Goal: Information Seeking & Learning: Find specific fact

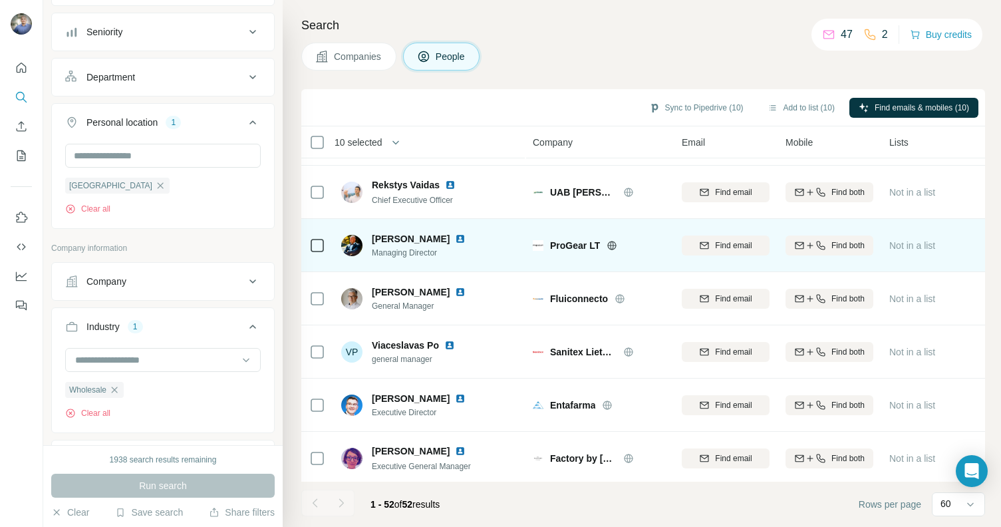
scroll to position [2363, 0]
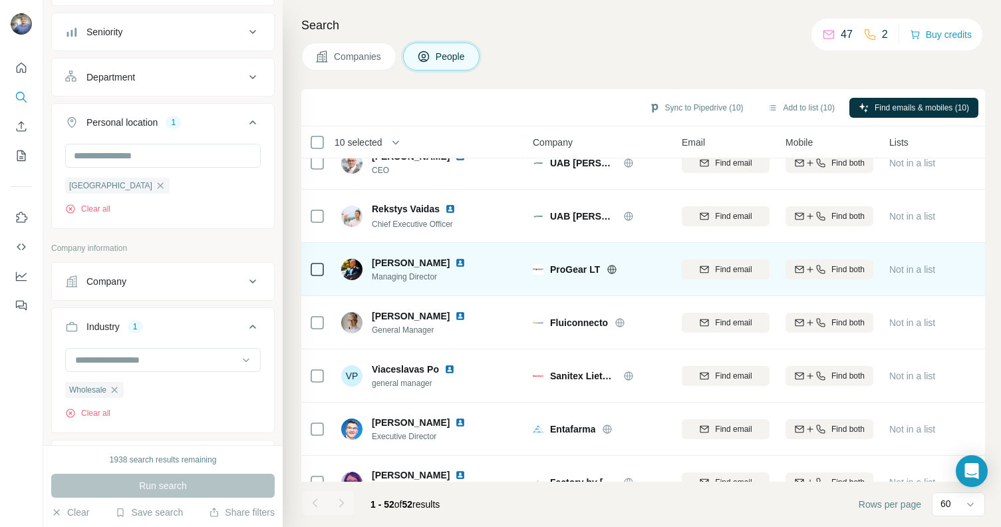
click at [416, 265] on span "Tomas Sepetys" at bounding box center [411, 262] width 78 height 13
click at [455, 258] on img at bounding box center [460, 262] width 11 height 11
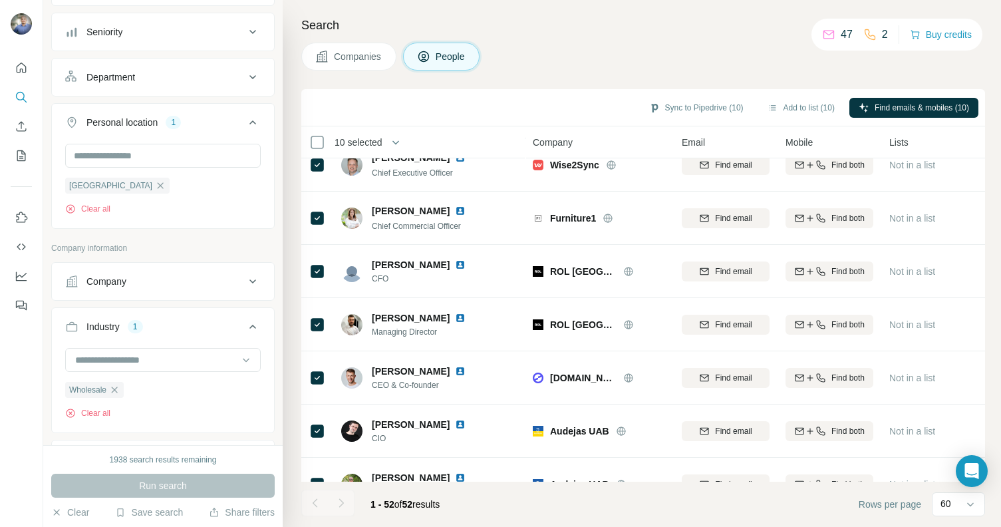
scroll to position [0, 0]
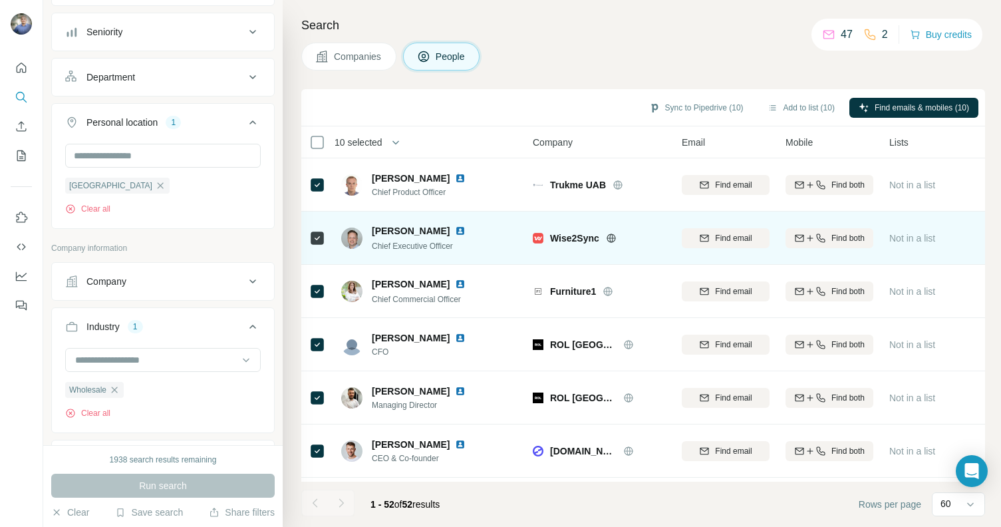
click at [465, 228] on img at bounding box center [460, 230] width 11 height 11
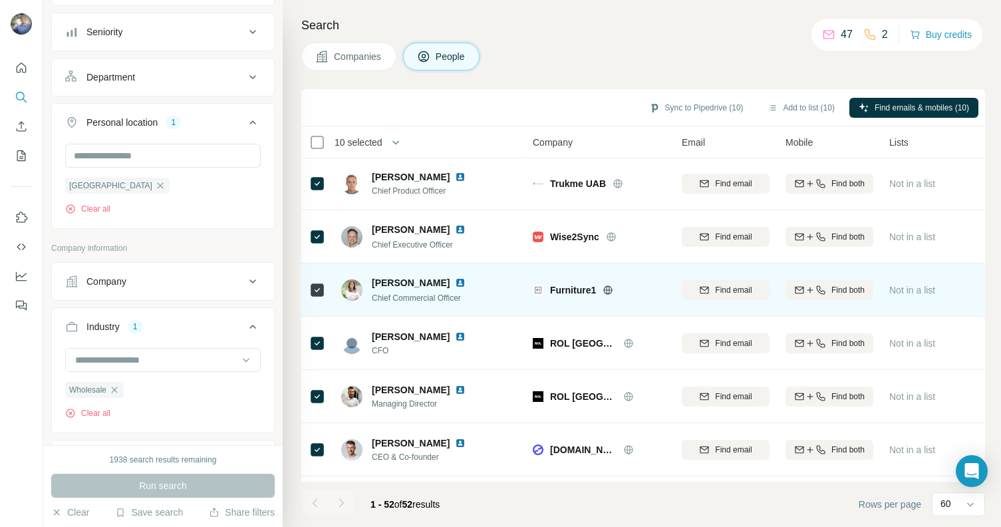
scroll to position [3, 0]
click at [466, 283] on img at bounding box center [460, 281] width 11 height 11
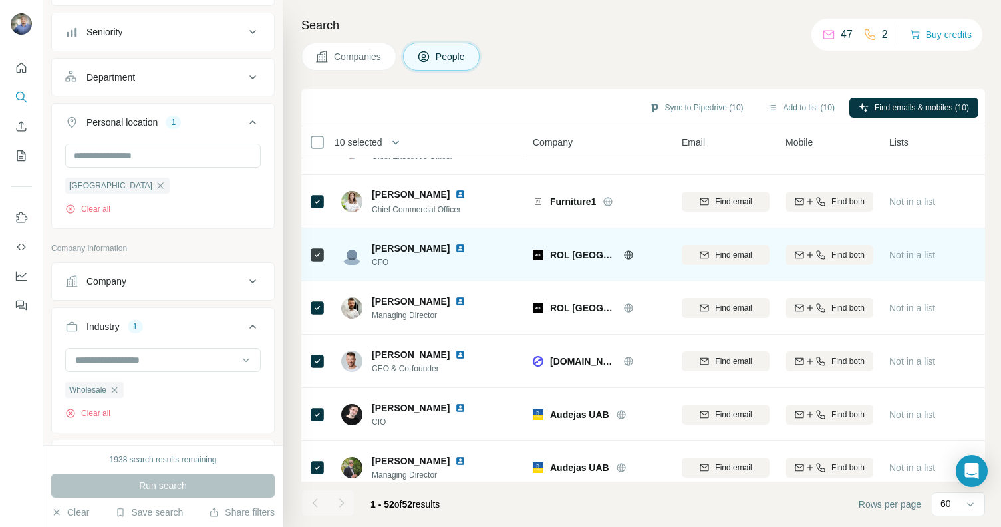
scroll to position [90, 0]
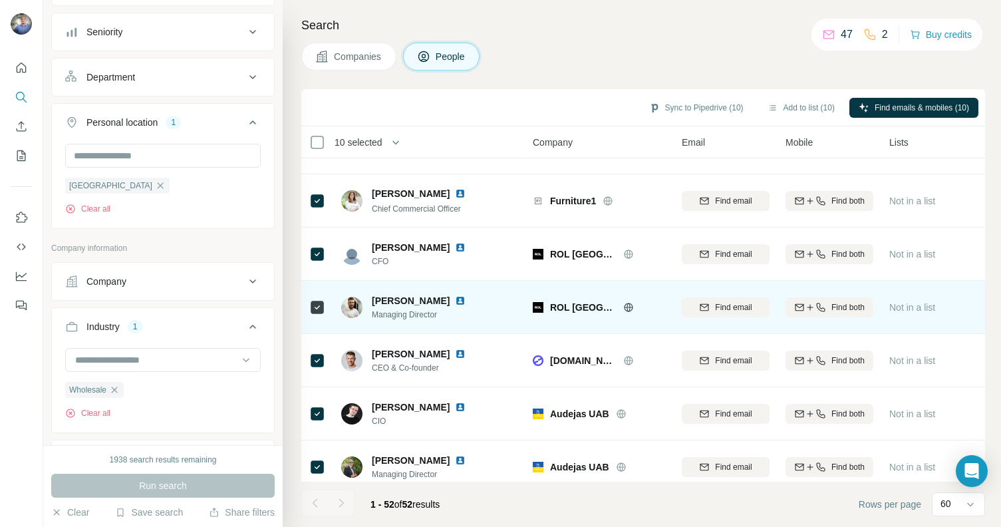
click at [466, 299] on img at bounding box center [460, 300] width 11 height 11
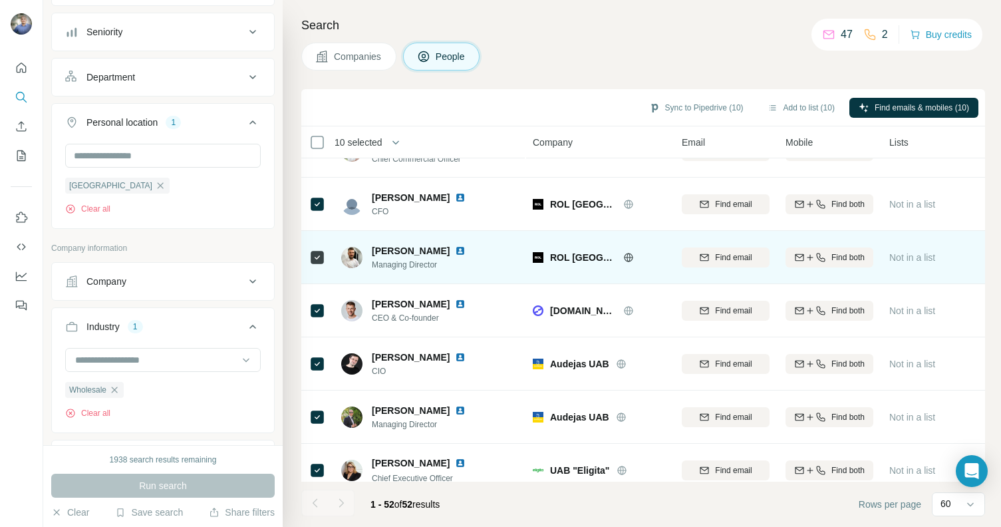
scroll to position [174, 0]
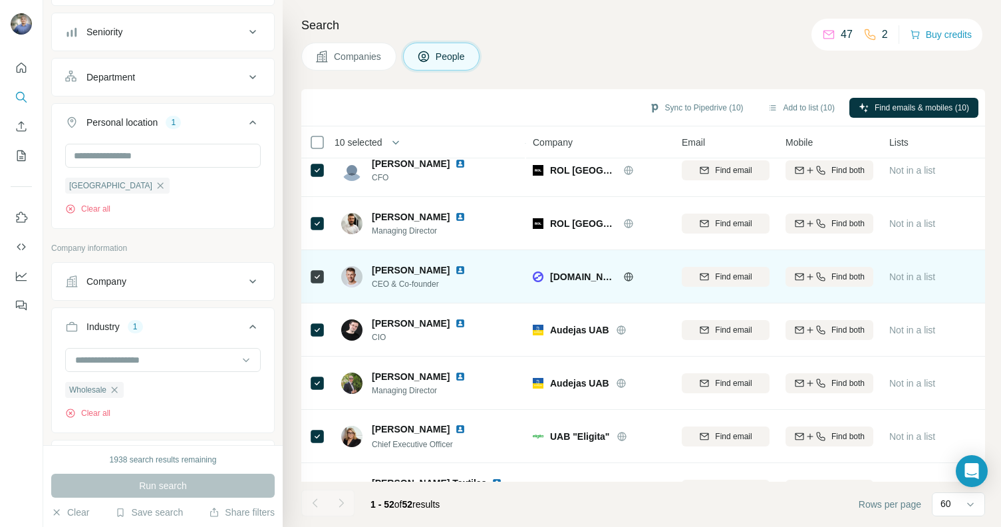
click at [466, 267] on img at bounding box center [460, 270] width 11 height 11
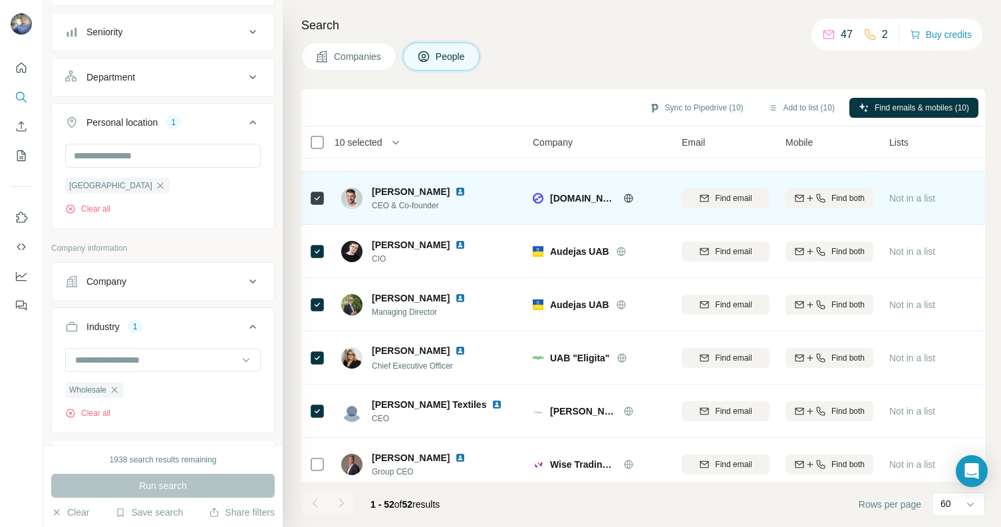
scroll to position [253, 0]
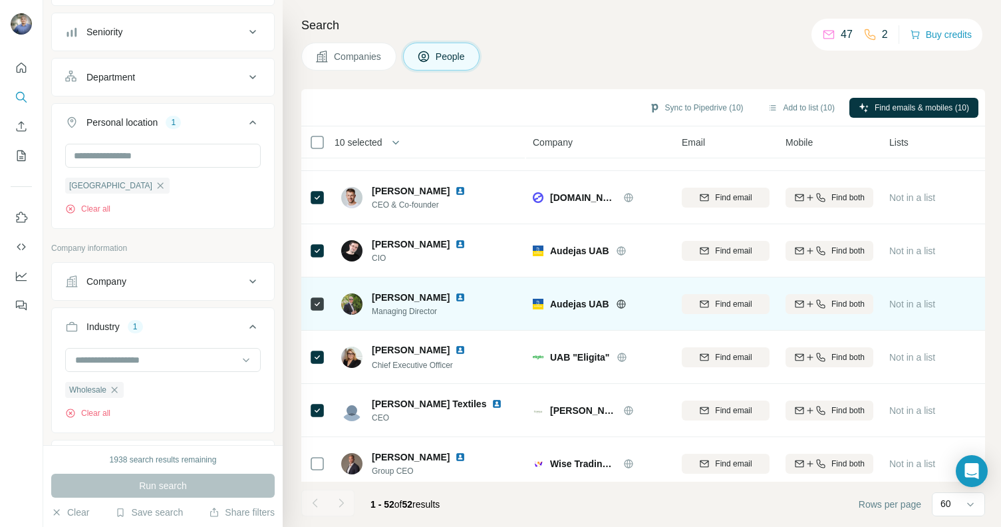
click at [473, 294] on div at bounding box center [468, 297] width 27 height 11
click at [466, 296] on img at bounding box center [460, 297] width 11 height 11
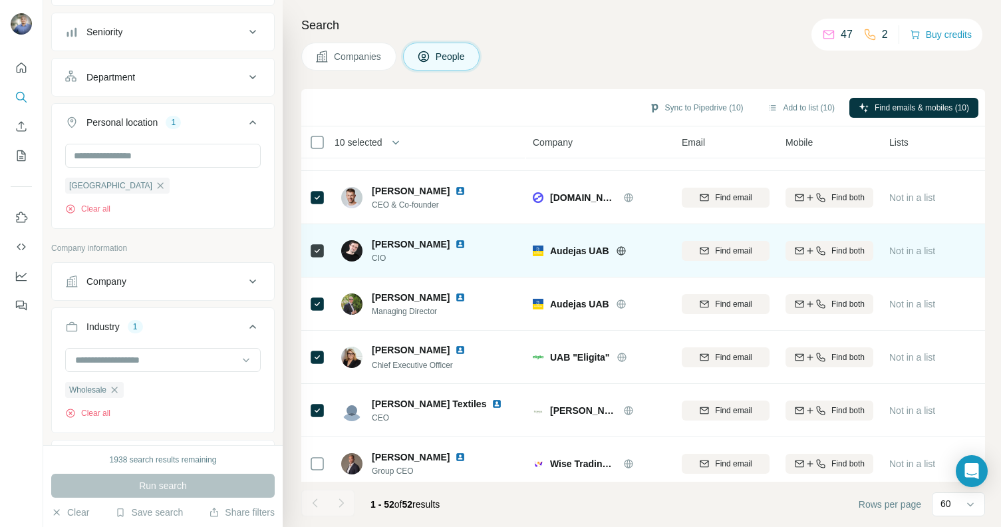
click at [466, 240] on img at bounding box center [460, 244] width 11 height 11
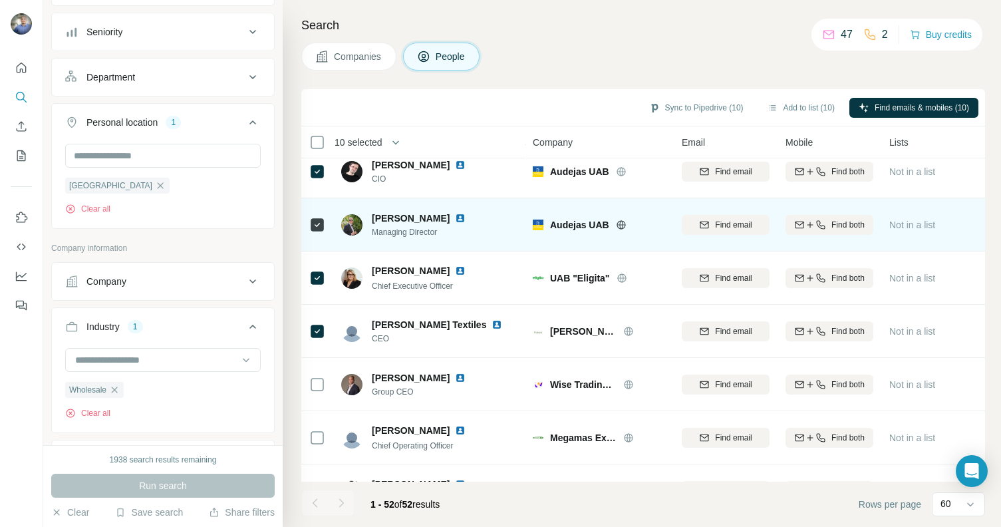
scroll to position [352, 0]
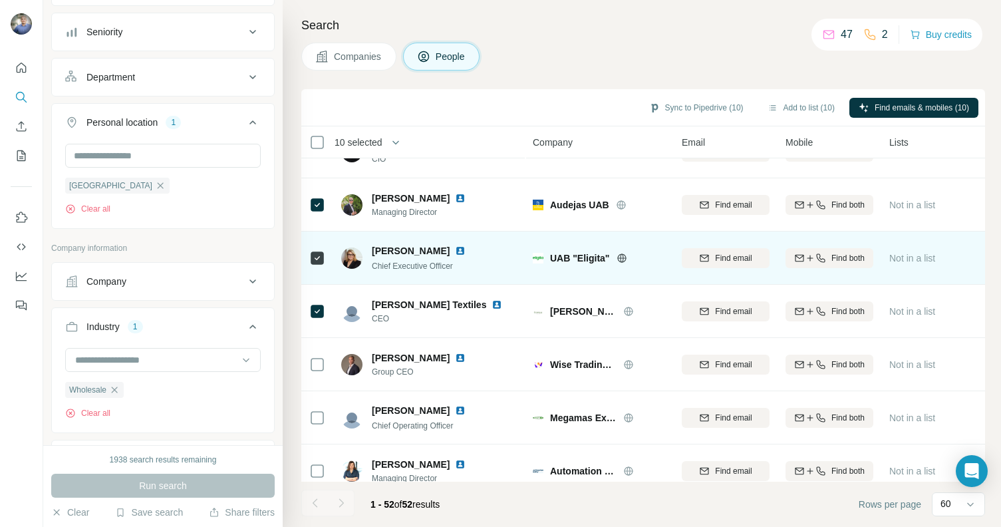
click at [458, 245] on img at bounding box center [460, 250] width 11 height 11
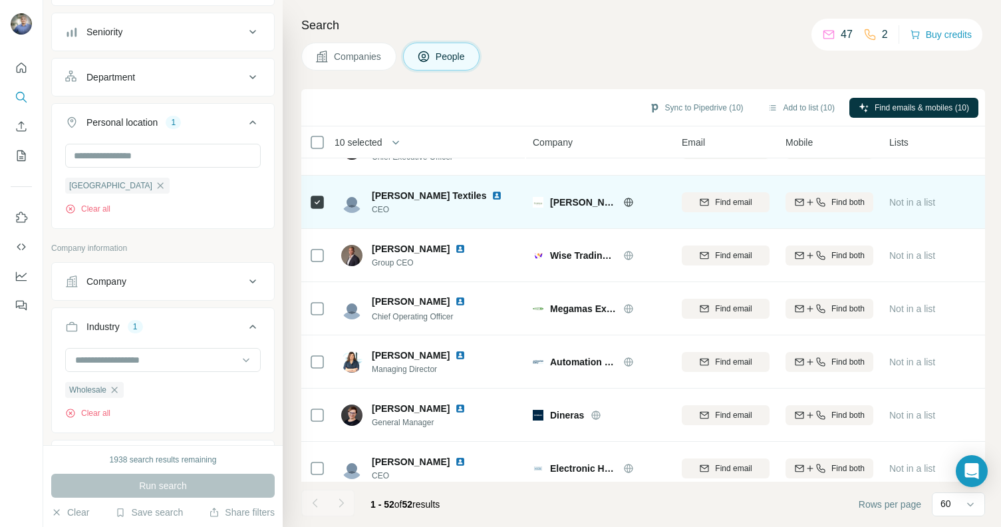
scroll to position [462, 0]
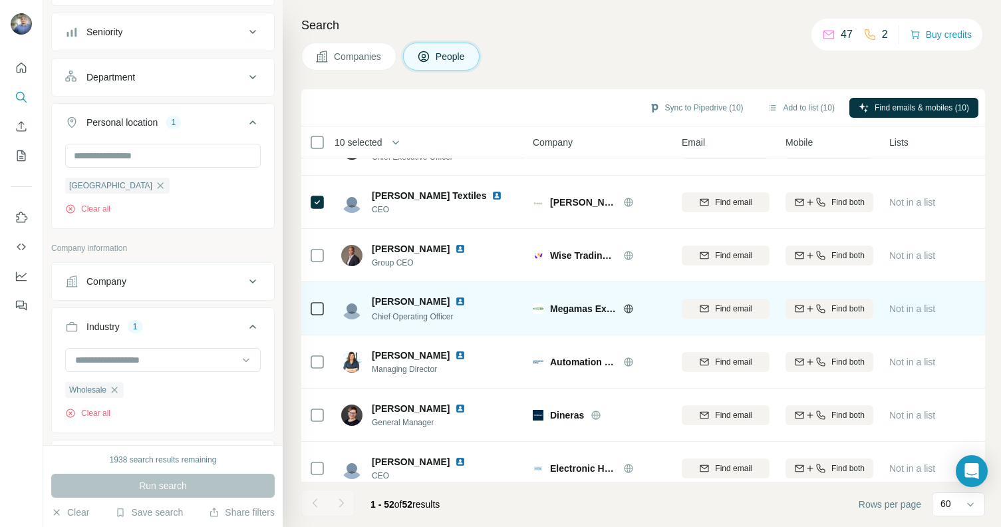
click at [455, 298] on img at bounding box center [460, 301] width 11 height 11
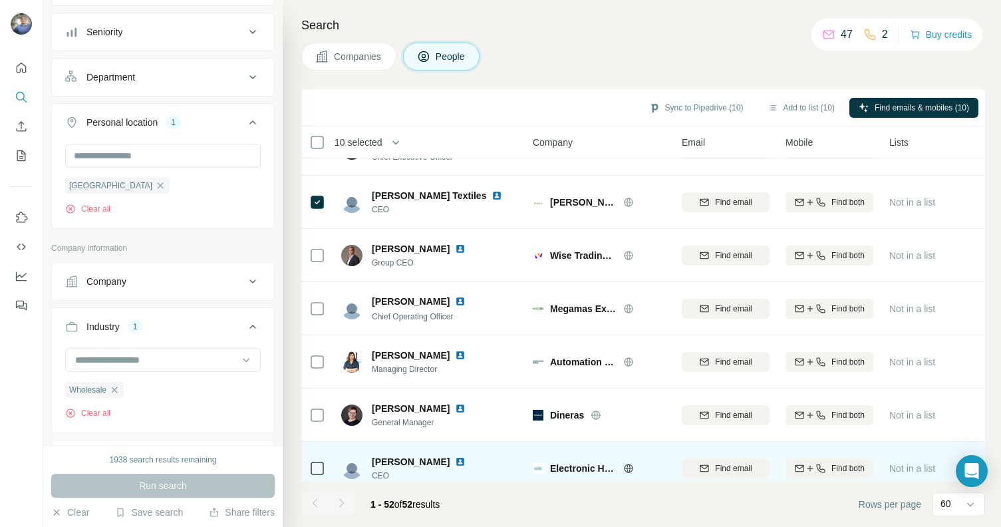
scroll to position [589, 0]
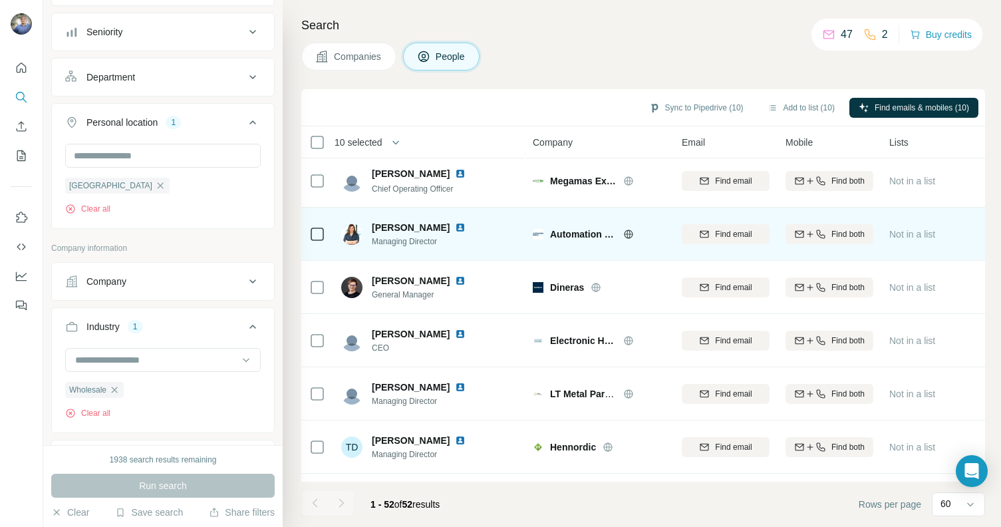
click at [466, 225] on img at bounding box center [460, 227] width 11 height 11
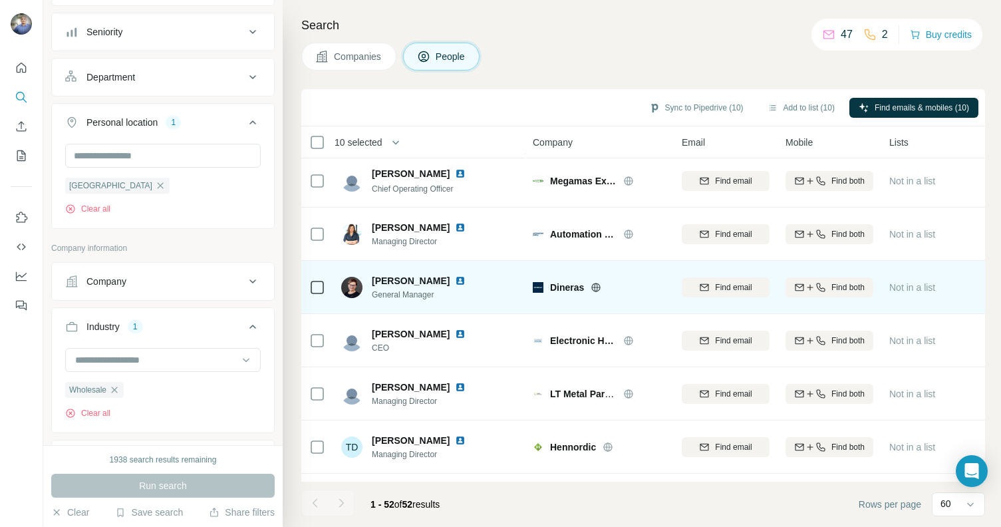
click at [458, 281] on img at bounding box center [460, 280] width 11 height 11
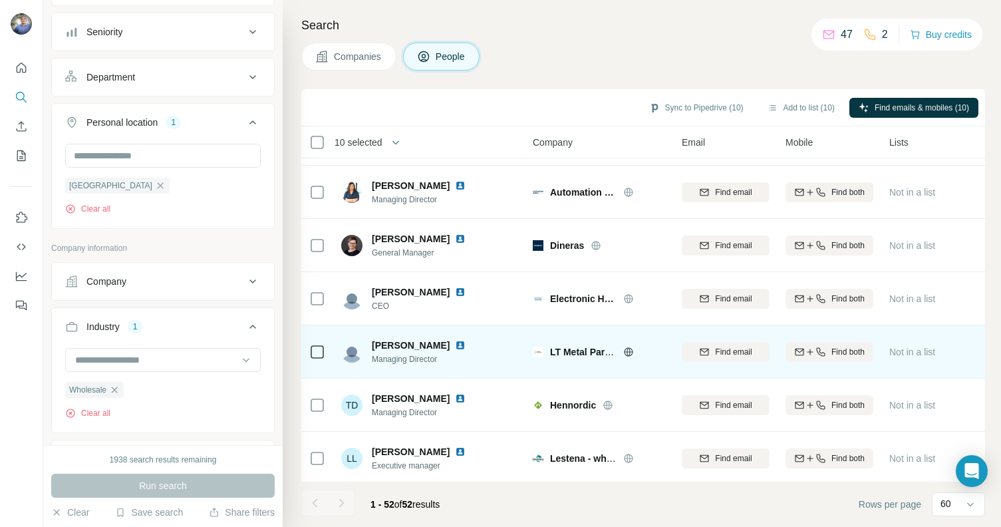
scroll to position [673, 0]
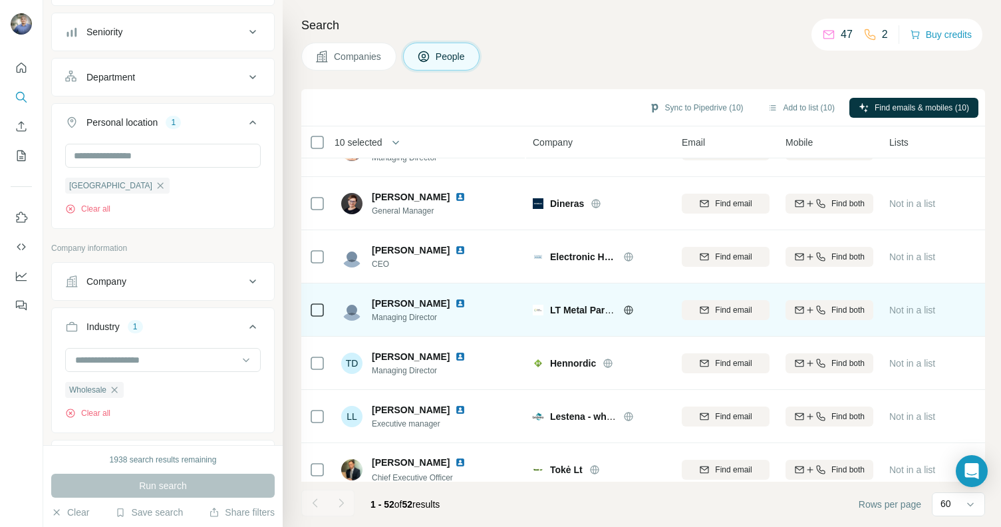
click at [455, 305] on img at bounding box center [460, 303] width 11 height 11
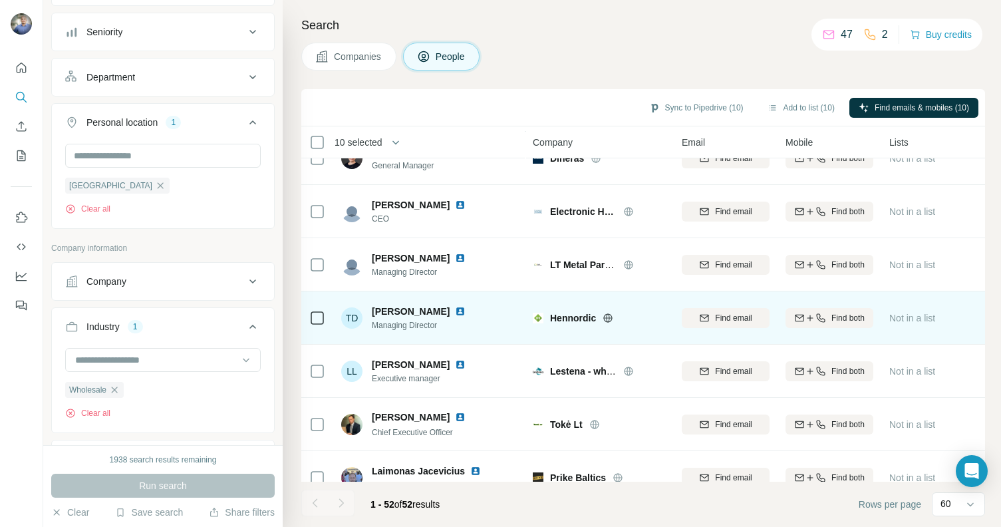
scroll to position [792, 0]
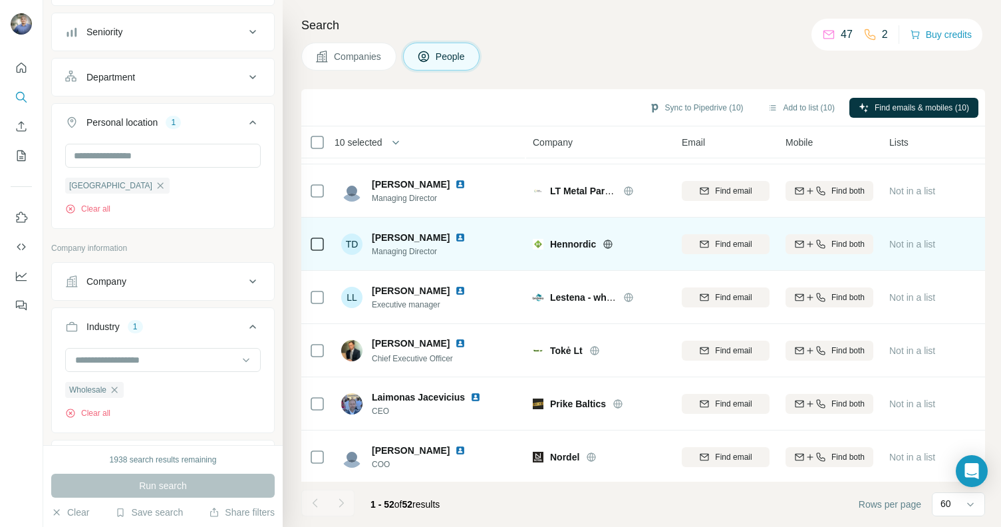
click at [455, 239] on img at bounding box center [460, 237] width 11 height 11
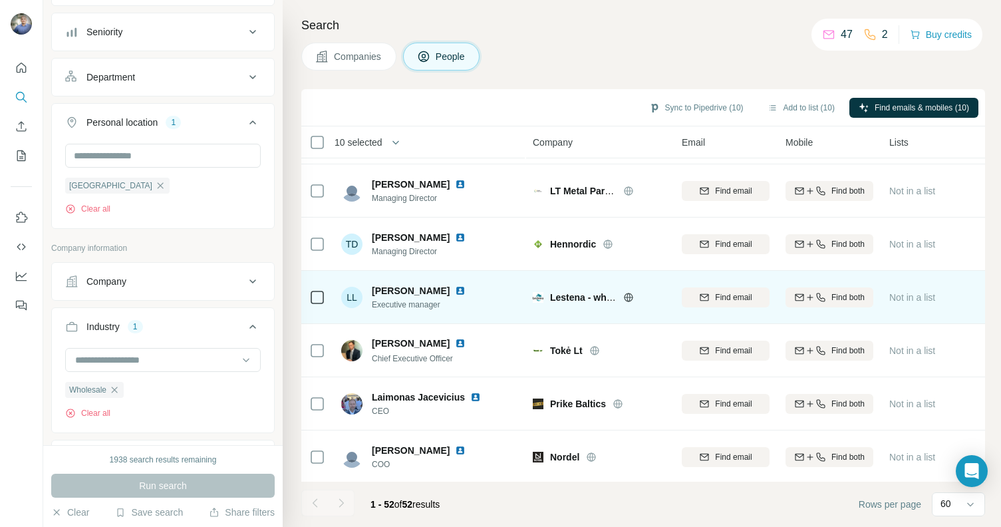
click at [455, 290] on img at bounding box center [460, 290] width 11 height 11
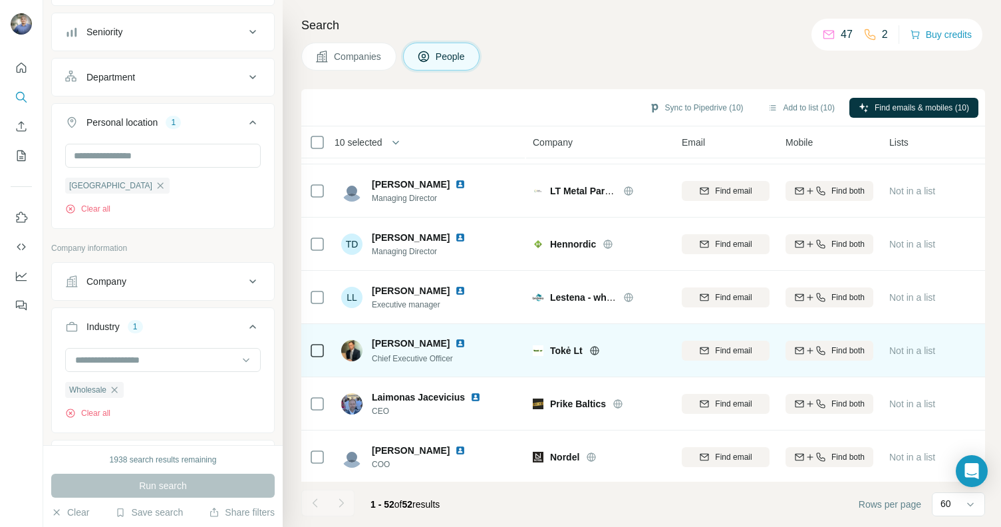
click at [455, 342] on img at bounding box center [460, 343] width 11 height 11
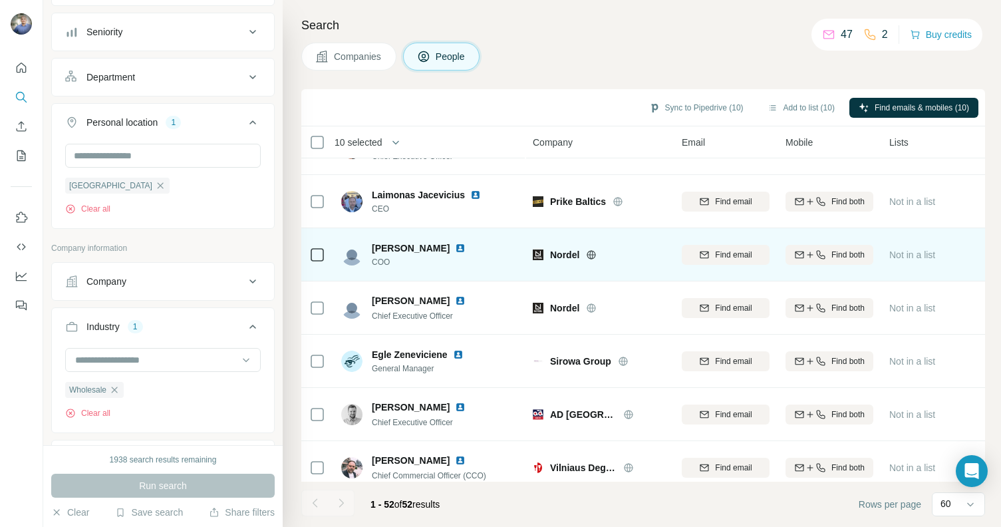
scroll to position [1005, 0]
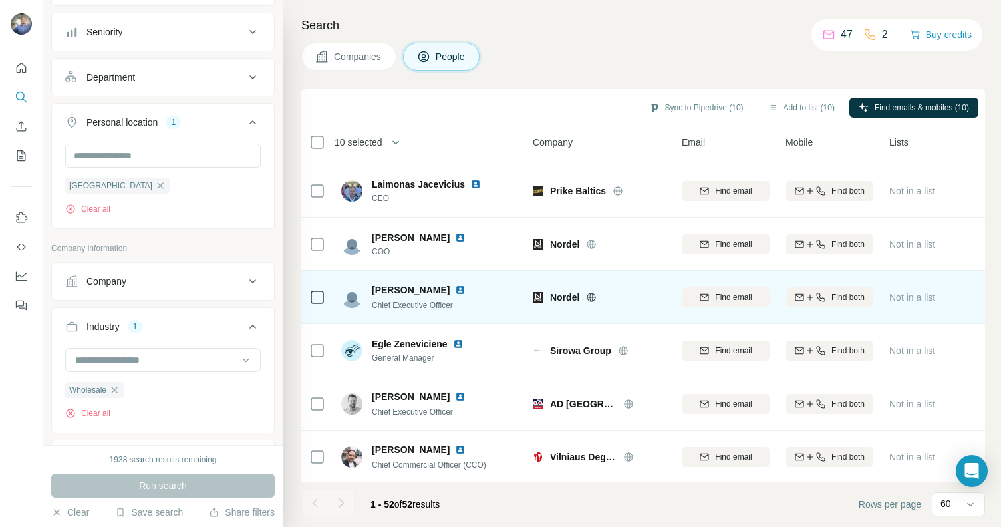
click at [466, 289] on img at bounding box center [460, 290] width 11 height 11
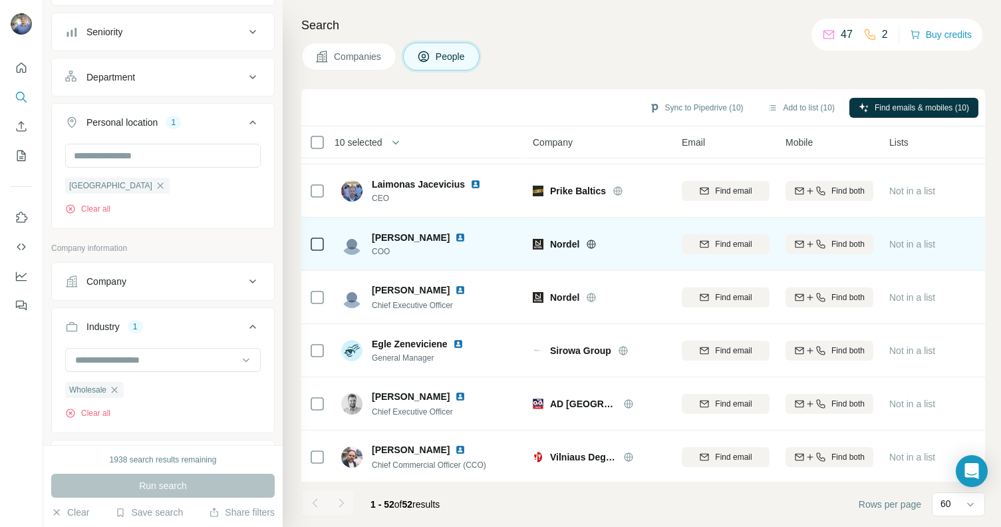
click at [455, 235] on img at bounding box center [460, 237] width 11 height 11
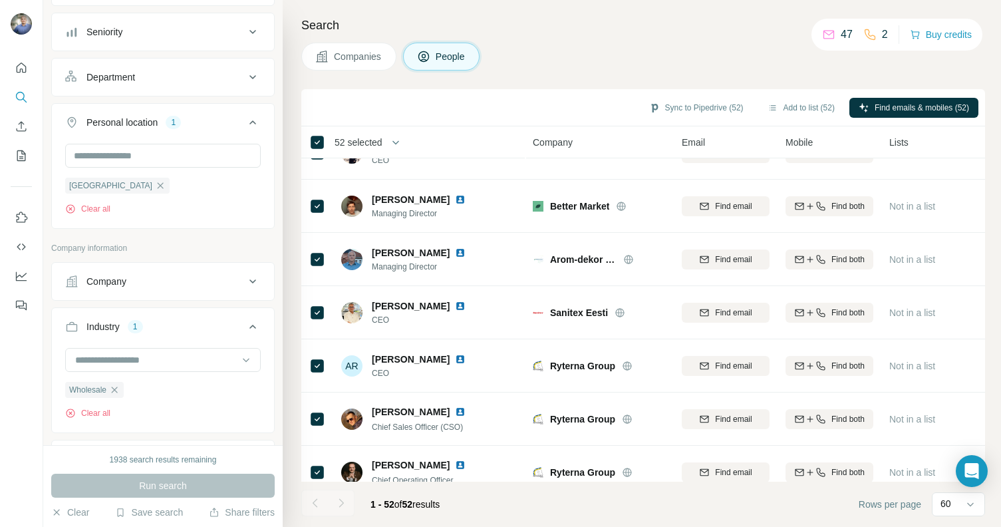
scroll to position [2451, 0]
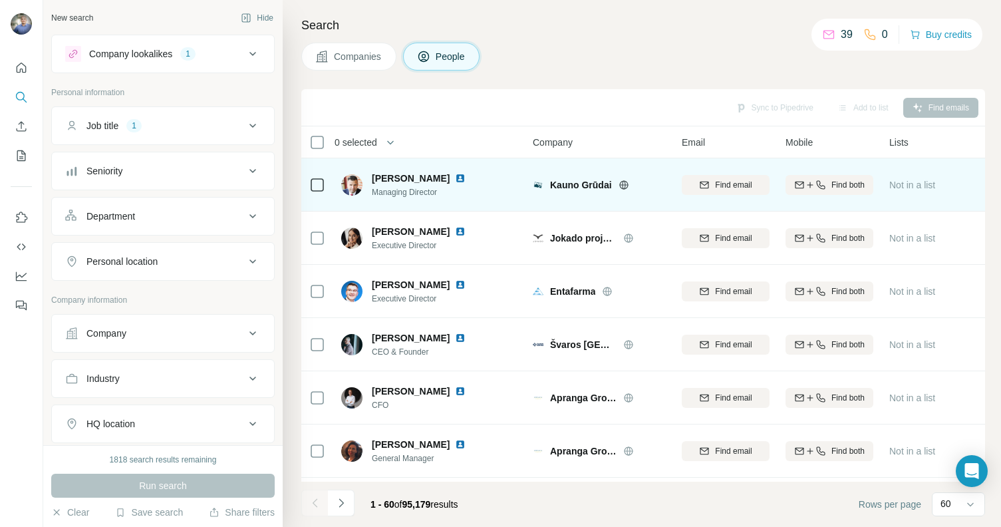
click at [464, 175] on img at bounding box center [460, 178] width 11 height 11
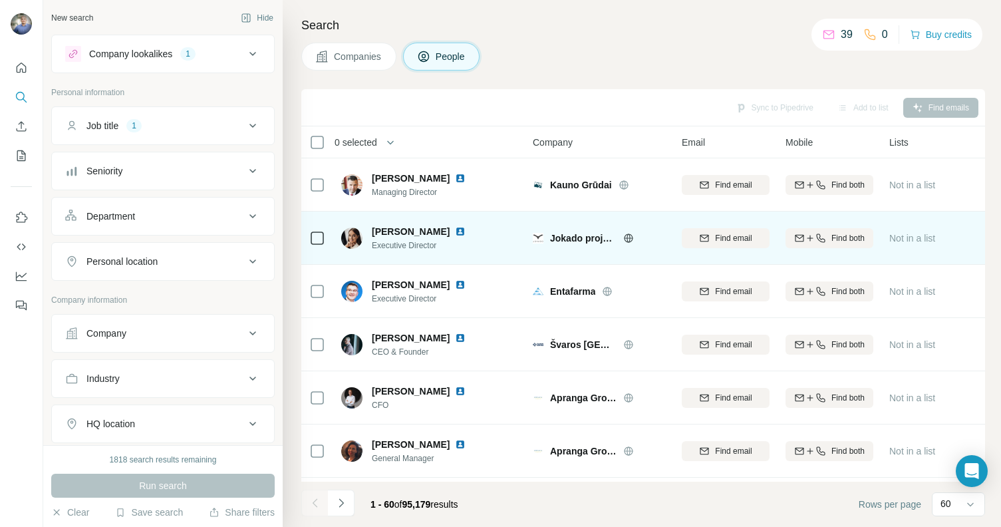
click at [455, 228] on img at bounding box center [460, 231] width 11 height 11
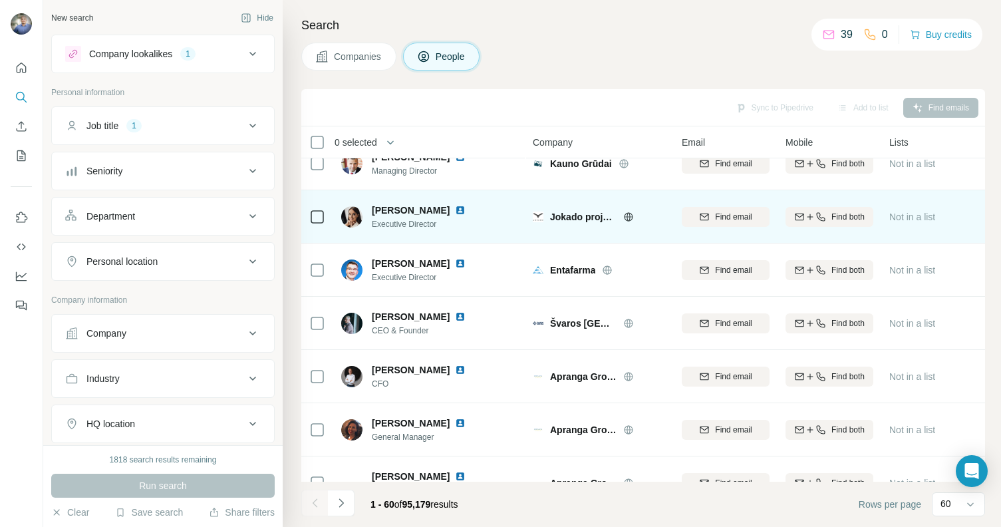
scroll to position [23, 0]
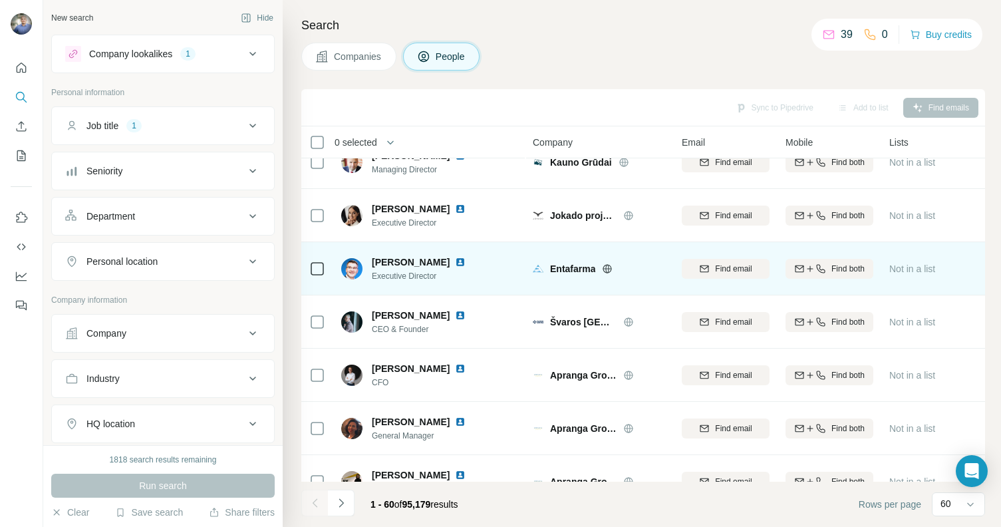
click at [466, 260] on img at bounding box center [460, 262] width 11 height 11
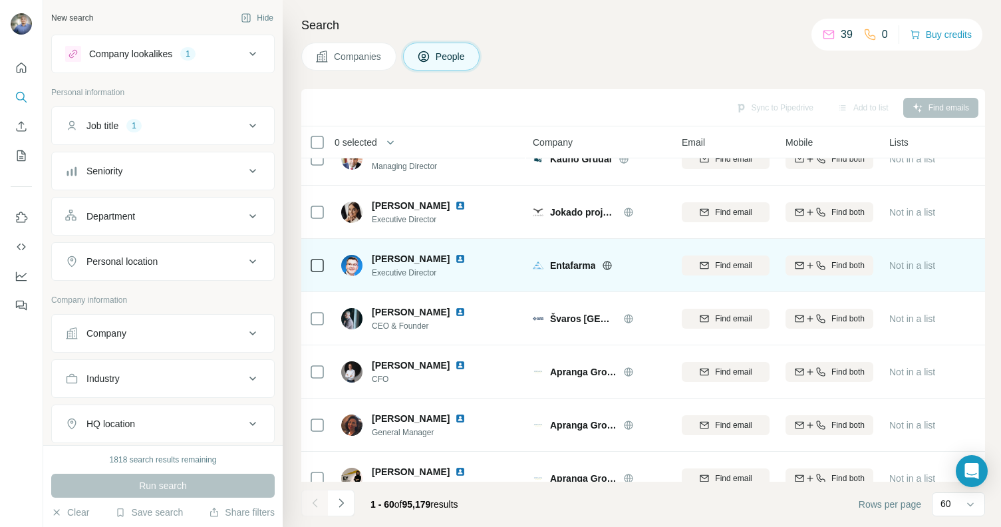
scroll to position [43, 0]
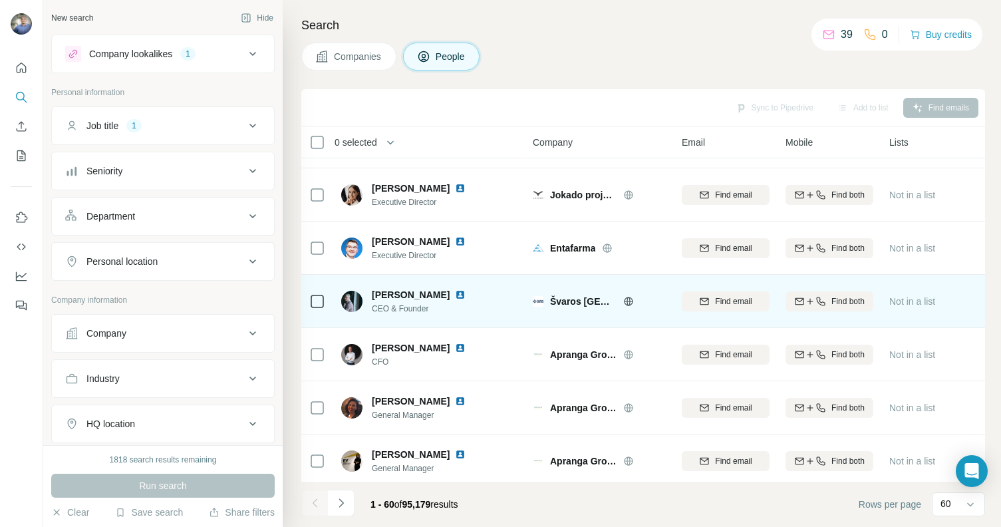
click at [466, 289] on img at bounding box center [460, 294] width 11 height 11
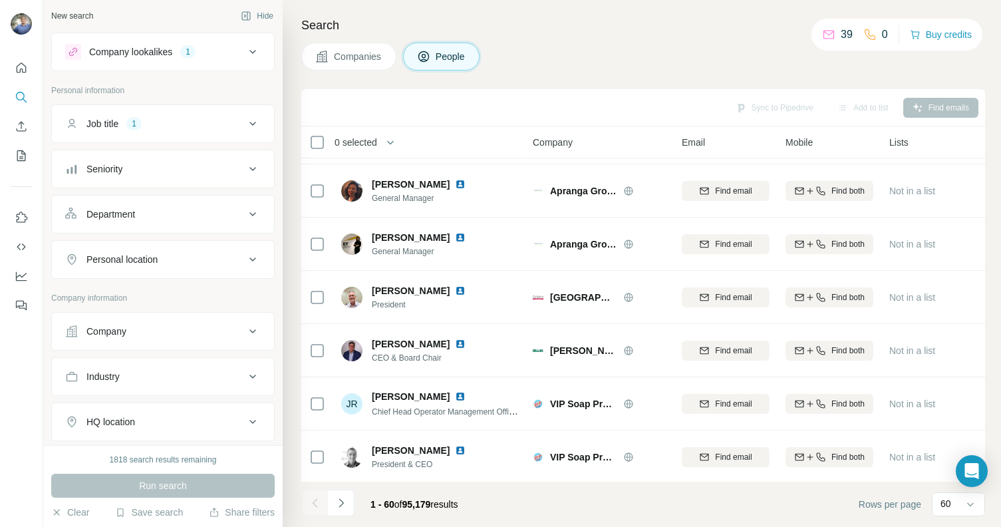
scroll to position [0, 0]
click at [178, 255] on div "Personal location" at bounding box center [155, 261] width 180 height 13
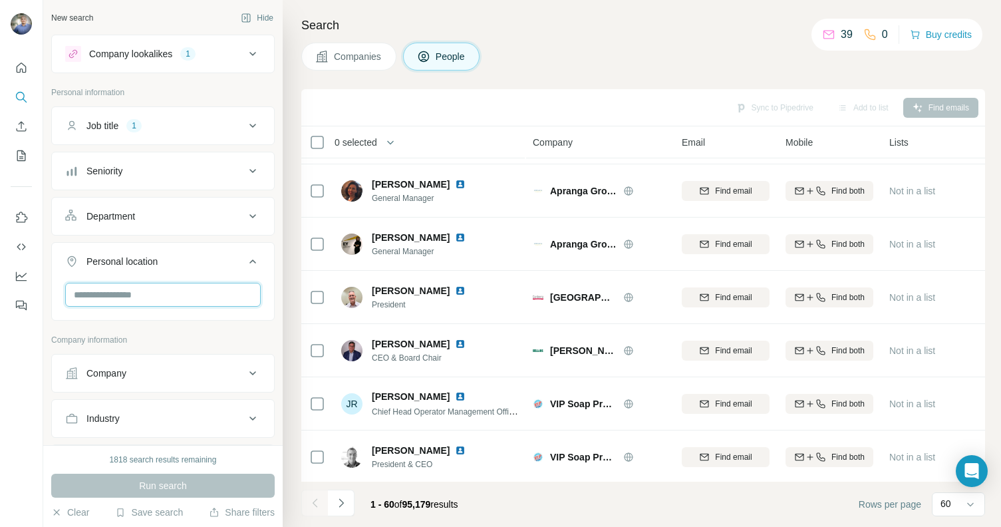
click at [172, 293] on input "text" at bounding box center [163, 295] width 196 height 24
type input "******"
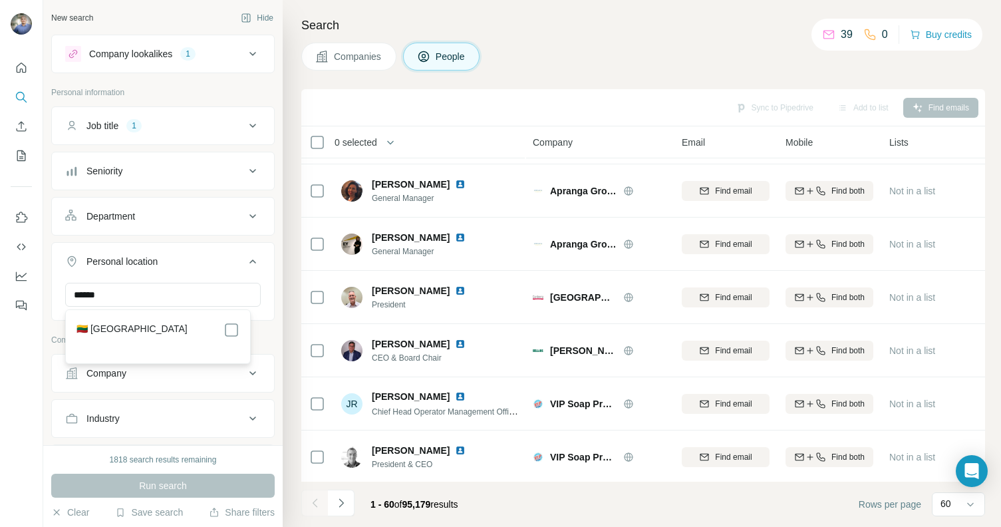
click at [158, 332] on div "🇱🇹 [GEOGRAPHIC_DATA]" at bounding box center [157, 330] width 163 height 16
click at [237, 329] on div at bounding box center [231, 330] width 16 height 16
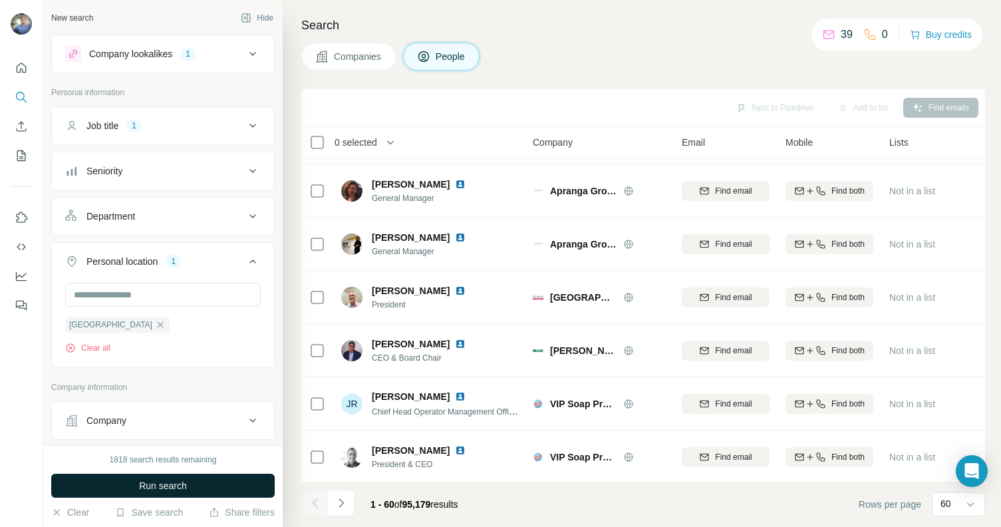
click at [190, 490] on button "Run search" at bounding box center [162, 486] width 223 height 24
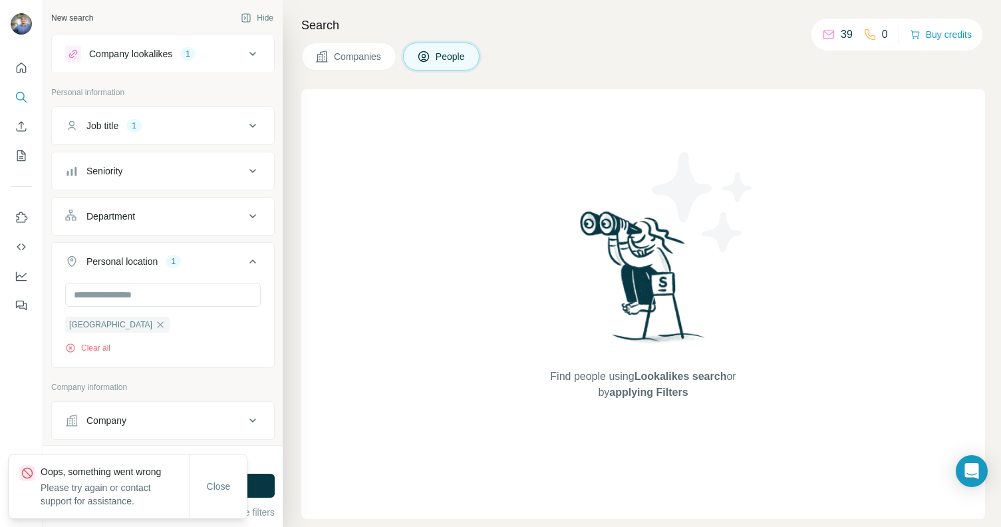
click at [115, 348] on div "Clear all" at bounding box center [117, 348] width 104 height 12
click at [105, 348] on button "Clear all" at bounding box center [87, 348] width 45 height 12
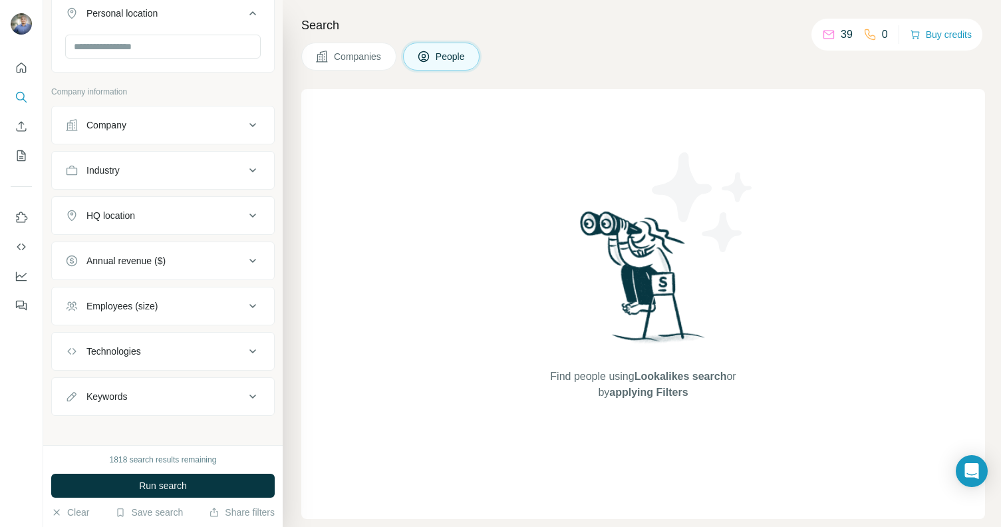
scroll to position [256, 0]
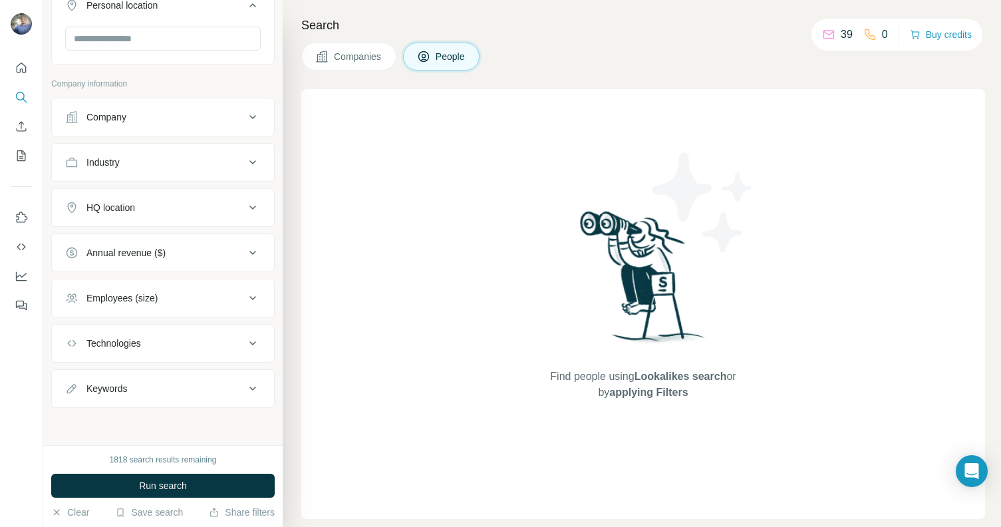
click at [172, 205] on div "HQ location" at bounding box center [155, 207] width 180 height 13
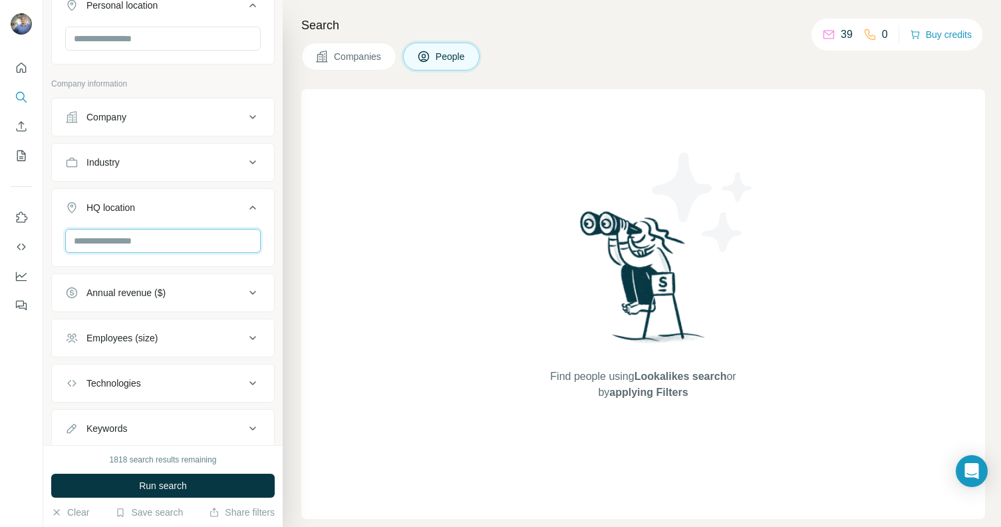
click at [169, 247] on input "text" at bounding box center [163, 241] width 196 height 24
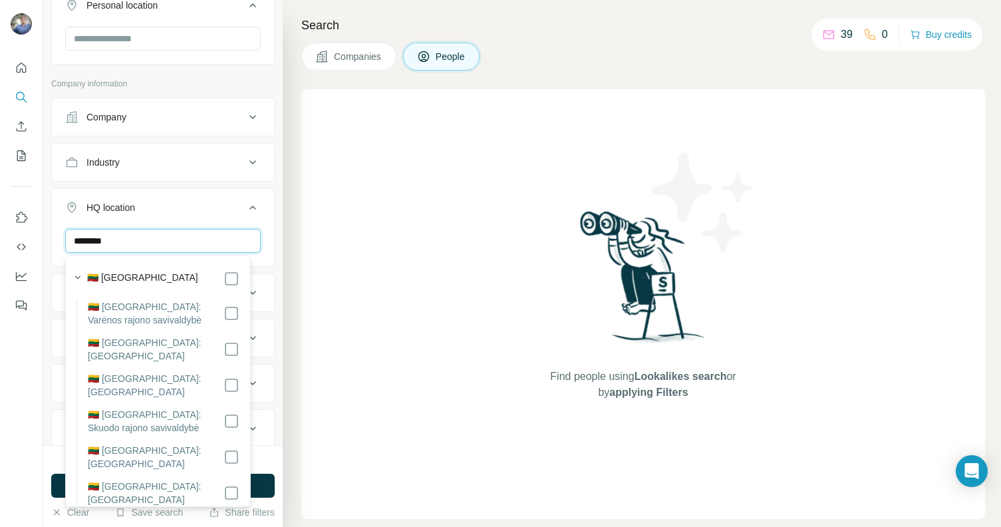
type input "********"
click at [138, 275] on label "🇱🇹 Lithuania" at bounding box center [142, 279] width 111 height 16
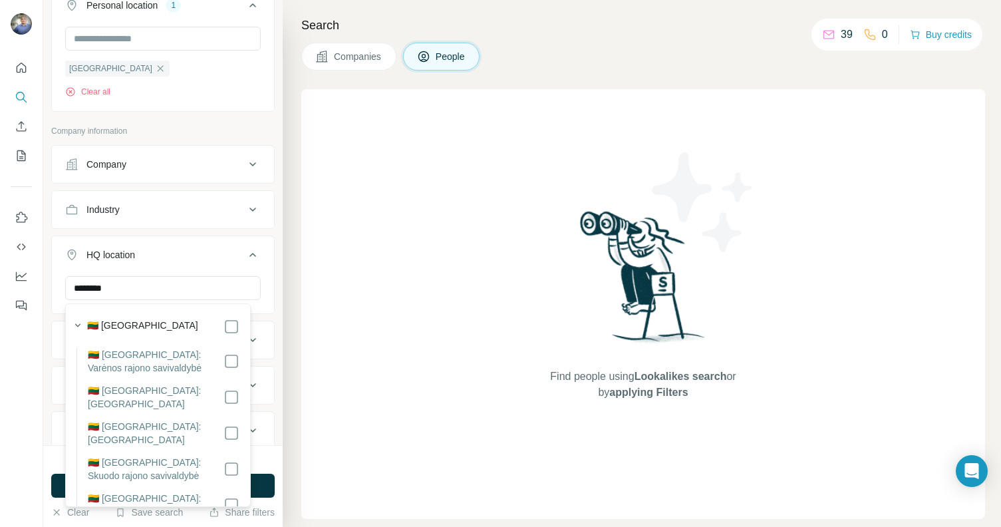
scroll to position [136, 0]
click at [210, 329] on div "🇱🇹 Lithuania" at bounding box center [163, 327] width 152 height 16
click at [271, 483] on button "Run search" at bounding box center [162, 486] width 223 height 24
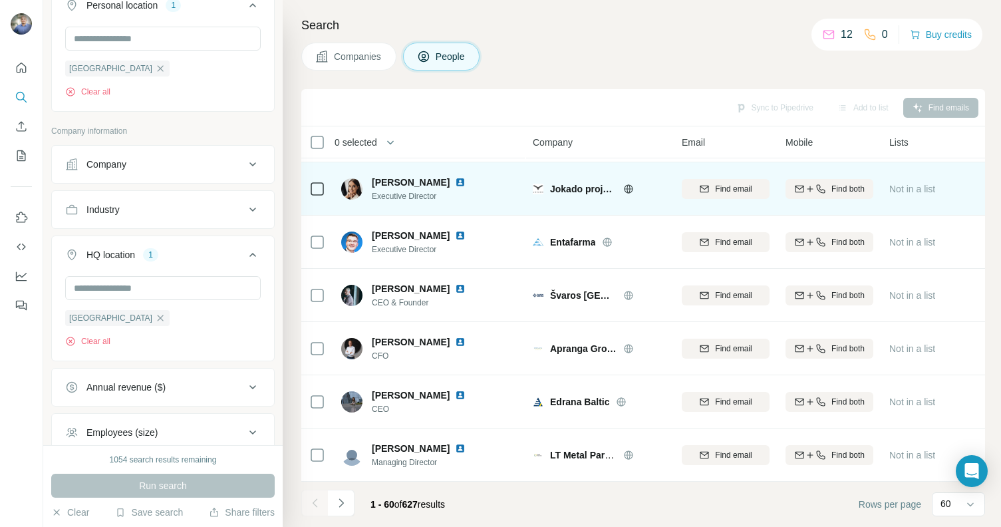
scroll to position [249, 0]
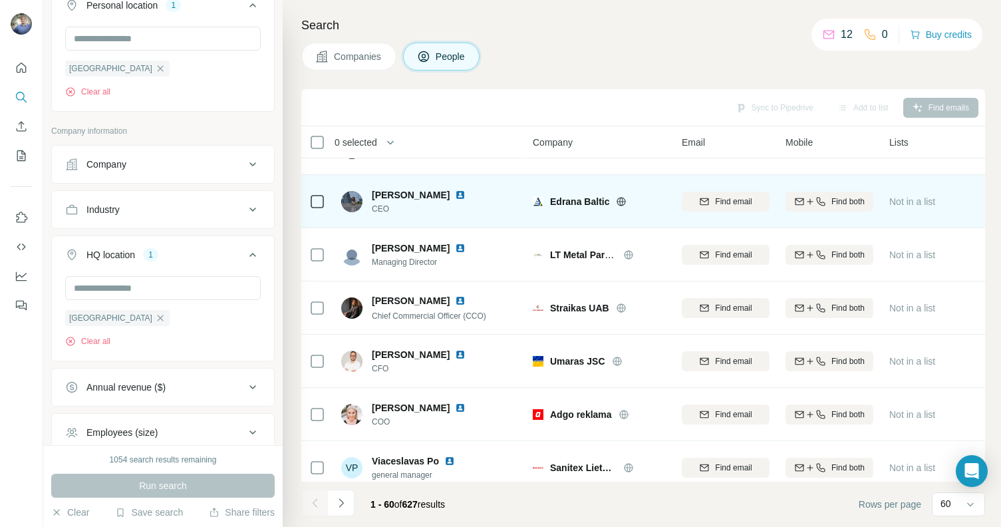
click at [464, 194] on img at bounding box center [460, 195] width 11 height 11
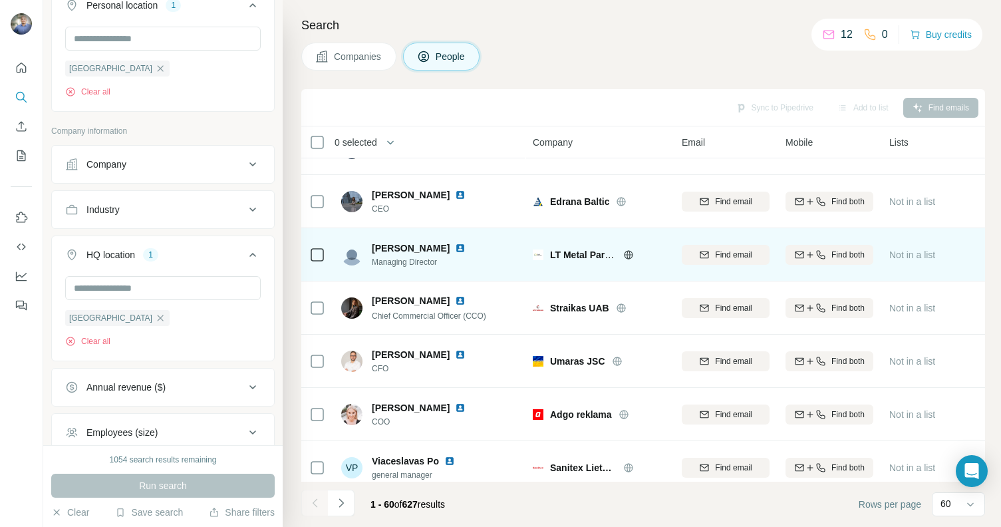
click at [455, 247] on img at bounding box center [460, 248] width 11 height 11
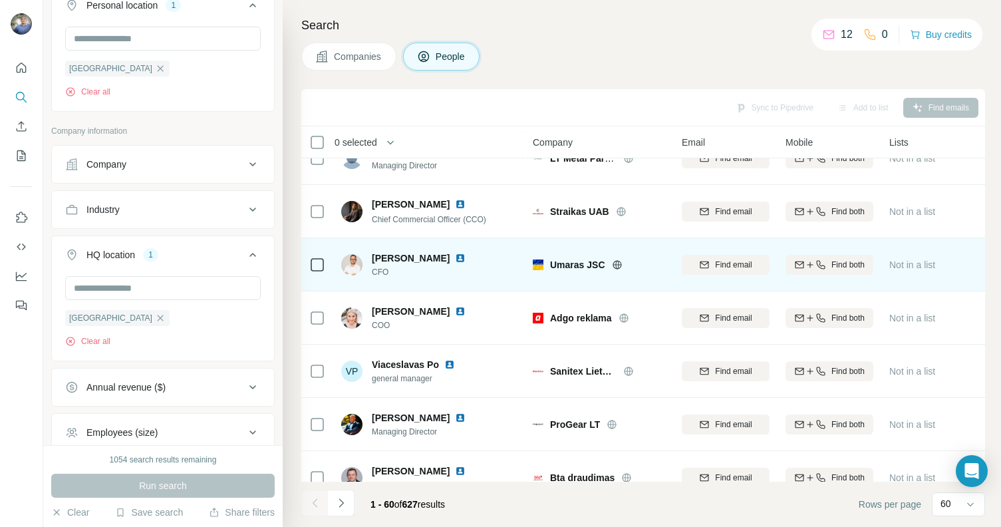
scroll to position [372, 0]
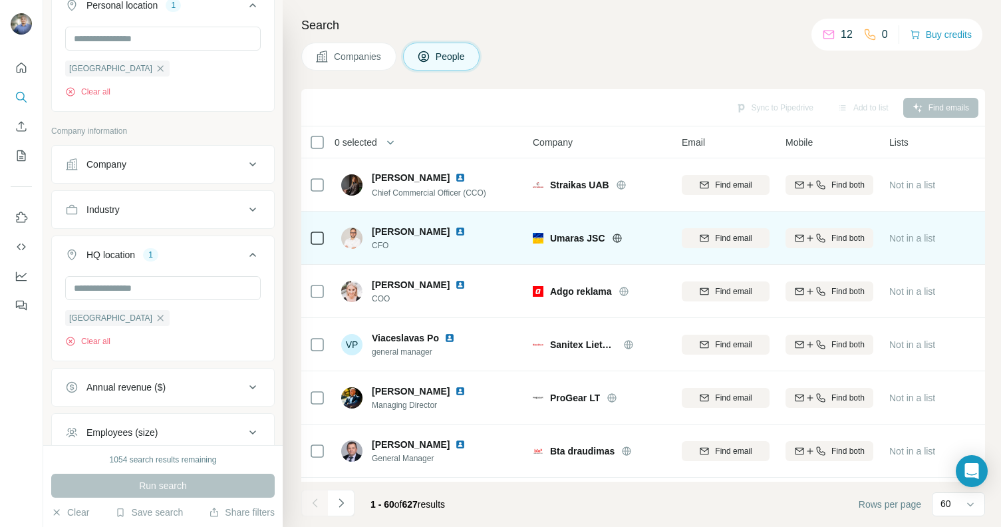
click at [466, 229] on img at bounding box center [460, 231] width 11 height 11
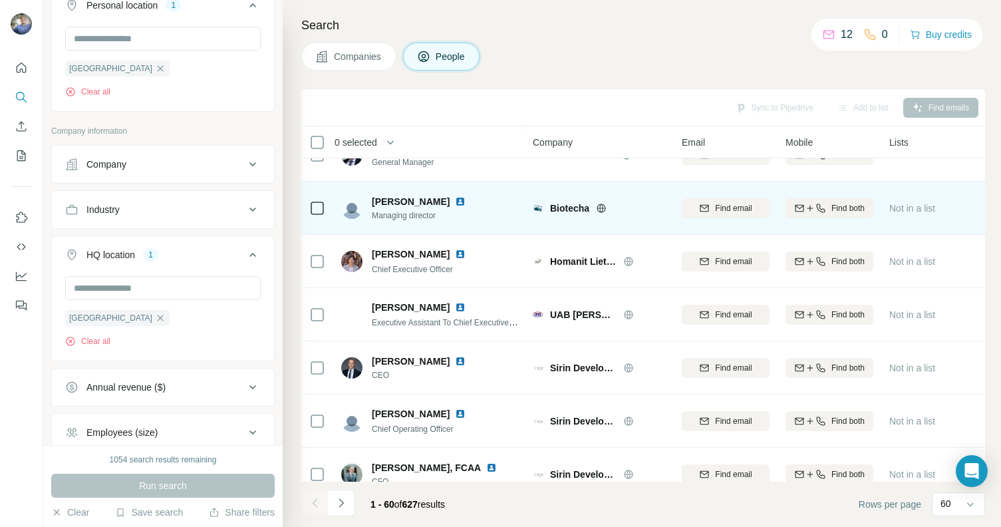
scroll to position [683, 0]
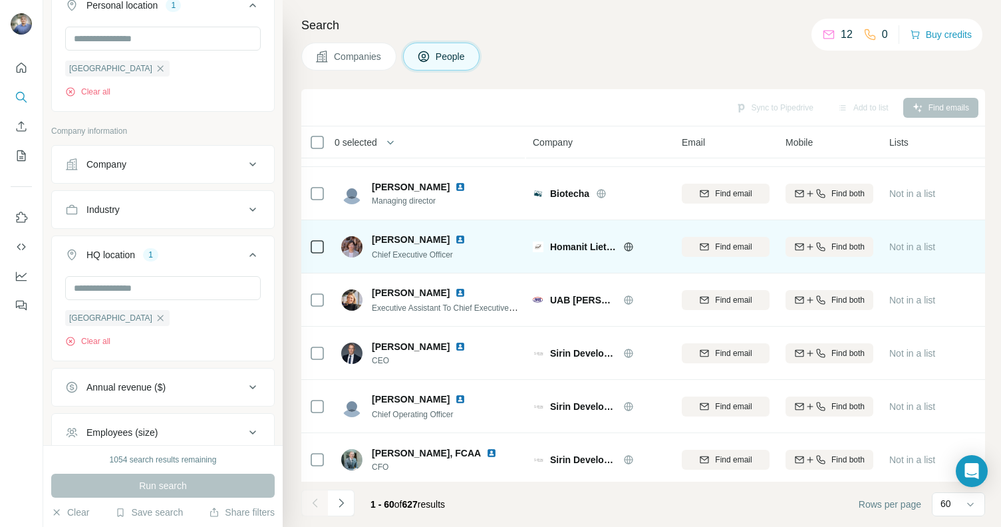
click at [466, 234] on img at bounding box center [460, 239] width 11 height 11
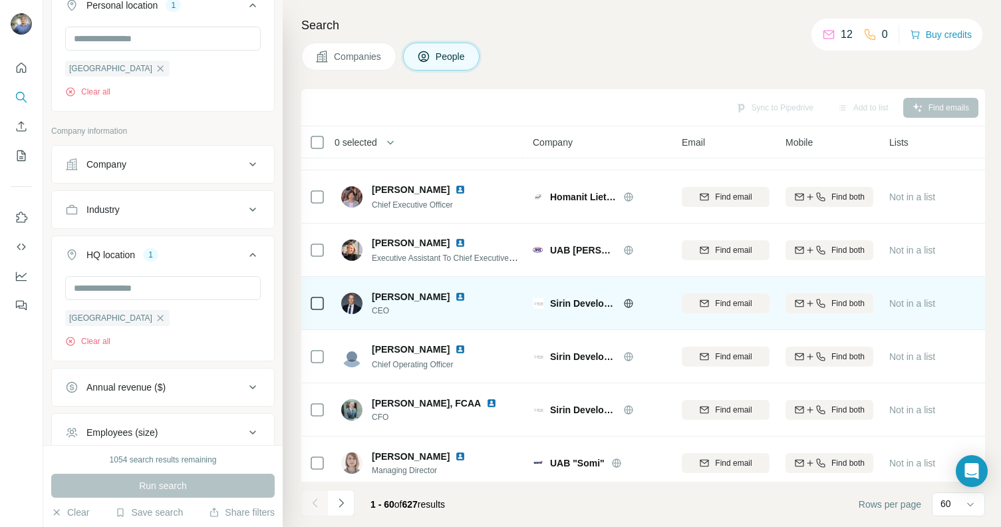
scroll to position [736, 0]
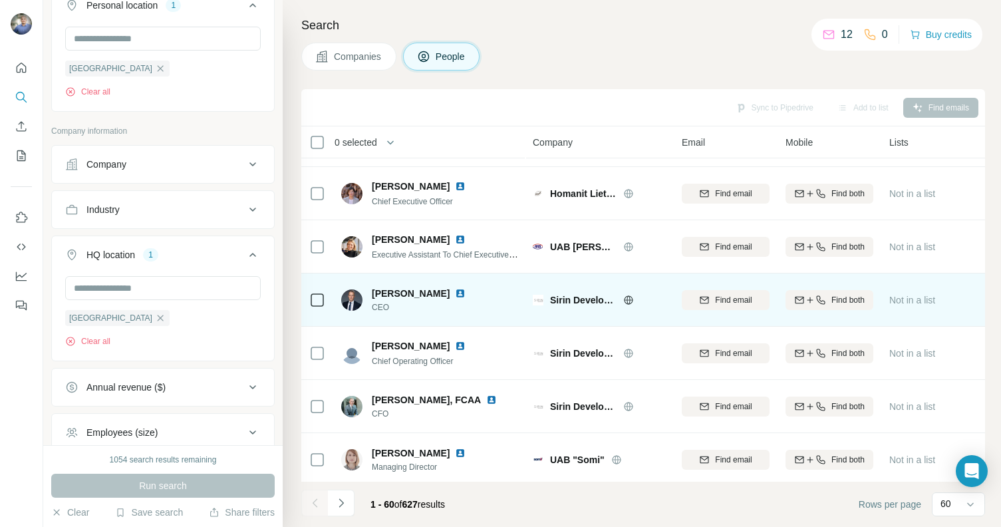
click at [466, 293] on img at bounding box center [460, 293] width 11 height 11
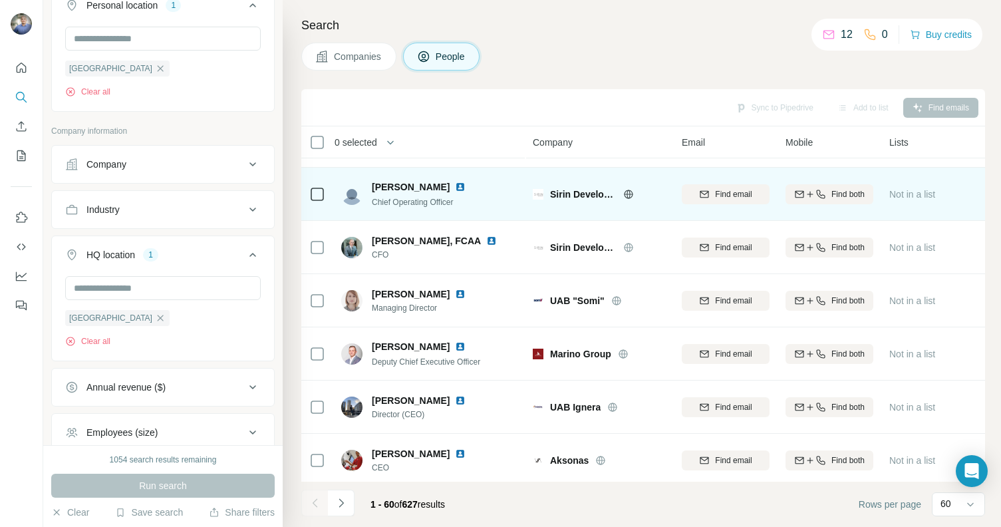
scroll to position [966, 0]
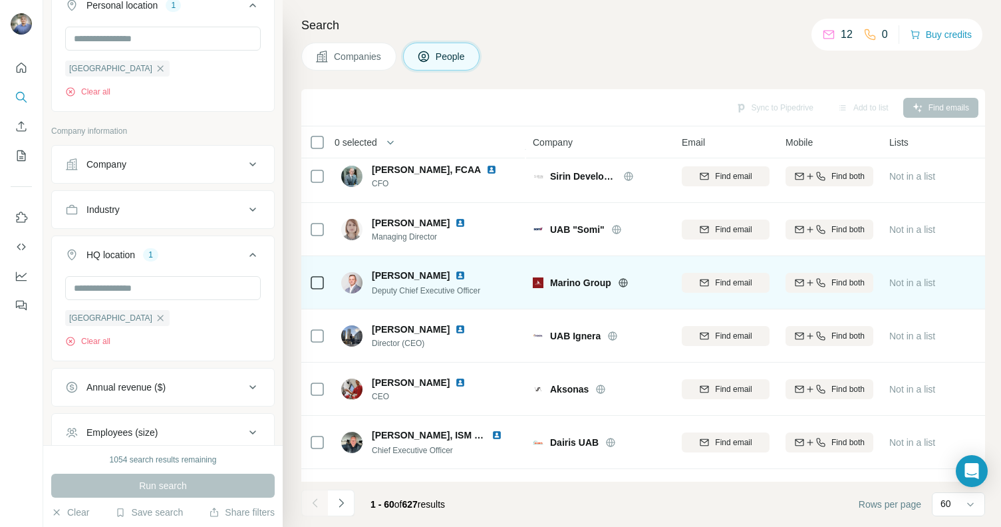
click at [466, 276] on img at bounding box center [460, 275] width 11 height 11
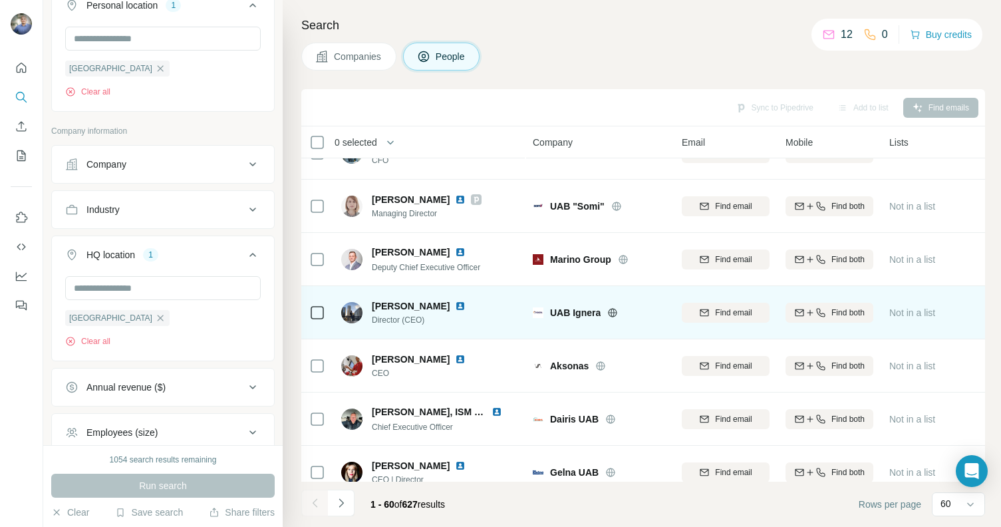
scroll to position [992, 0]
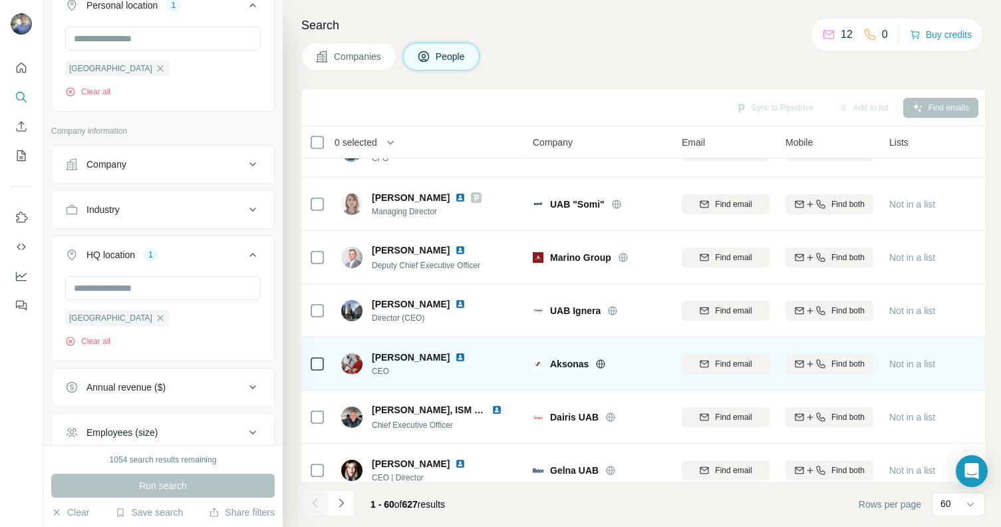
click at [466, 352] on img at bounding box center [460, 357] width 11 height 11
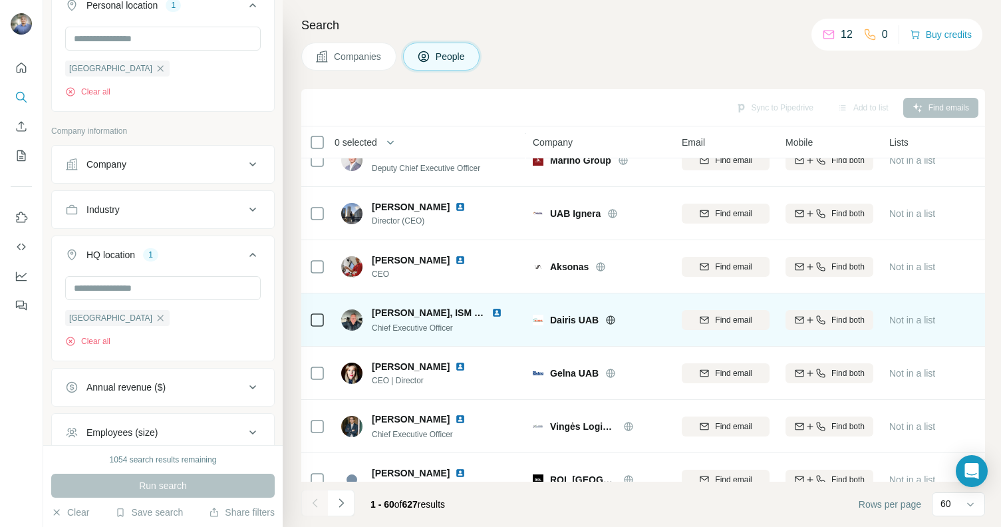
click at [497, 311] on img at bounding box center [497, 312] width 11 height 11
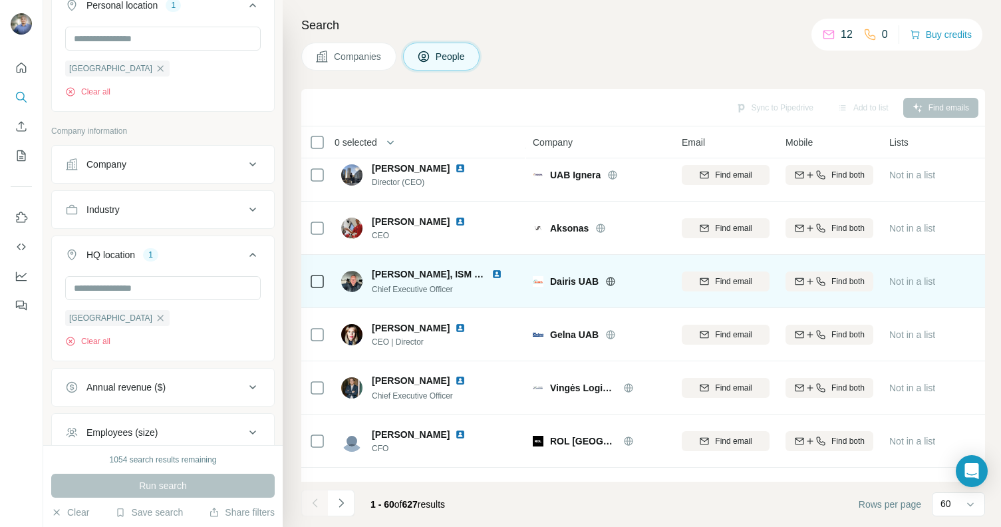
scroll to position [1200, 0]
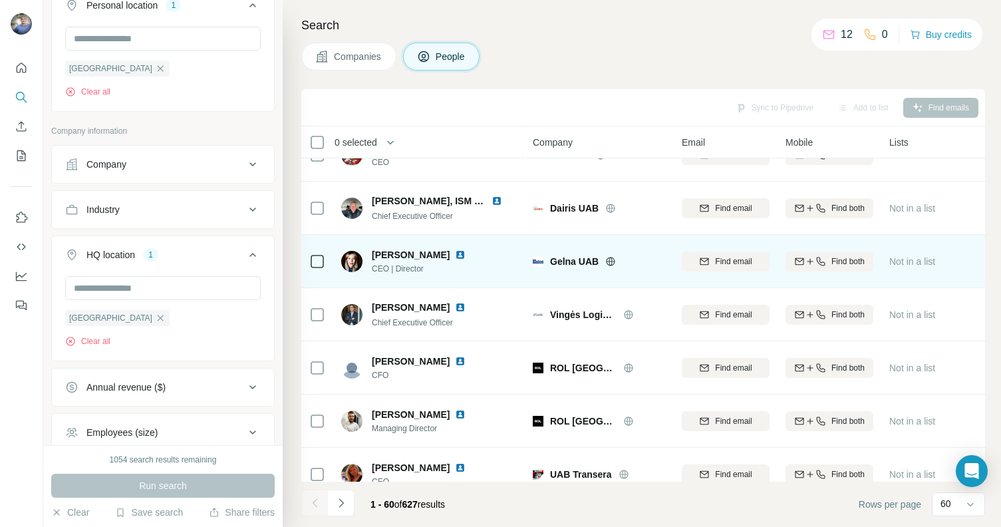
click at [458, 251] on img at bounding box center [460, 254] width 11 height 11
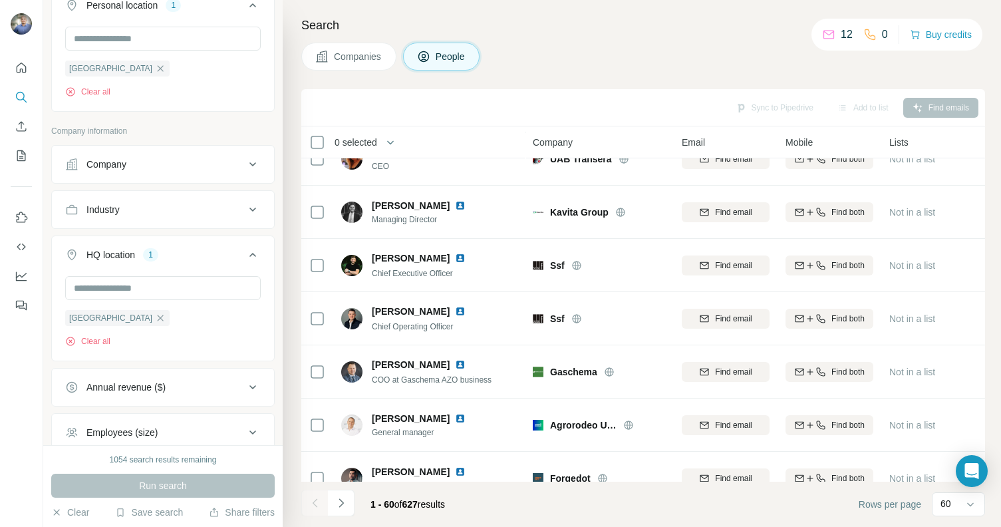
scroll to position [1517, 0]
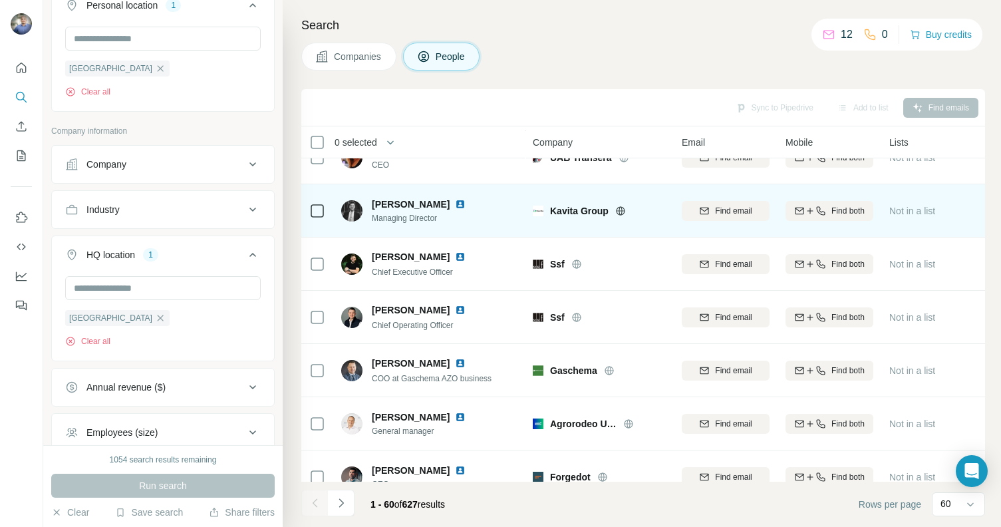
click at [458, 202] on img at bounding box center [460, 204] width 11 height 11
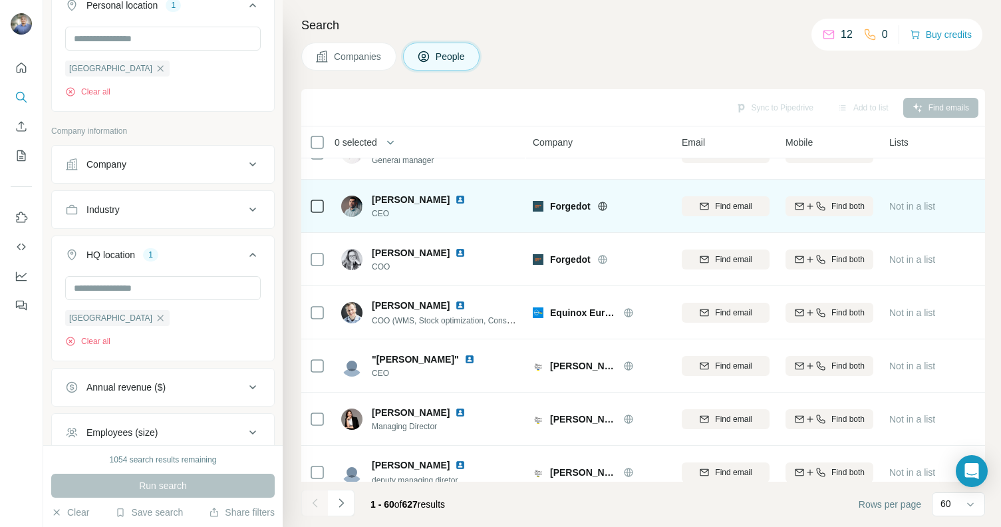
scroll to position [1671, 0]
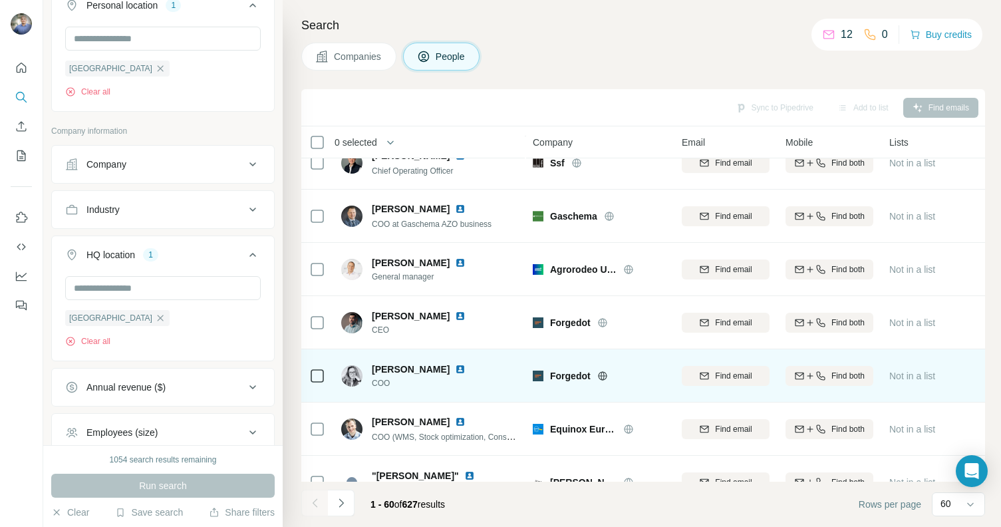
click at [466, 369] on img at bounding box center [460, 369] width 11 height 11
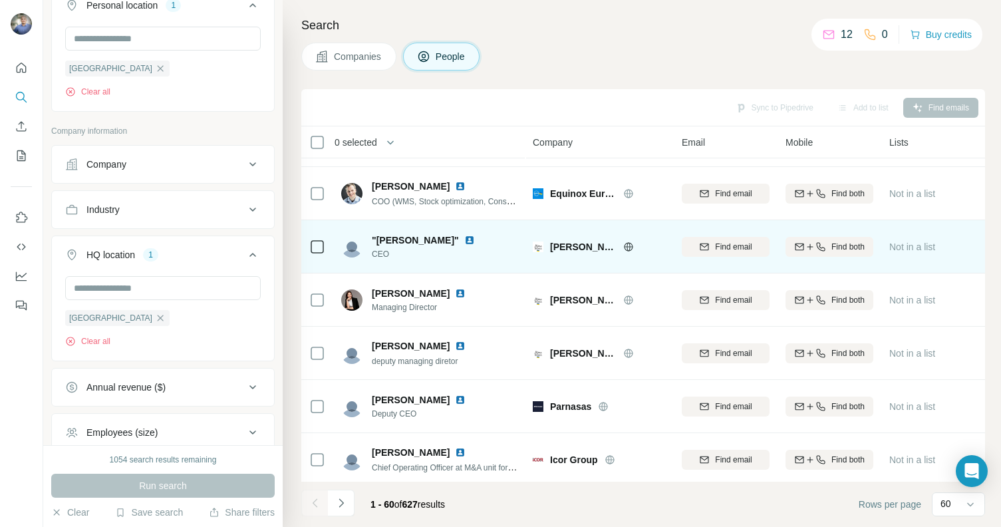
scroll to position [1918, 0]
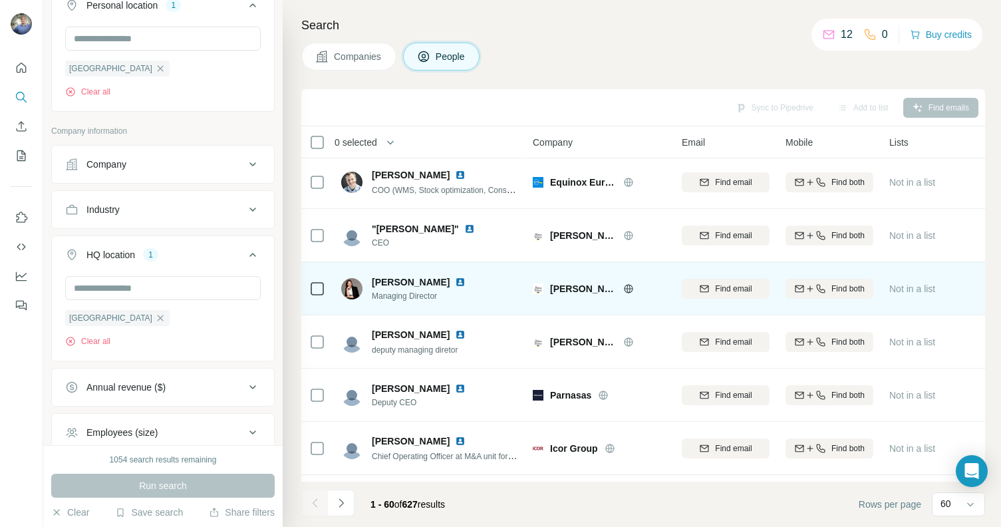
click at [455, 280] on img at bounding box center [460, 282] width 11 height 11
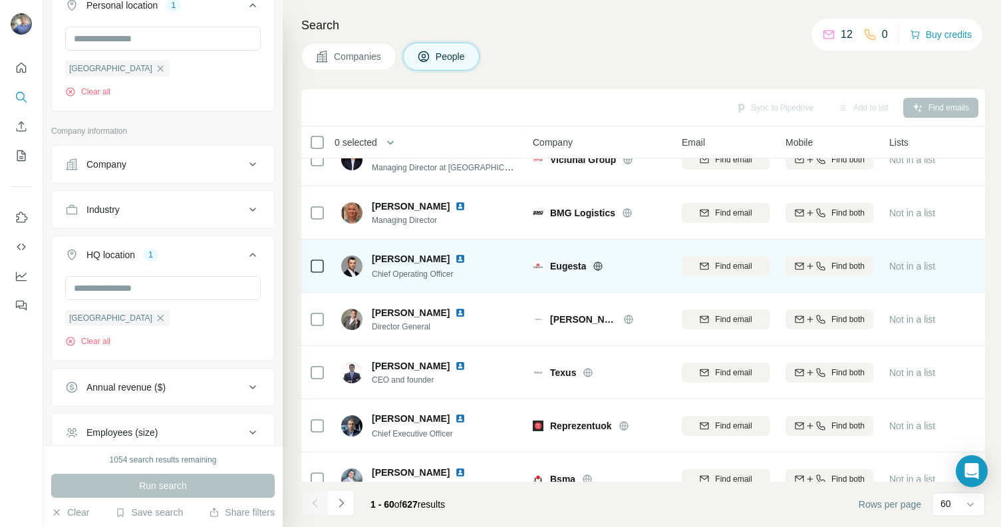
scroll to position [2423, 0]
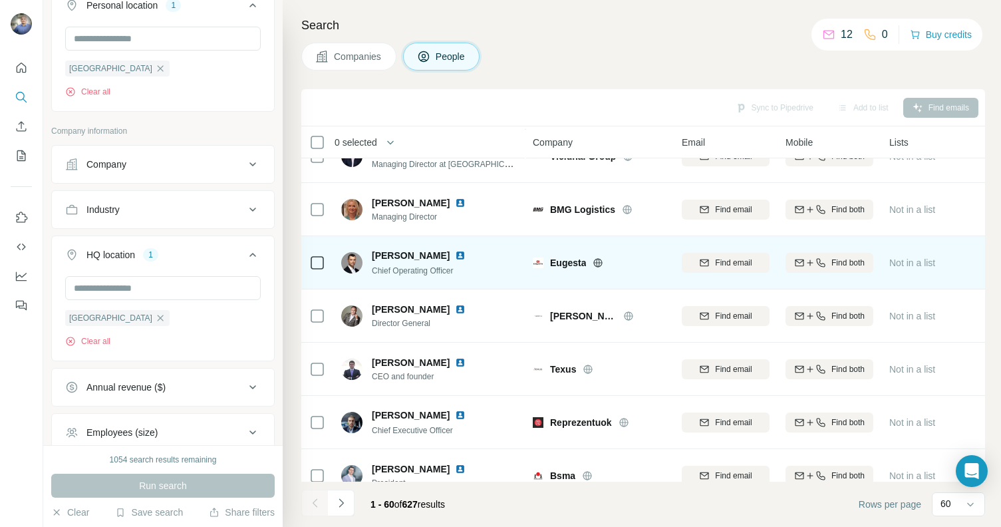
click at [455, 251] on img at bounding box center [460, 255] width 11 height 11
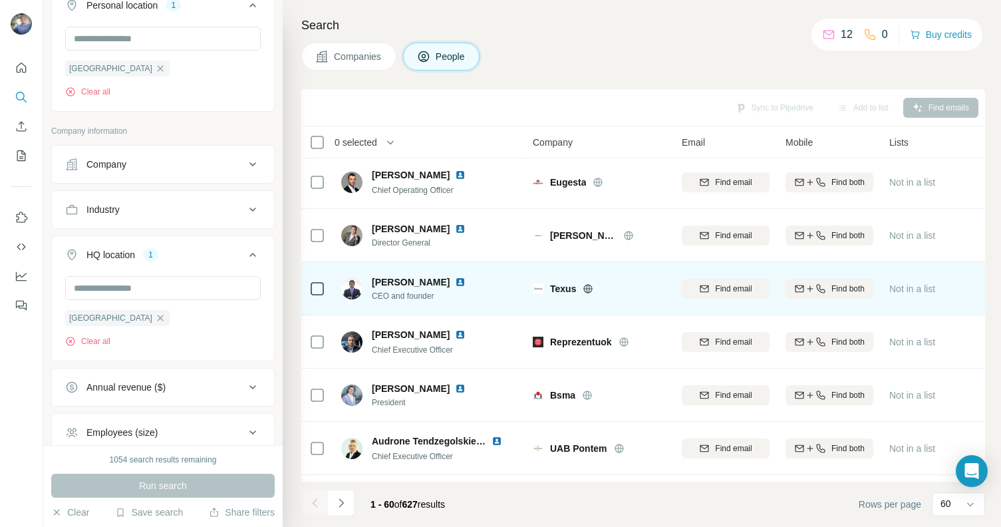
scroll to position [2505, 0]
click at [466, 283] on img at bounding box center [460, 280] width 11 height 11
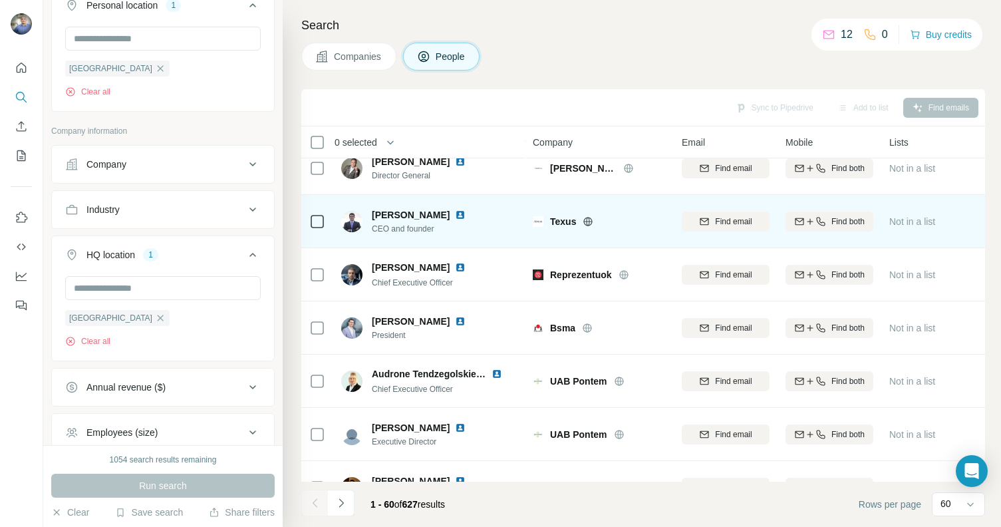
scroll to position [2595, 0]
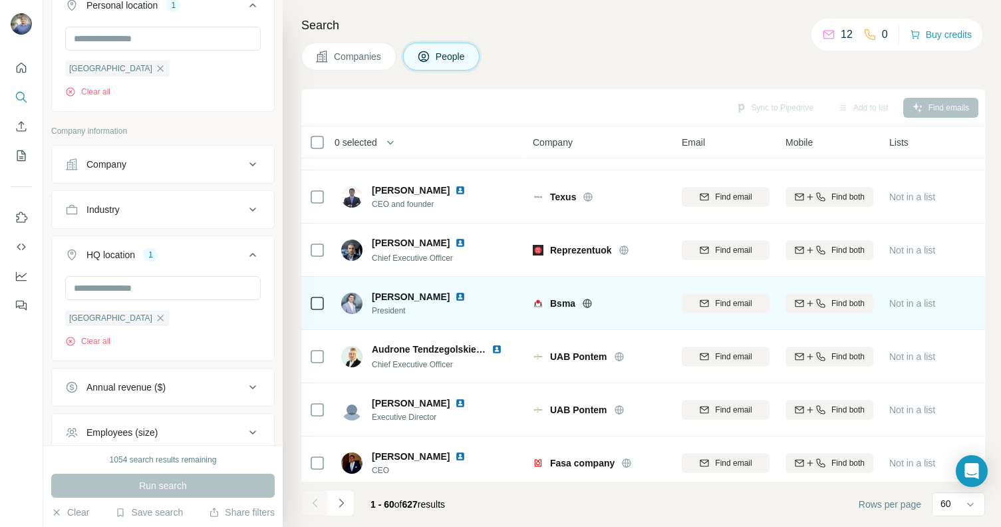
click at [462, 295] on img at bounding box center [460, 296] width 11 height 11
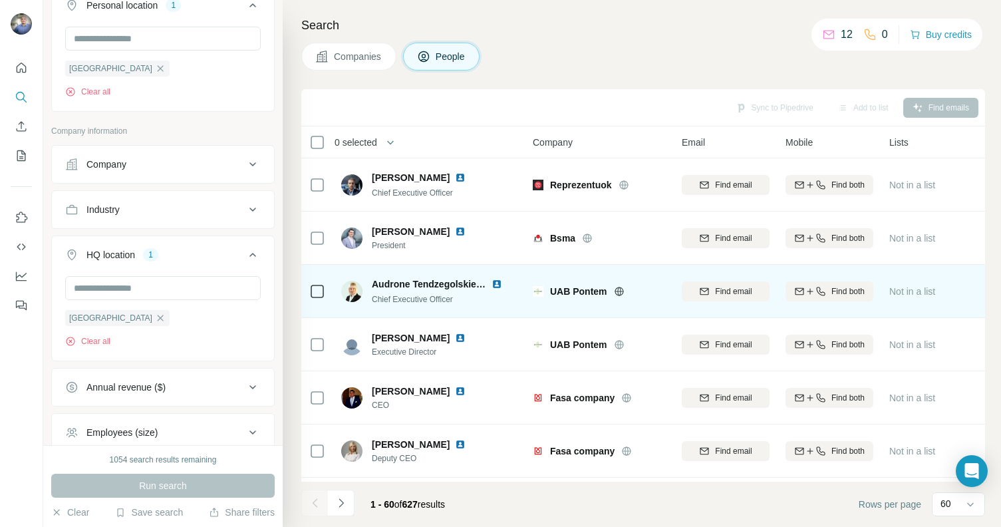
scroll to position [2664, 0]
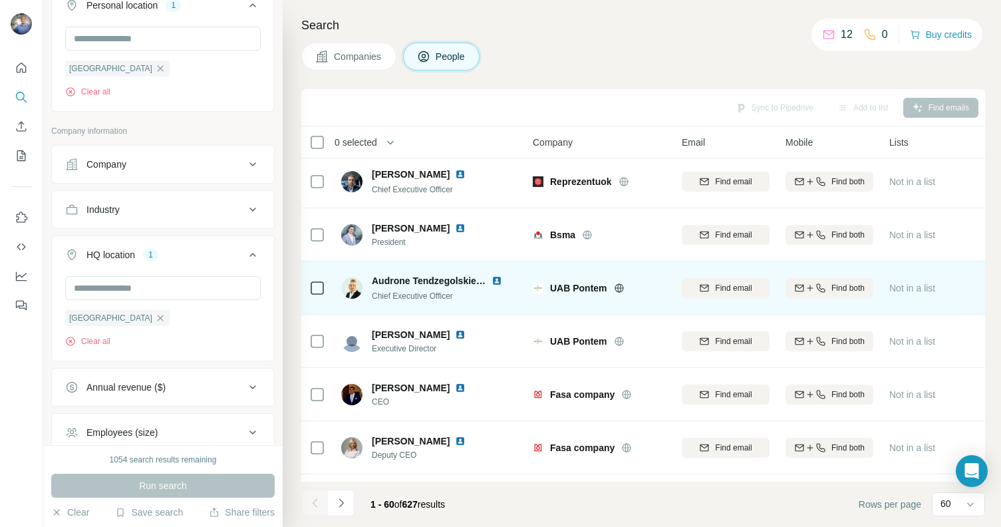
click at [494, 281] on img at bounding box center [497, 280] width 11 height 11
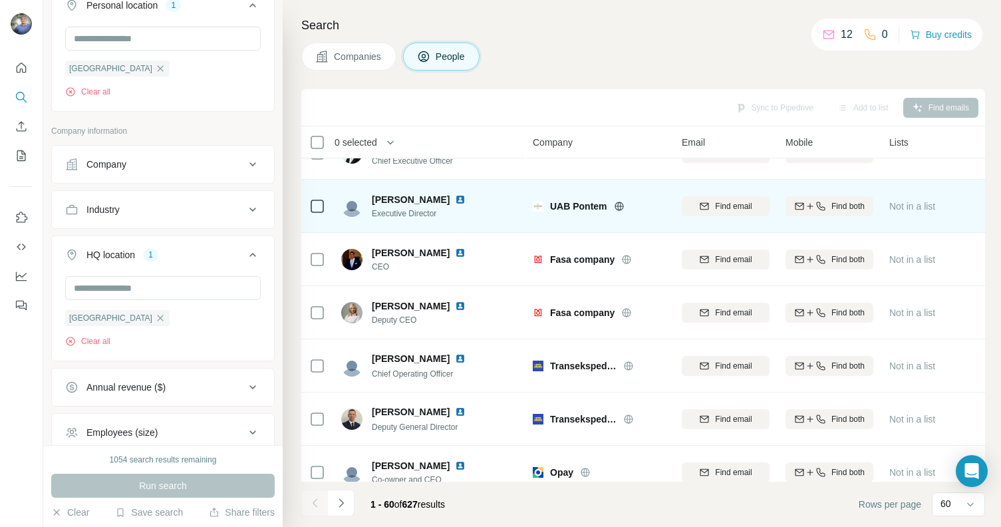
scroll to position [2877, 0]
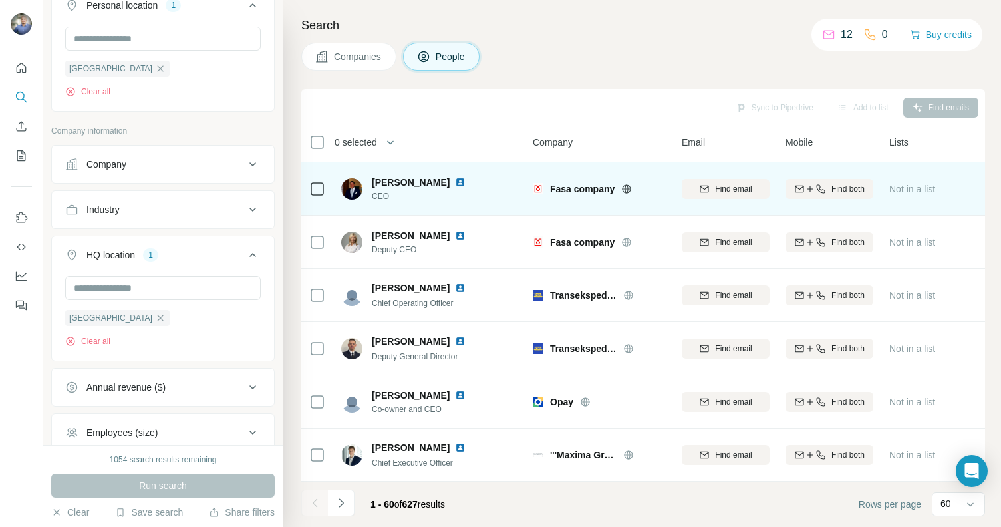
click at [455, 177] on img at bounding box center [460, 182] width 11 height 11
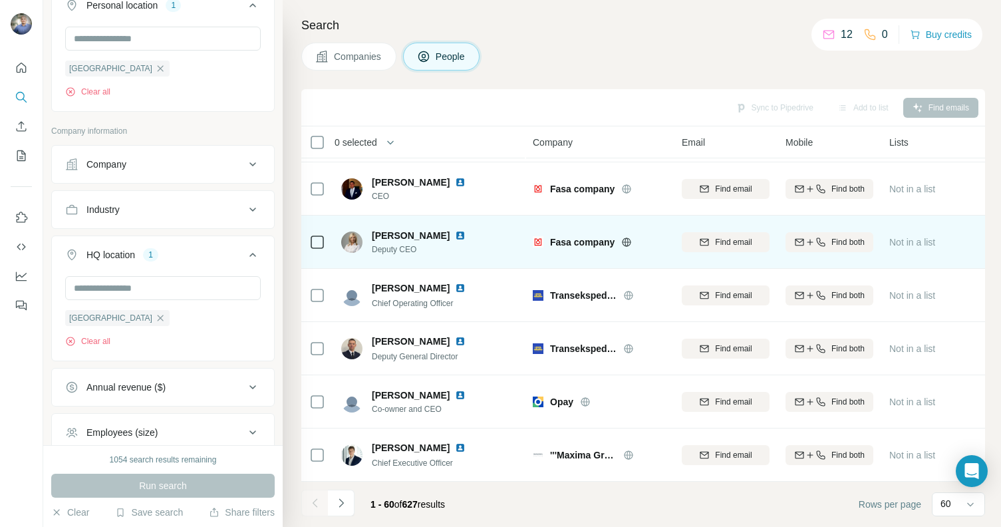
click at [466, 230] on img at bounding box center [460, 235] width 11 height 11
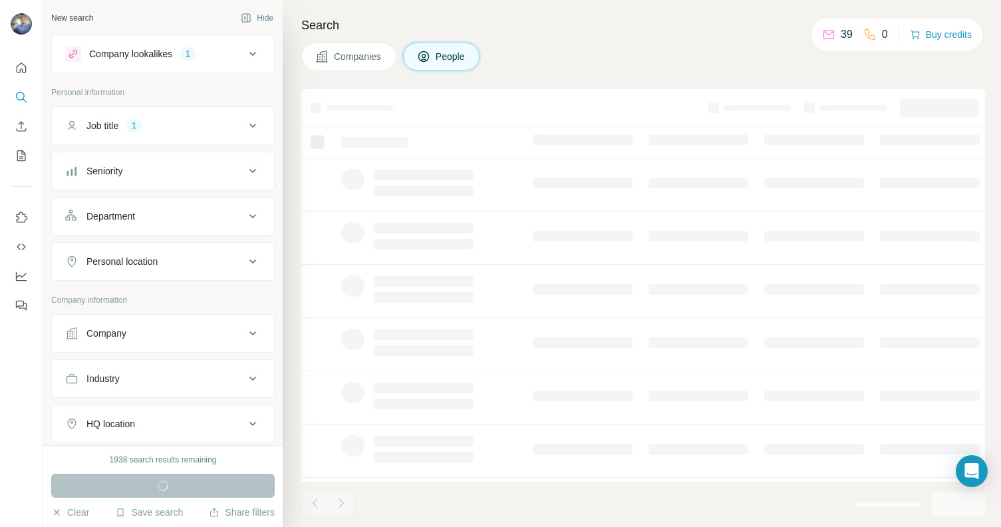
click at [185, 258] on div "Personal location" at bounding box center [155, 261] width 180 height 13
click at [173, 291] on input "text" at bounding box center [163, 295] width 196 height 24
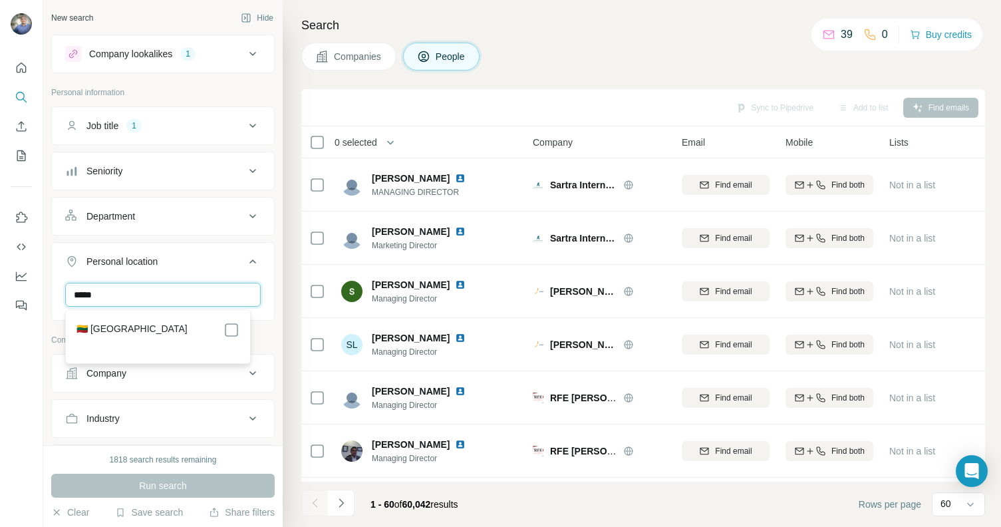
type input "*****"
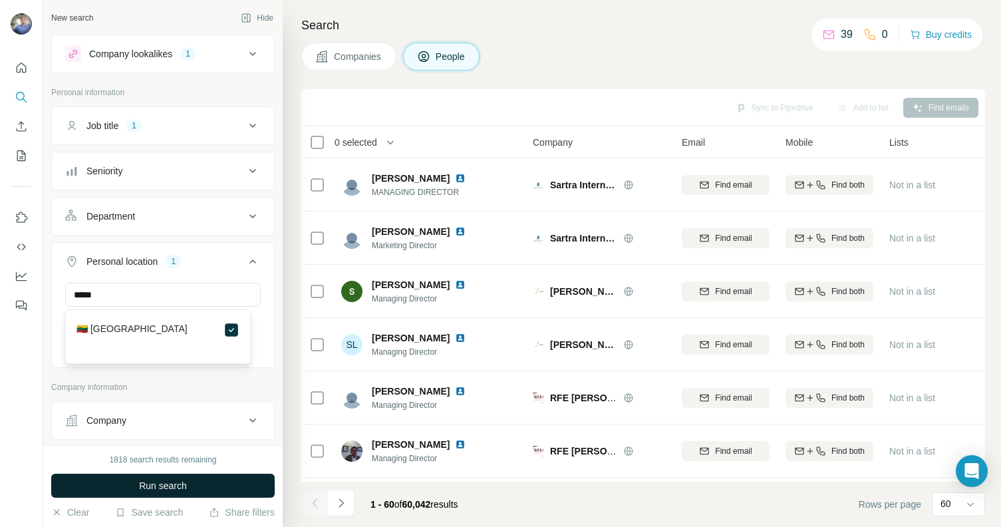
click at [207, 480] on button "Run search" at bounding box center [162, 486] width 223 height 24
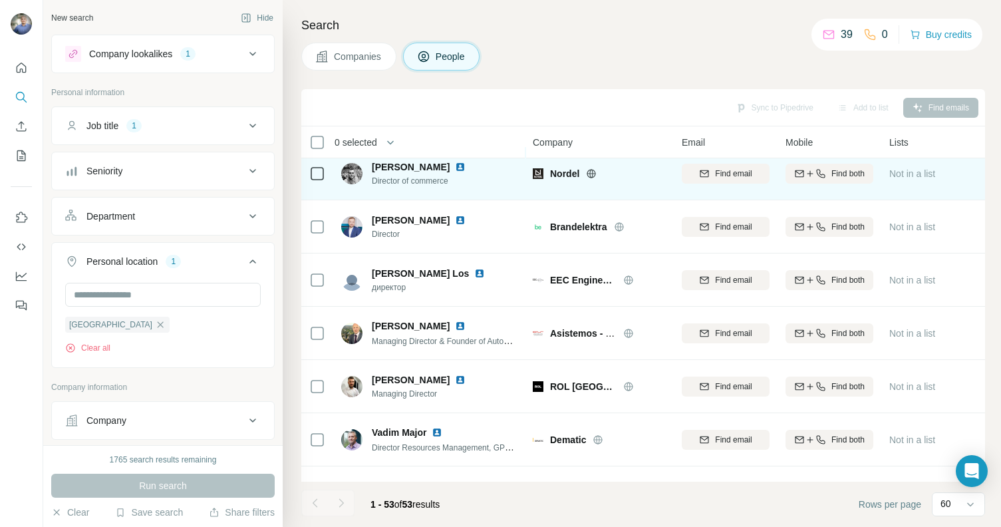
scroll to position [15, 0]
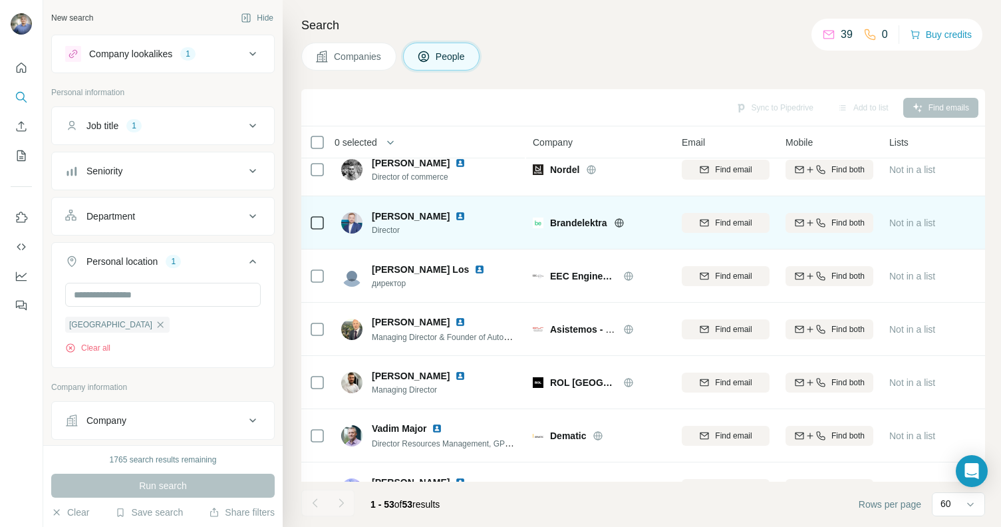
click at [466, 217] on img at bounding box center [460, 216] width 11 height 11
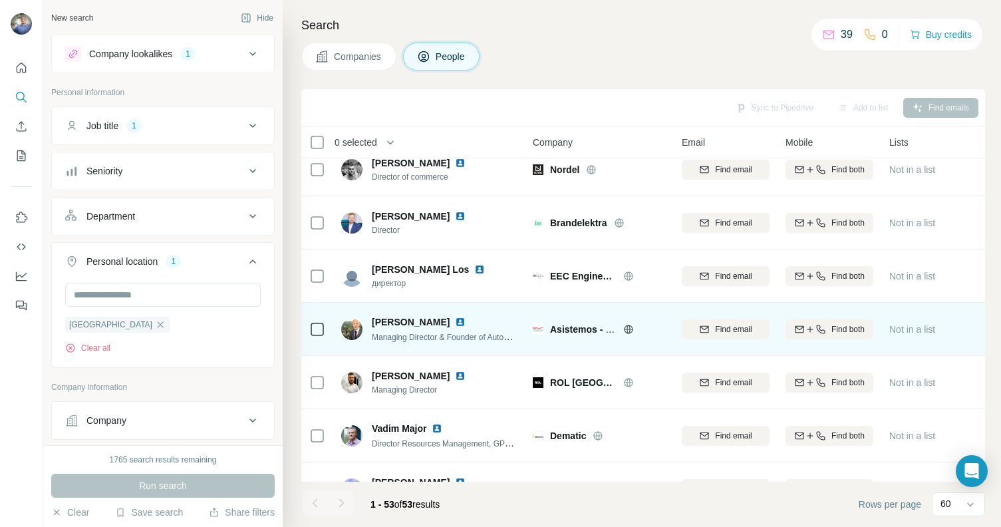
click at [455, 322] on img at bounding box center [460, 322] width 11 height 11
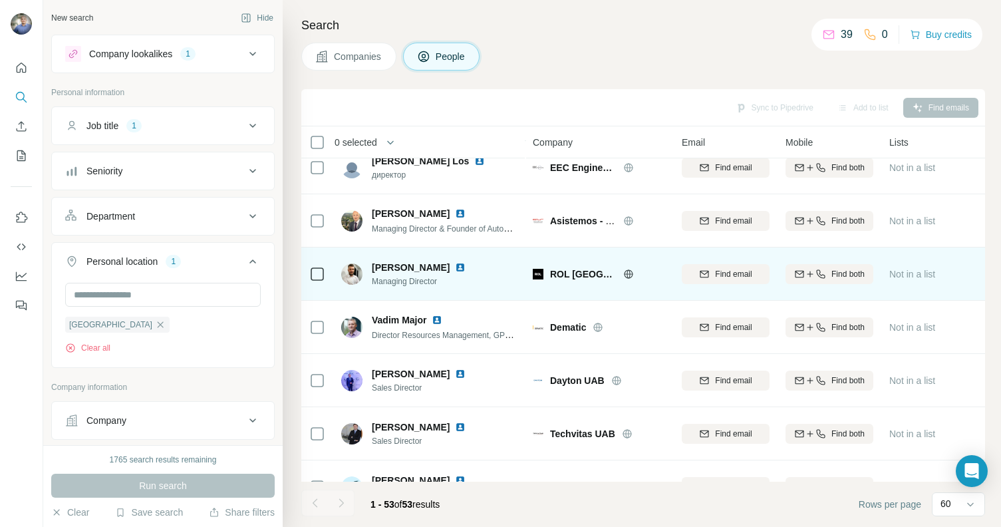
scroll to position [126, 0]
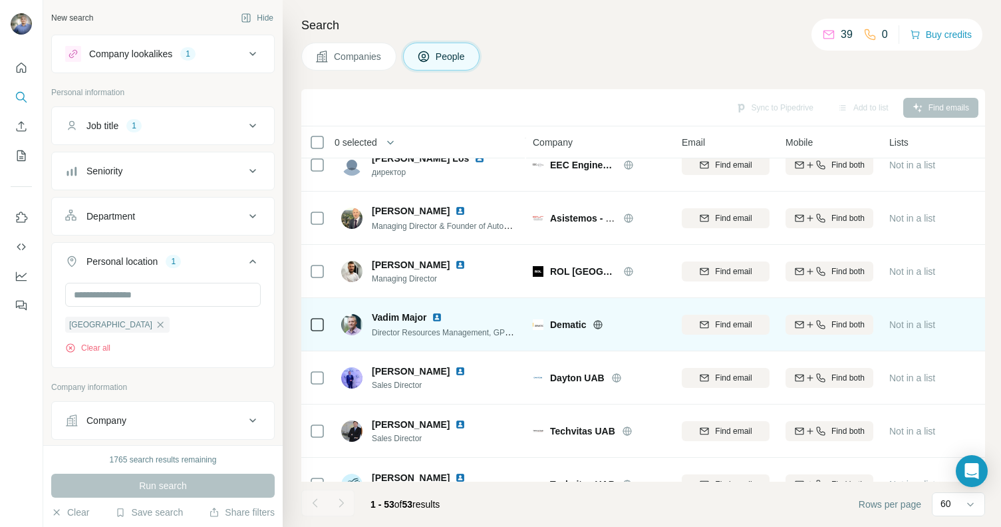
click at [437, 316] on img at bounding box center [437, 317] width 11 height 11
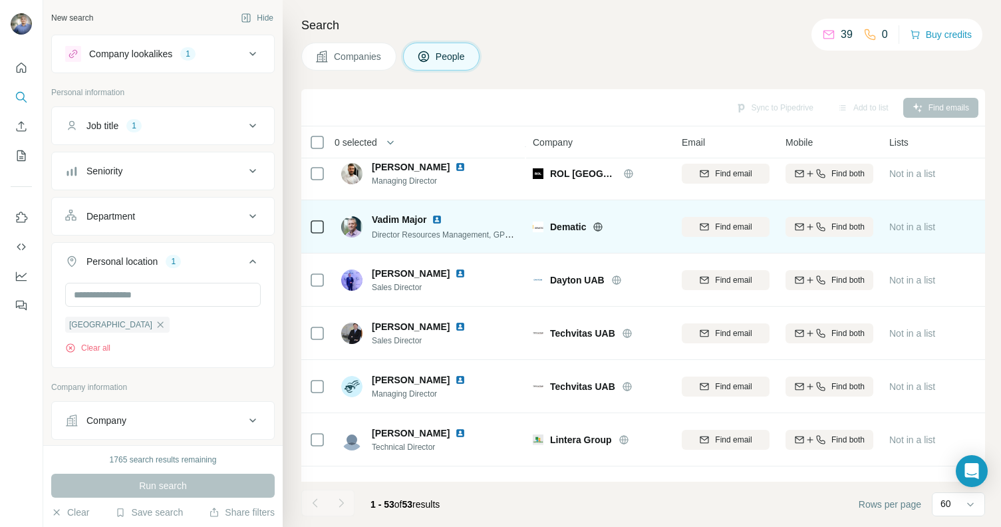
scroll to position [230, 0]
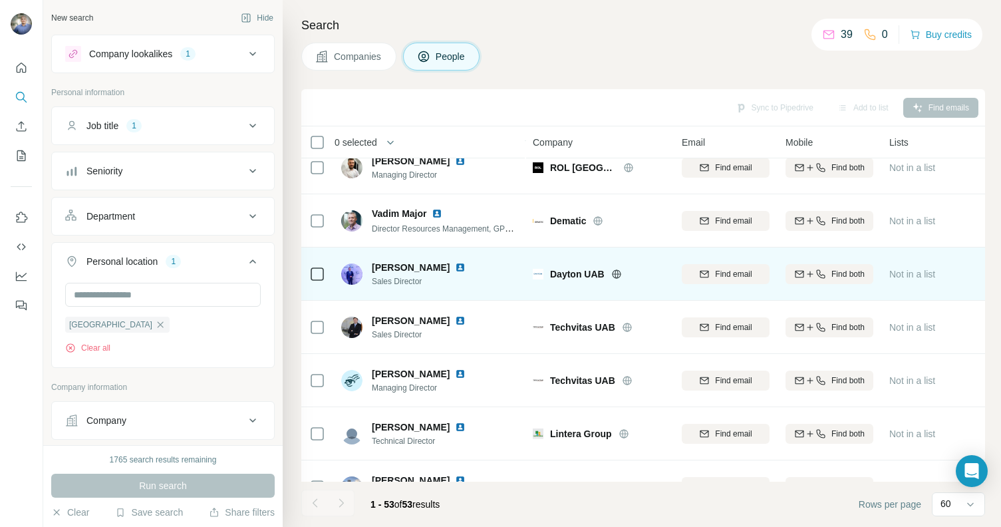
click at [466, 271] on img at bounding box center [460, 267] width 11 height 11
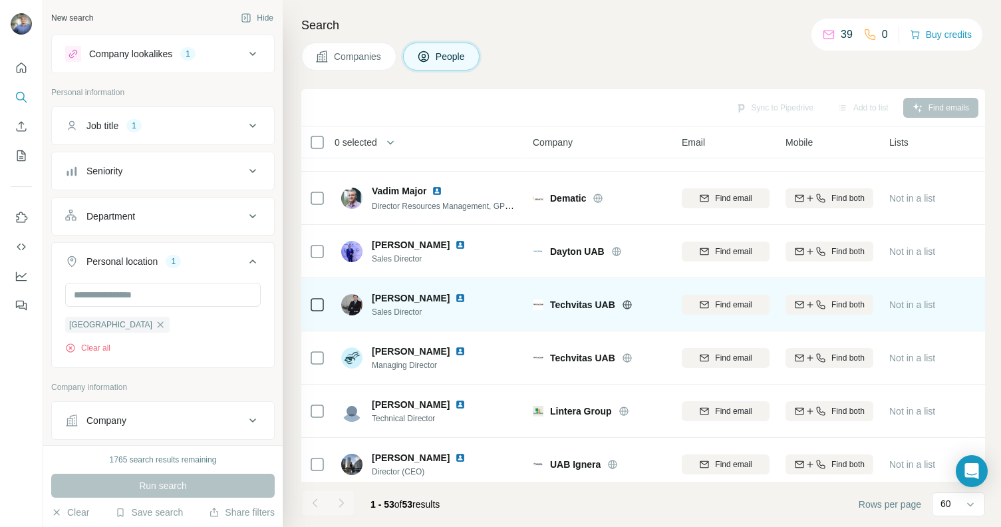
scroll to position [254, 0]
click at [462, 298] on img at bounding box center [460, 296] width 11 height 11
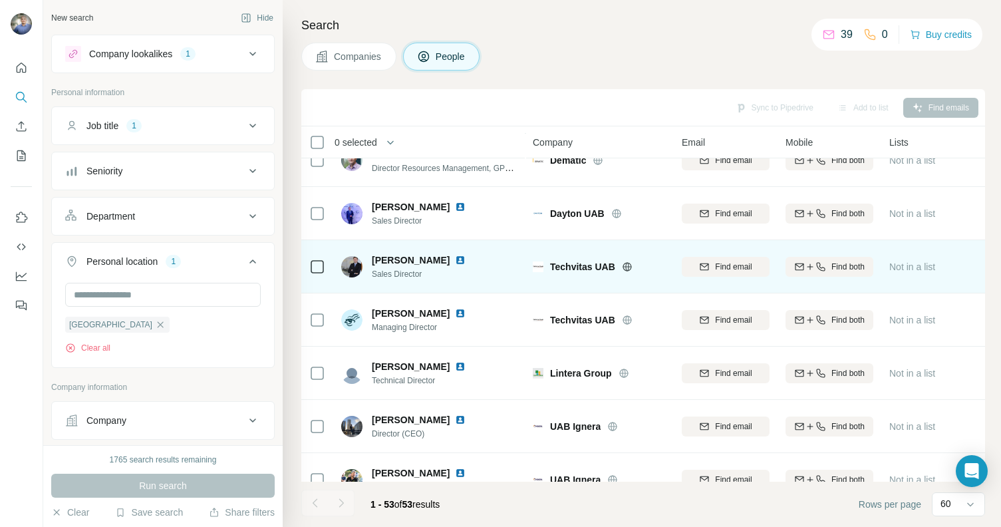
scroll to position [370, 0]
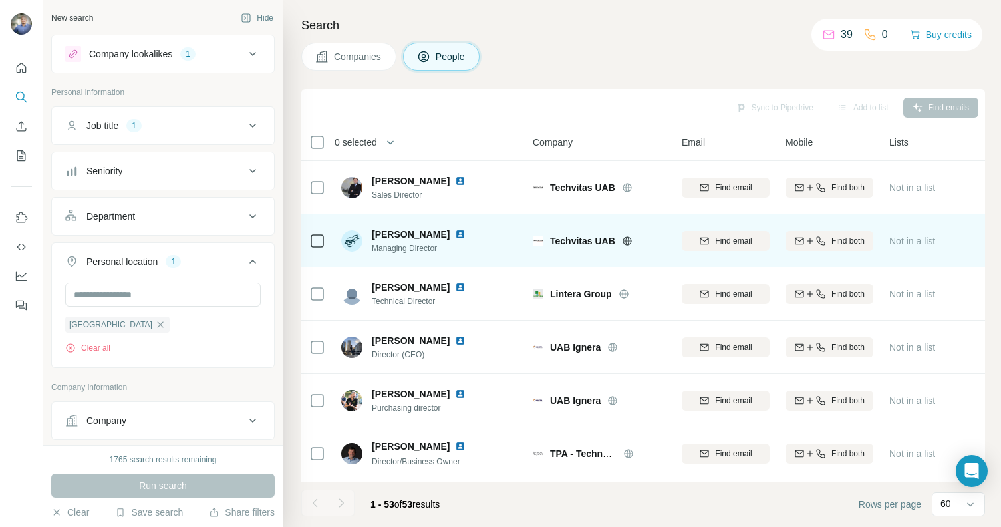
click at [460, 230] on img at bounding box center [460, 234] width 11 height 11
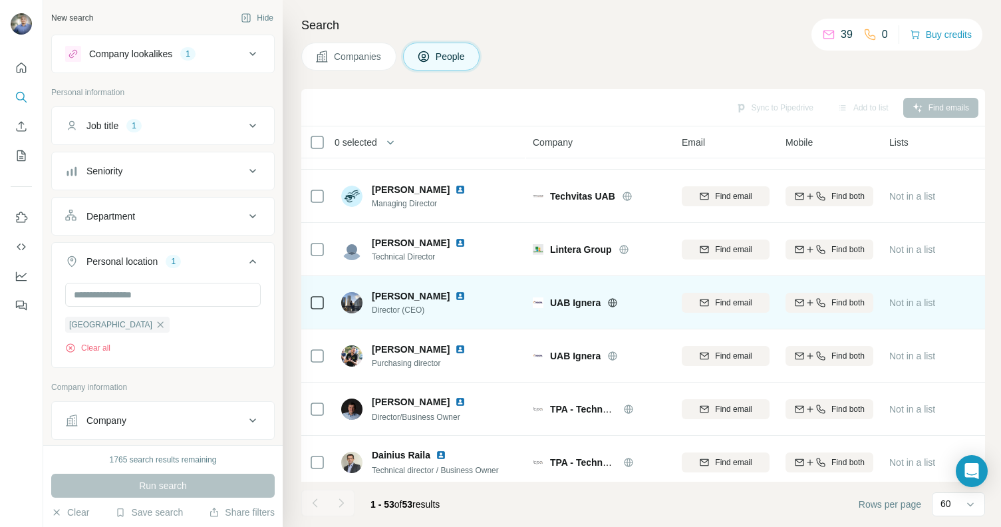
scroll to position [417, 0]
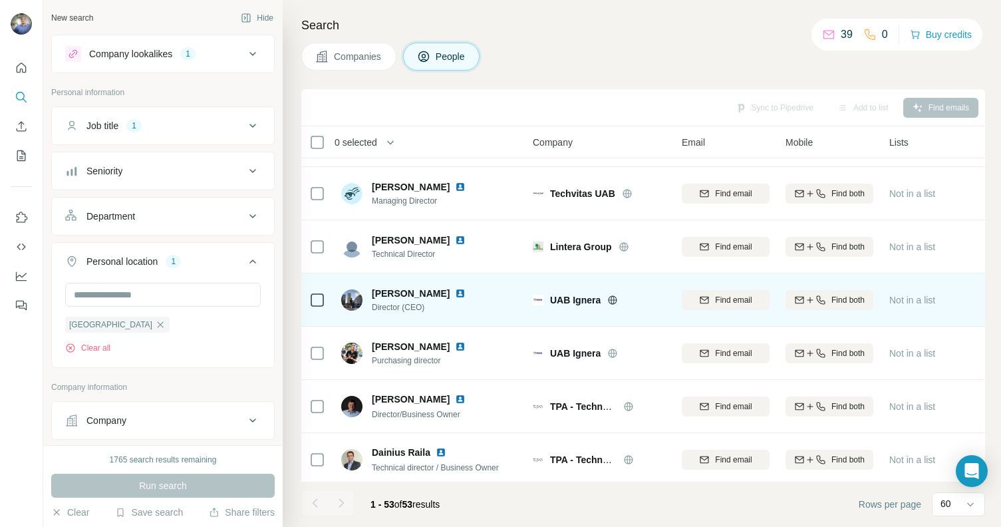
click at [462, 289] on img at bounding box center [460, 293] width 11 height 11
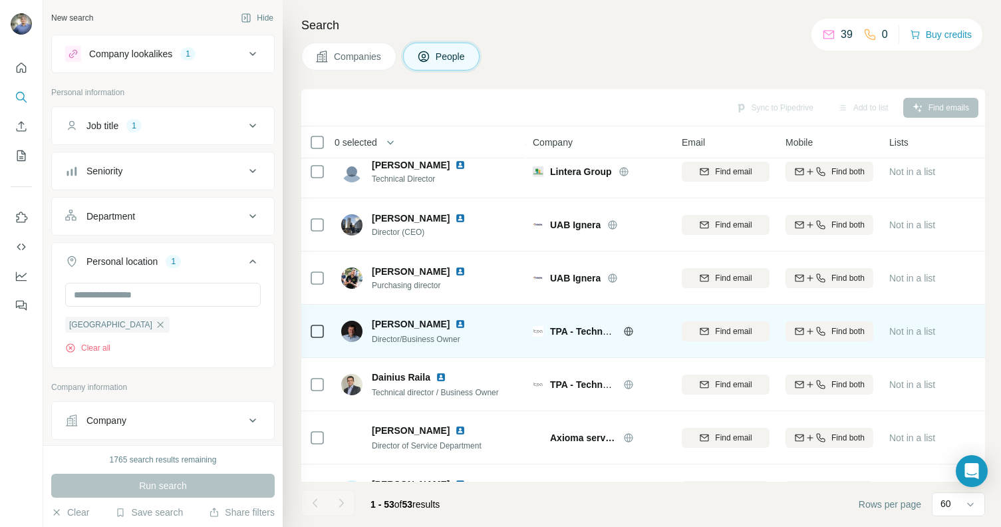
scroll to position [495, 0]
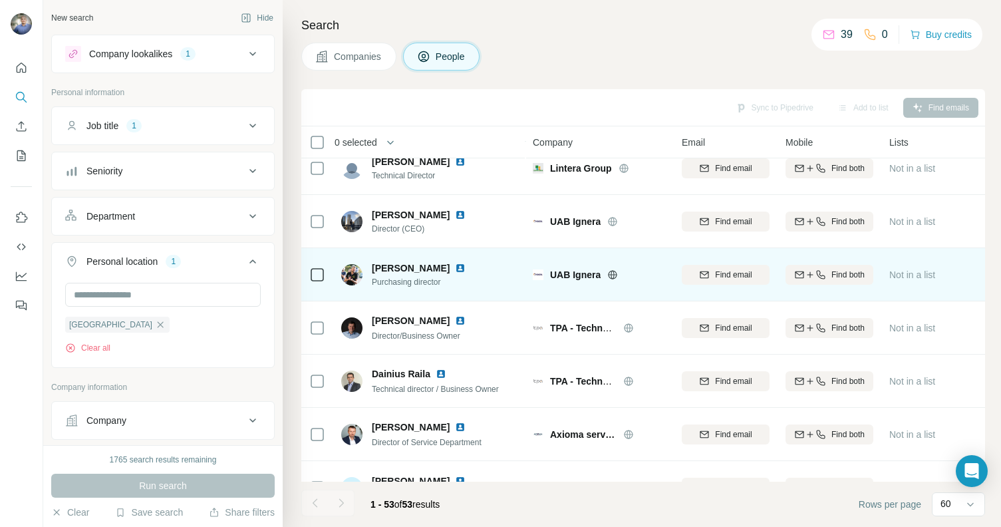
click at [466, 271] on img at bounding box center [460, 268] width 11 height 11
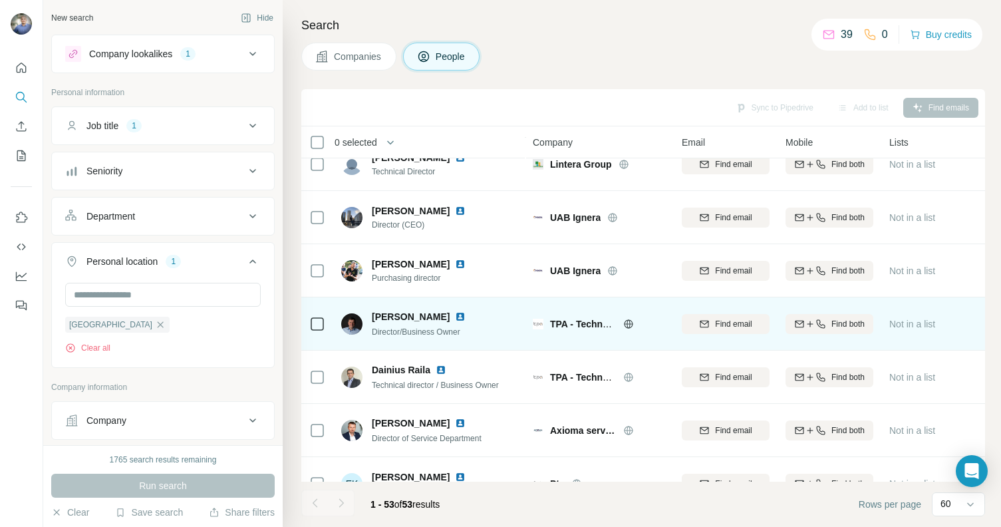
scroll to position [519, 0]
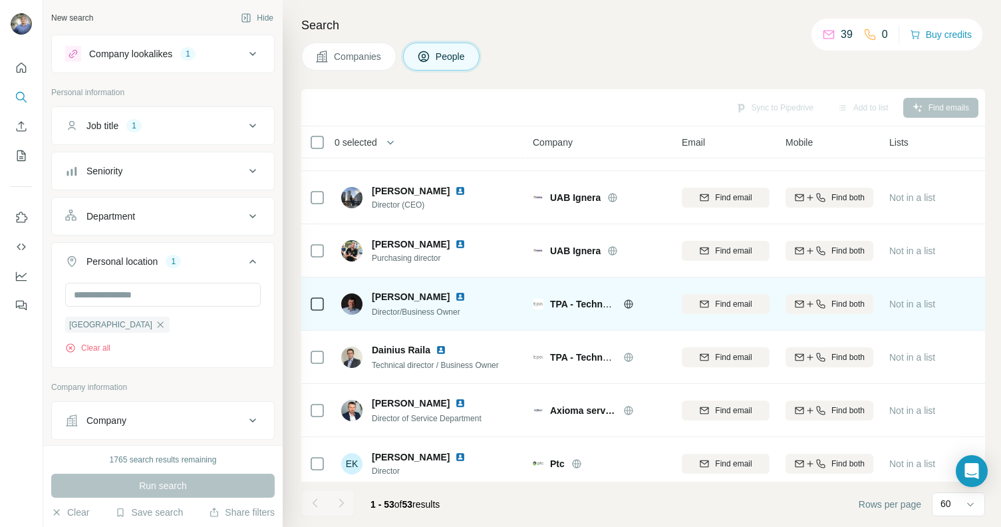
click at [466, 296] on img at bounding box center [460, 296] width 11 height 11
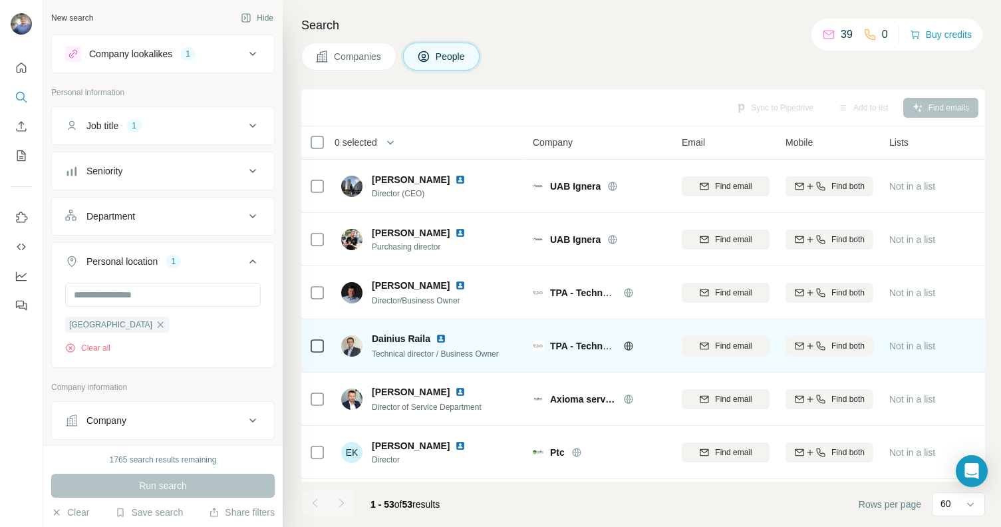
scroll to position [607, 0]
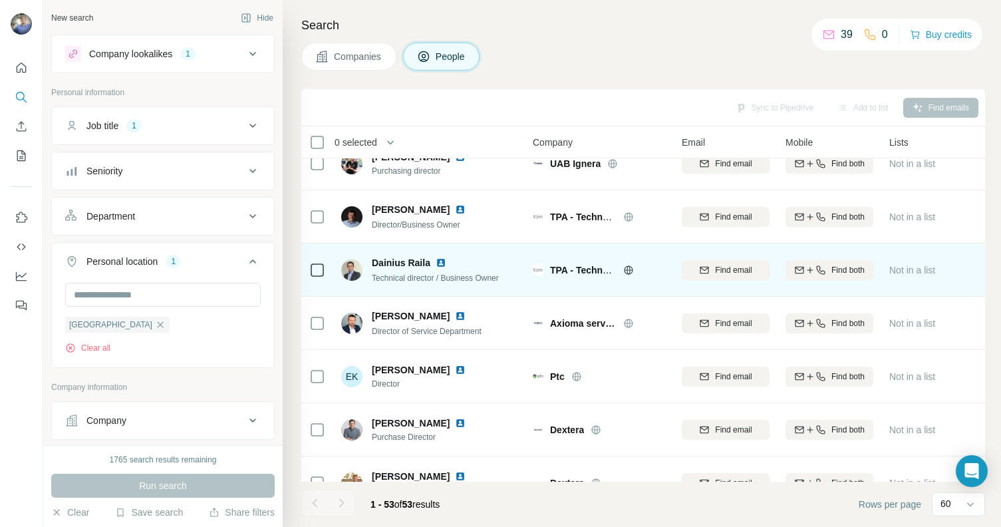
click at [439, 261] on img at bounding box center [441, 262] width 11 height 11
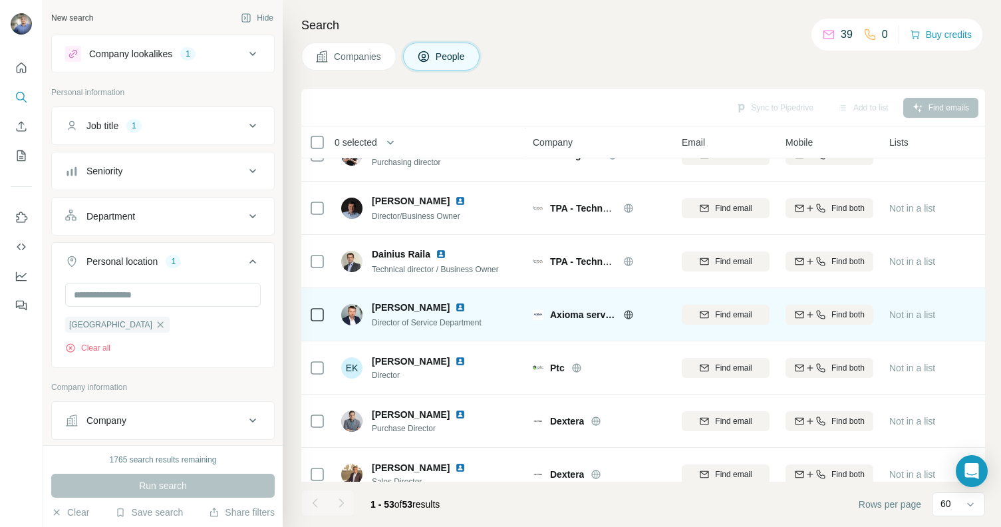
scroll to position [680, 0]
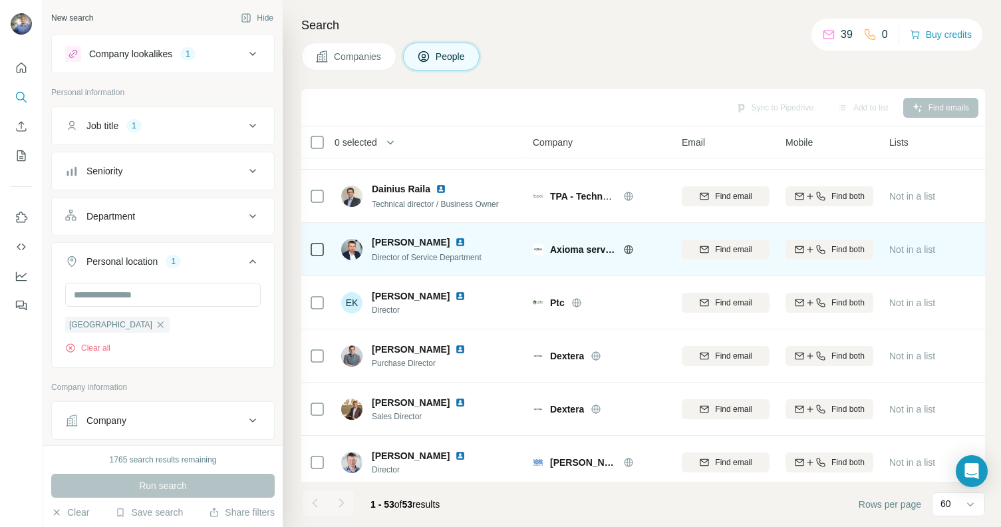
click at [455, 242] on img at bounding box center [460, 242] width 11 height 11
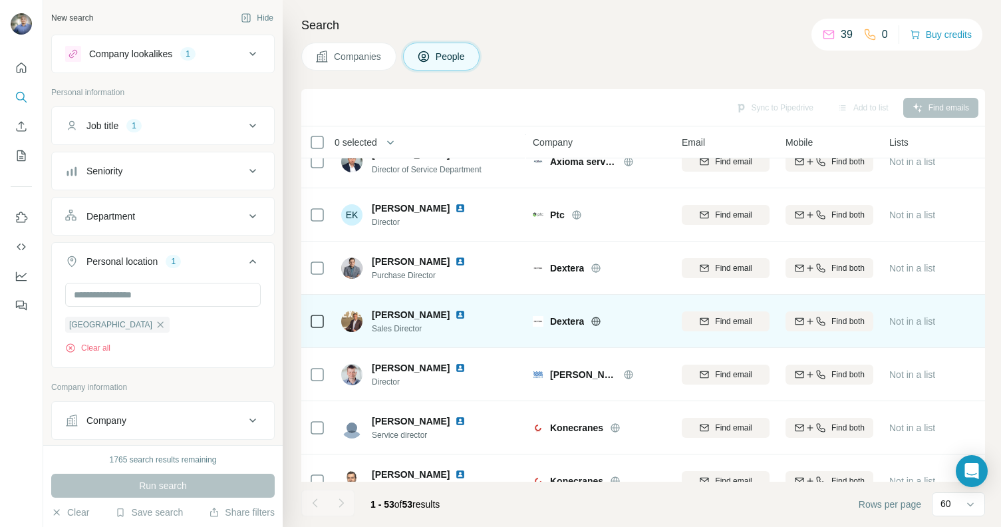
scroll to position [770, 0]
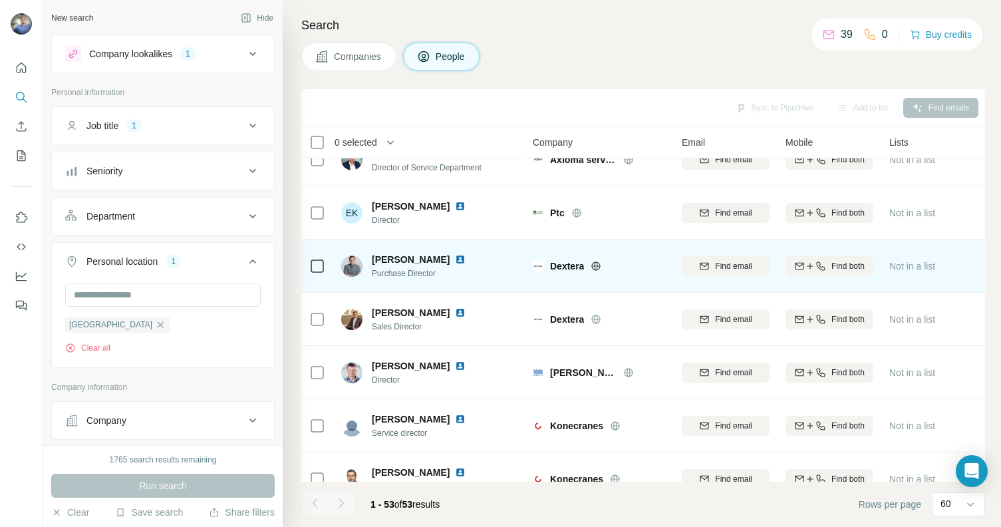
click at [457, 259] on img at bounding box center [460, 259] width 11 height 11
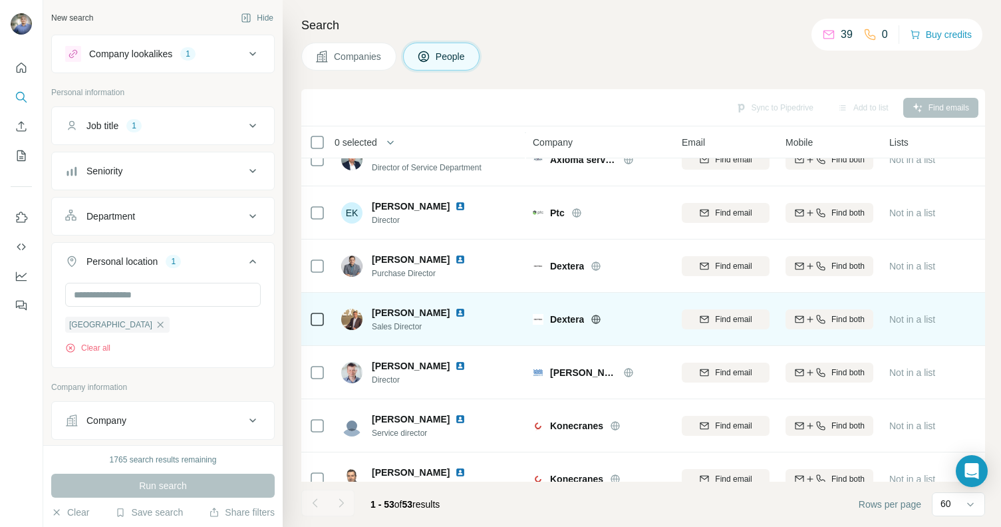
click at [465, 311] on div at bounding box center [468, 312] width 27 height 11
click at [458, 309] on img at bounding box center [460, 312] width 11 height 11
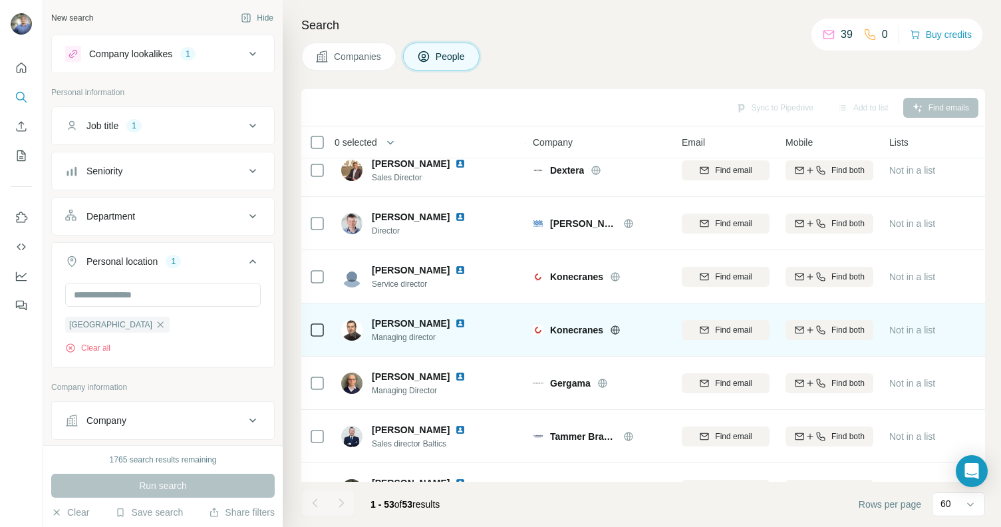
scroll to position [923, 0]
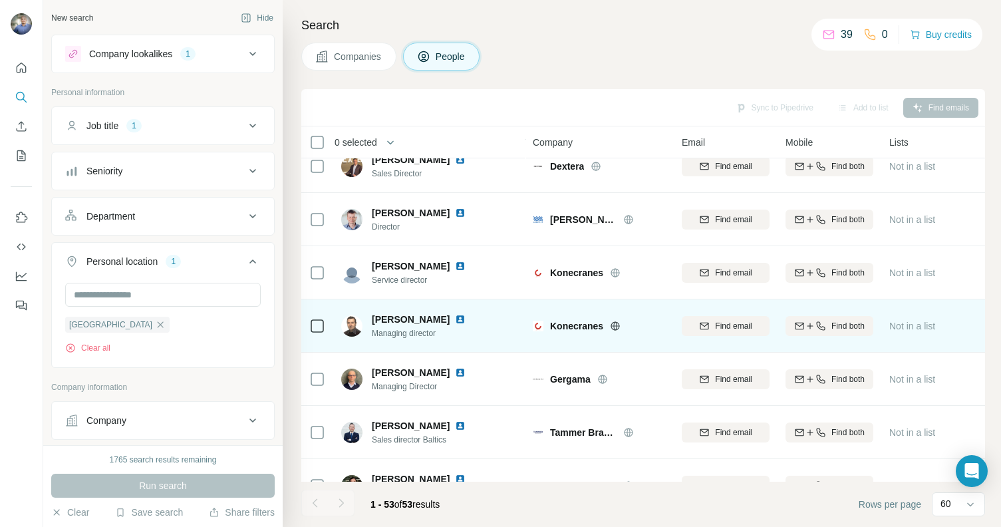
click at [455, 319] on img at bounding box center [460, 319] width 11 height 11
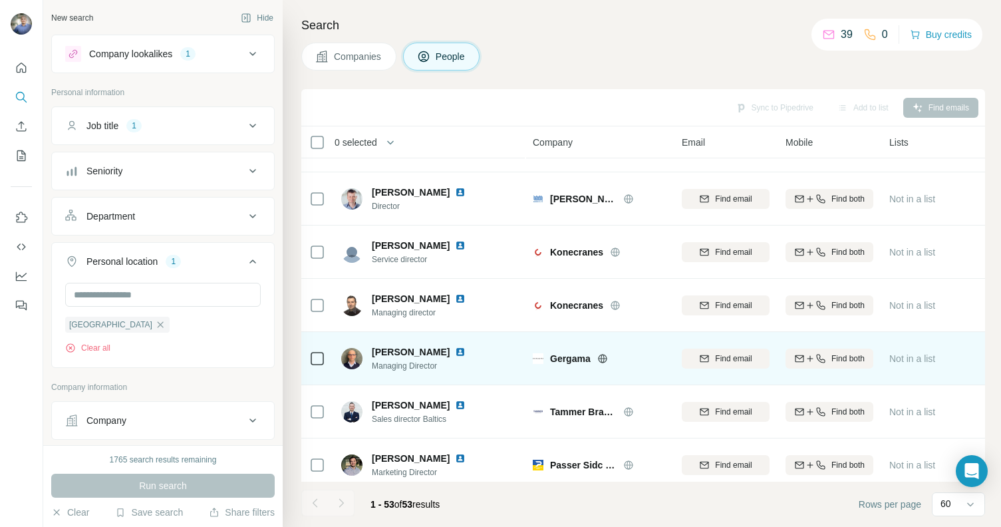
scroll to position [946, 0]
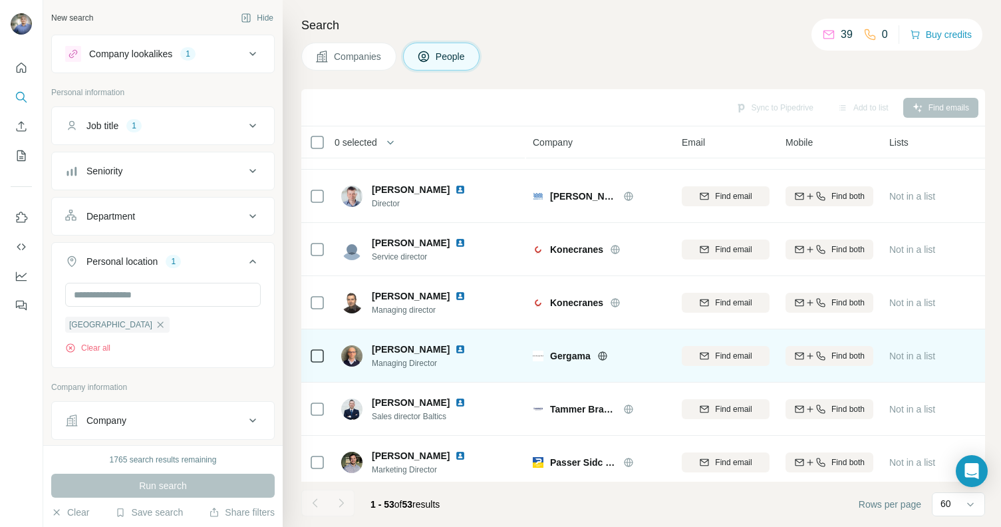
click at [466, 347] on img at bounding box center [460, 349] width 11 height 11
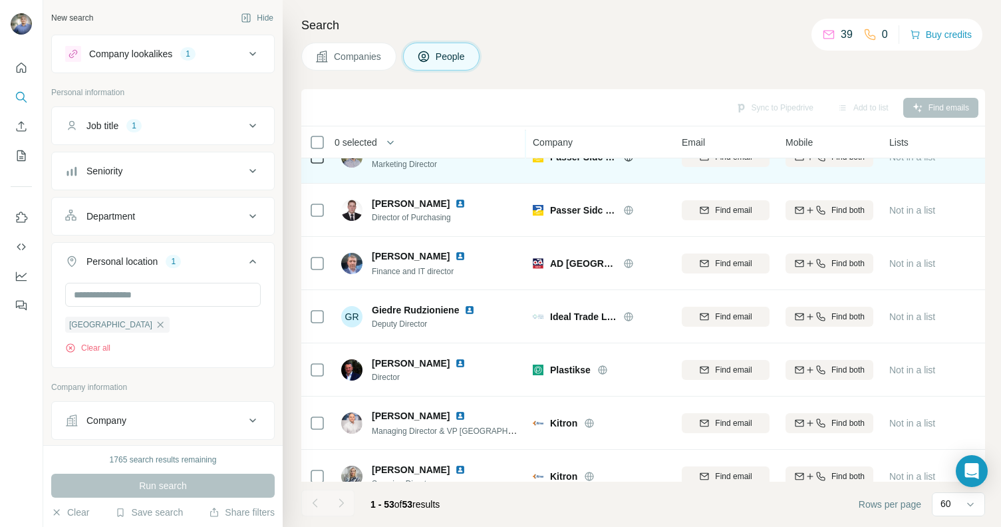
scroll to position [1264, 0]
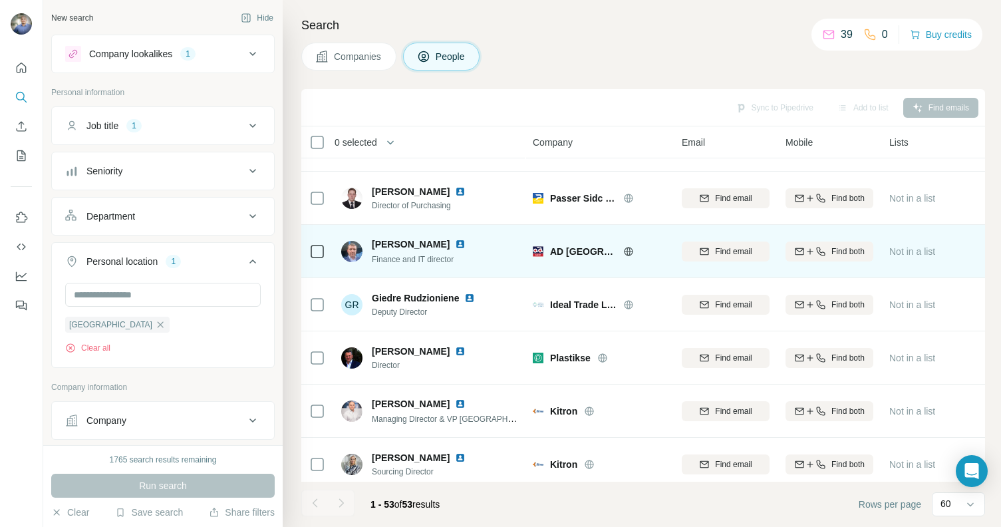
click at [466, 242] on img at bounding box center [460, 244] width 11 height 11
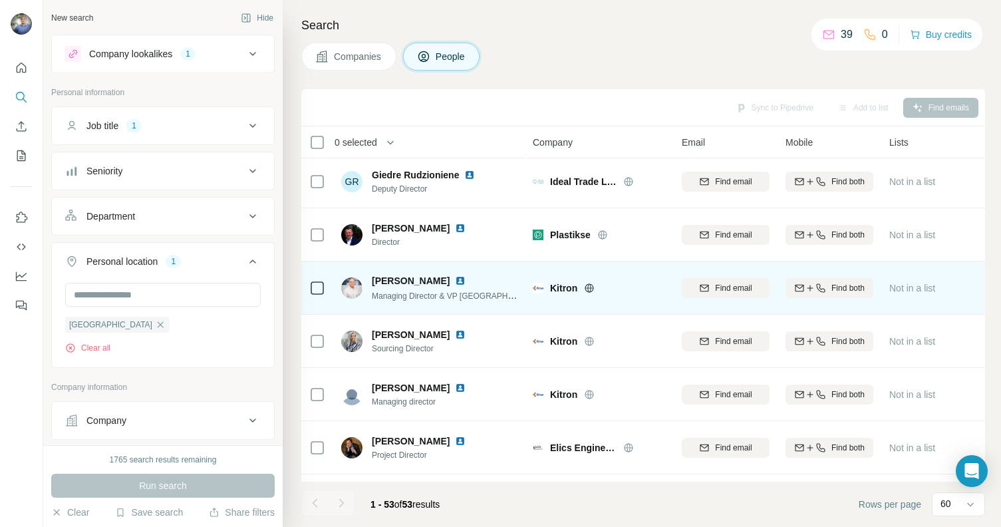
scroll to position [1391, 0]
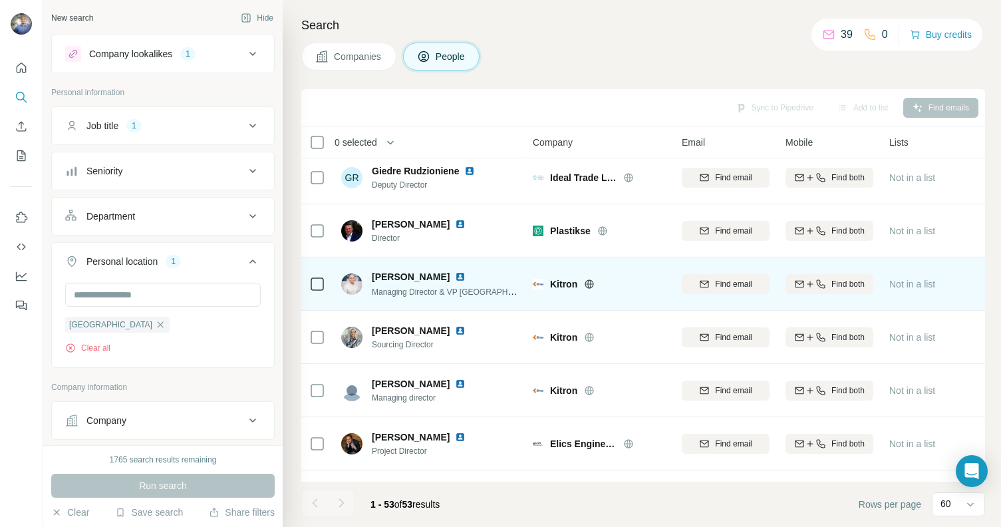
click at [466, 275] on img at bounding box center [460, 276] width 11 height 11
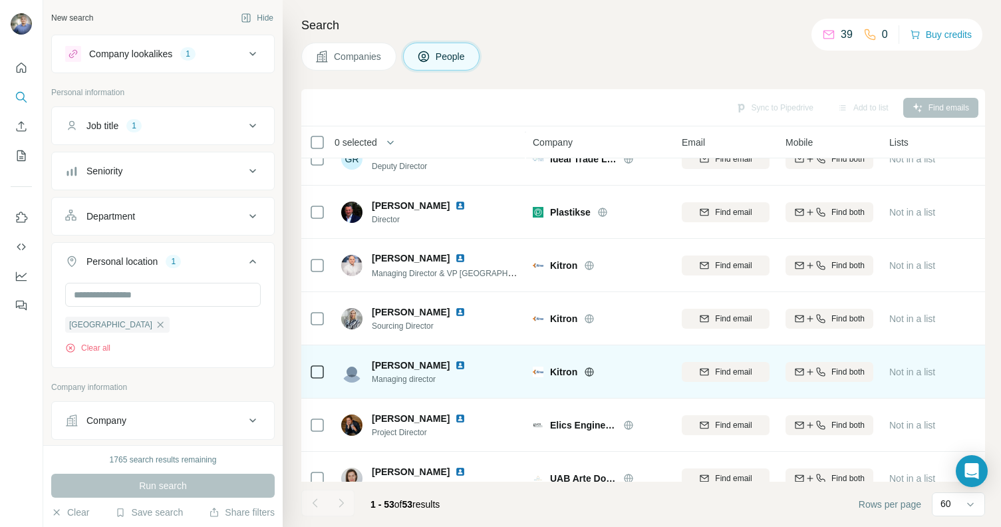
scroll to position [1413, 0]
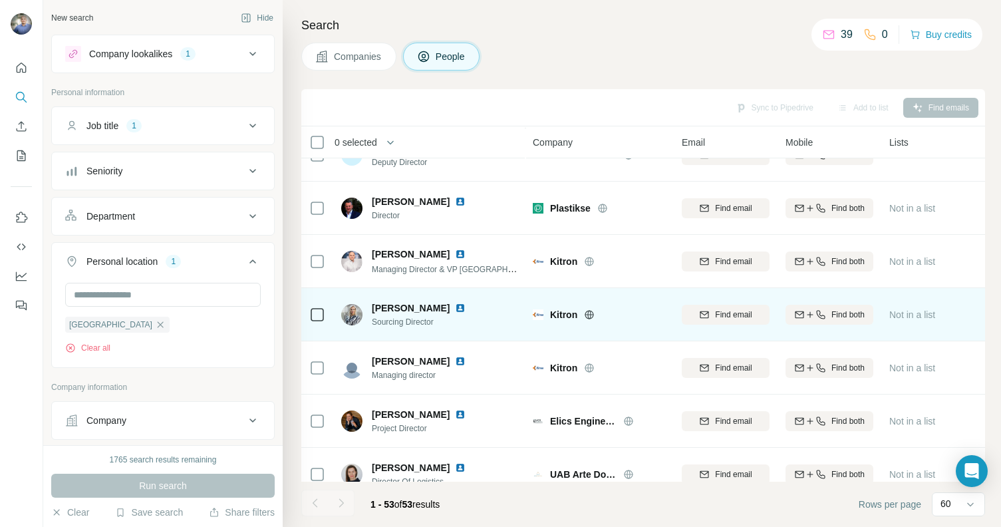
click at [456, 305] on img at bounding box center [460, 308] width 11 height 11
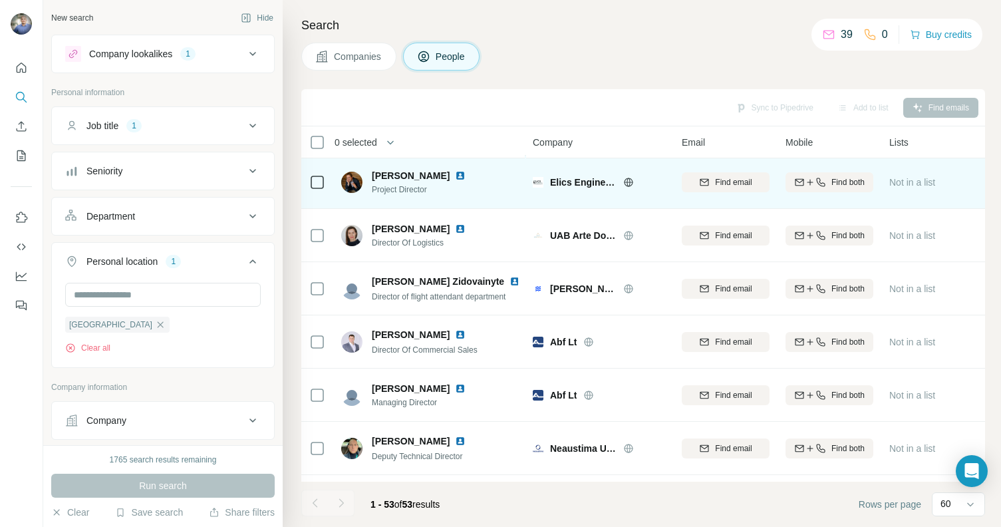
scroll to position [1695, 0]
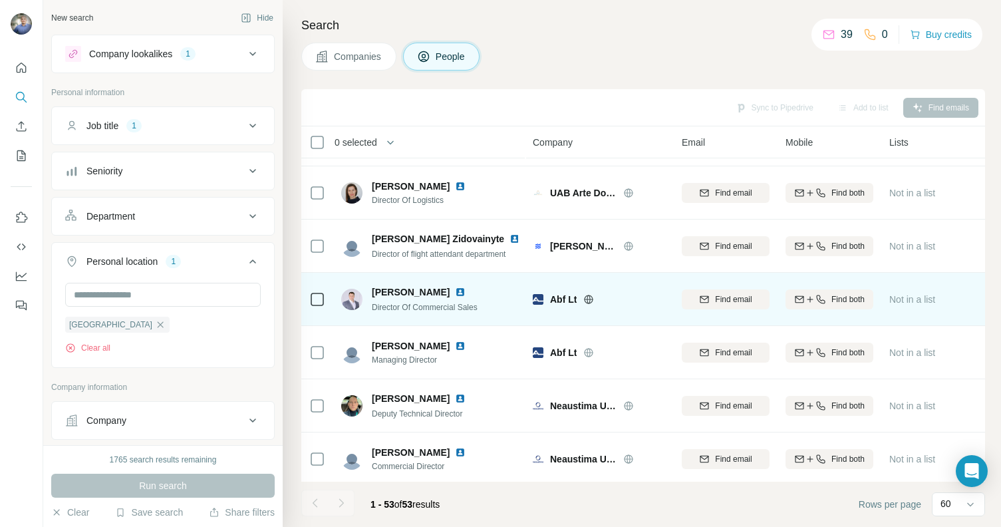
click at [466, 293] on img at bounding box center [460, 292] width 11 height 11
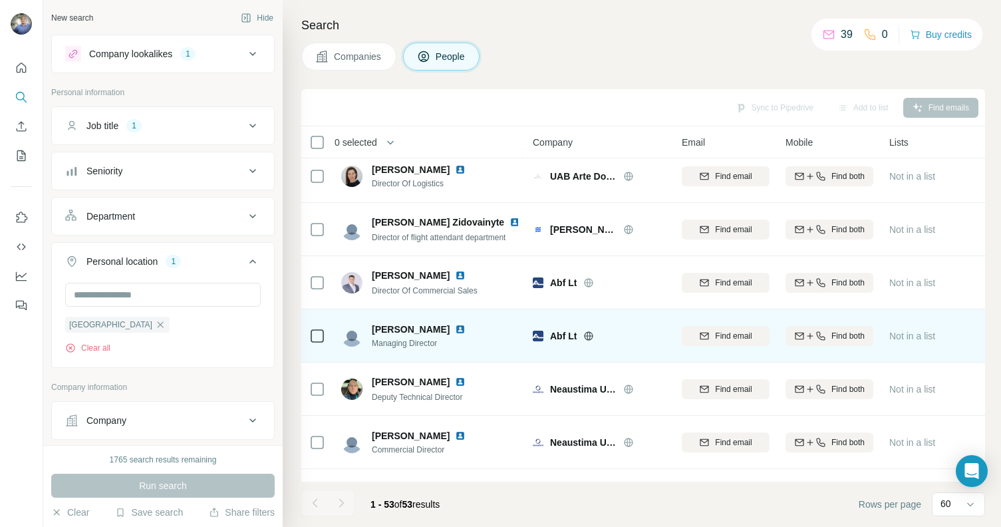
scroll to position [1714, 0]
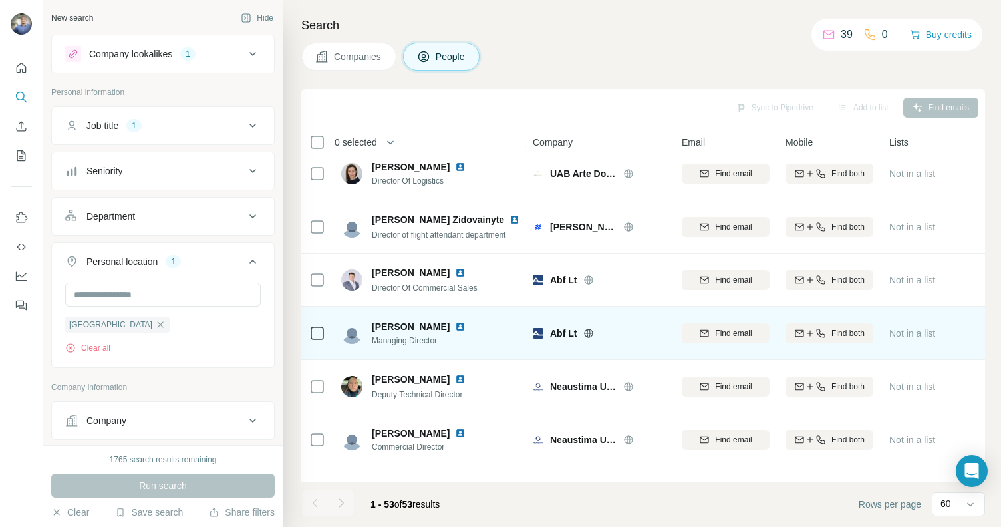
click at [466, 321] on img at bounding box center [460, 326] width 11 height 11
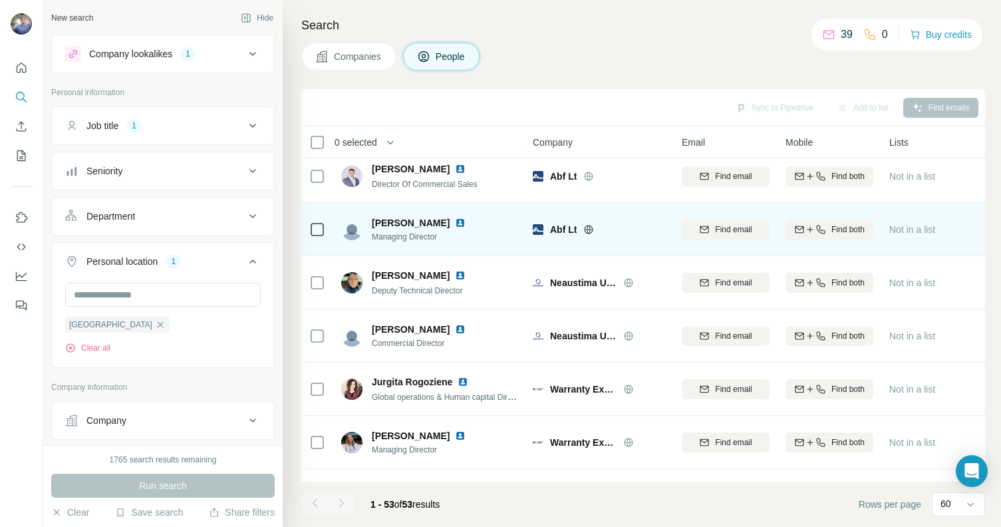
scroll to position [1822, 0]
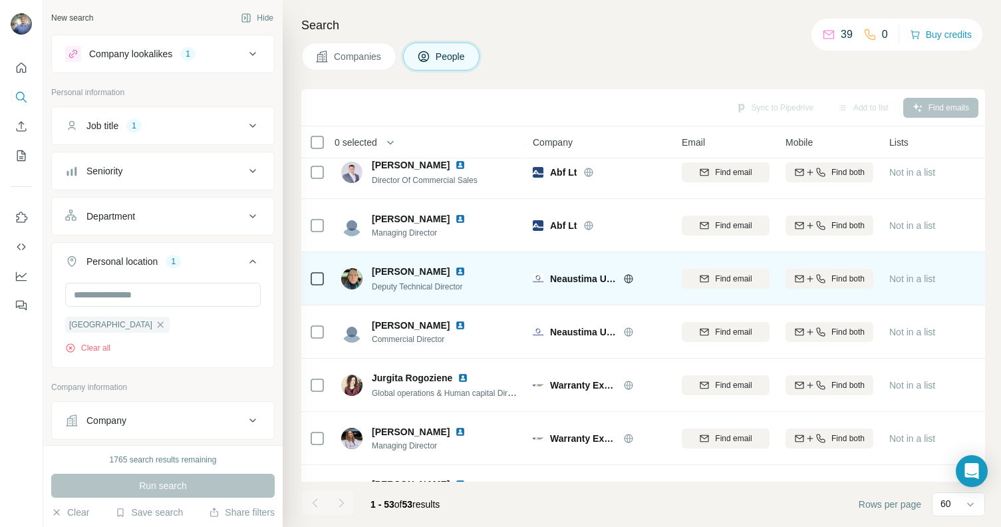
click at [466, 269] on img at bounding box center [460, 271] width 11 height 11
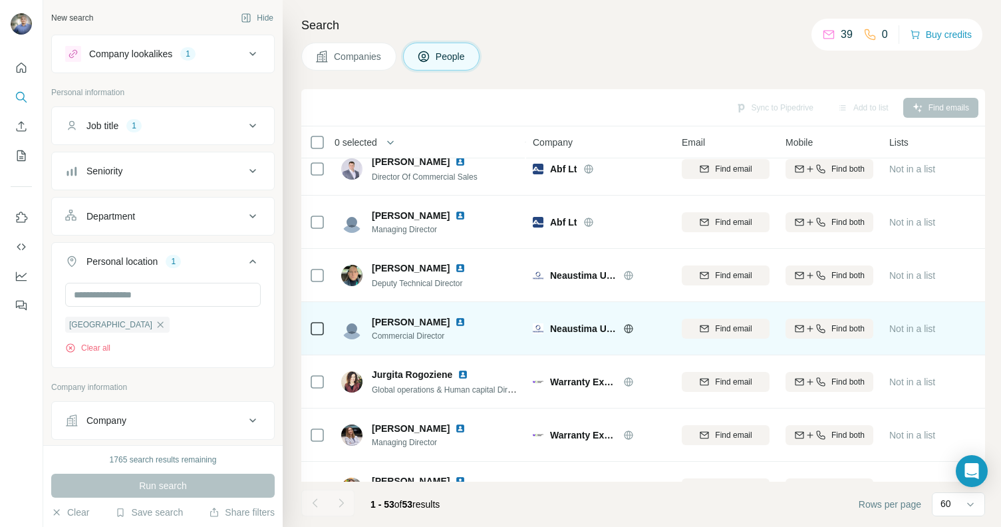
scroll to position [1838, 0]
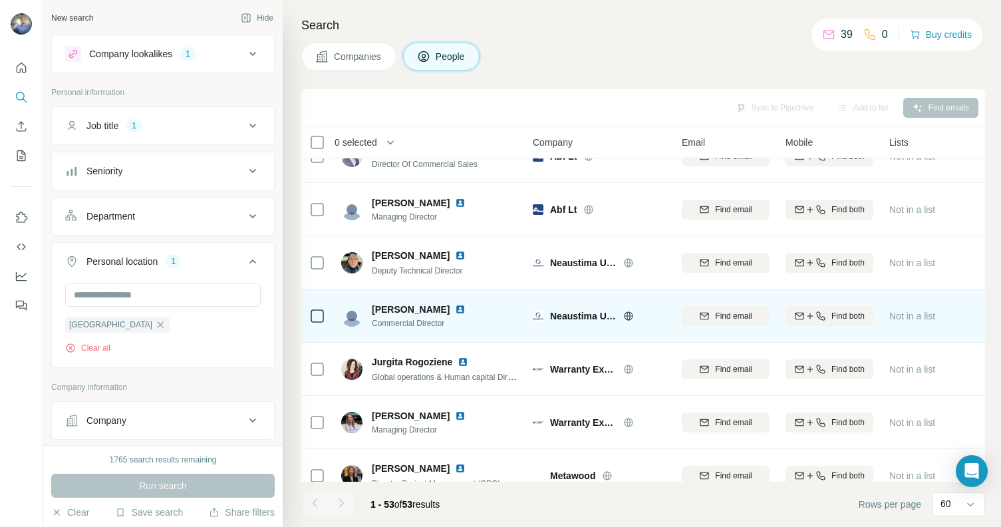
click at [457, 309] on img at bounding box center [460, 309] width 11 height 11
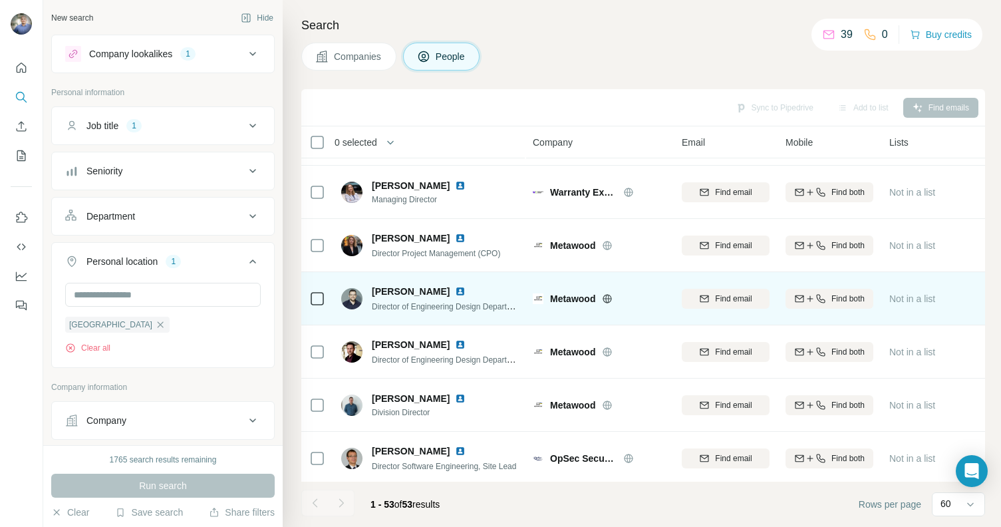
scroll to position [2069, 0]
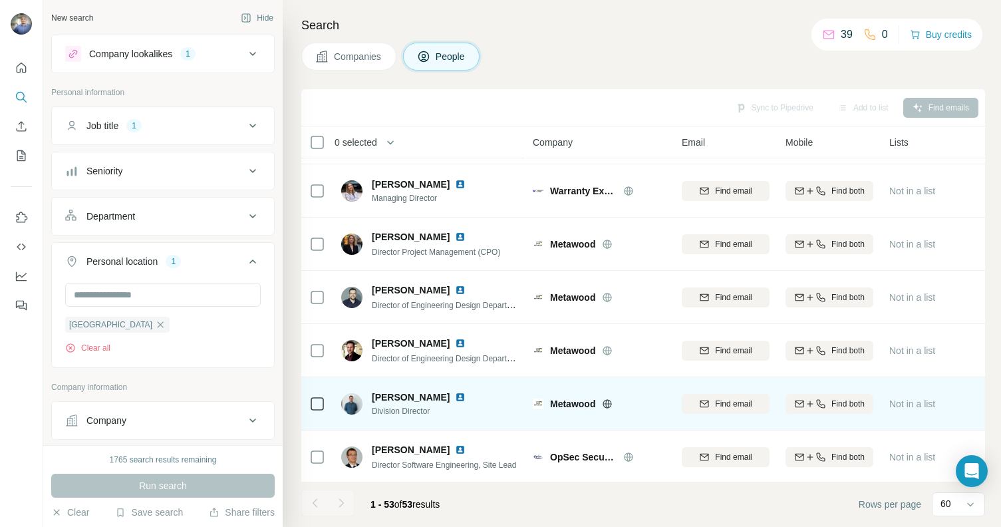
click at [466, 396] on img at bounding box center [460, 397] width 11 height 11
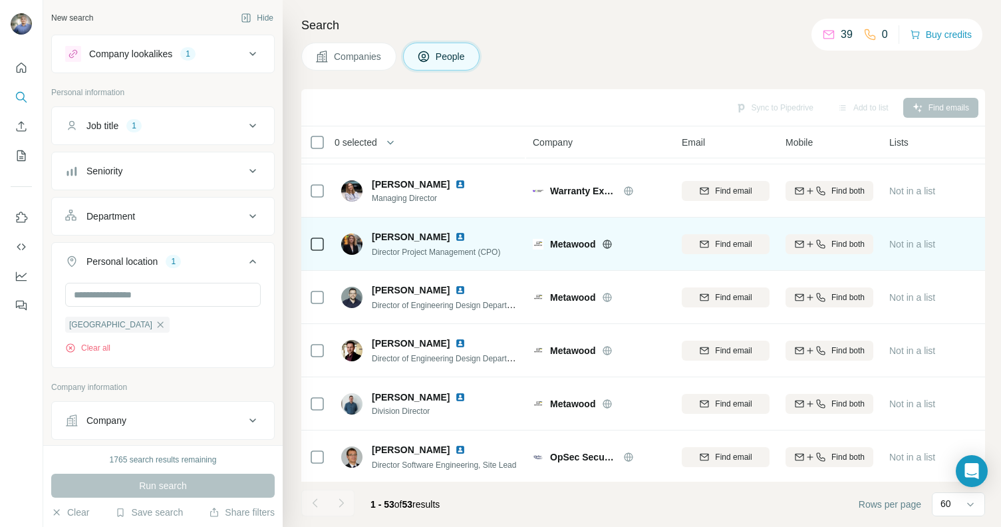
click at [455, 231] on img at bounding box center [460, 236] width 11 height 11
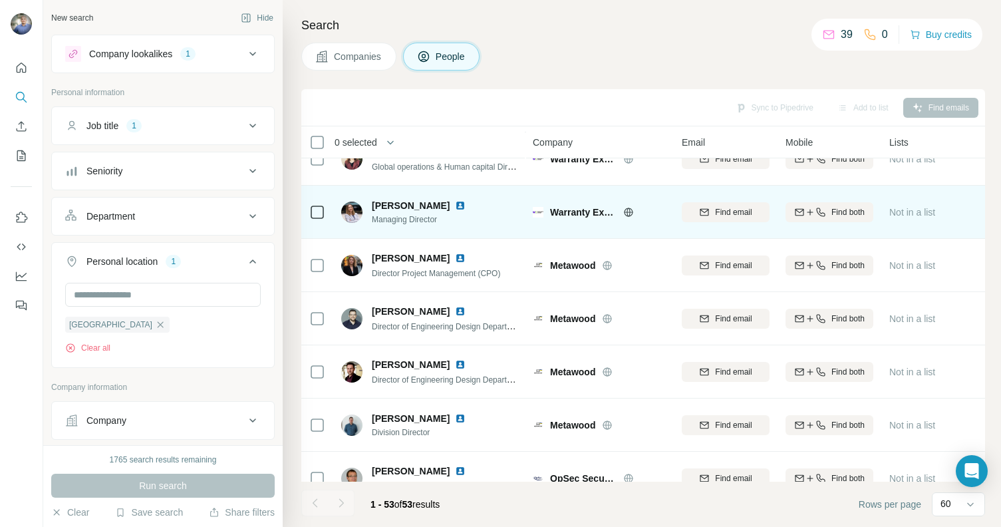
scroll to position [2045, 0]
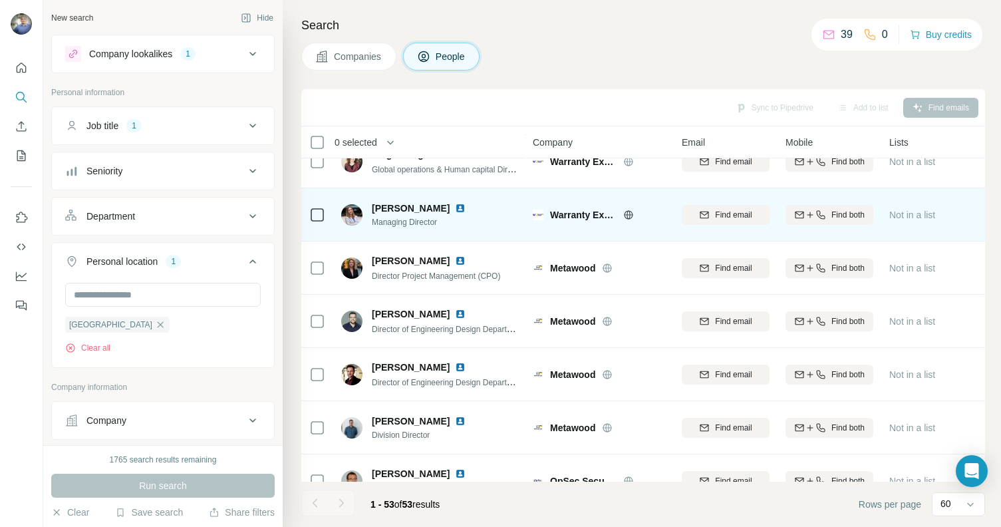
click at [466, 204] on img at bounding box center [460, 208] width 11 height 11
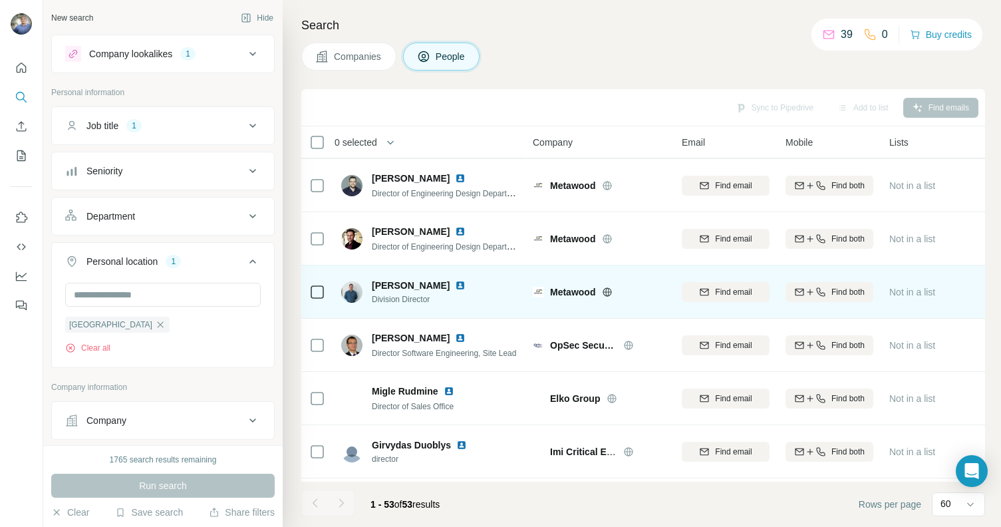
scroll to position [2185, 0]
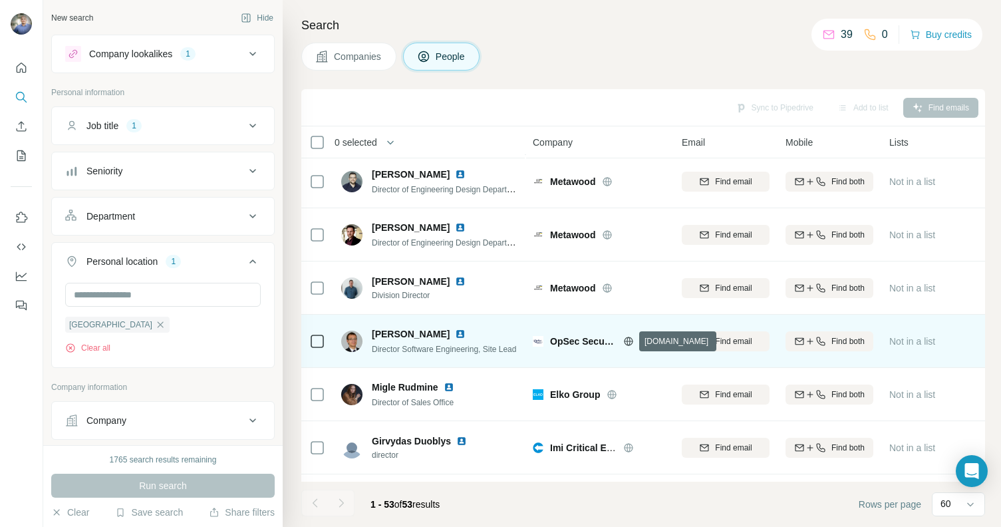
click at [627, 336] on icon at bounding box center [628, 341] width 11 height 11
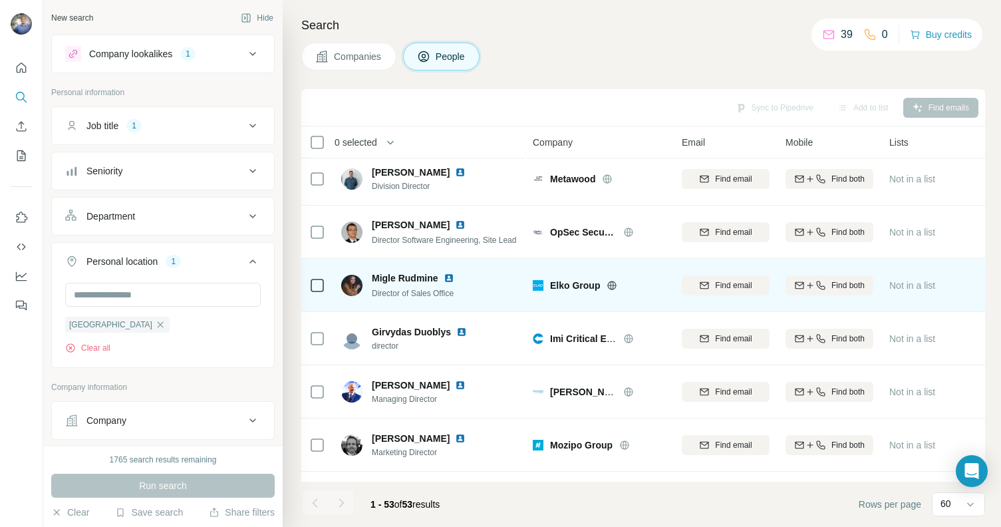
scroll to position [2305, 0]
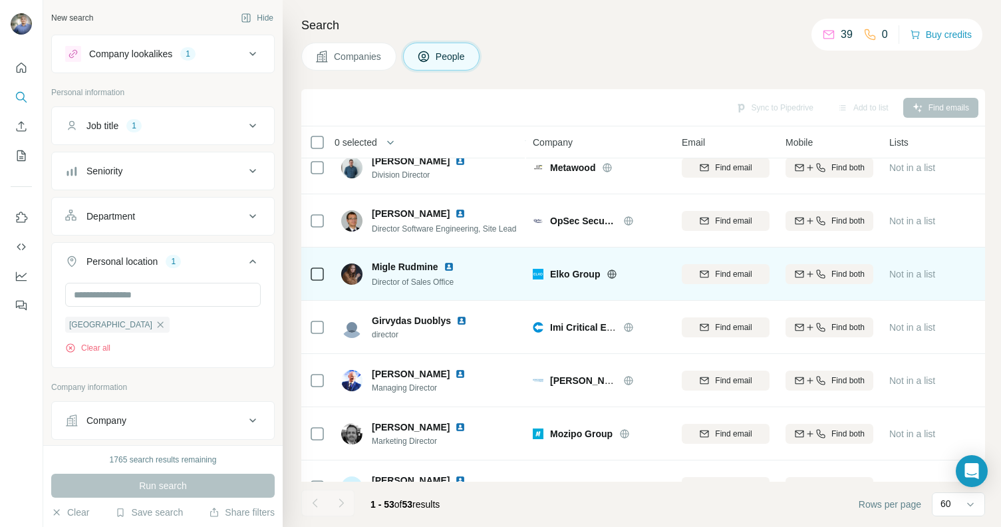
click at [448, 263] on img at bounding box center [449, 266] width 11 height 11
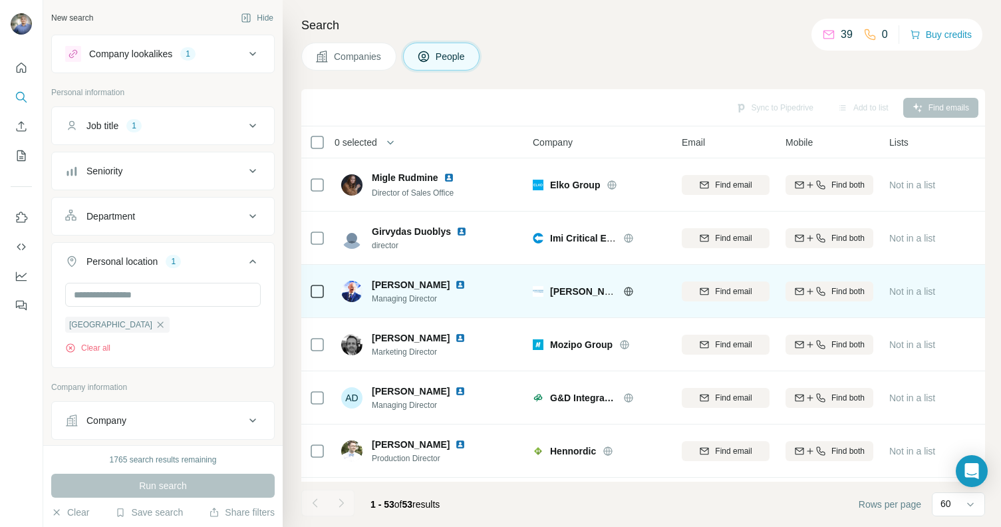
scroll to position [2399, 0]
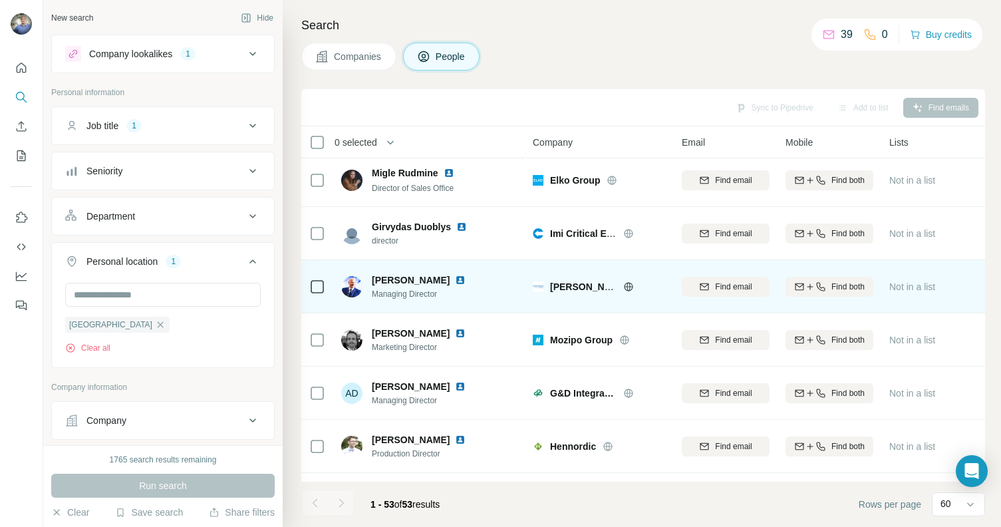
click at [455, 279] on img at bounding box center [460, 280] width 11 height 11
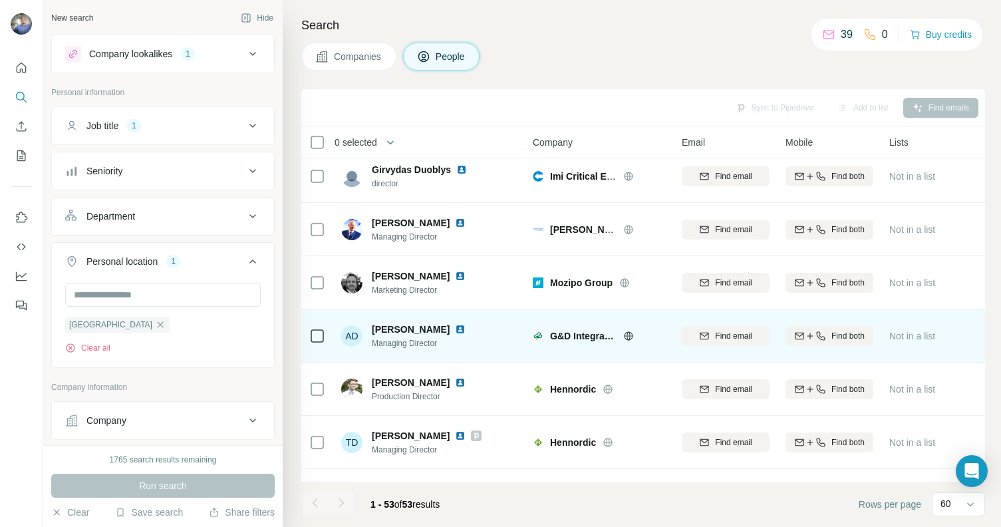
scroll to position [2504, 0]
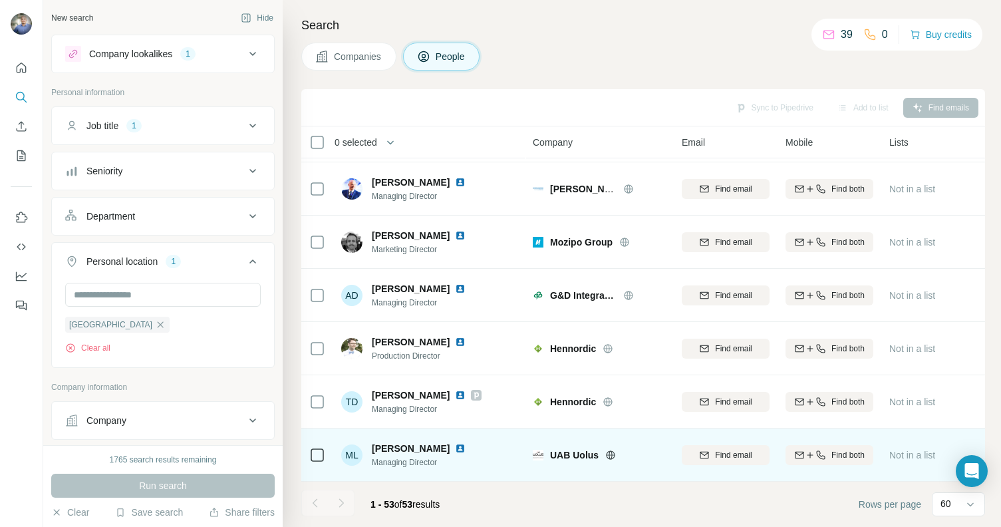
click at [458, 443] on img at bounding box center [460, 448] width 11 height 11
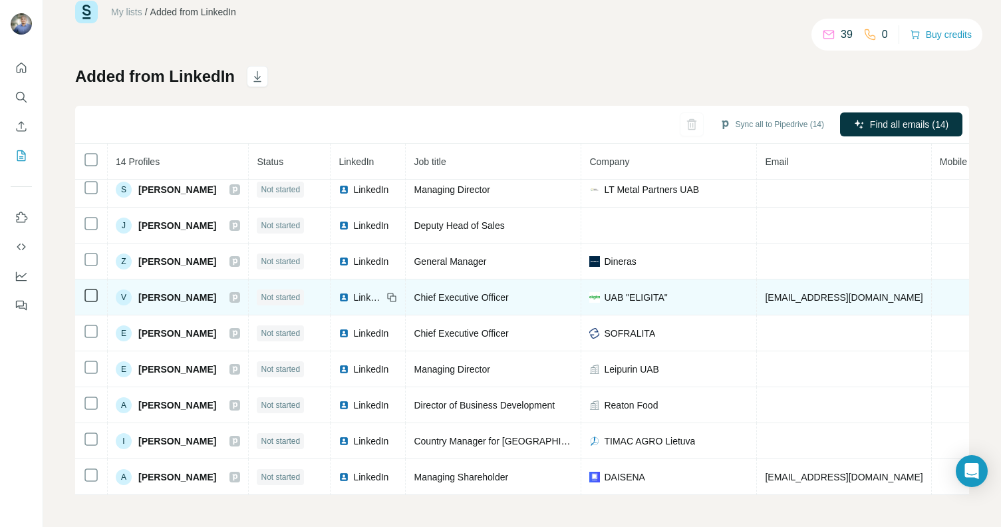
scroll to position [195, 0]
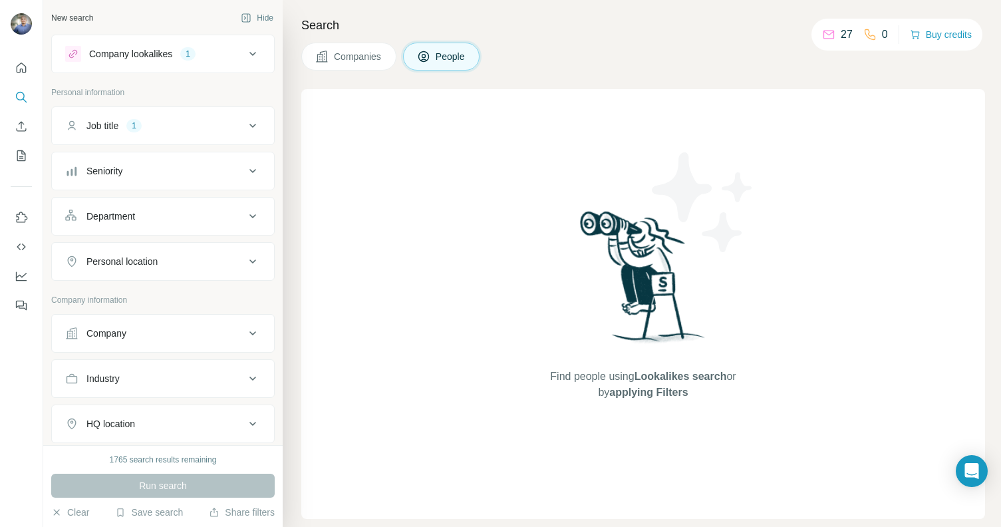
click at [158, 261] on div "Personal location" at bounding box center [121, 261] width 71 height 13
click at [160, 297] on input "text" at bounding box center [163, 295] width 196 height 24
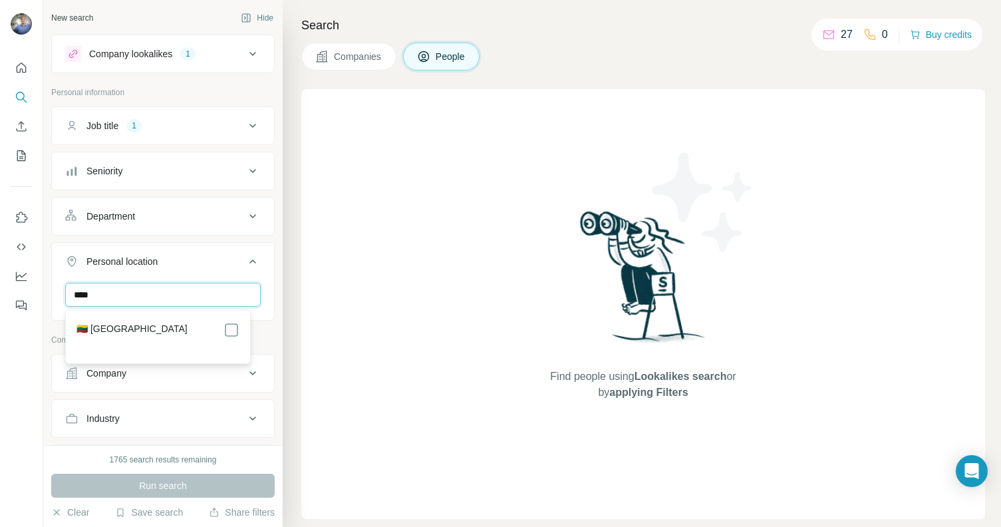
type input "****"
click at [120, 328] on label "🇱🇹 [GEOGRAPHIC_DATA]" at bounding box center [131, 330] width 111 height 16
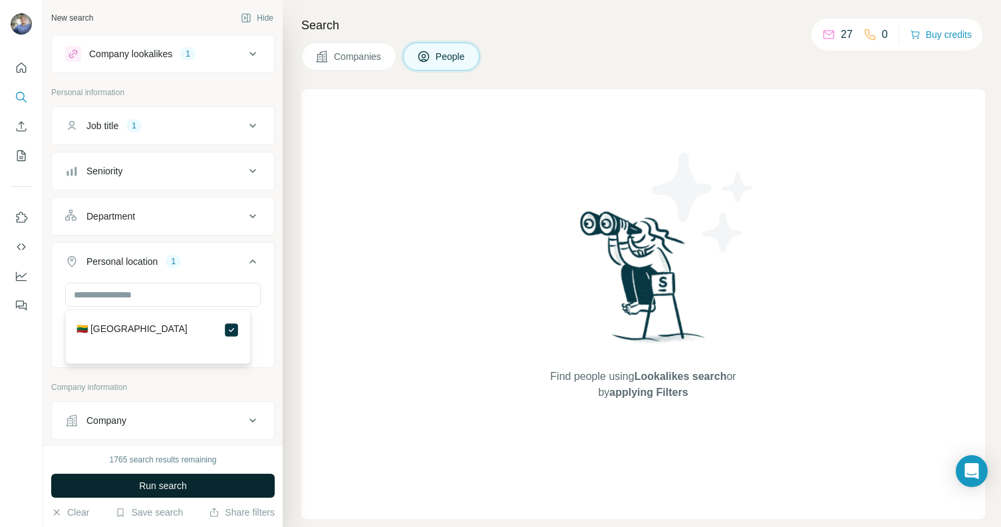
click at [208, 492] on button "Run search" at bounding box center [162, 486] width 223 height 24
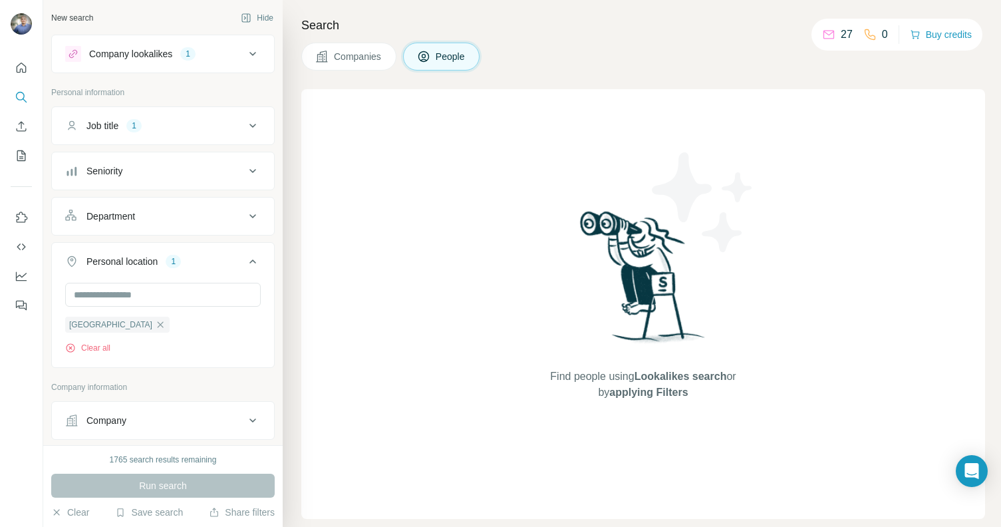
click at [450, 62] on span "People" at bounding box center [451, 56] width 31 height 13
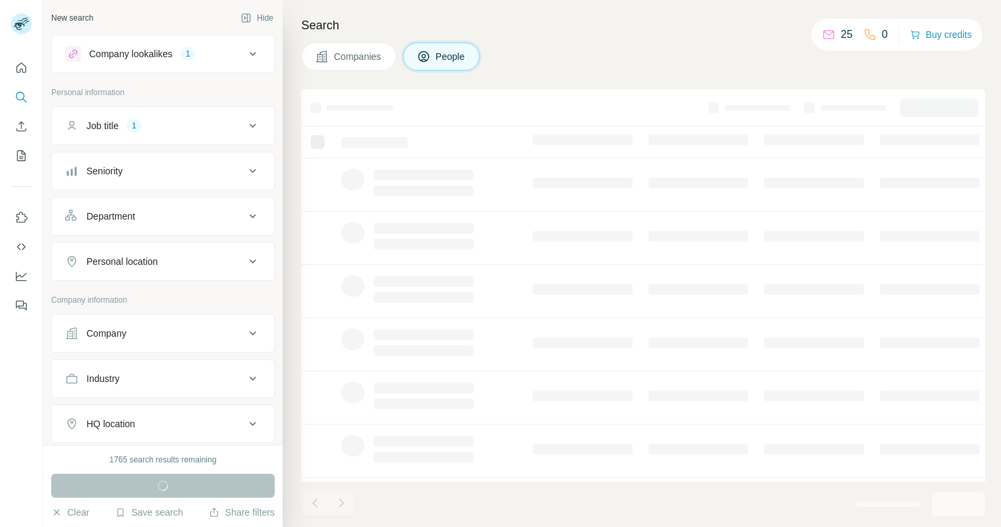
click at [180, 267] on div "Personal location" at bounding box center [155, 261] width 180 height 13
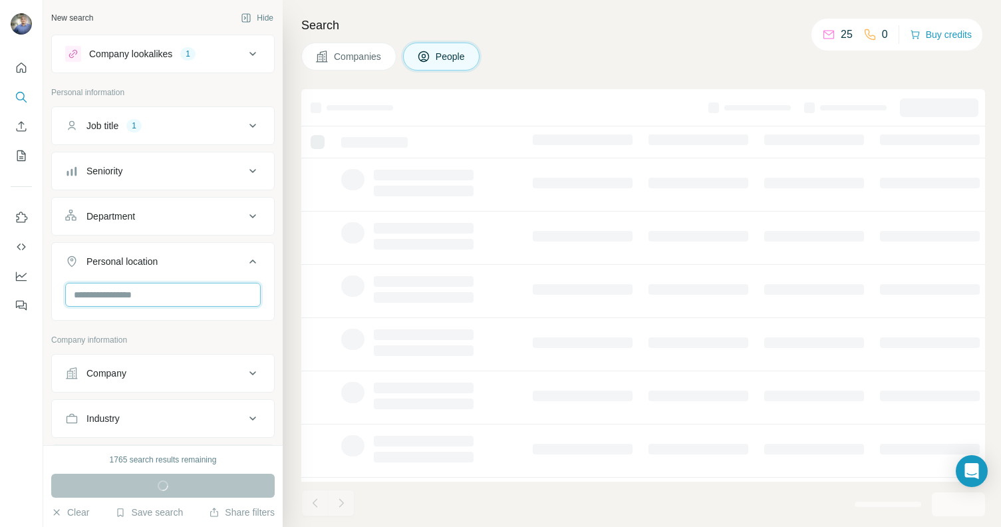
click at [167, 301] on input "text" at bounding box center [163, 295] width 196 height 24
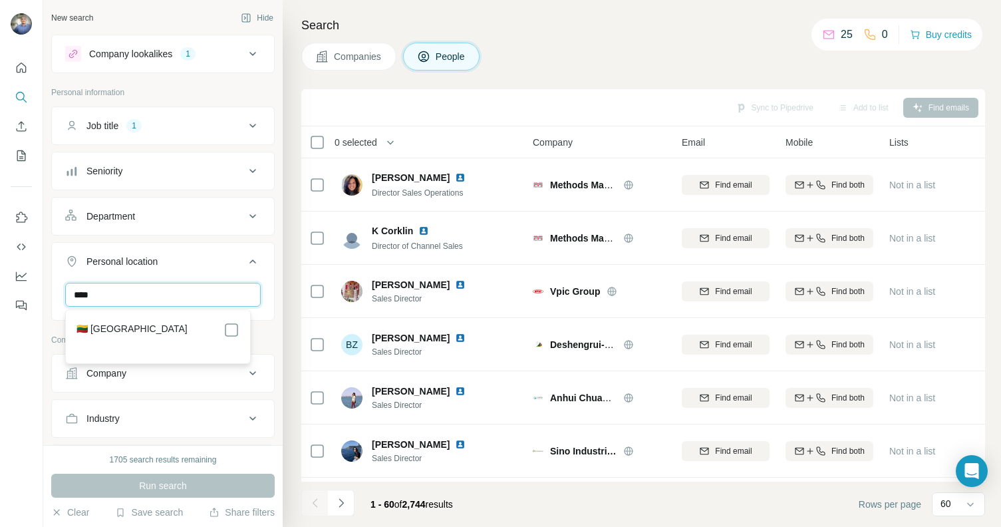
type input "****"
click at [120, 336] on label "🇱🇹 [GEOGRAPHIC_DATA]" at bounding box center [131, 330] width 111 height 16
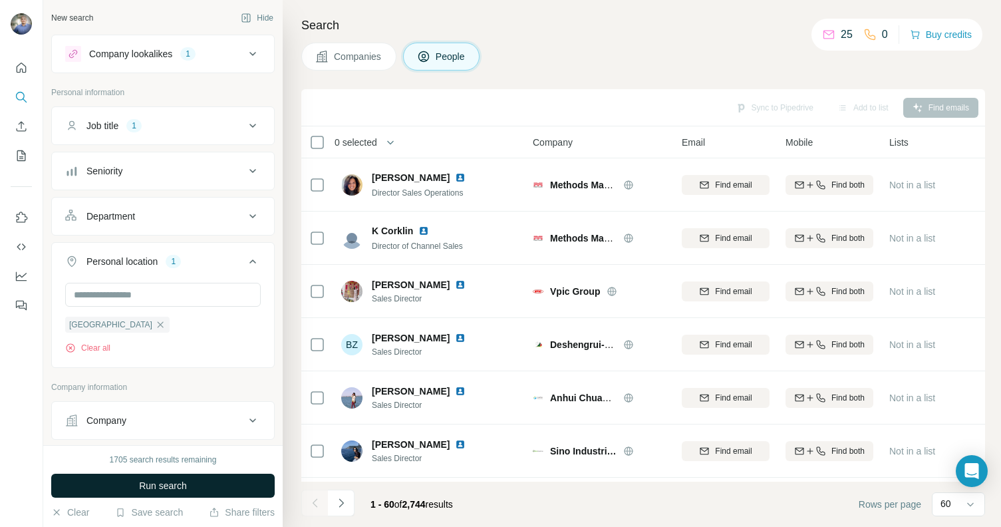
click at [152, 488] on span "Run search" at bounding box center [163, 485] width 48 height 13
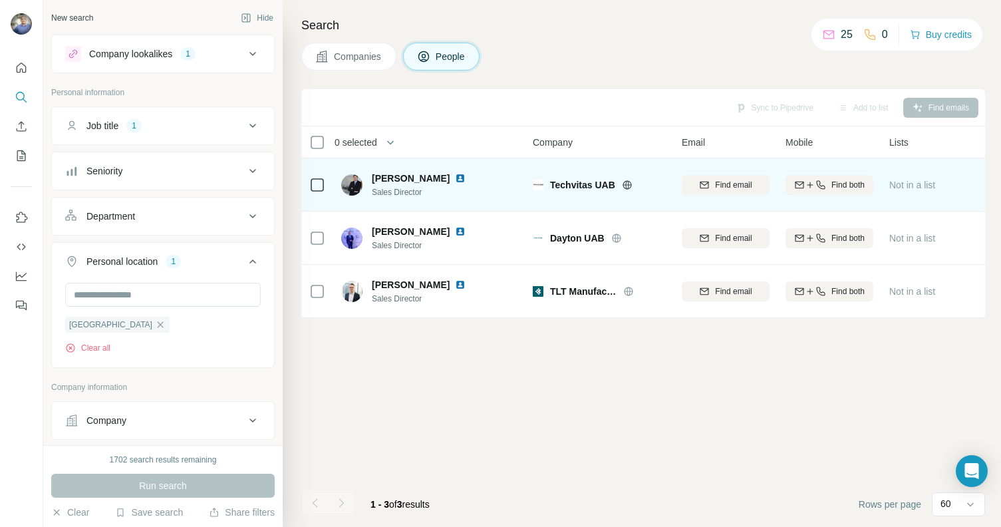
click at [456, 175] on img at bounding box center [460, 178] width 11 height 11
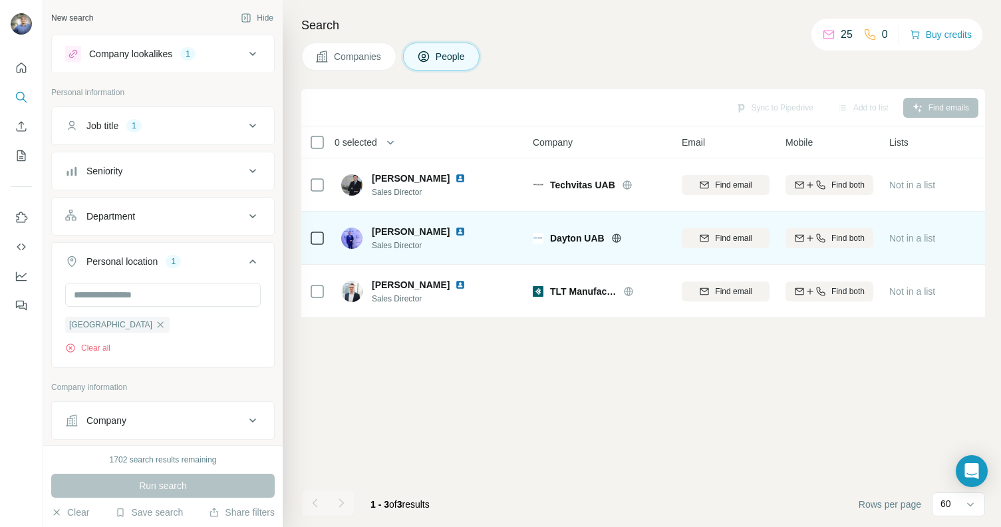
click at [466, 226] on img at bounding box center [460, 231] width 11 height 11
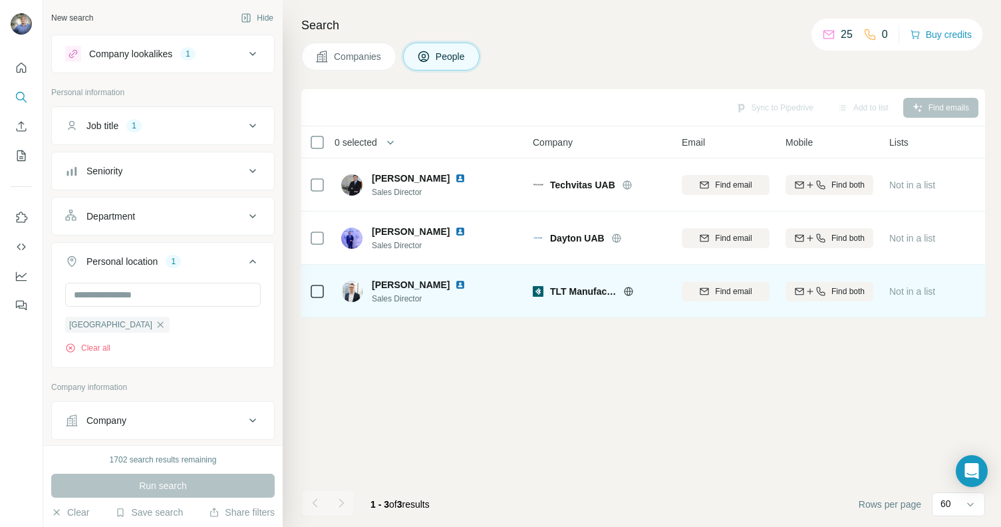
click at [465, 283] on img at bounding box center [460, 284] width 11 height 11
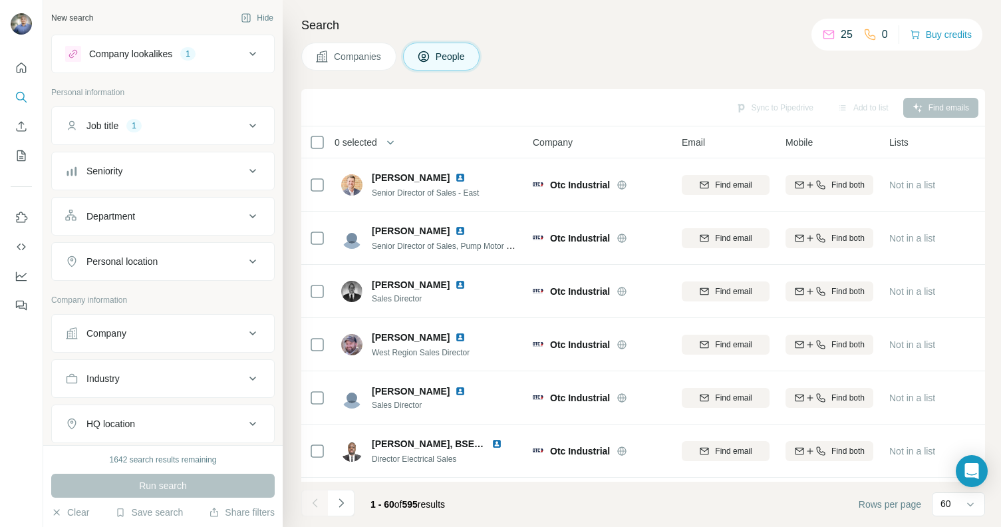
click at [130, 263] on div "Personal location" at bounding box center [121, 261] width 71 height 13
click at [128, 296] on input "text" at bounding box center [163, 295] width 196 height 24
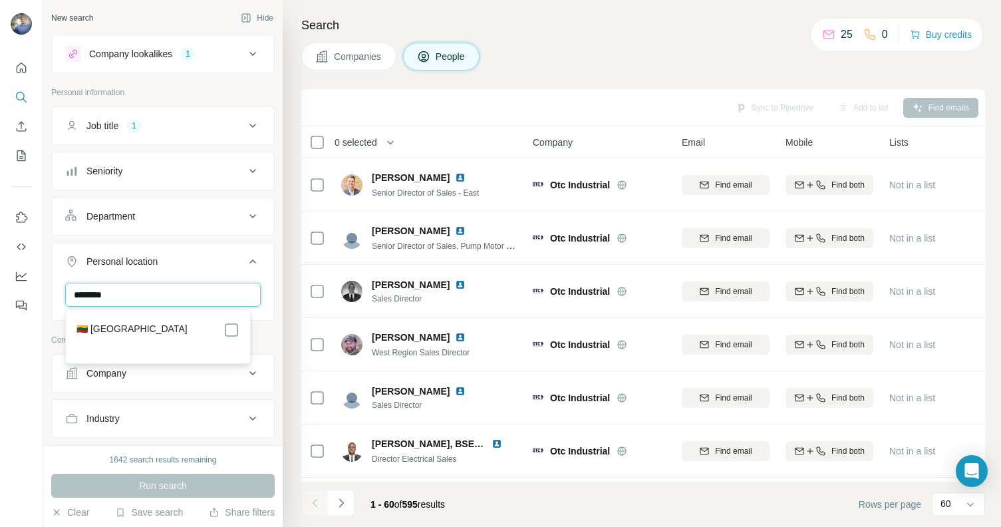
type input "********"
click at [122, 323] on label "🇱🇹 [GEOGRAPHIC_DATA]" at bounding box center [131, 330] width 111 height 16
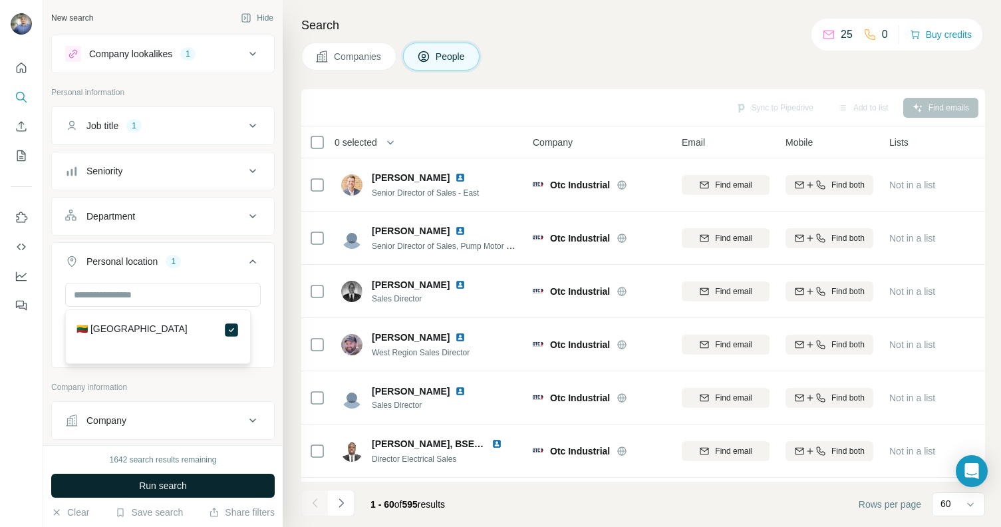
click at [175, 490] on span "Run search" at bounding box center [163, 485] width 48 height 13
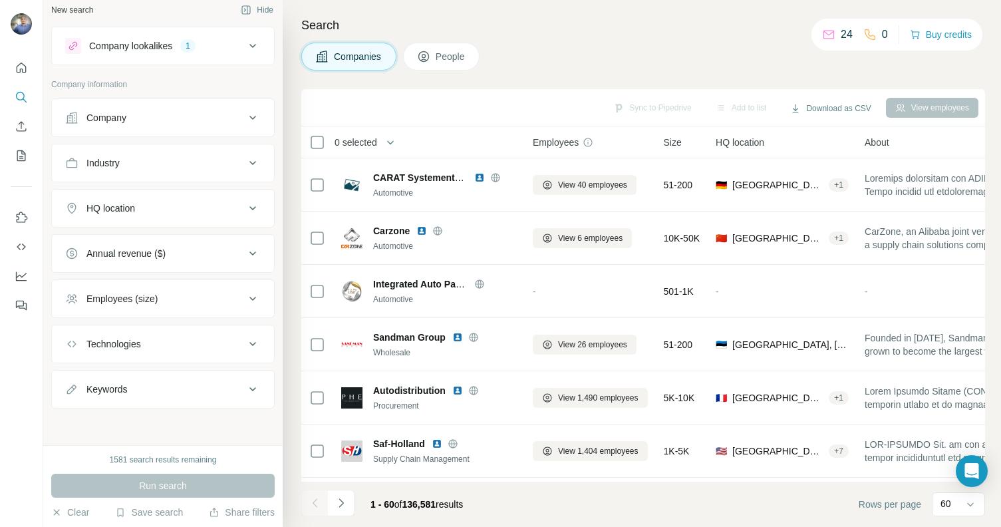
scroll to position [9, 0]
click at [172, 209] on div "HQ location" at bounding box center [155, 207] width 180 height 13
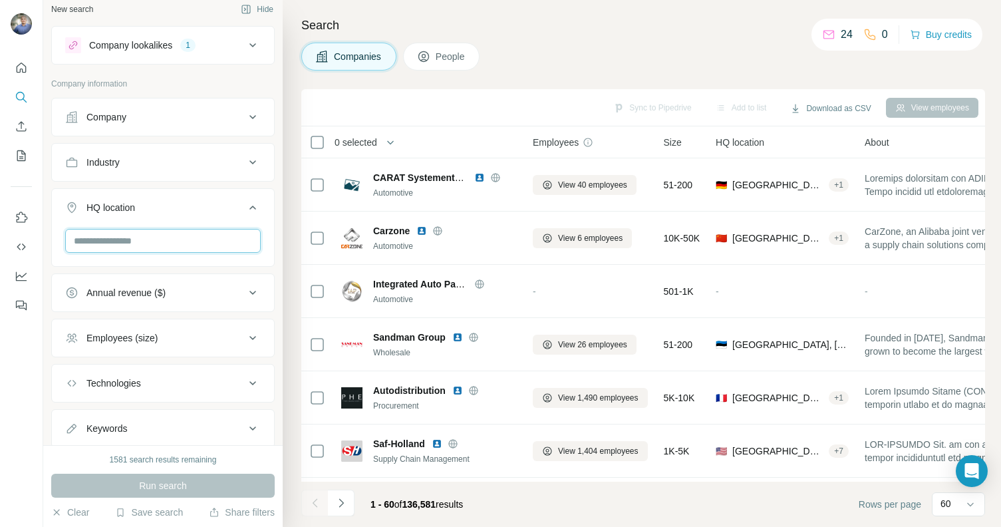
click at [160, 238] on input "text" at bounding box center [163, 241] width 196 height 24
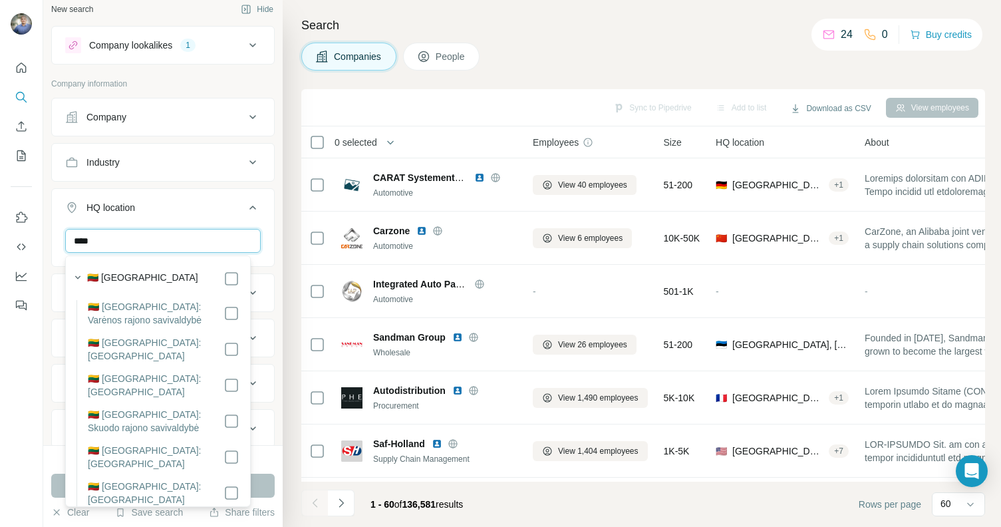
type input "****"
click at [123, 275] on label "🇱🇹 Lithuania" at bounding box center [142, 279] width 111 height 16
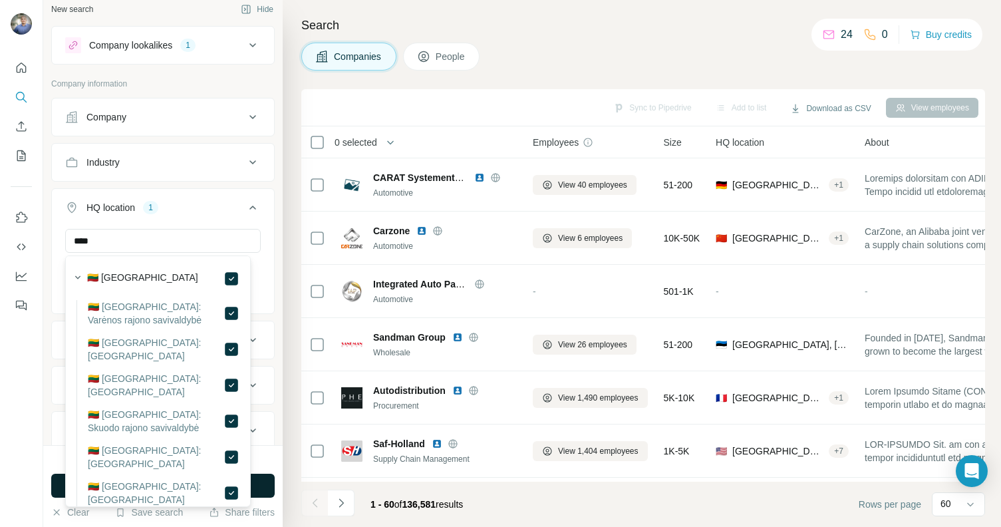
click at [259, 478] on button "Run search" at bounding box center [162, 486] width 223 height 24
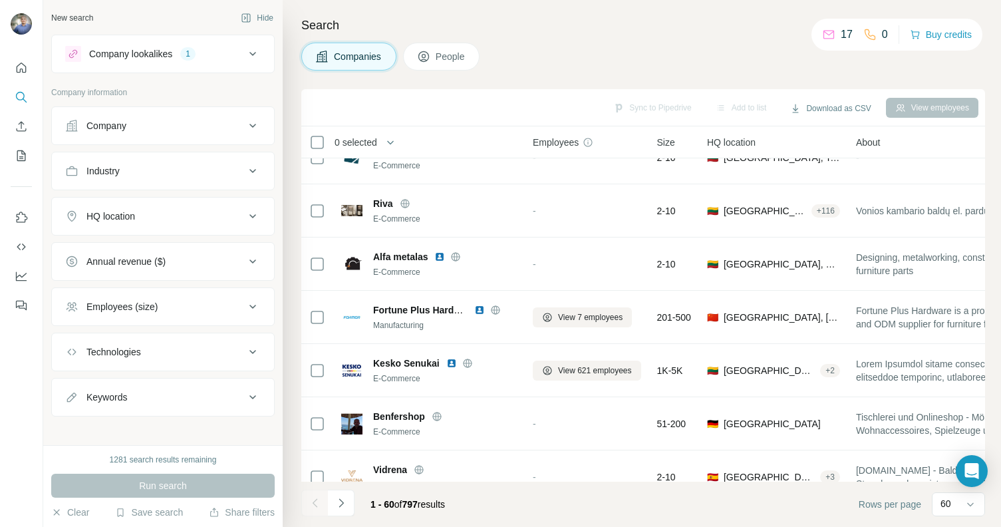
scroll to position [2877, 0]
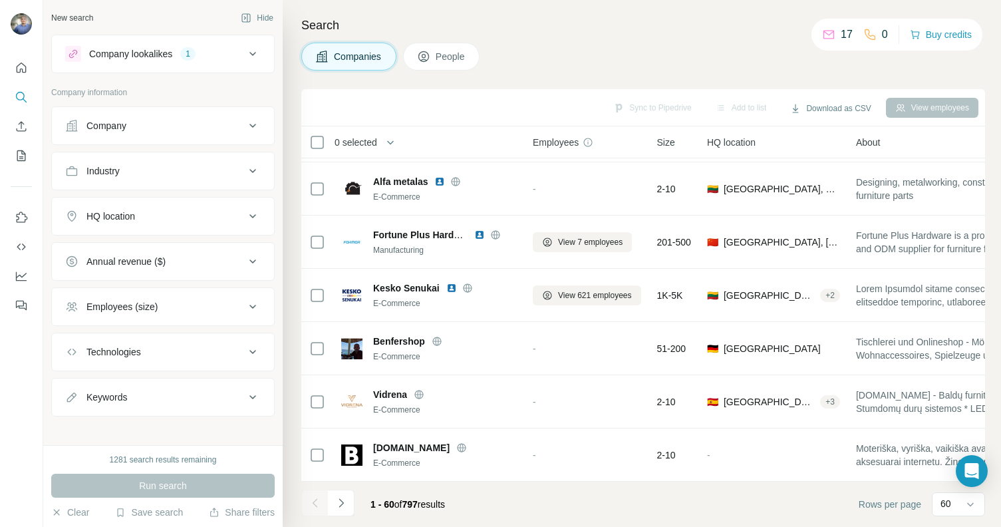
click at [561, 144] on span "Employees" at bounding box center [556, 142] width 46 height 13
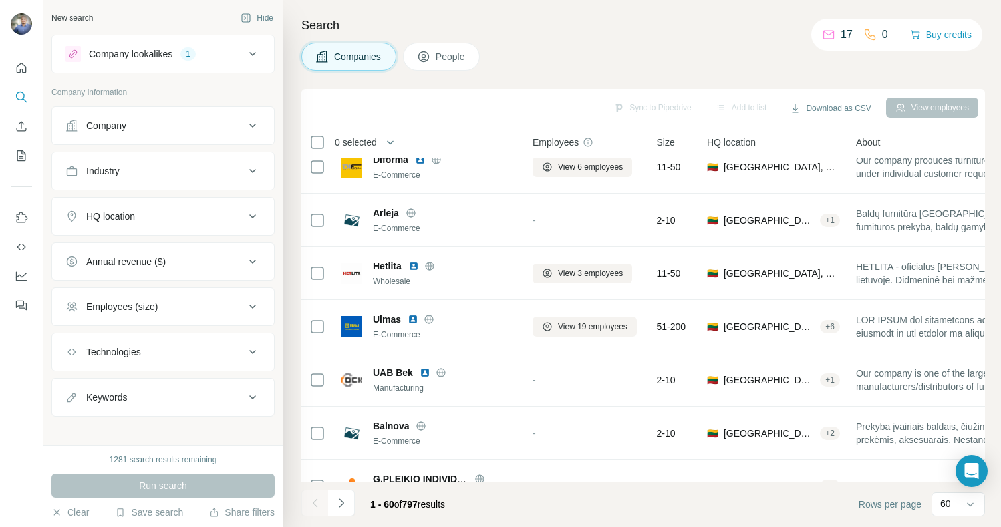
scroll to position [0, 0]
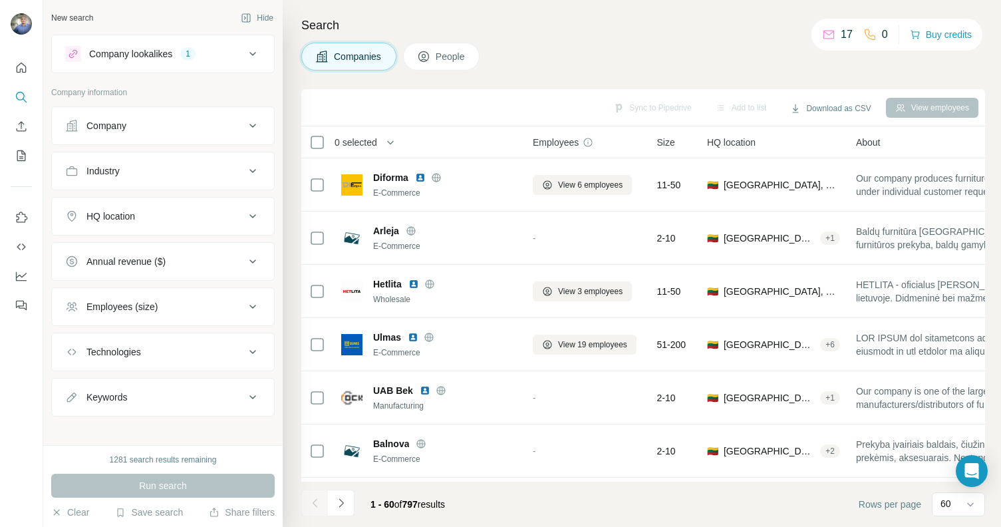
click at [135, 217] on div "HQ location" at bounding box center [110, 216] width 49 height 13
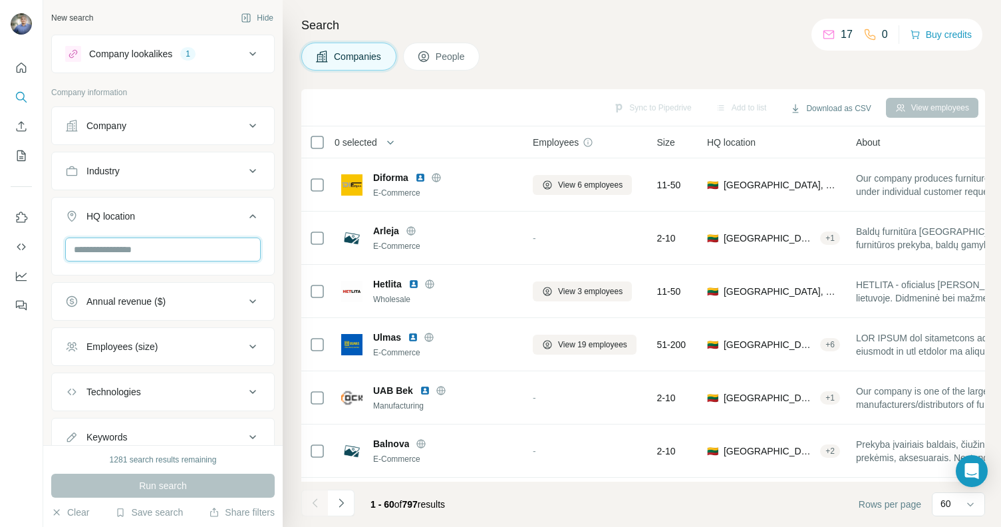
click at [140, 246] on input "text" at bounding box center [163, 249] width 196 height 24
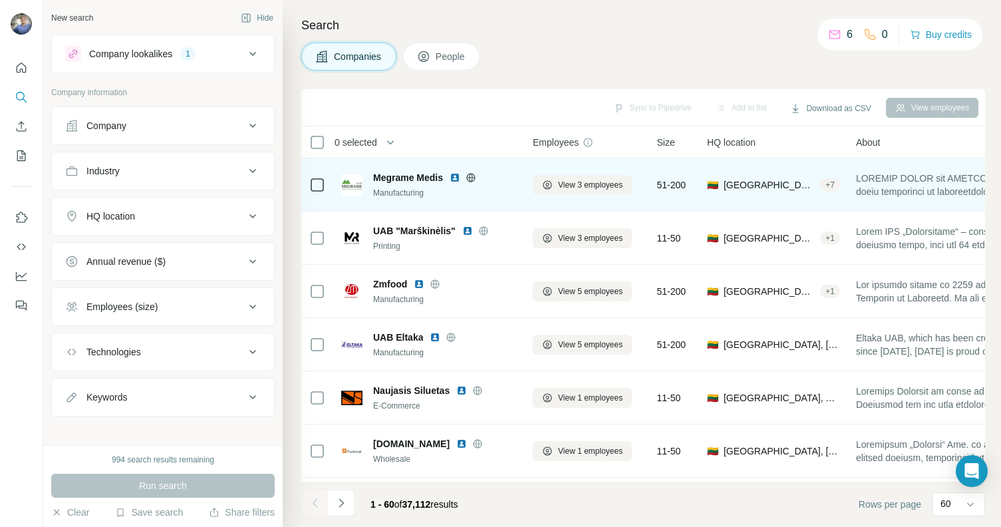
click at [459, 174] on img at bounding box center [455, 177] width 11 height 11
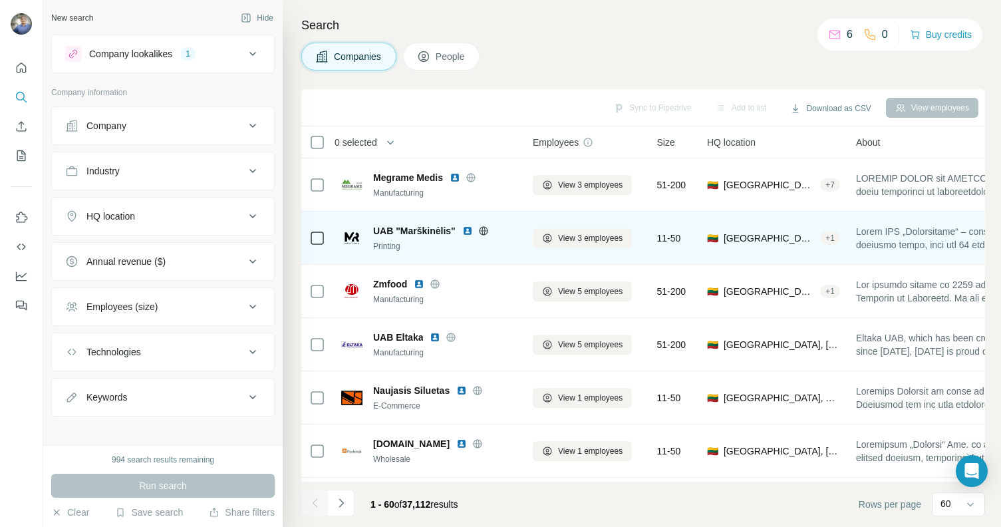
click at [466, 228] on img at bounding box center [467, 230] width 11 height 11
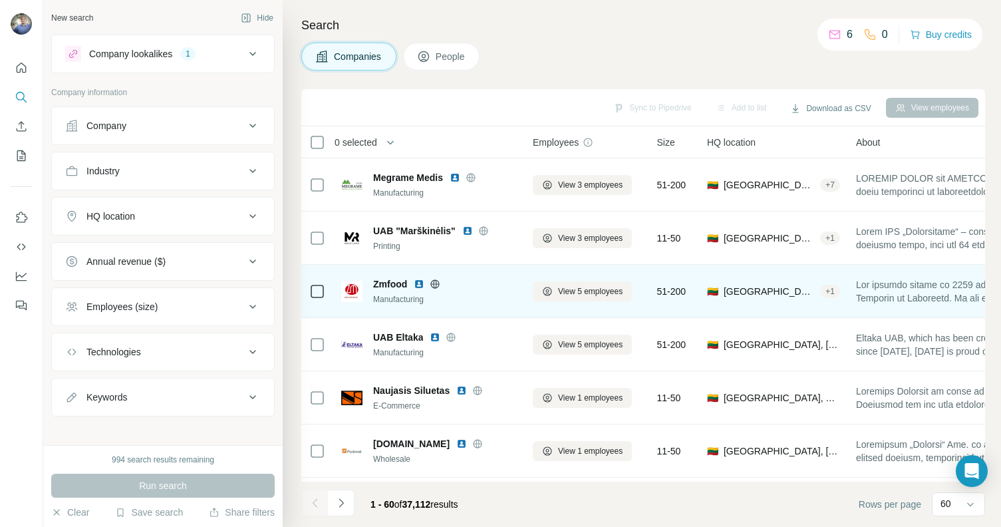
click at [419, 284] on img at bounding box center [419, 284] width 11 height 11
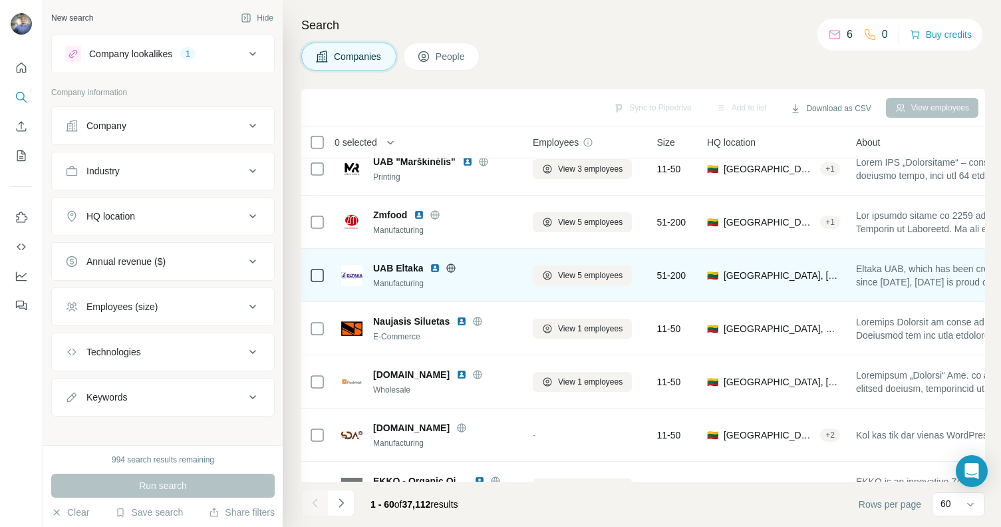
scroll to position [94, 0]
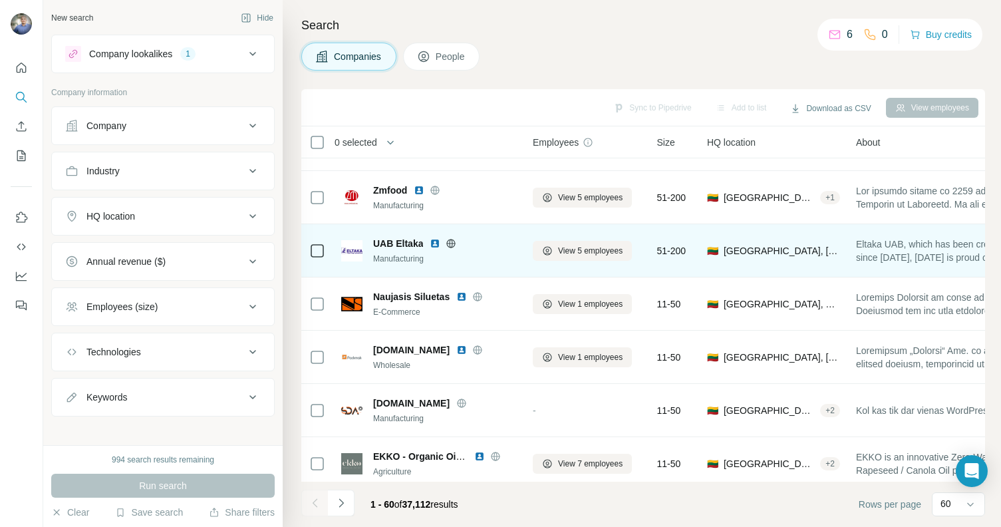
click at [431, 245] on img at bounding box center [435, 243] width 11 height 11
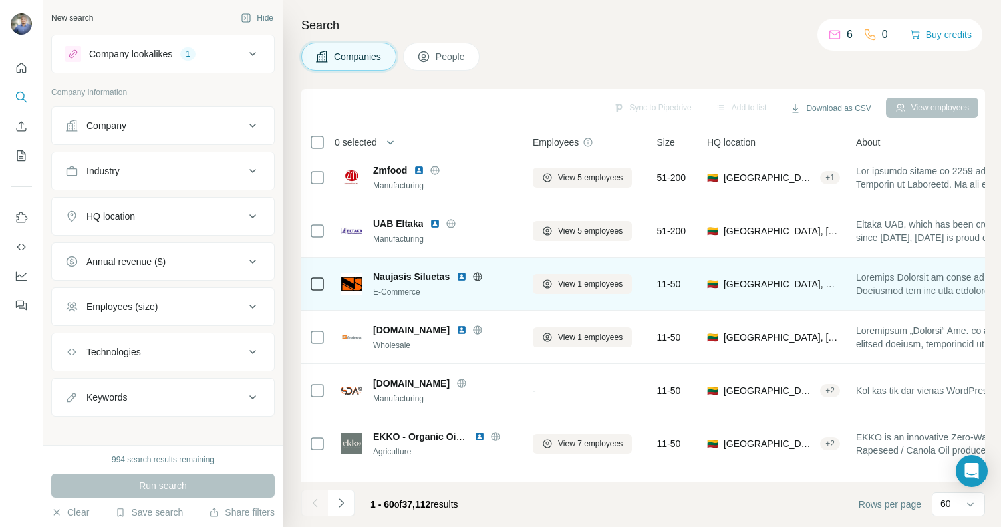
scroll to position [116, 0]
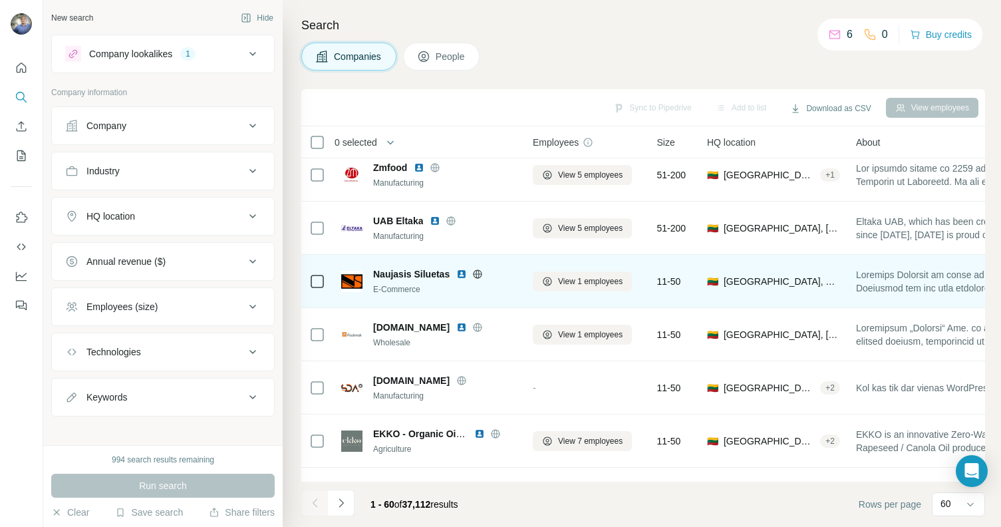
click at [464, 275] on img at bounding box center [461, 274] width 11 height 11
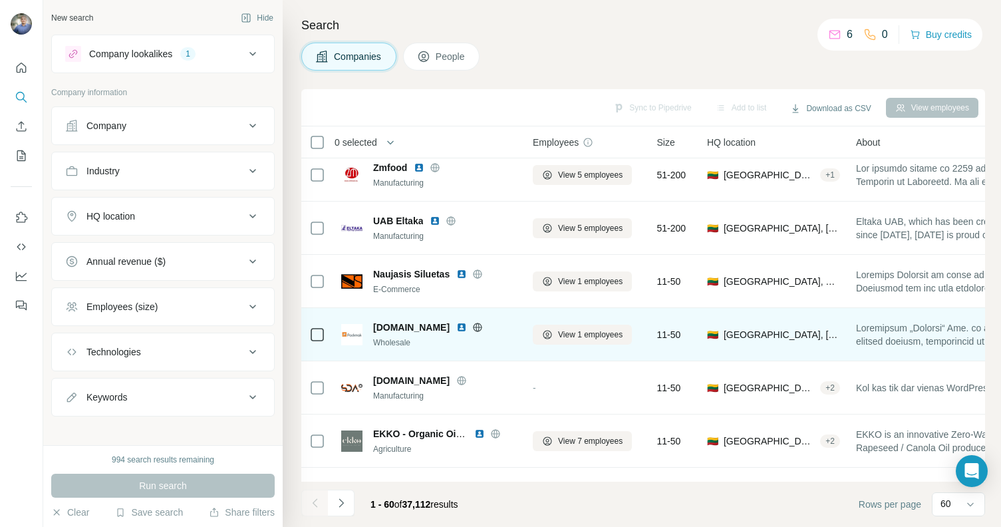
click at [456, 325] on img at bounding box center [461, 327] width 11 height 11
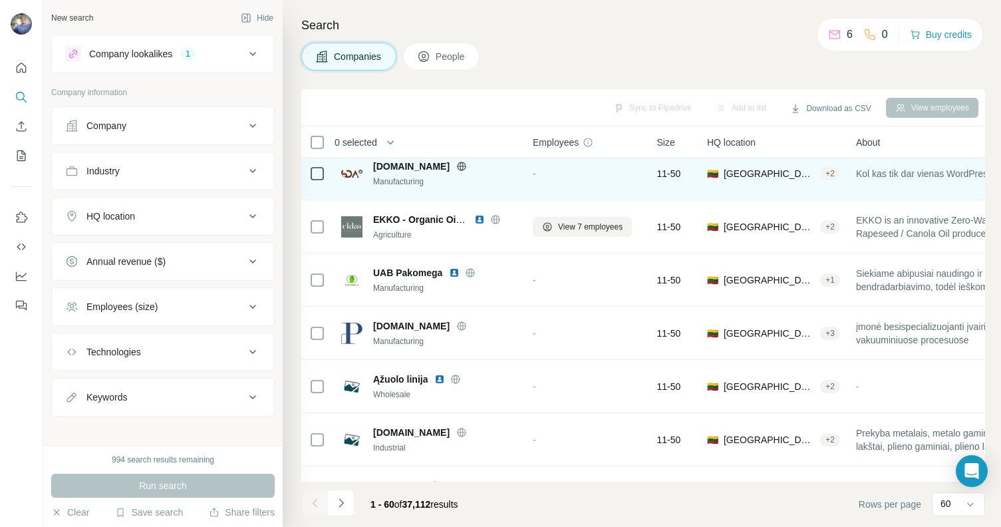
scroll to position [335, 0]
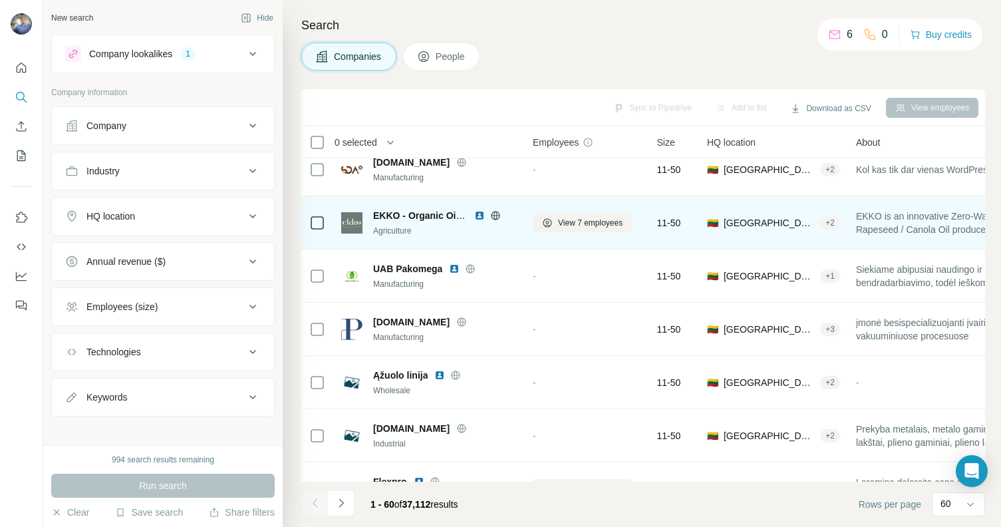
click at [478, 213] on img at bounding box center [479, 215] width 11 height 11
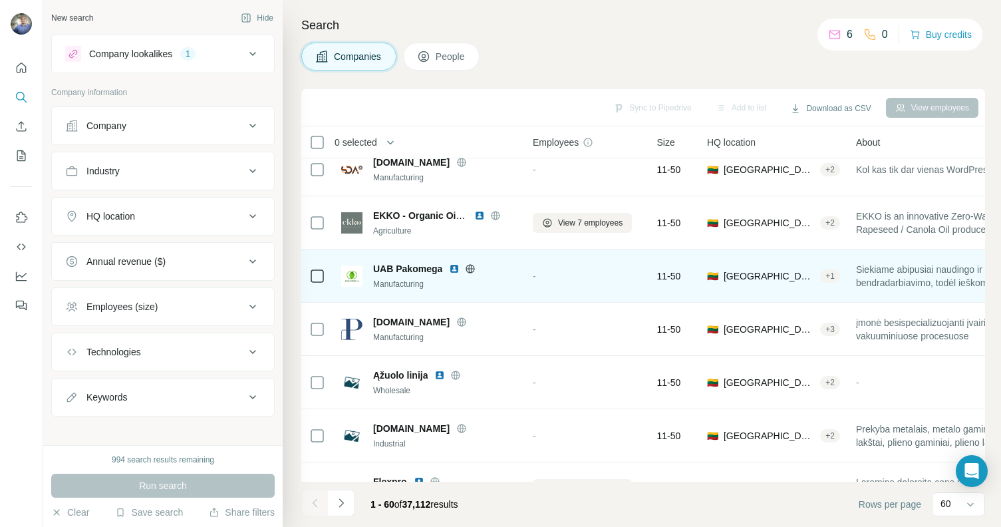
click at [452, 264] on img at bounding box center [454, 268] width 11 height 11
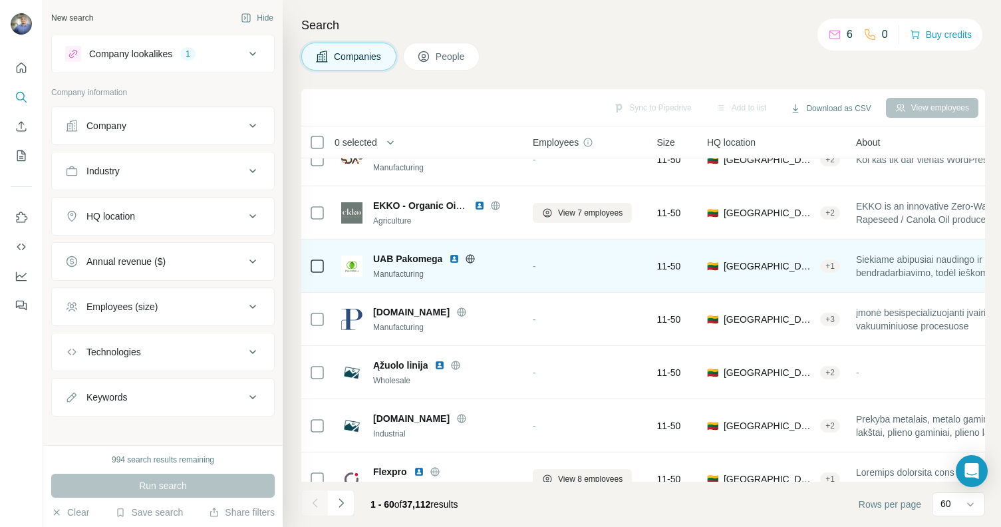
scroll to position [425, 0]
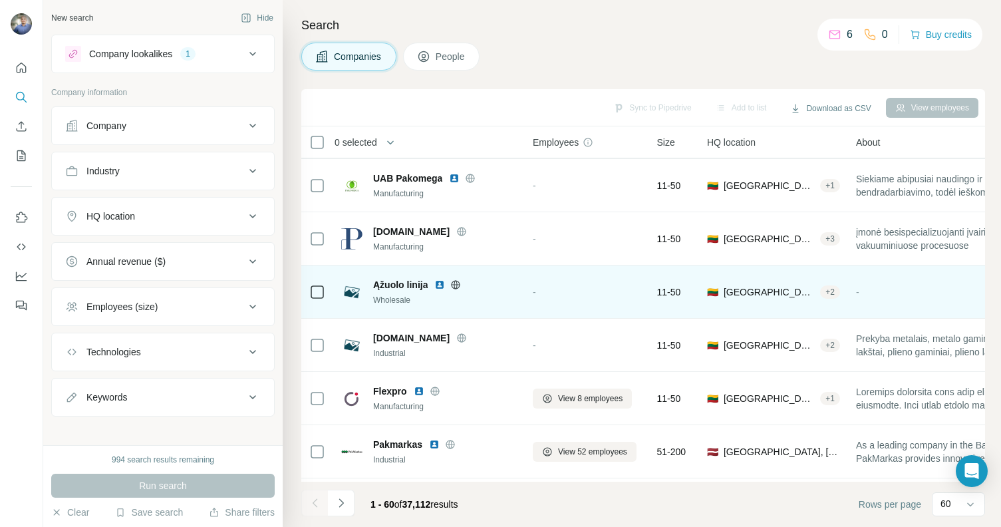
click at [439, 282] on img at bounding box center [439, 284] width 11 height 11
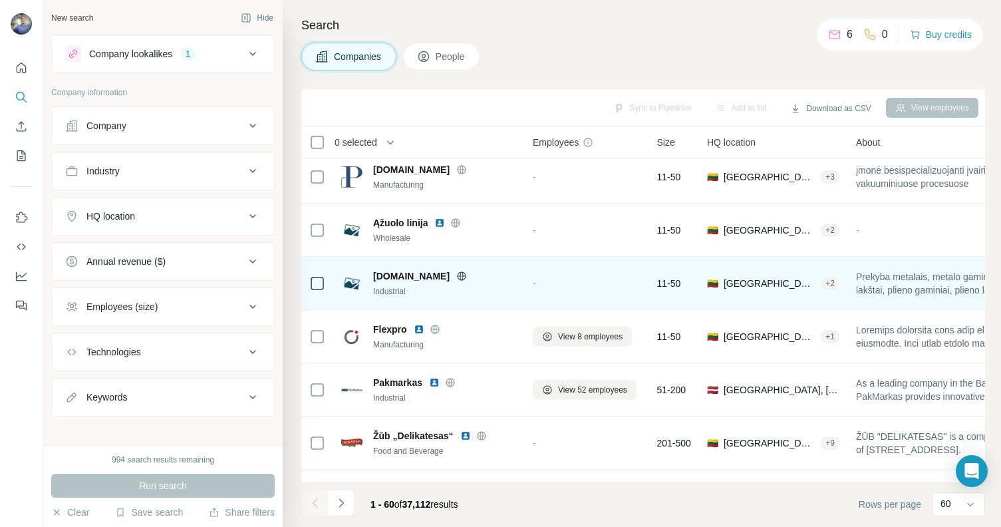
scroll to position [491, 0]
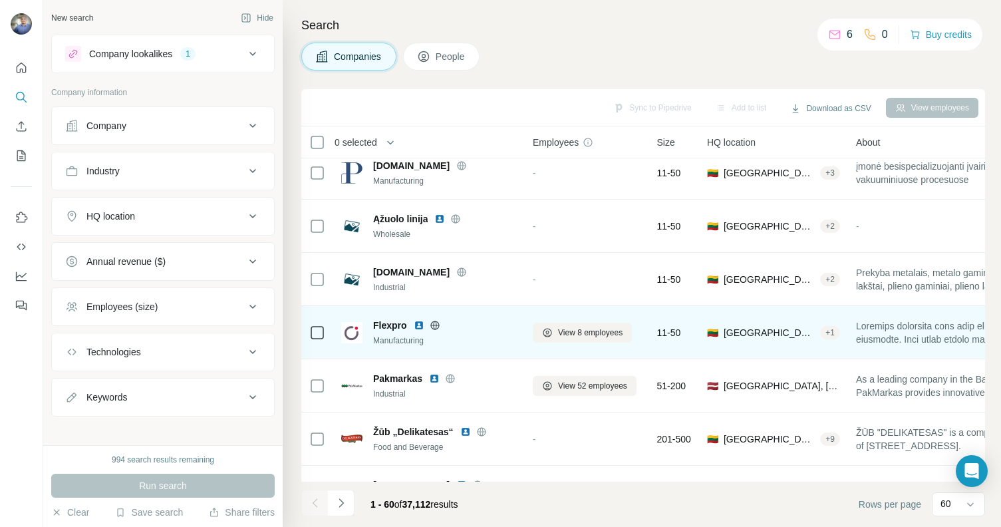
click at [417, 322] on img at bounding box center [419, 325] width 11 height 11
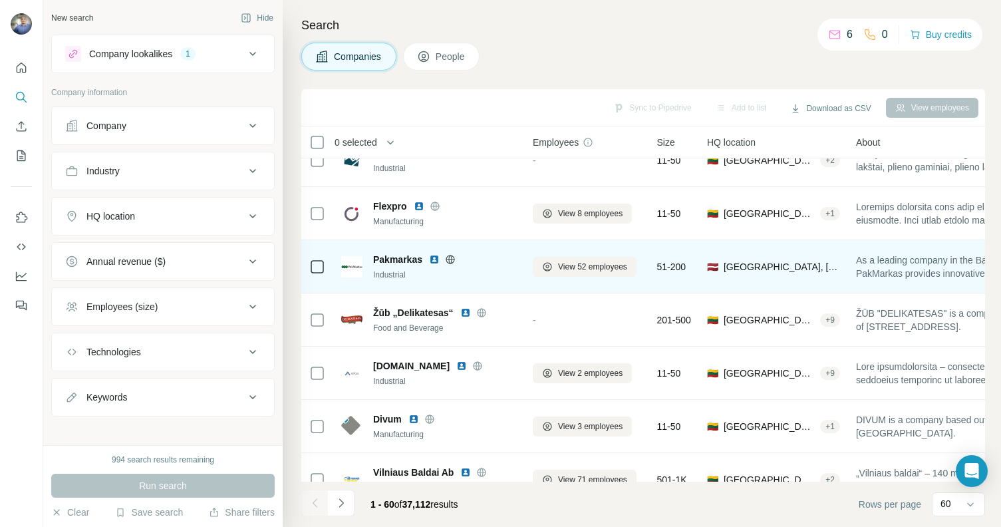
click at [438, 257] on img at bounding box center [434, 259] width 11 height 11
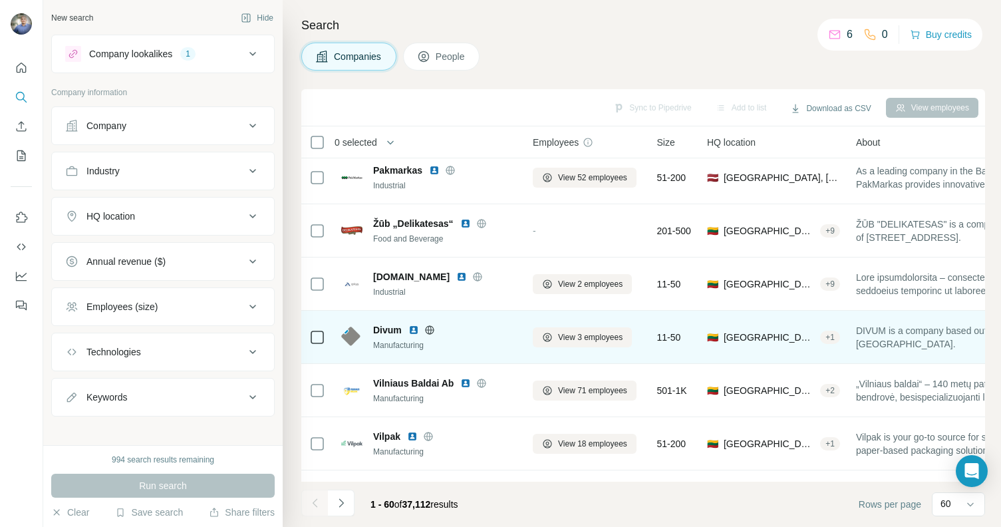
scroll to position [704, 0]
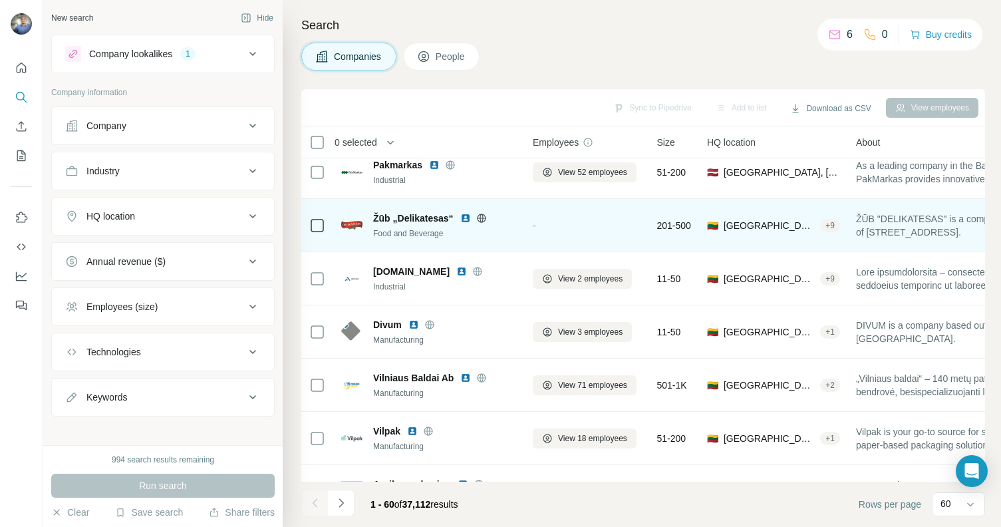
click at [463, 217] on img at bounding box center [465, 218] width 11 height 11
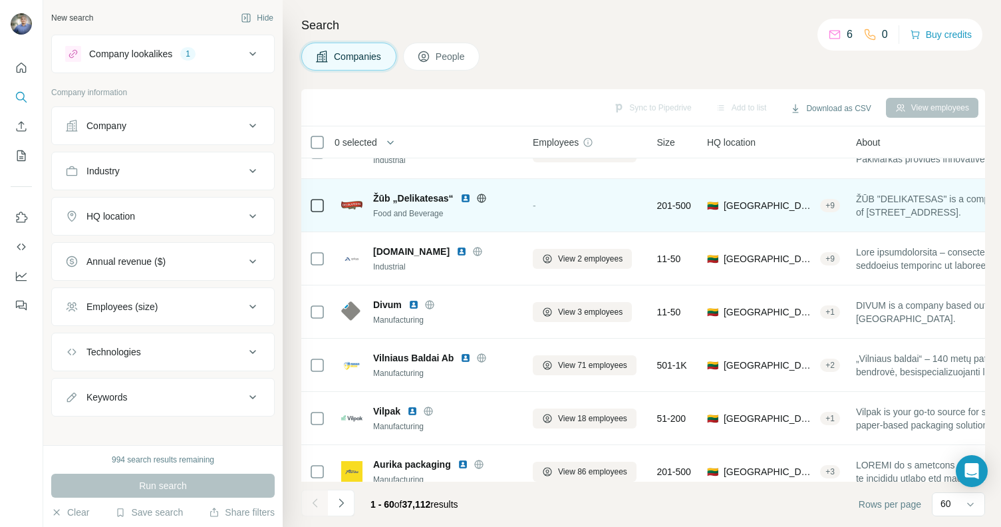
scroll to position [726, 0]
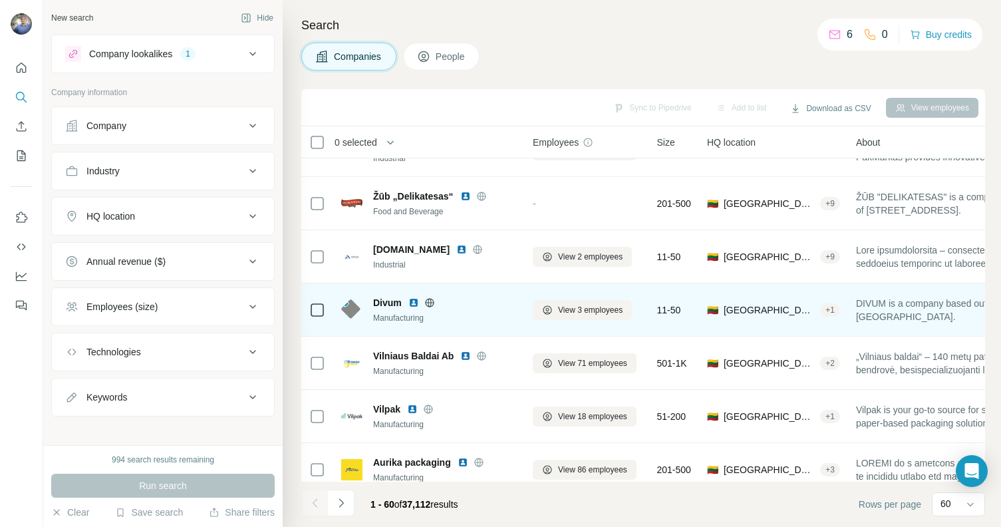
click at [414, 299] on img at bounding box center [413, 302] width 11 height 11
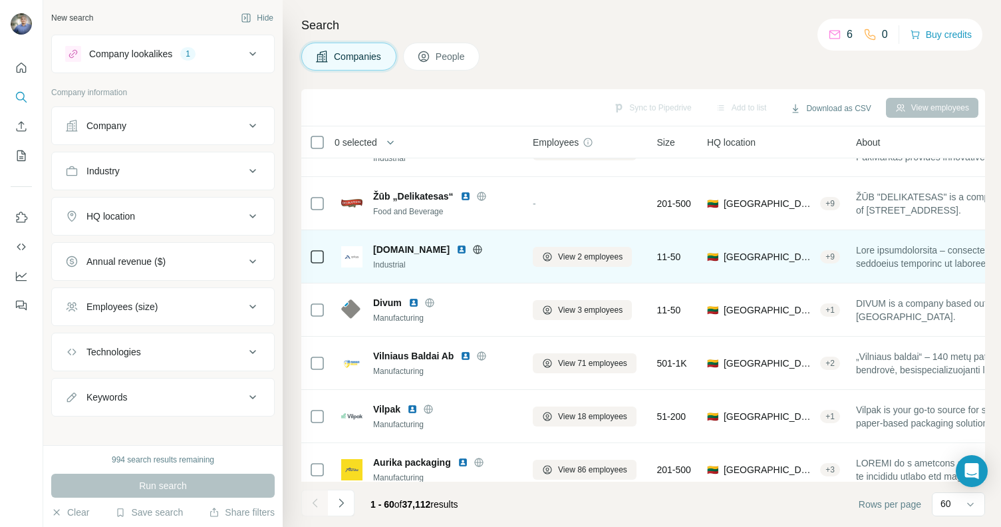
click at [456, 246] on img at bounding box center [461, 249] width 11 height 11
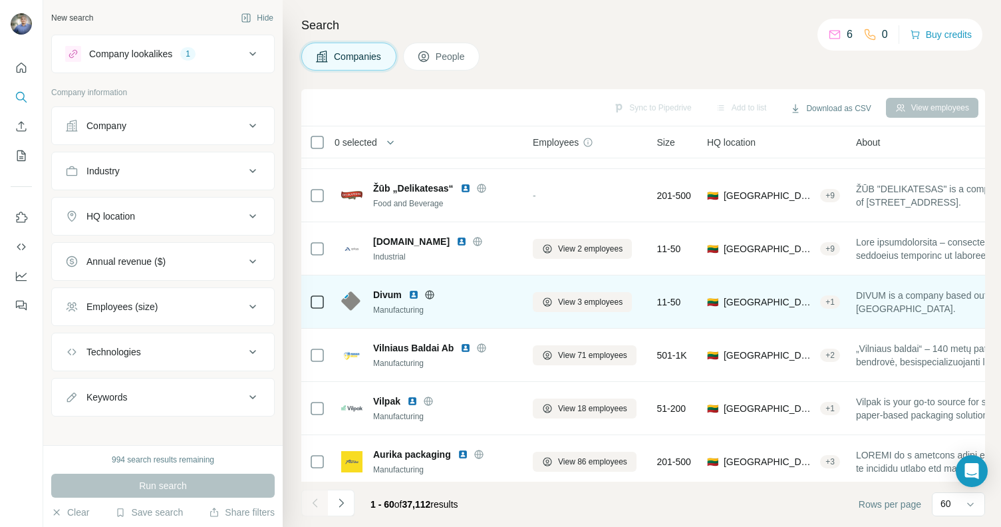
scroll to position [749, 0]
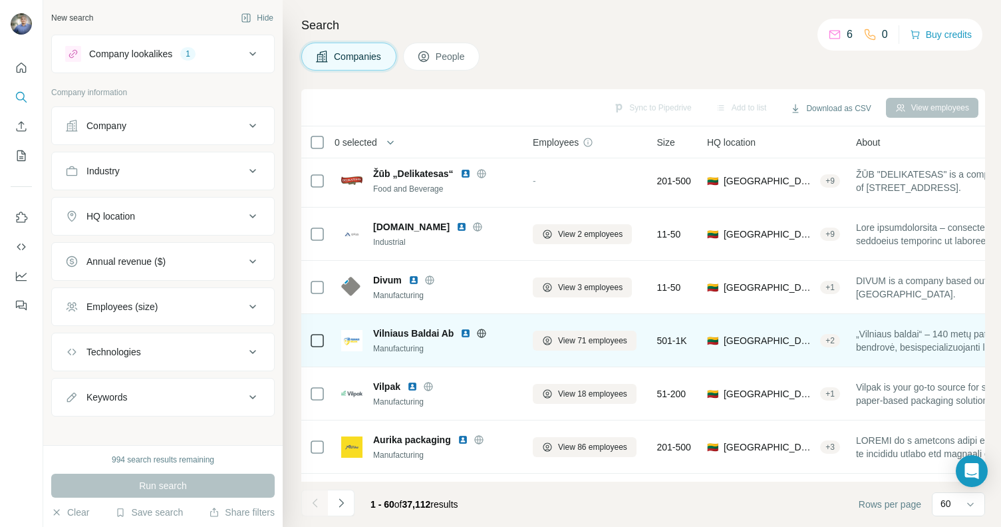
click at [464, 333] on img at bounding box center [465, 333] width 11 height 11
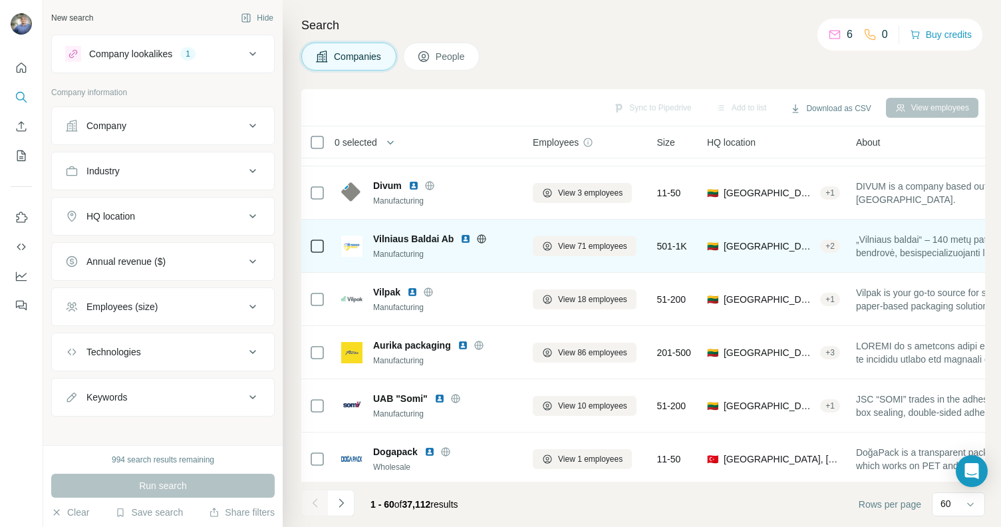
scroll to position [852, 0]
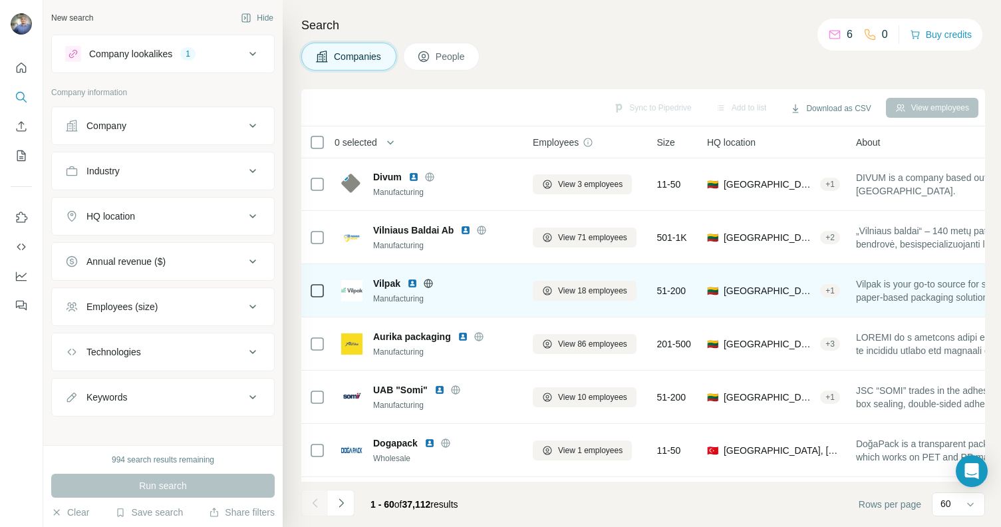
click at [414, 283] on img at bounding box center [412, 283] width 11 height 11
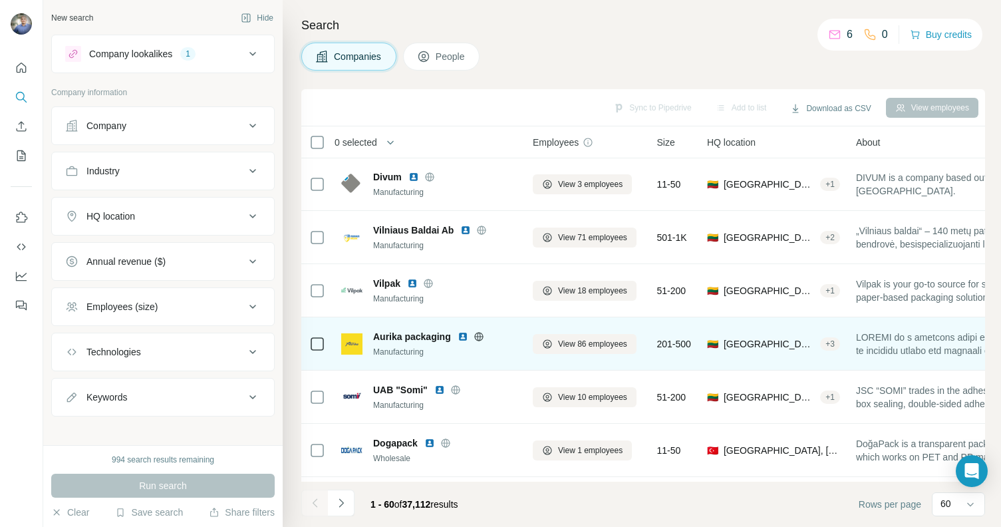
click at [460, 336] on img at bounding box center [463, 336] width 11 height 11
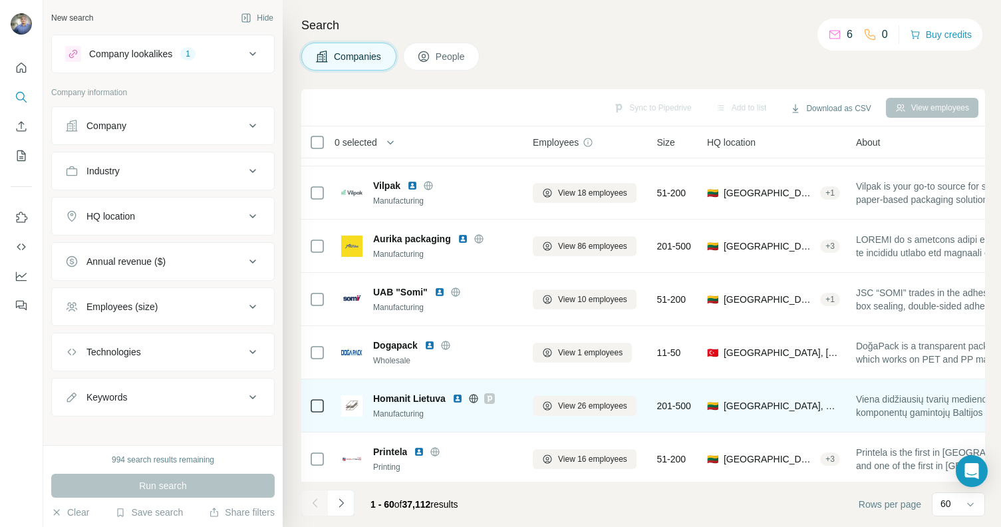
scroll to position [1018, 0]
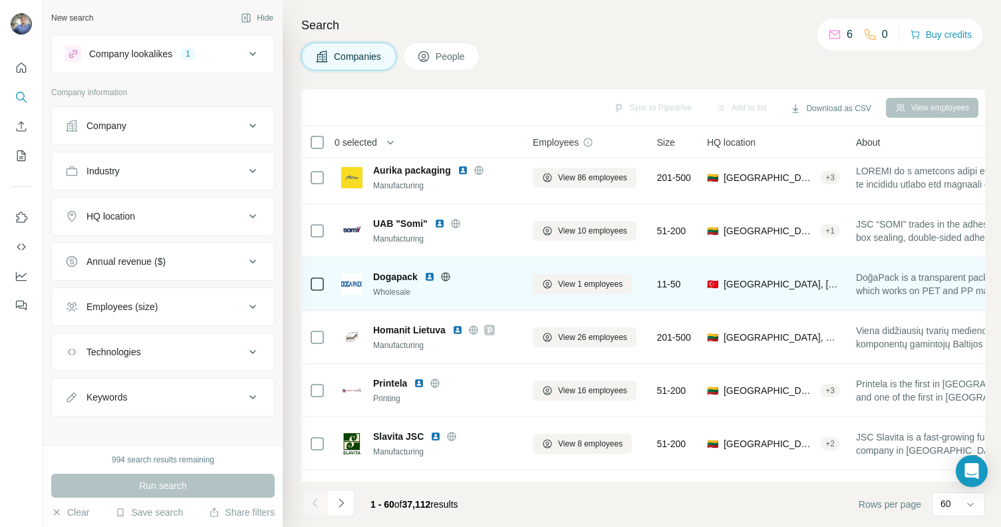
click at [426, 274] on img at bounding box center [429, 276] width 11 height 11
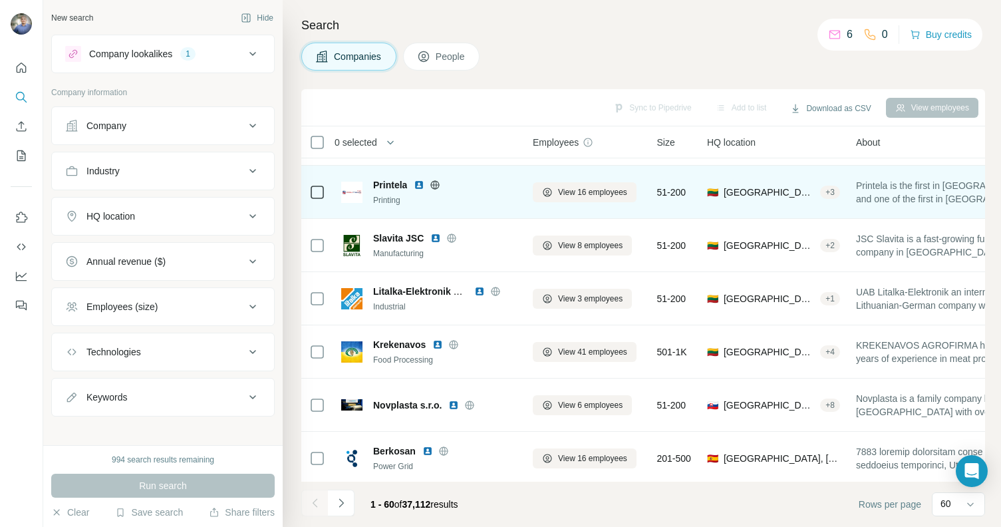
scroll to position [1216, 0]
click at [420, 184] on img at bounding box center [419, 185] width 11 height 11
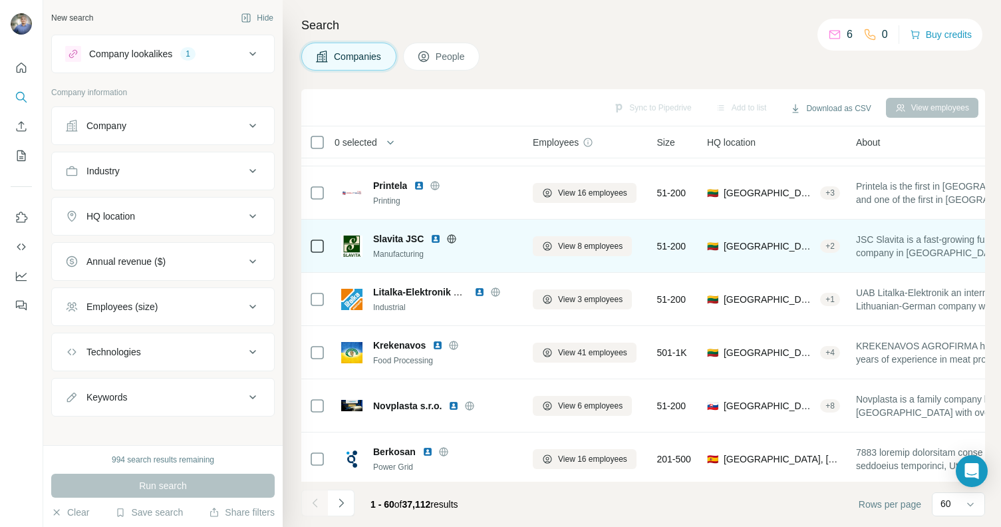
click at [434, 238] on img at bounding box center [435, 238] width 11 height 11
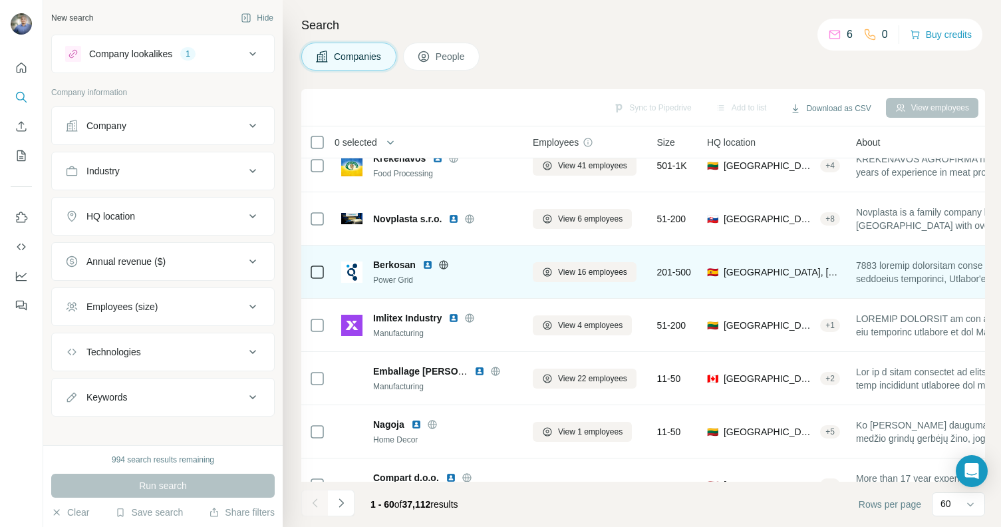
scroll to position [1421, 0]
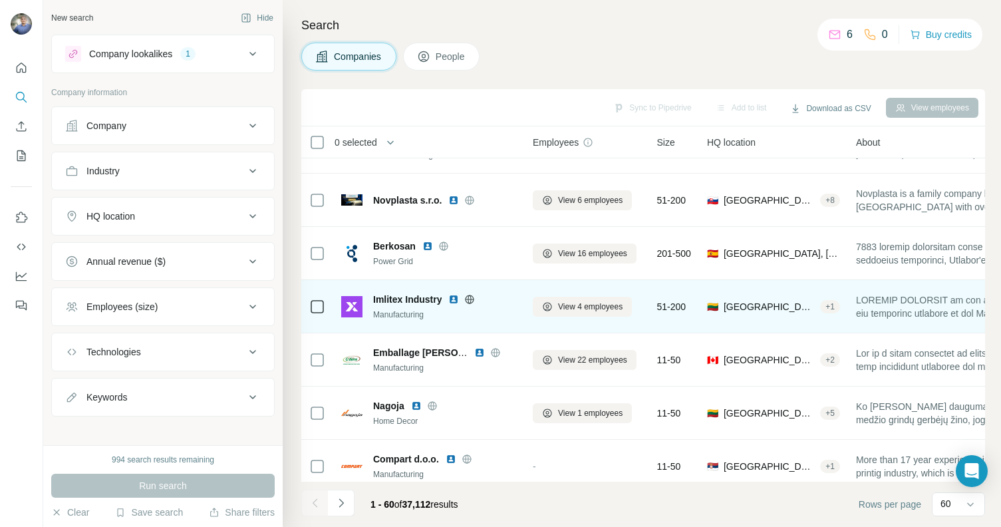
click at [456, 298] on img at bounding box center [453, 299] width 11 height 11
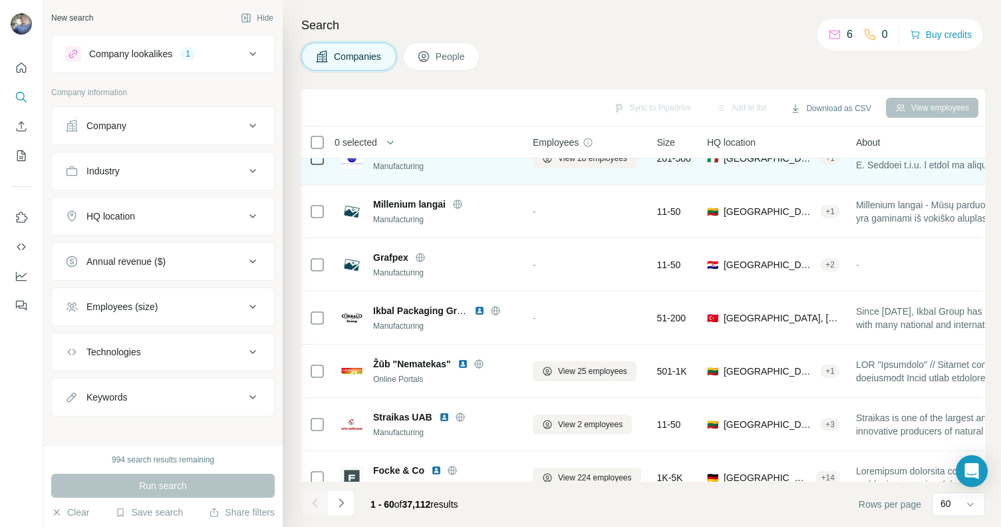
scroll to position [2033, 0]
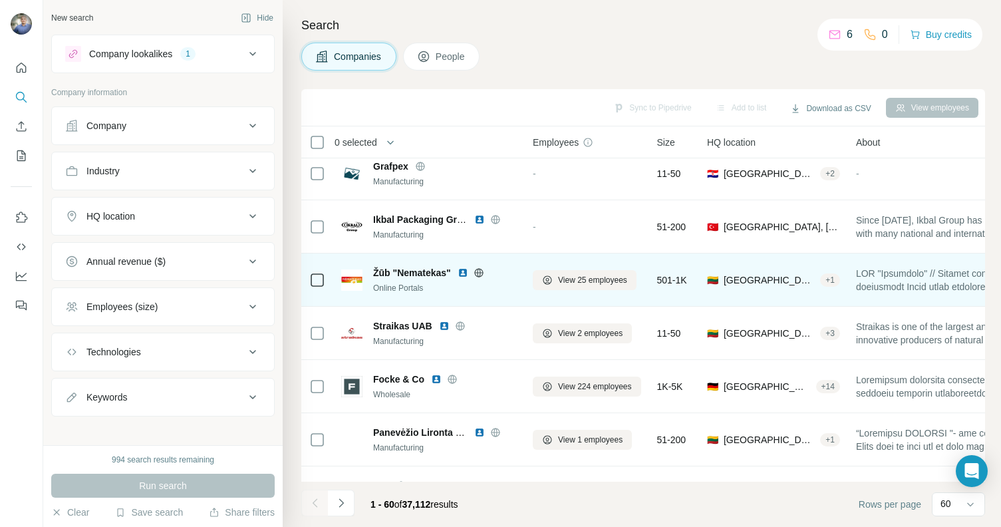
click at [460, 271] on img at bounding box center [463, 272] width 11 height 11
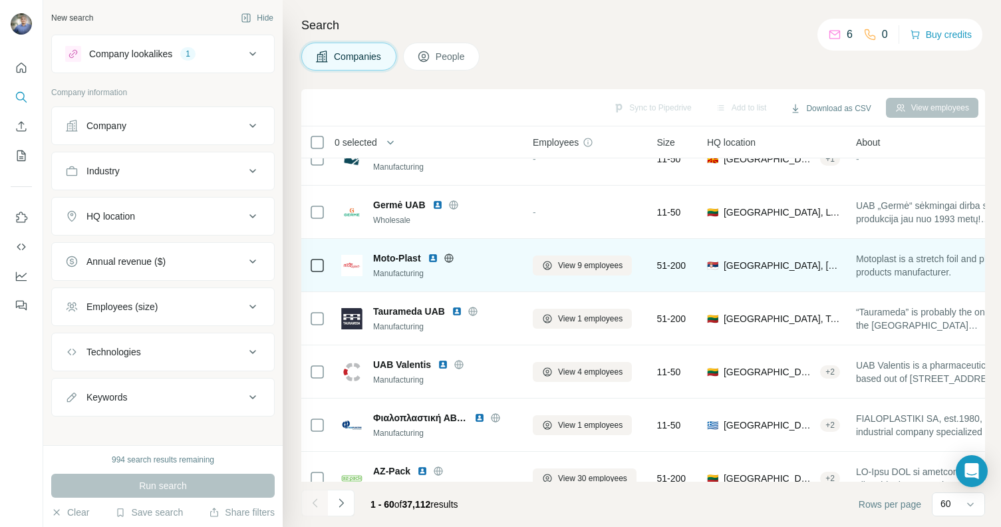
scroll to position [2362, 0]
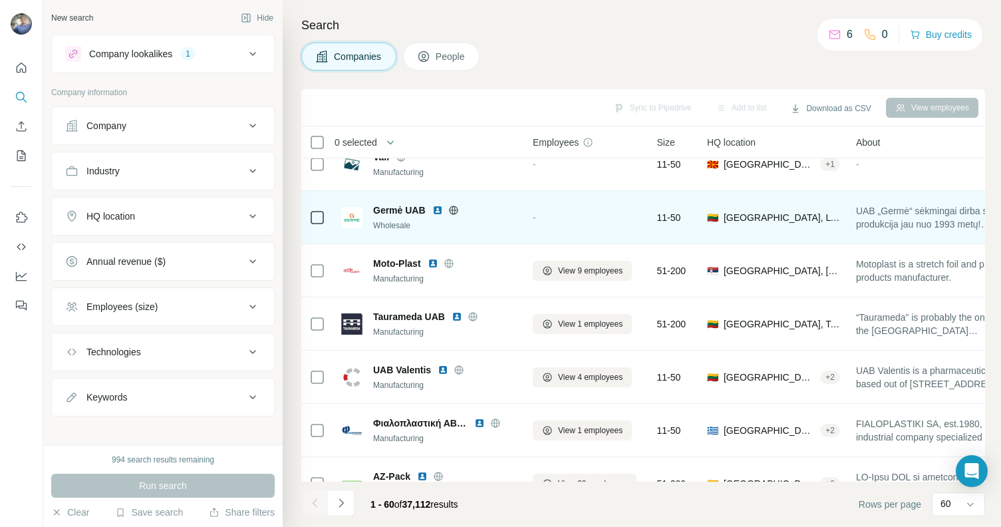
click at [441, 209] on img at bounding box center [437, 210] width 11 height 11
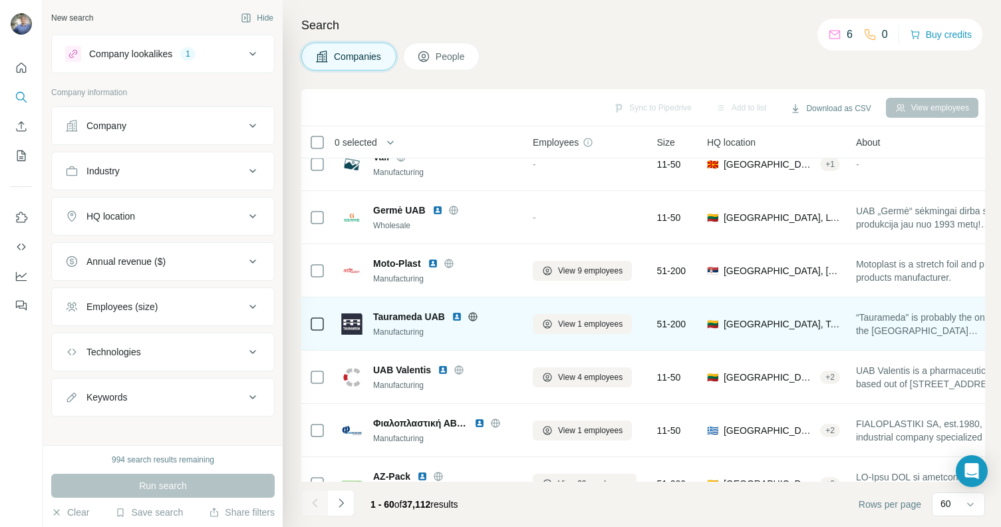
click at [458, 315] on img at bounding box center [457, 316] width 11 height 11
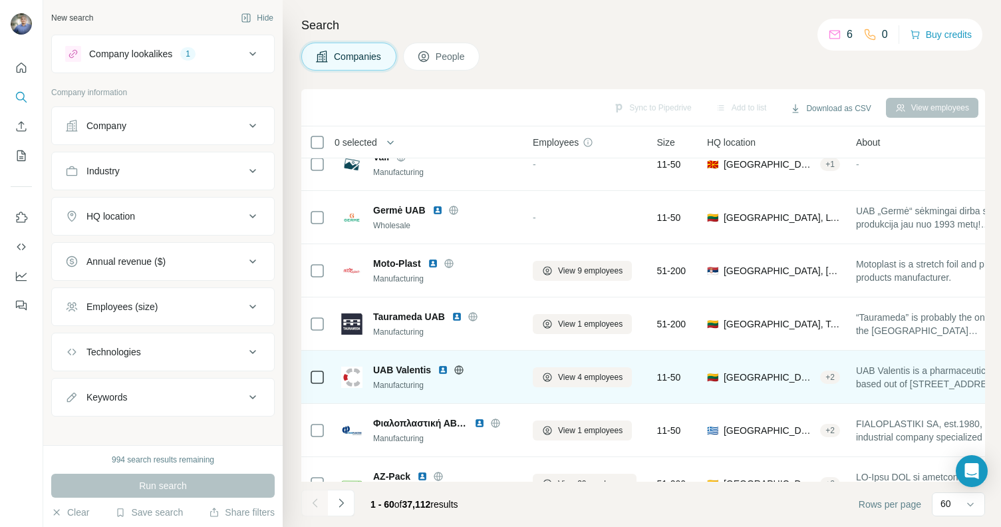
click at [442, 367] on img at bounding box center [443, 369] width 11 height 11
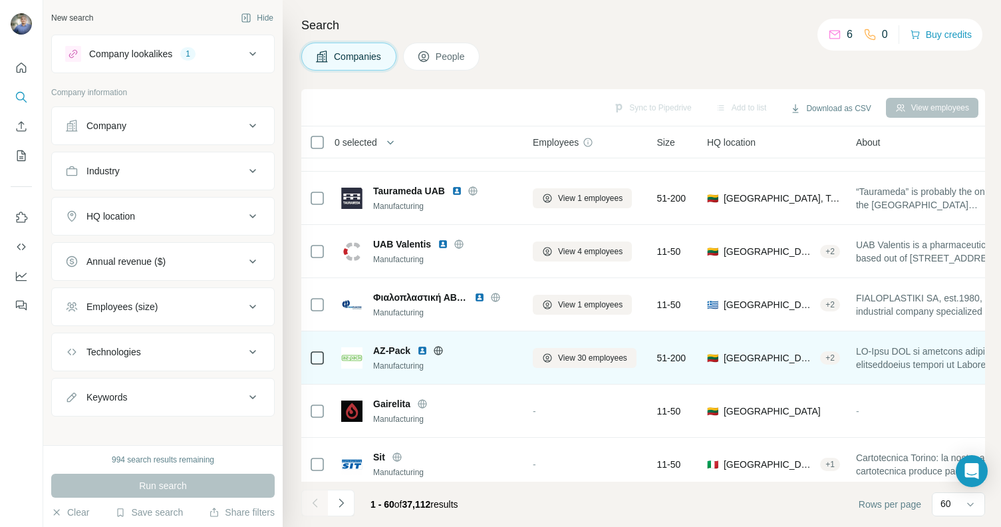
scroll to position [2529, 0]
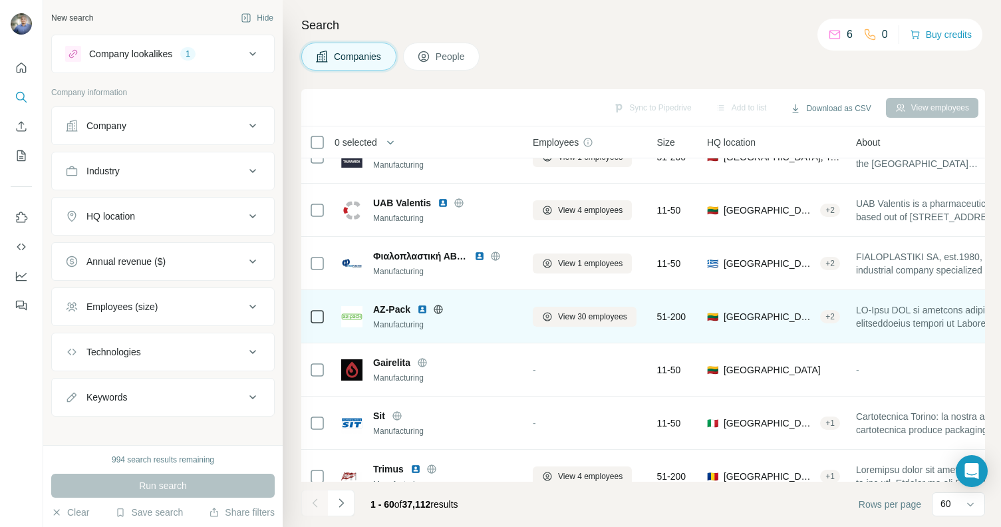
click at [424, 309] on img at bounding box center [422, 309] width 11 height 11
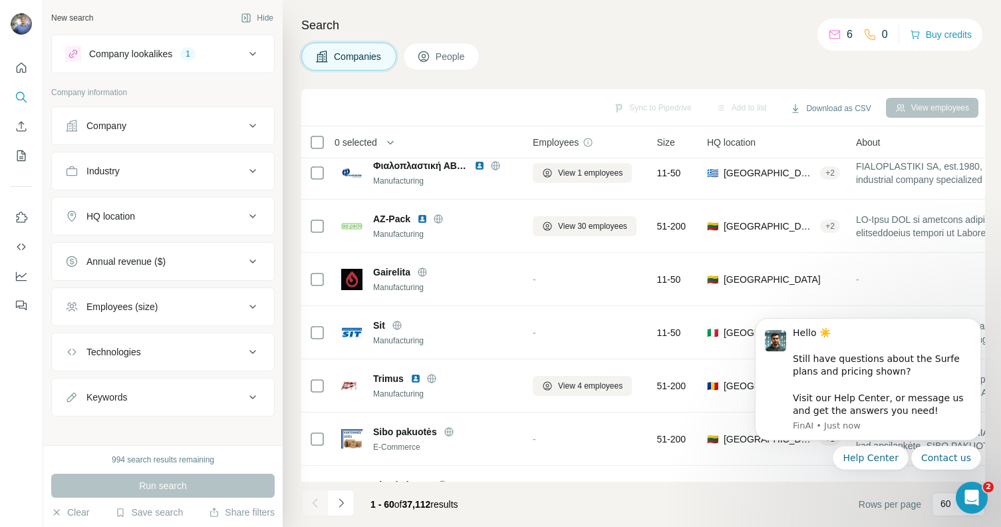
scroll to position [0, 0]
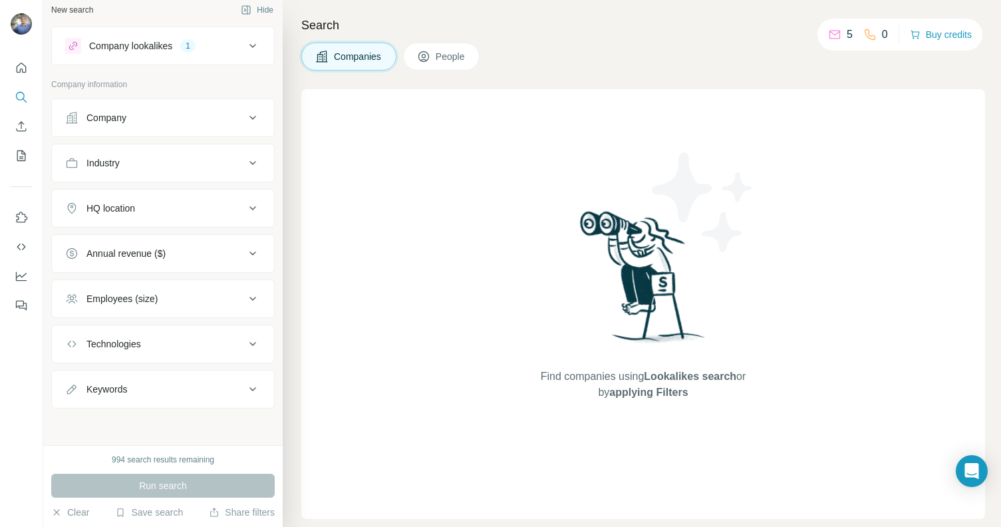
scroll to position [9, 0]
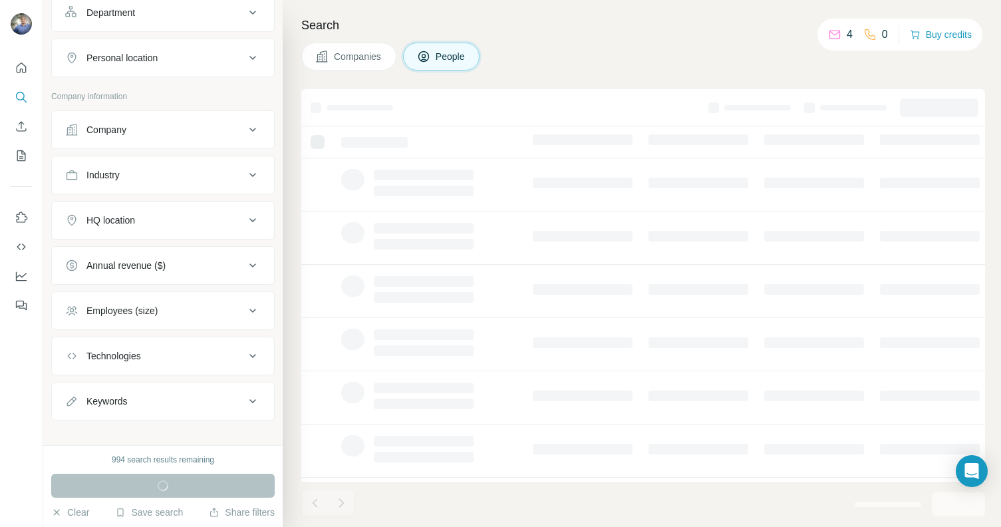
scroll to position [201, 0]
click at [163, 217] on div "HQ location" at bounding box center [155, 222] width 180 height 13
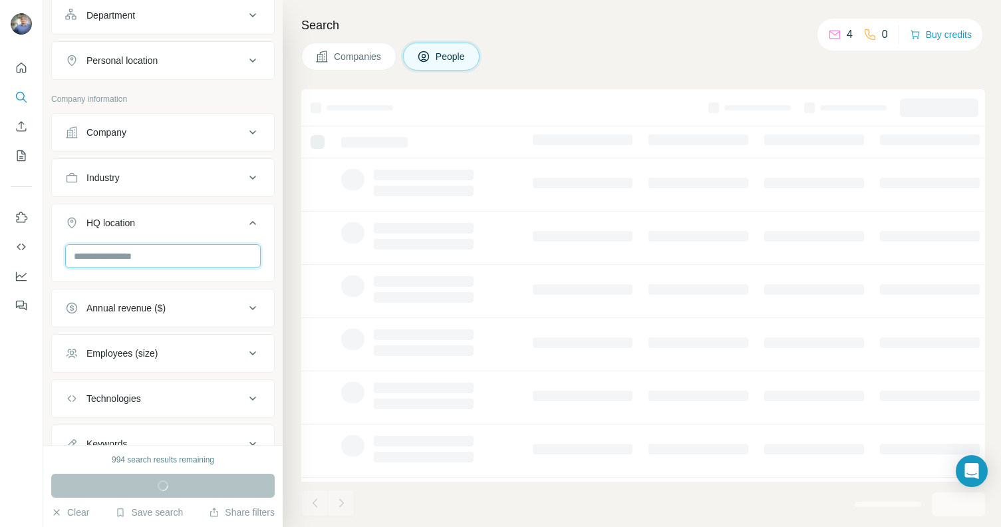
click at [172, 252] on input "text" at bounding box center [163, 256] width 196 height 24
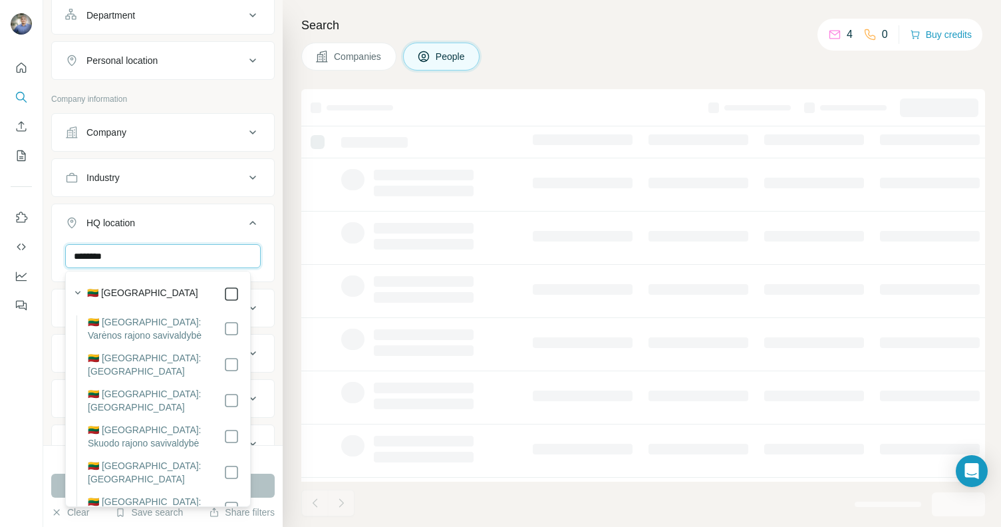
type input "********"
click at [223, 291] on icon at bounding box center [231, 294] width 16 height 16
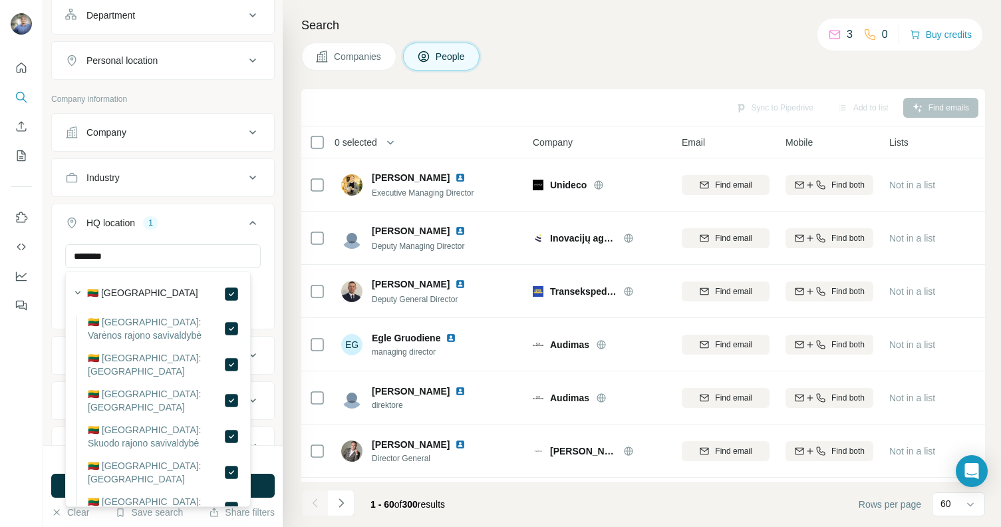
click at [553, 53] on div "Companies People" at bounding box center [643, 57] width 684 height 28
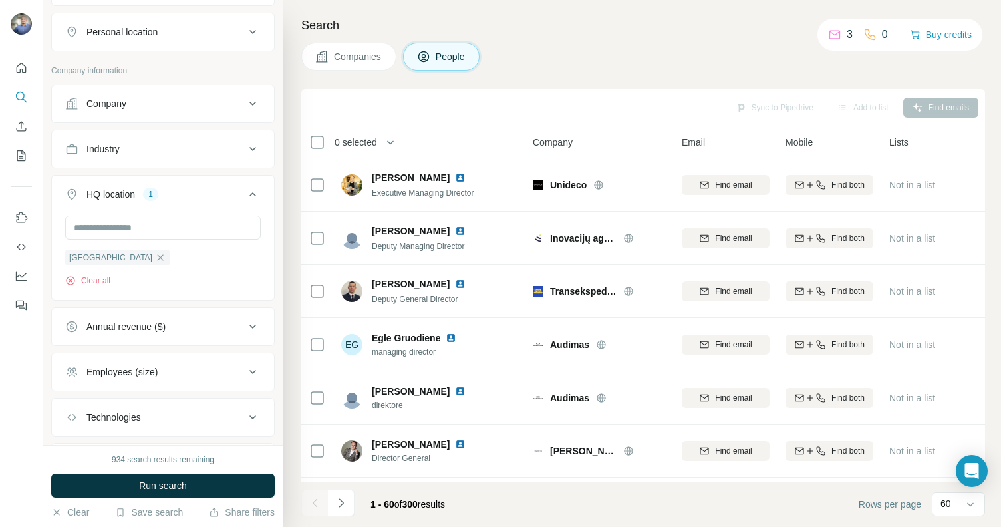
scroll to position [303, 0]
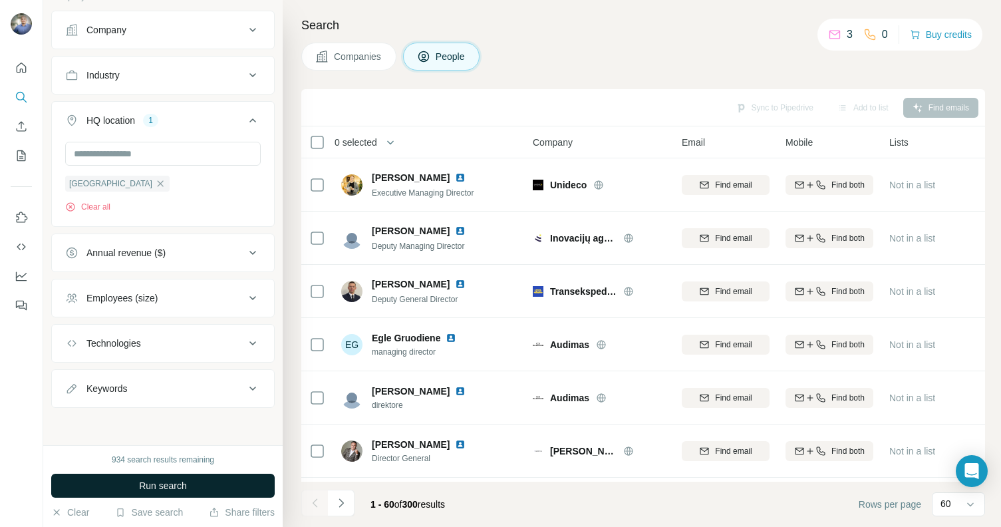
click at [211, 483] on button "Run search" at bounding box center [162, 486] width 223 height 24
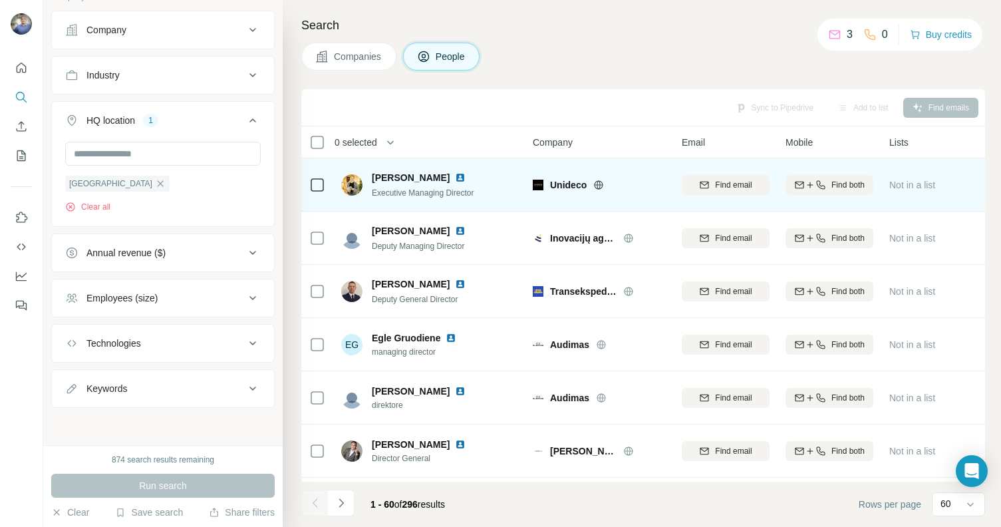
click at [455, 177] on img at bounding box center [460, 177] width 11 height 11
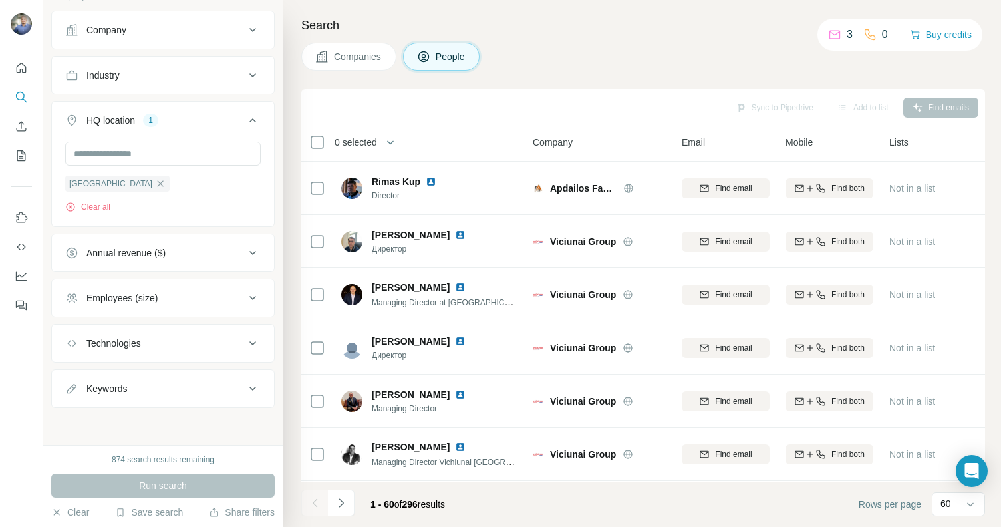
scroll to position [2877, 0]
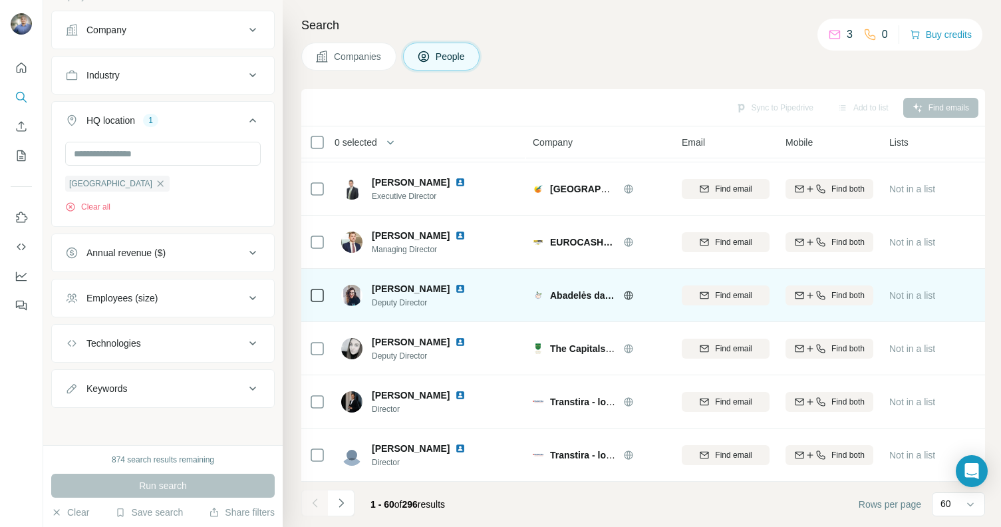
click at [455, 283] on img at bounding box center [460, 288] width 11 height 11
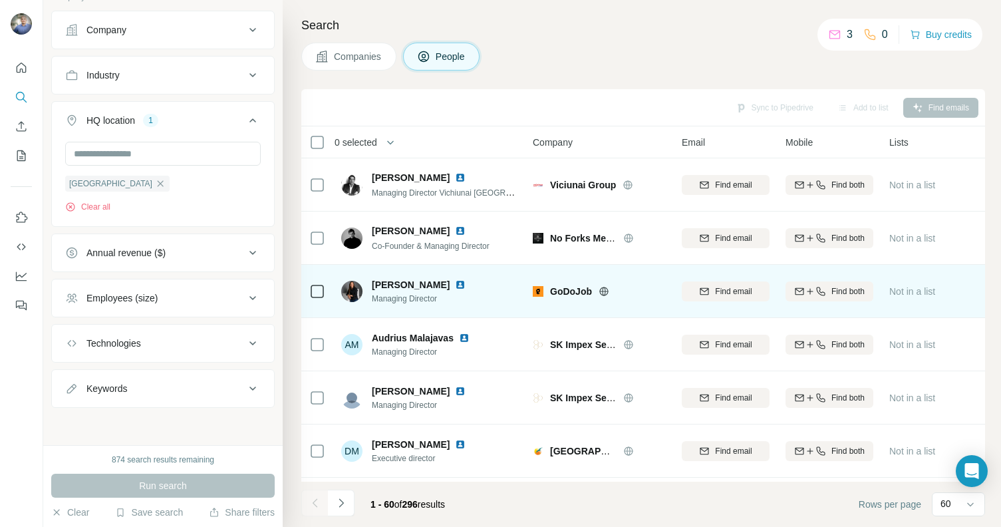
scroll to position [2463, 0]
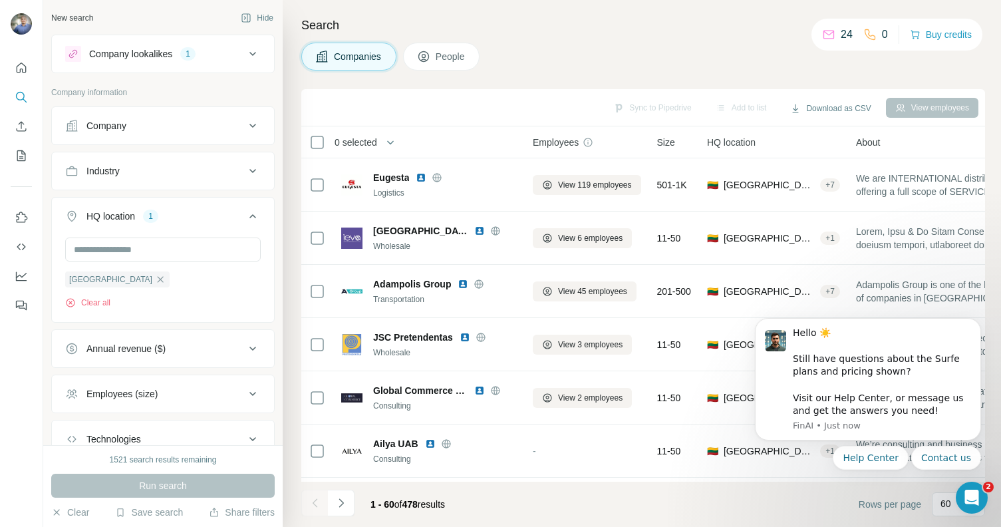
scroll to position [9, 0]
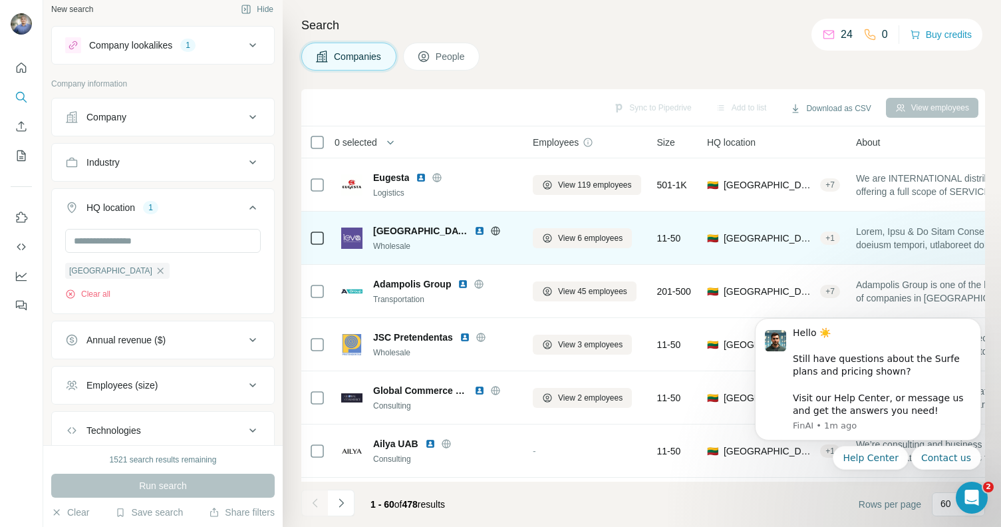
click at [474, 229] on img at bounding box center [479, 230] width 11 height 11
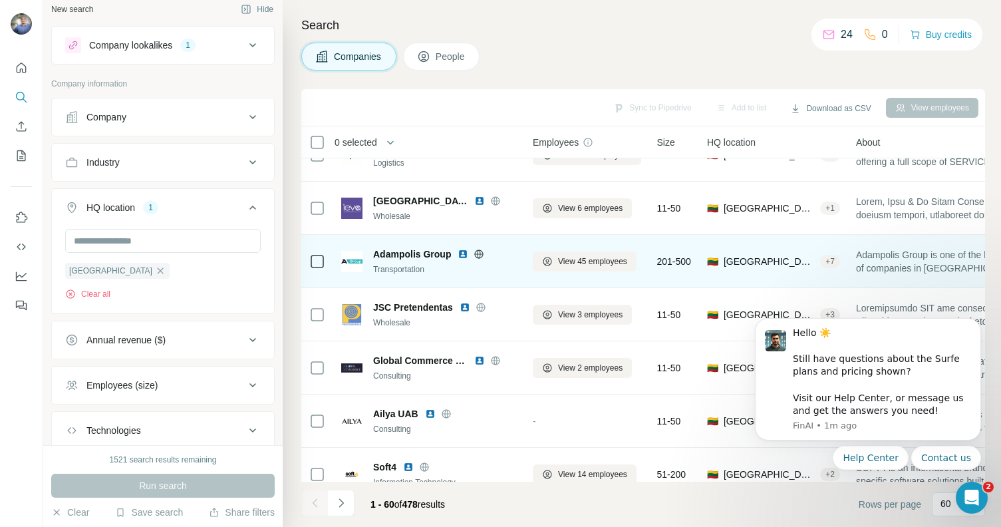
scroll to position [90, 0]
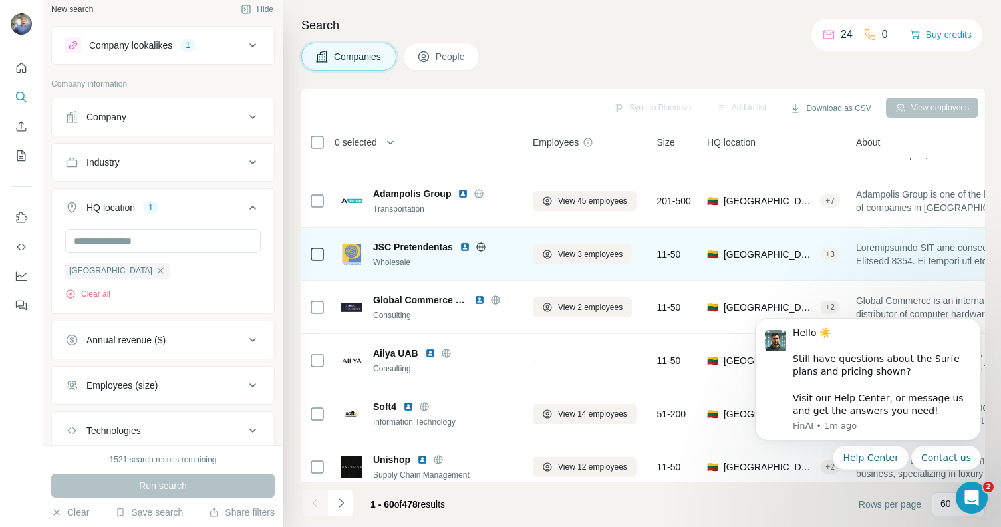
click at [465, 245] on img at bounding box center [465, 246] width 11 height 11
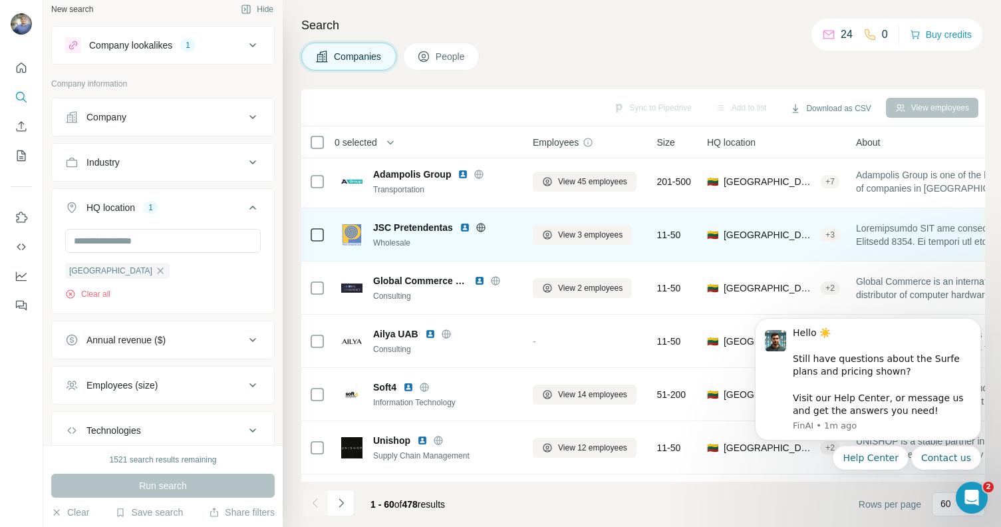
scroll to position [110, 0]
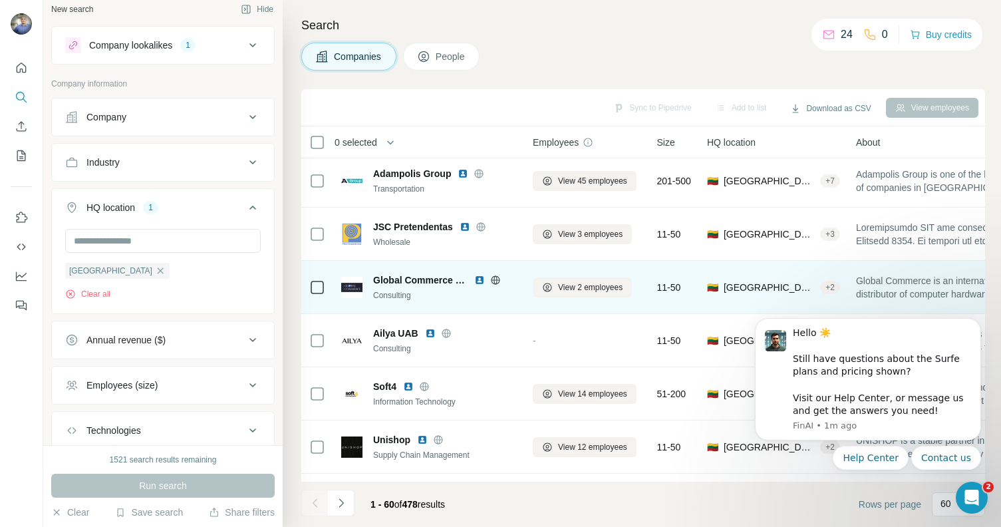
click at [480, 277] on img at bounding box center [479, 280] width 11 height 11
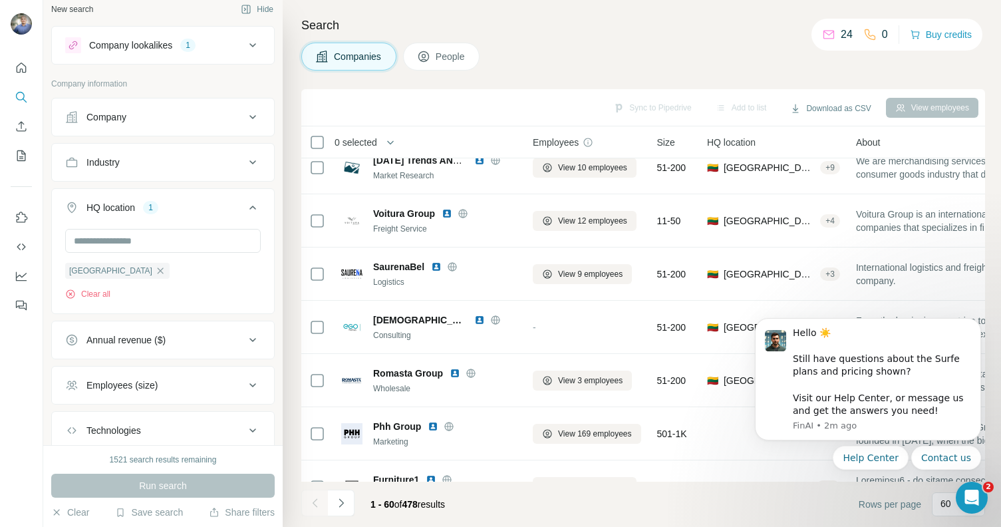
scroll to position [613, 0]
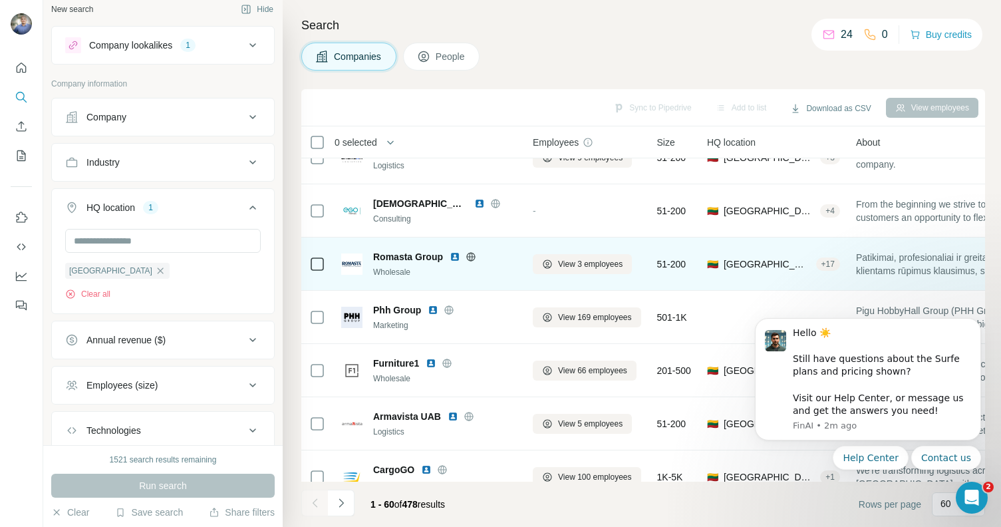
click at [455, 255] on img at bounding box center [455, 256] width 11 height 11
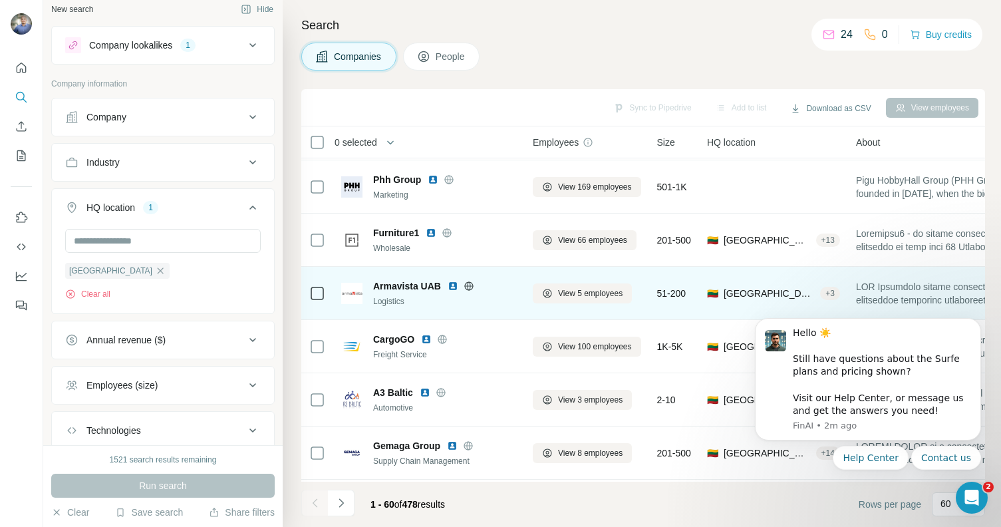
scroll to position [747, 0]
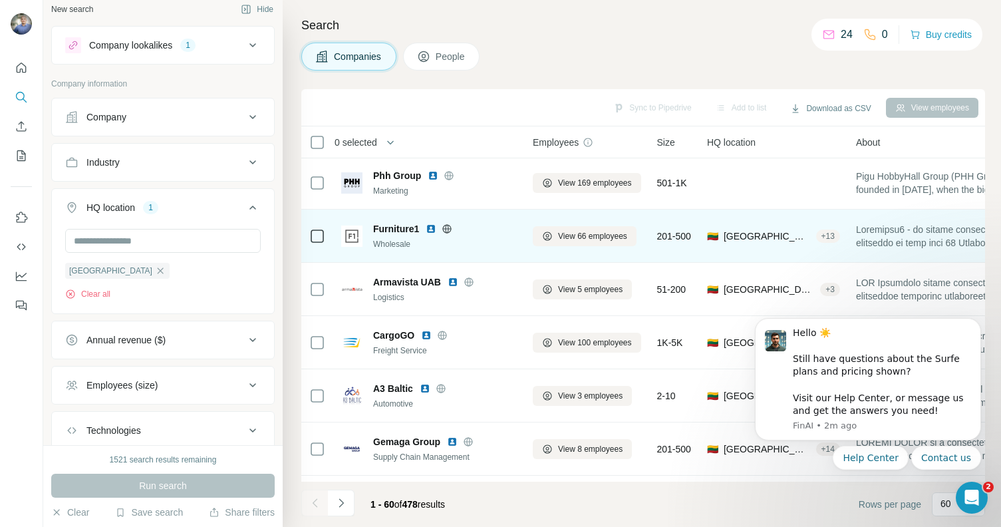
click at [433, 229] on img at bounding box center [431, 228] width 11 height 11
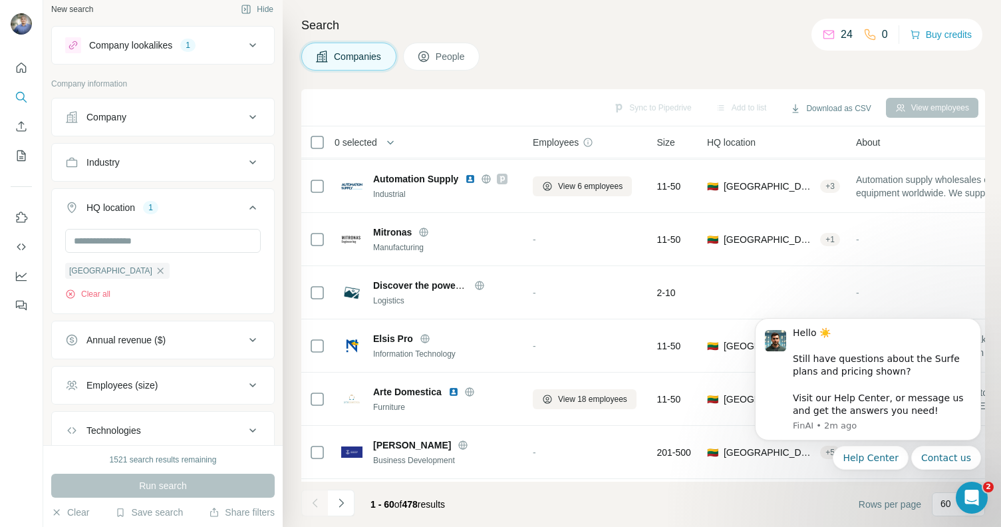
scroll to position [1390, 0]
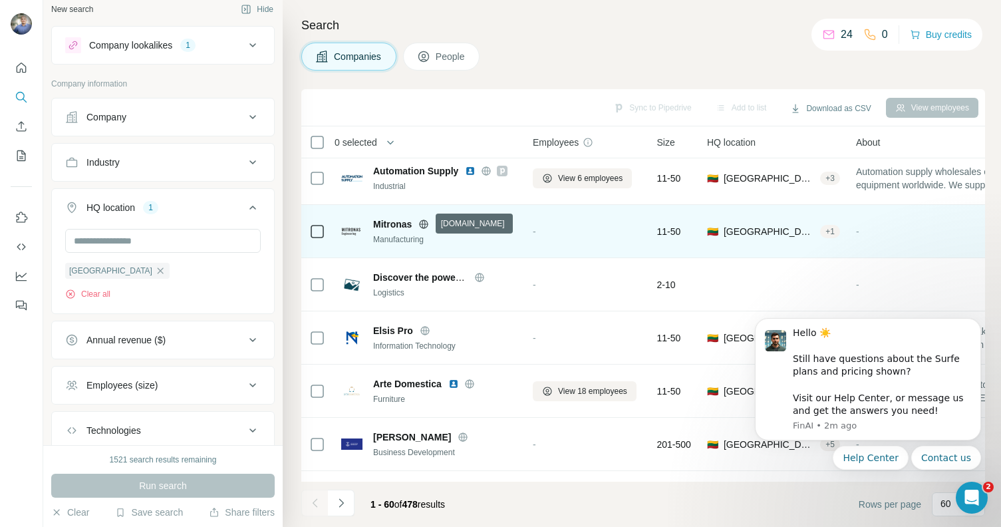
click at [428, 223] on icon at bounding box center [424, 223] width 9 height 9
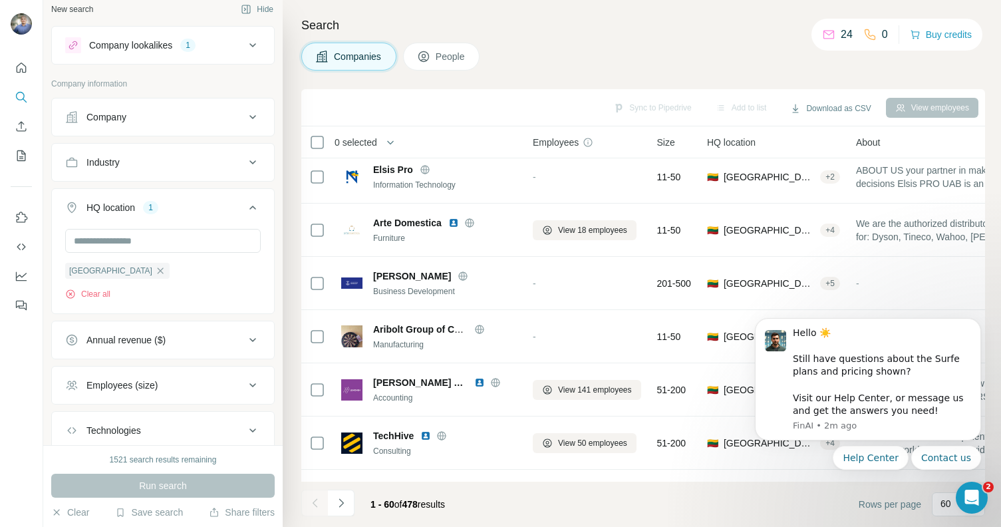
scroll to position [1552, 0]
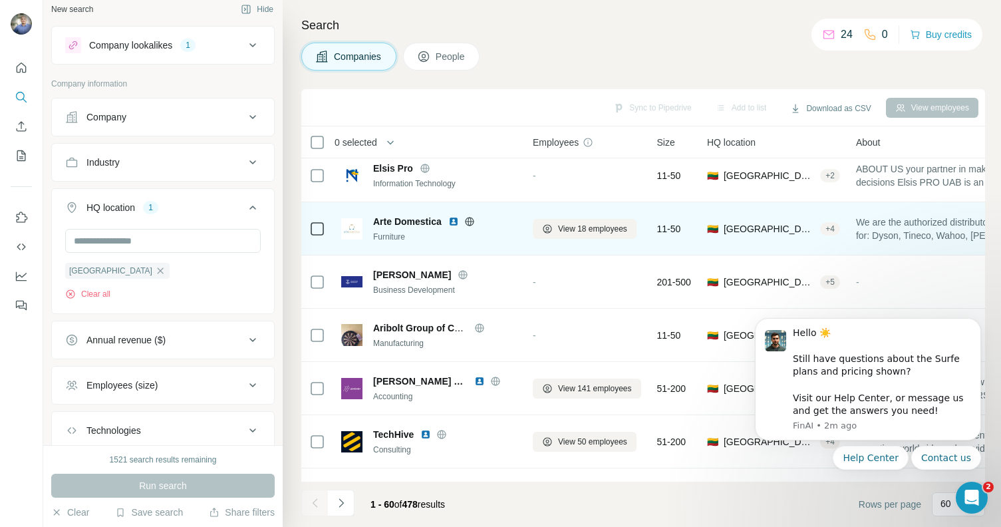
click at [452, 221] on img at bounding box center [453, 221] width 11 height 11
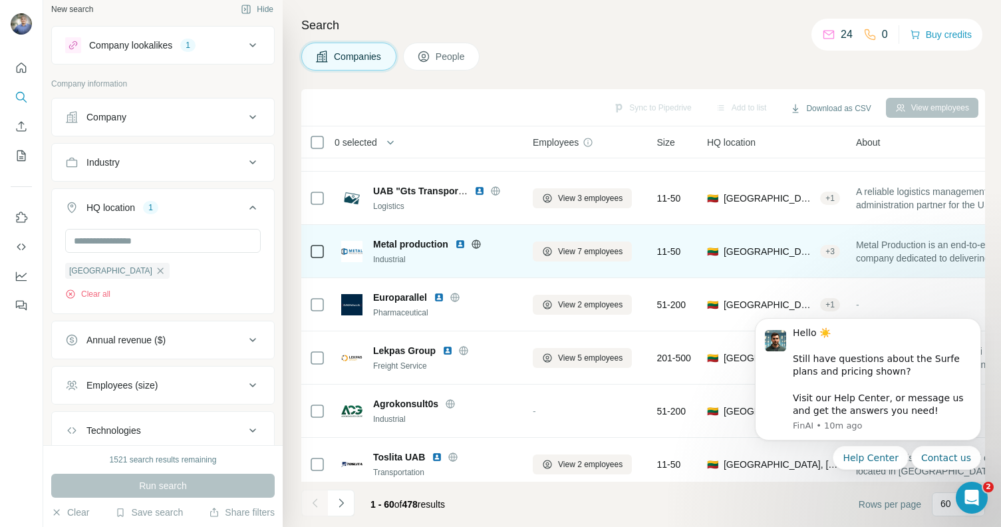
scroll to position [2700, 0]
click at [460, 245] on img at bounding box center [460, 244] width 11 height 11
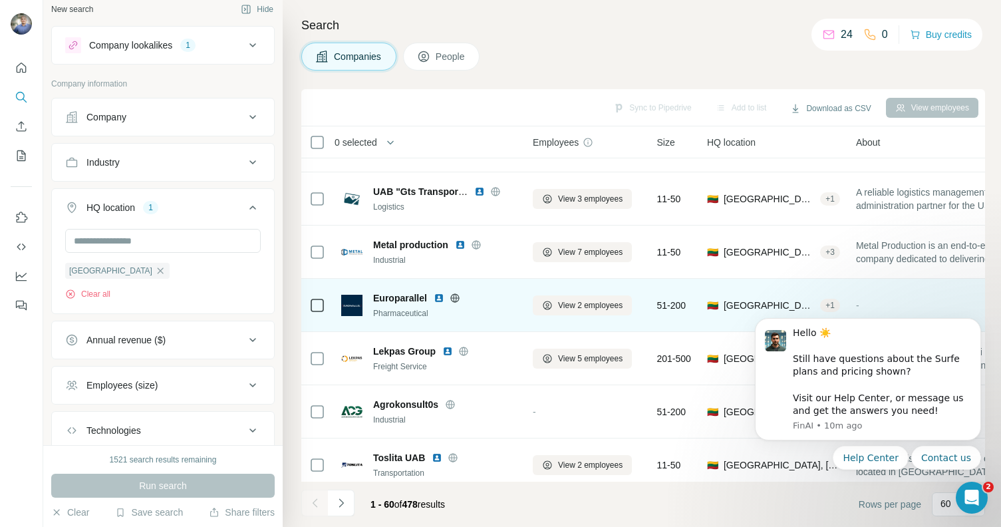
click at [437, 293] on img at bounding box center [439, 298] width 11 height 11
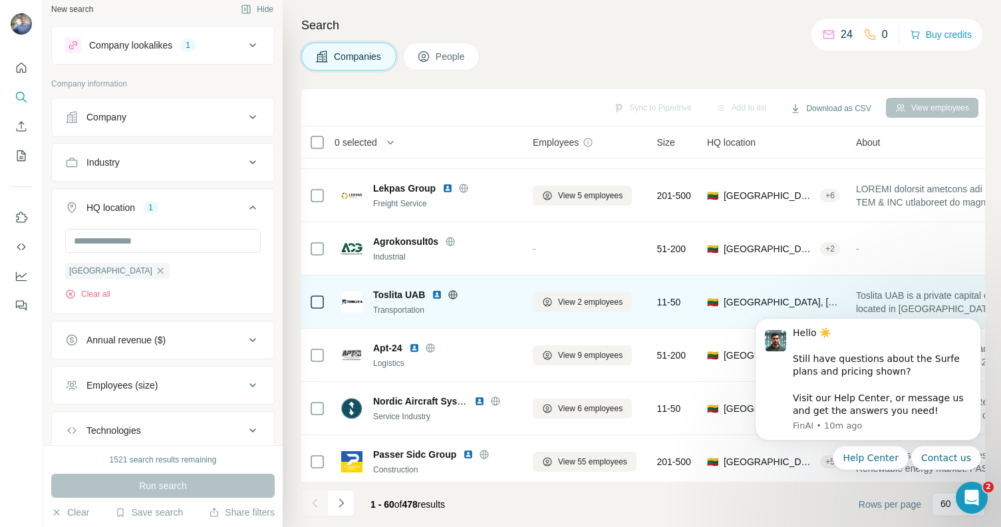
scroll to position [2877, 0]
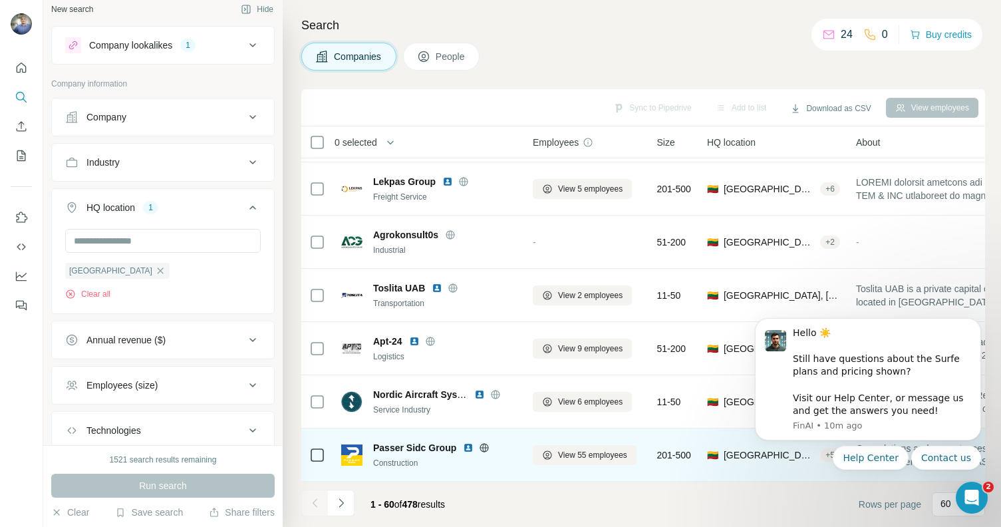
click at [468, 442] on img at bounding box center [468, 447] width 11 height 11
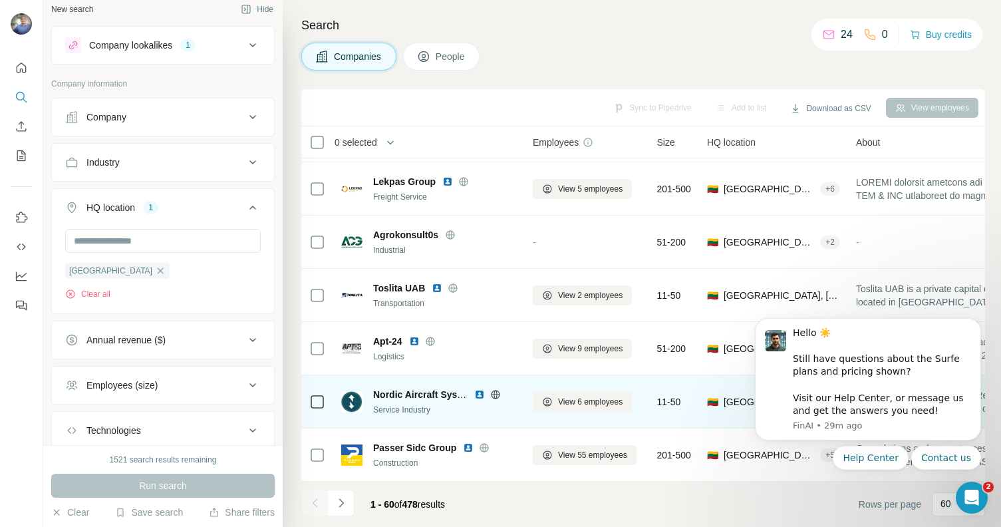
click at [480, 389] on img at bounding box center [479, 394] width 11 height 11
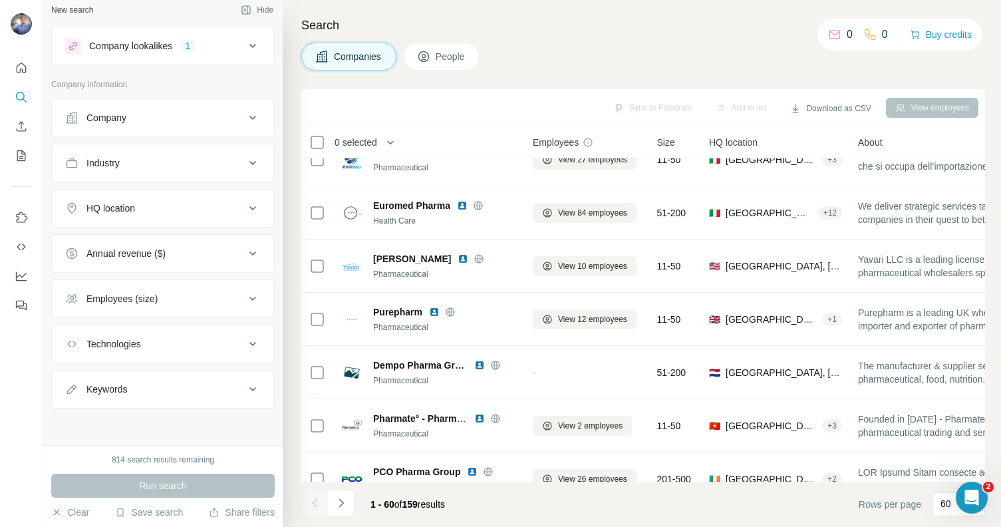
scroll to position [9, 0]
click at [135, 203] on div "HQ location" at bounding box center [110, 207] width 49 height 13
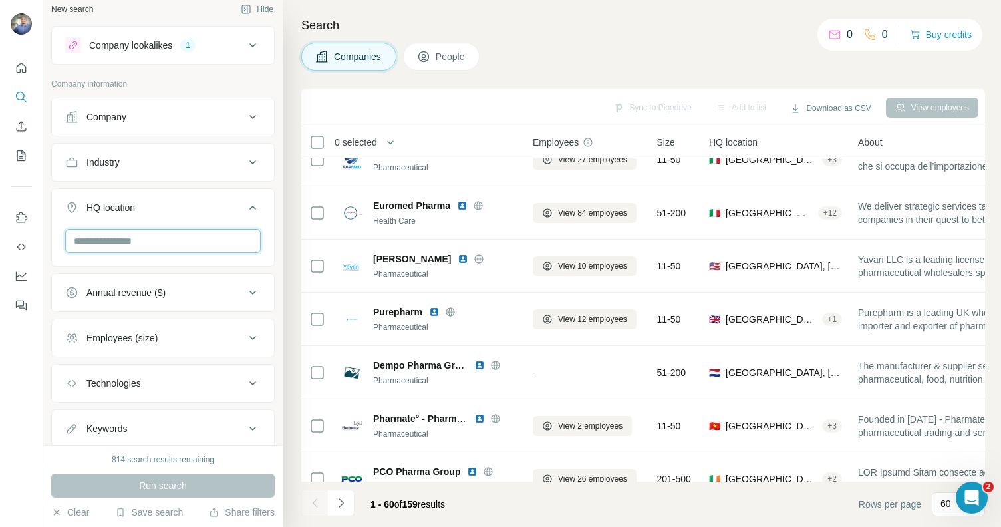
click at [144, 245] on input "text" at bounding box center [163, 241] width 196 height 24
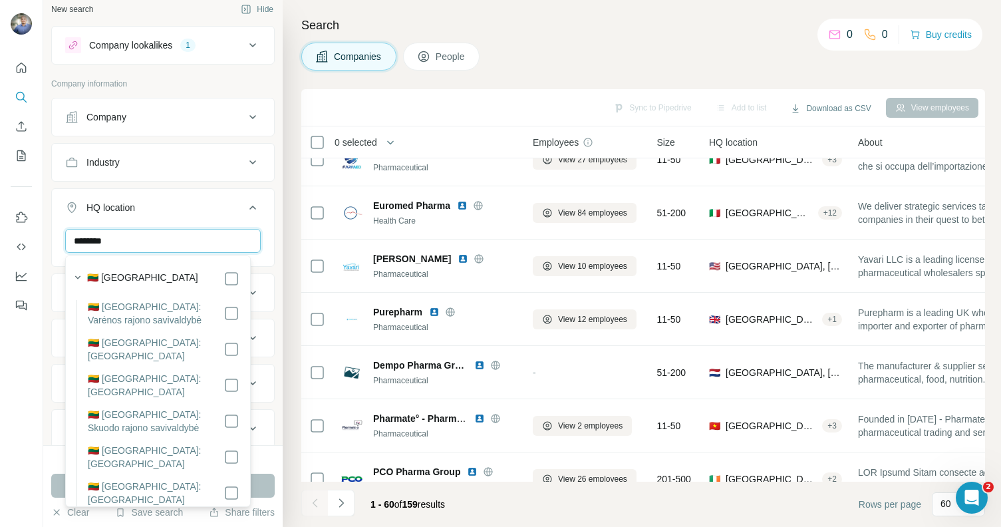
type input "********"
click at [116, 279] on label "🇱🇹 [GEOGRAPHIC_DATA]" at bounding box center [142, 279] width 111 height 16
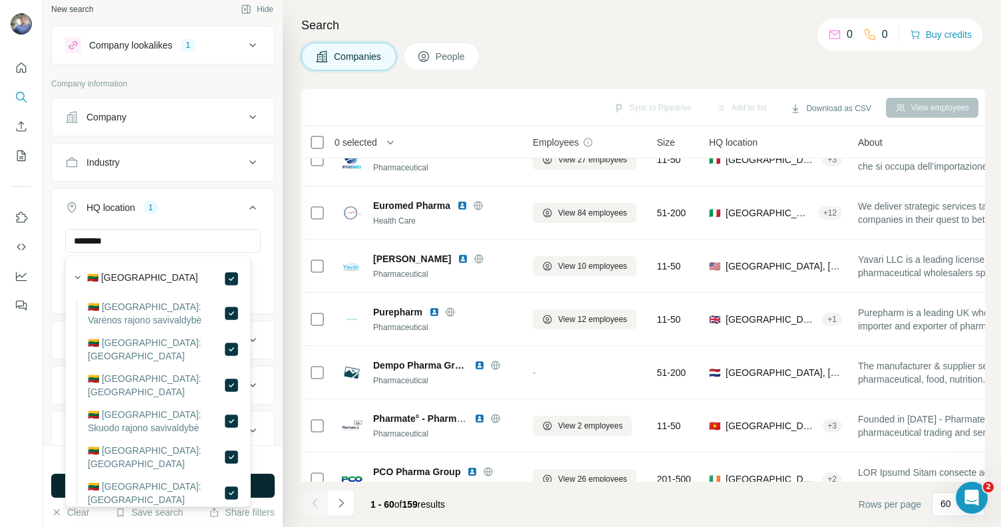
click at [263, 478] on button "Run search" at bounding box center [162, 486] width 223 height 24
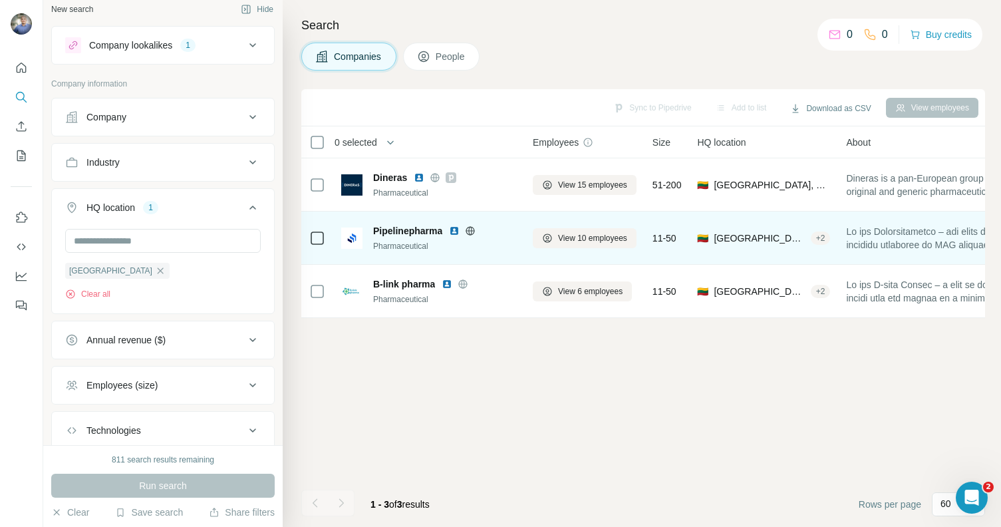
click at [458, 230] on img at bounding box center [454, 230] width 11 height 11
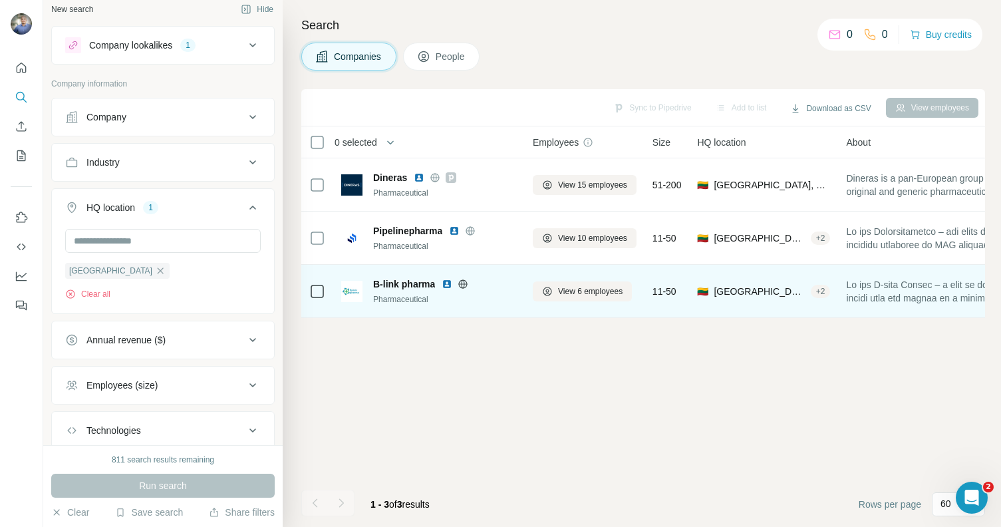
click at [448, 279] on img at bounding box center [447, 284] width 11 height 11
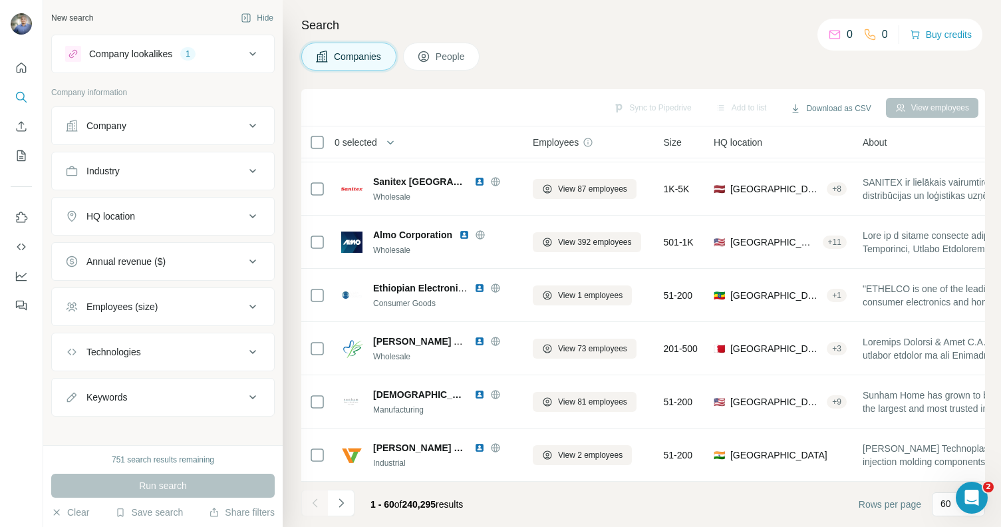
scroll to position [9, 0]
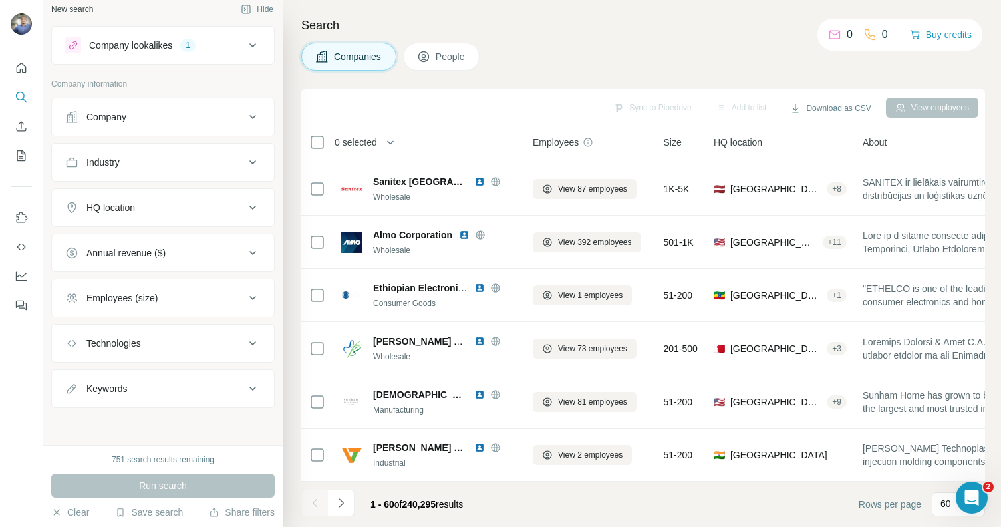
click at [137, 199] on button "HQ location" at bounding box center [163, 208] width 222 height 32
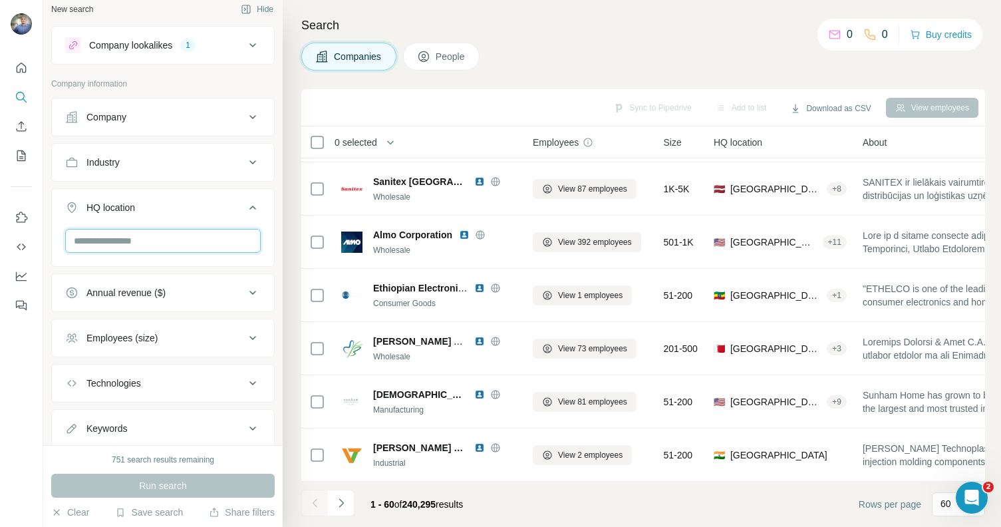
click at [146, 243] on input "text" at bounding box center [163, 241] width 196 height 24
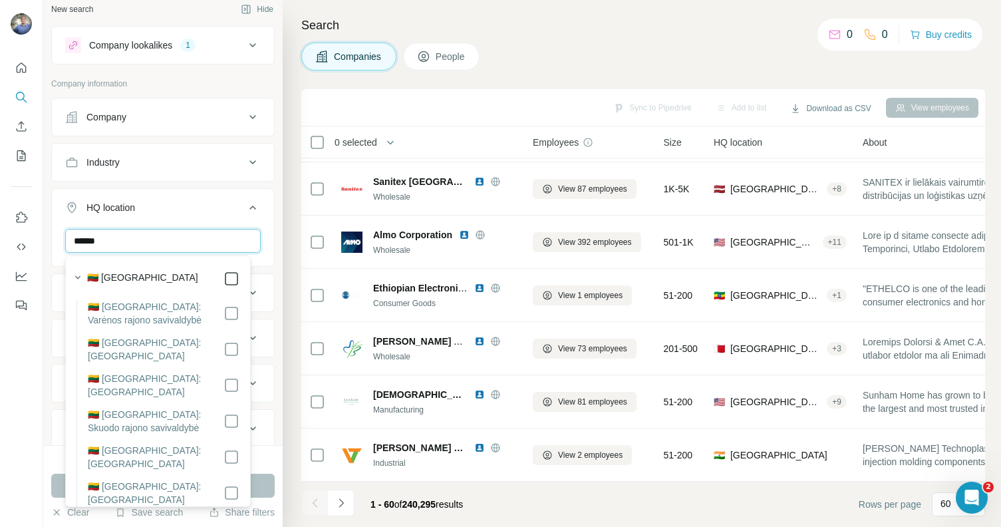
type input "******"
click at [223, 271] on icon at bounding box center [231, 279] width 16 height 16
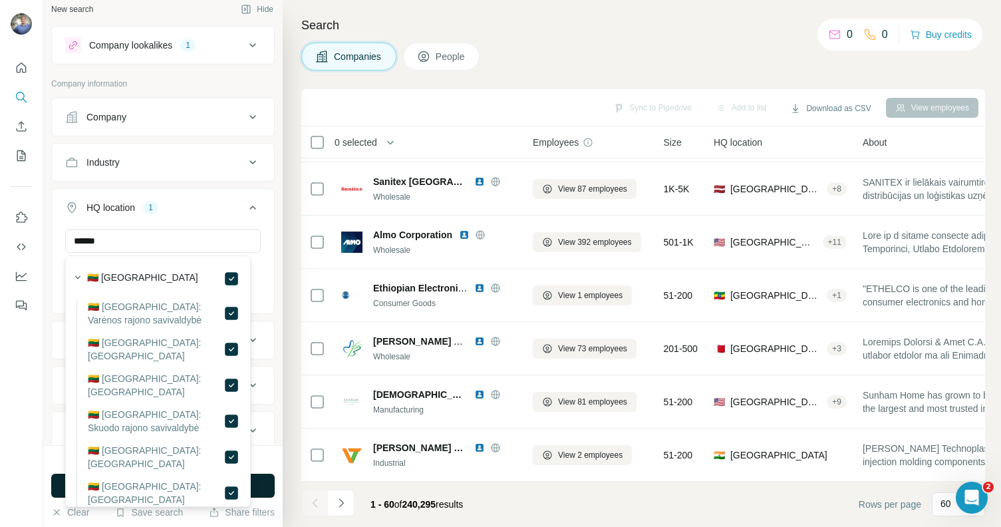
click at [268, 492] on button "Run search" at bounding box center [162, 486] width 223 height 24
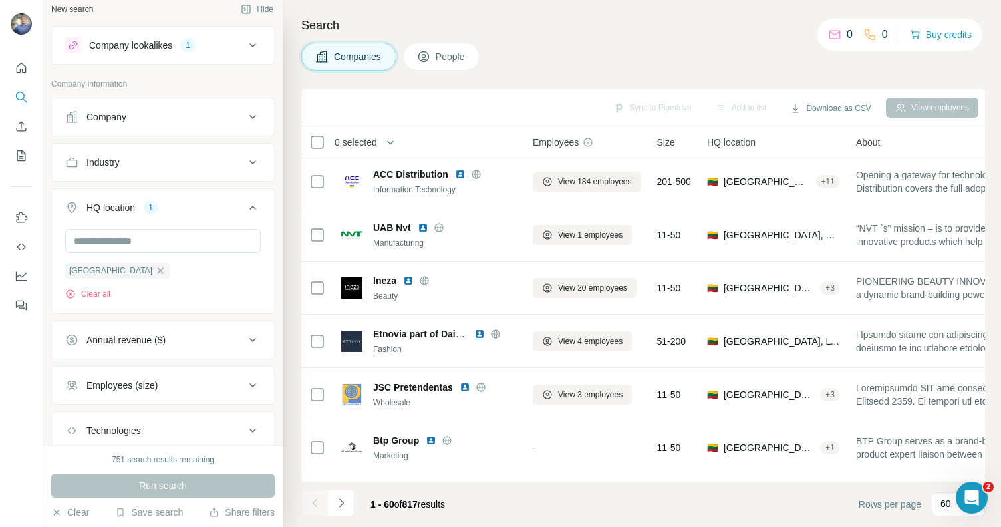
scroll to position [2877, 0]
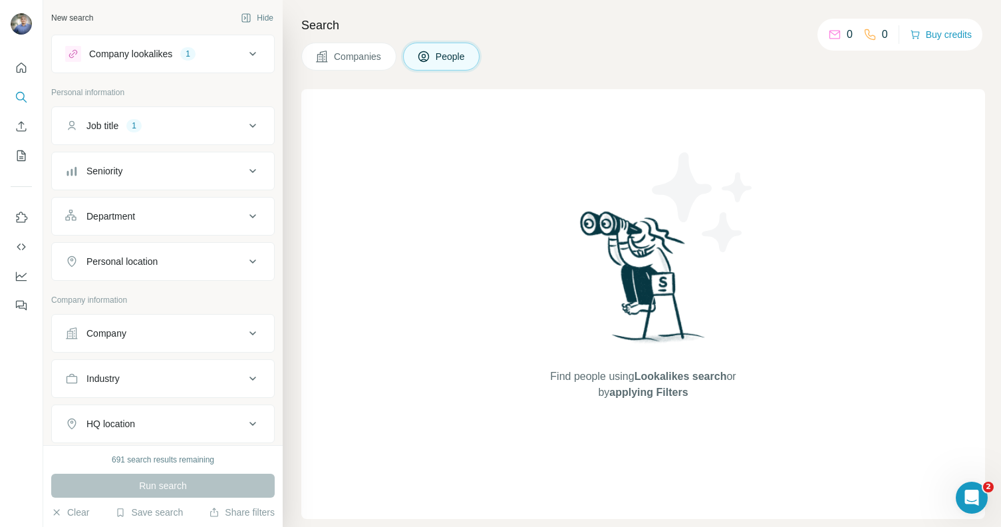
scroll to position [216, 0]
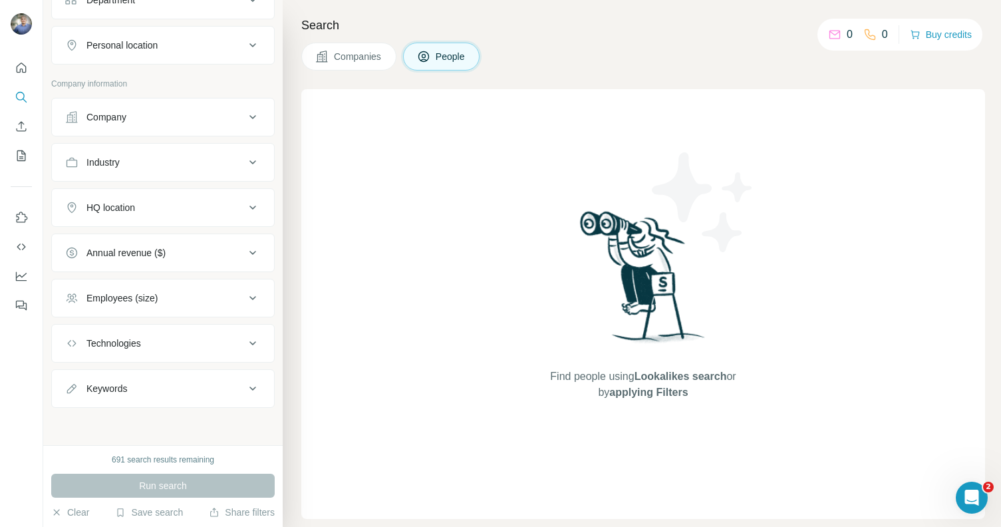
click at [156, 210] on div "HQ location" at bounding box center [155, 207] width 180 height 13
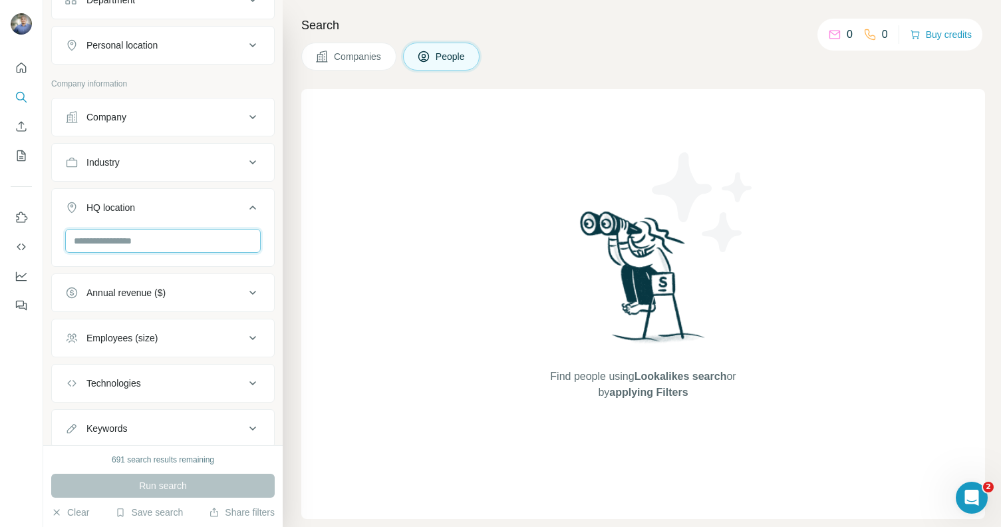
click at [157, 240] on input "text" at bounding box center [163, 241] width 196 height 24
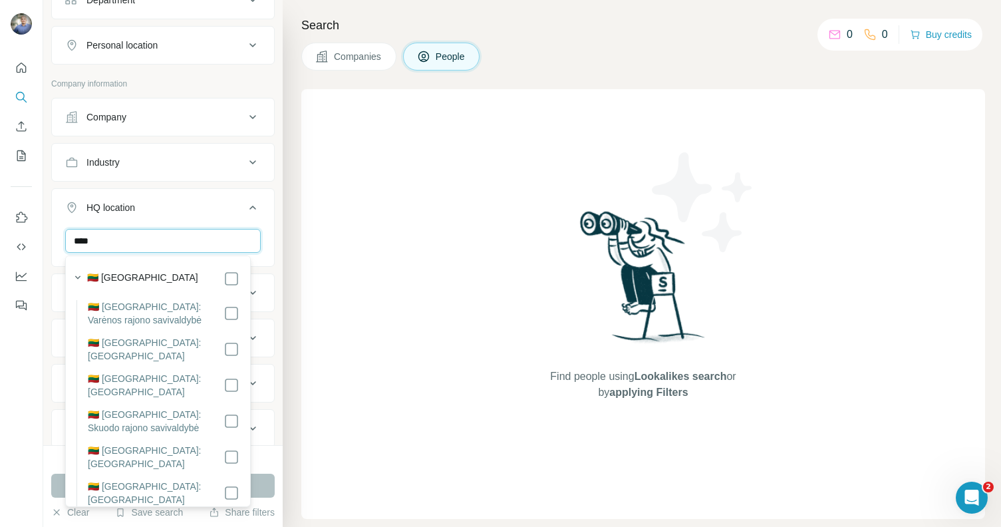
type input "****"
click at [151, 268] on div "🇱🇹 [GEOGRAPHIC_DATA]" at bounding box center [154, 277] width 171 height 19
click at [208, 277] on div "🇱🇹 [GEOGRAPHIC_DATA]" at bounding box center [163, 279] width 152 height 16
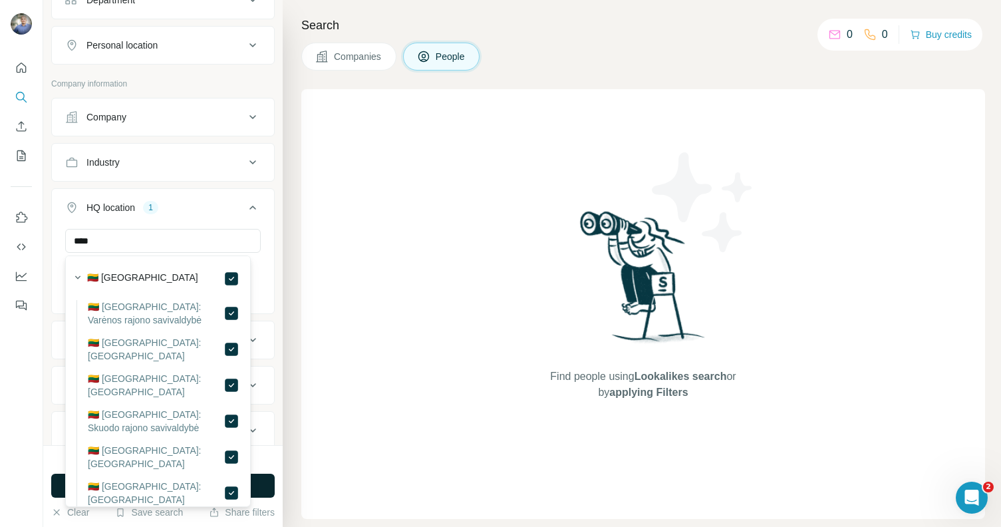
click at [263, 490] on button "Run search" at bounding box center [162, 486] width 223 height 24
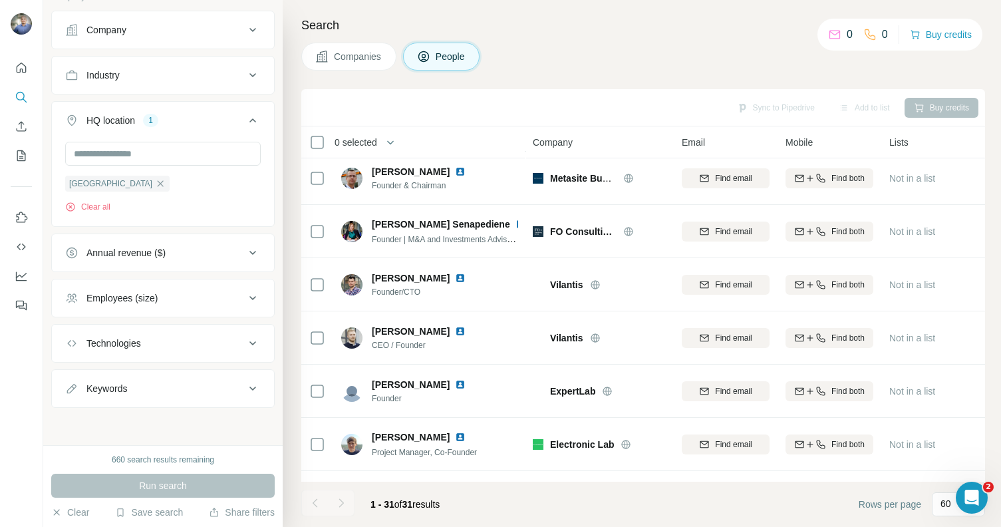
scroll to position [311, 0]
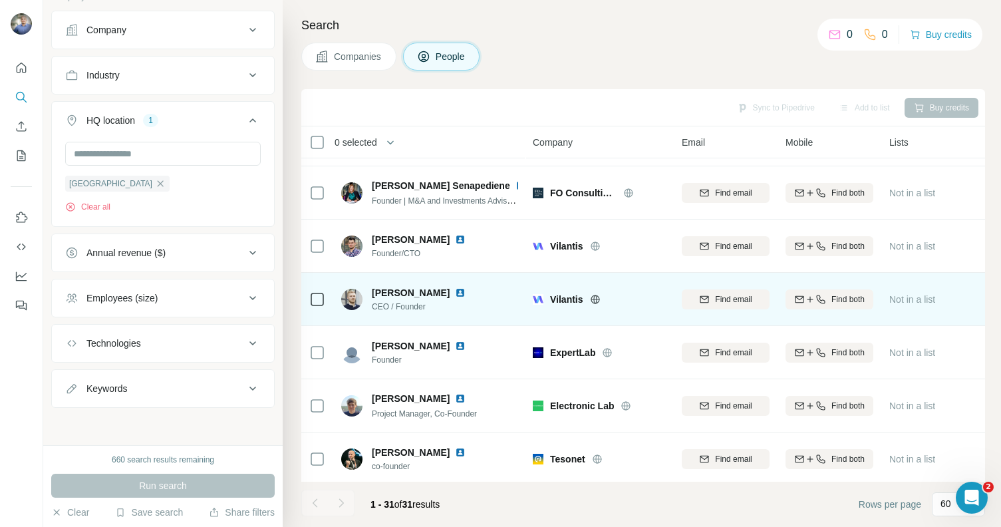
click at [465, 291] on img at bounding box center [460, 292] width 11 height 11
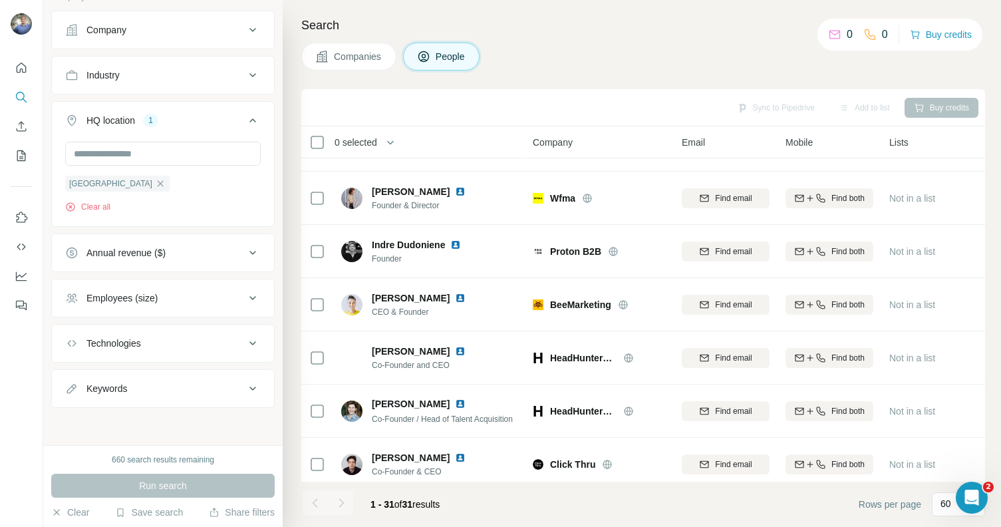
scroll to position [1334, 0]
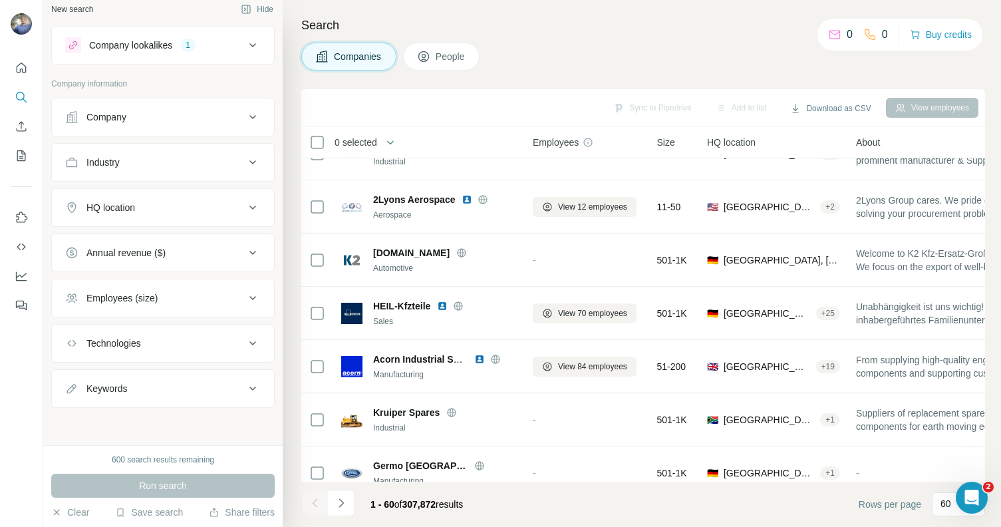
scroll to position [2877, 0]
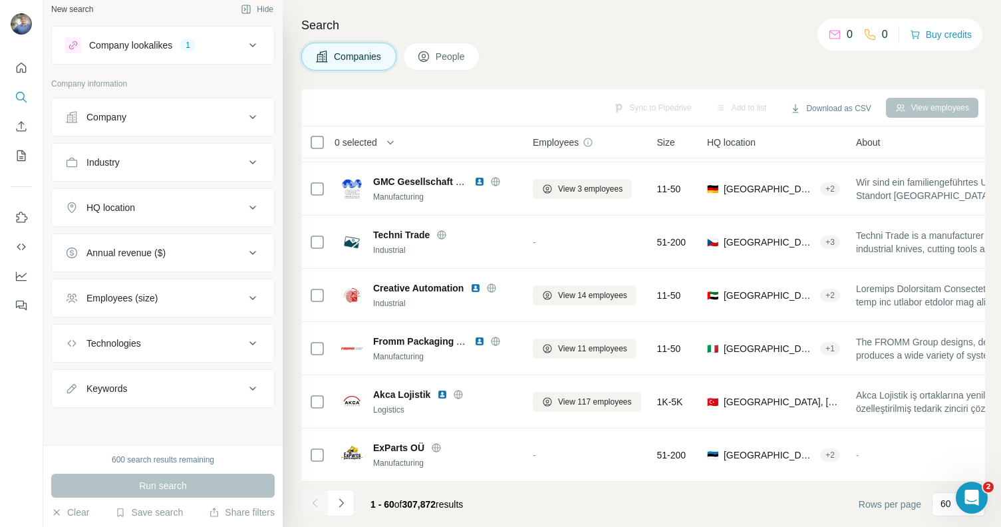
click at [154, 207] on div "HQ location" at bounding box center [155, 207] width 180 height 13
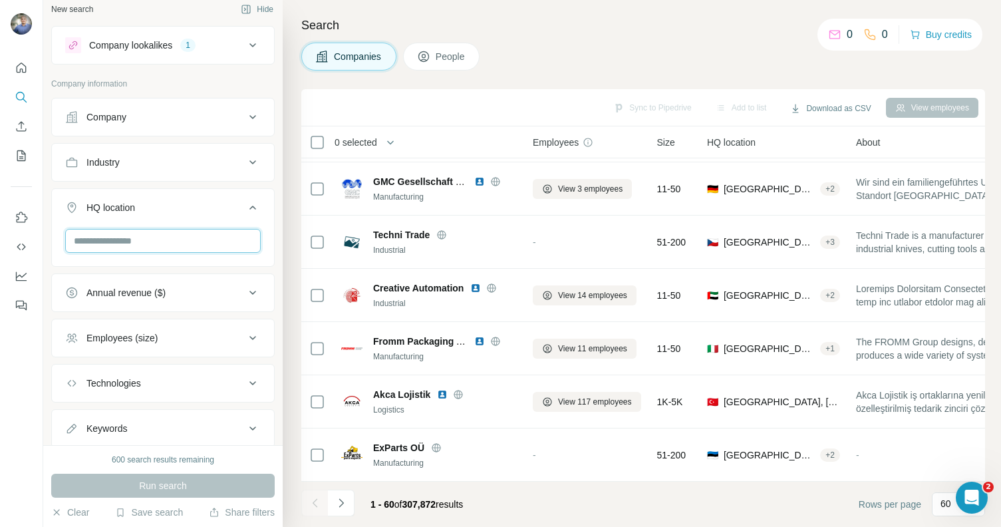
click at [161, 252] on input "text" at bounding box center [163, 241] width 196 height 24
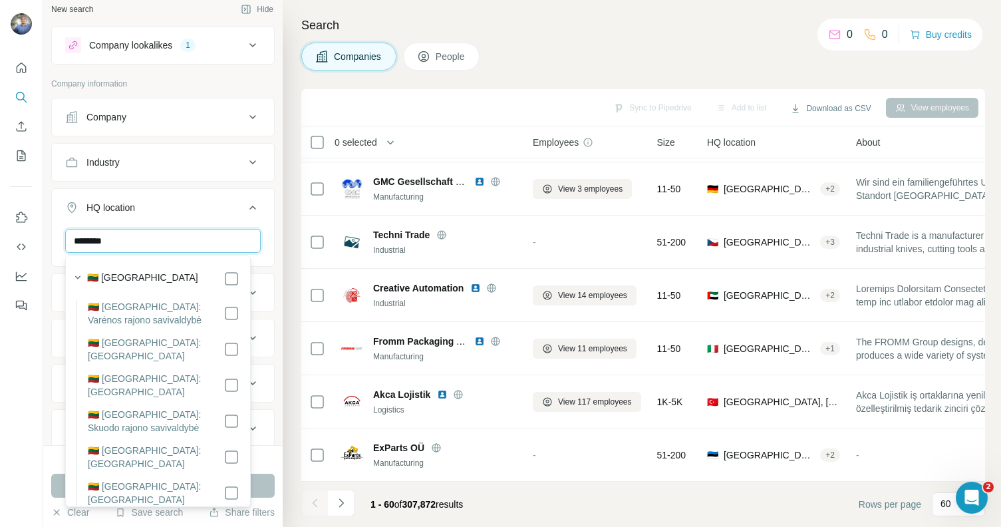
type input "********"
click at [134, 280] on label "🇱🇹 [GEOGRAPHIC_DATA]" at bounding box center [142, 279] width 111 height 16
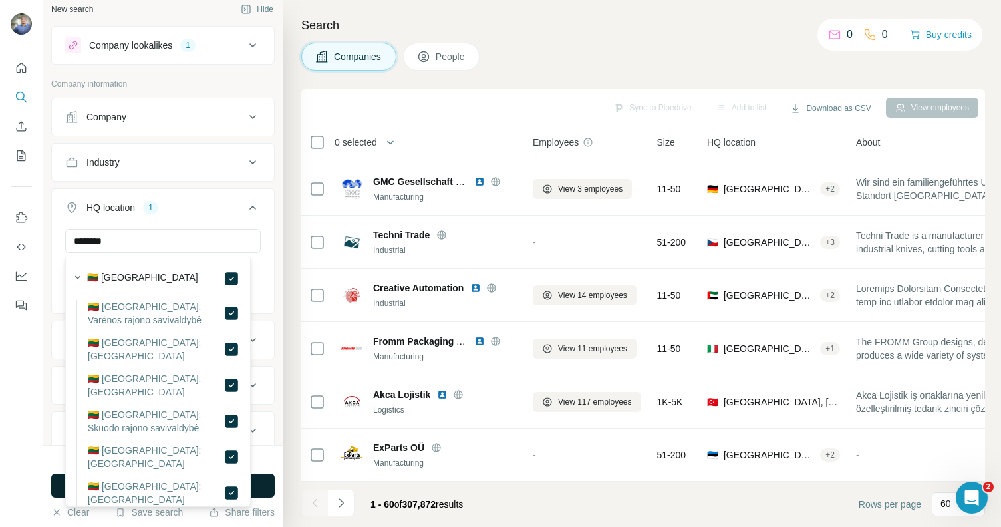
click at [267, 491] on button "Run search" at bounding box center [162, 486] width 223 height 24
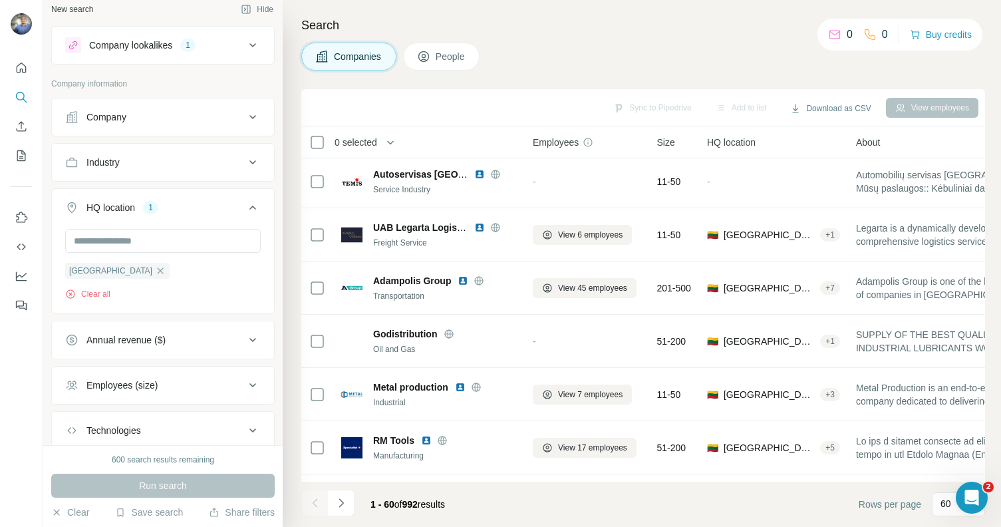
scroll to position [2877, 0]
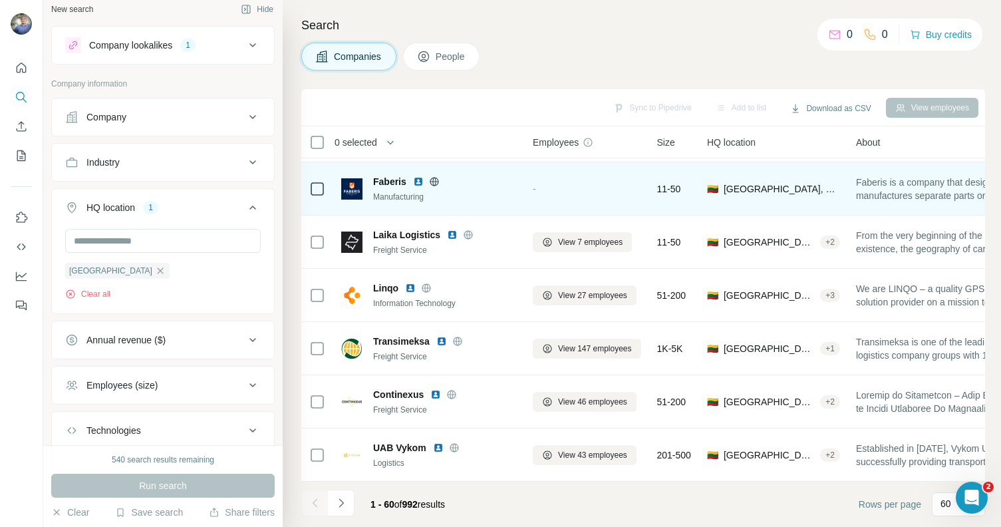
click at [420, 176] on img at bounding box center [418, 181] width 11 height 11
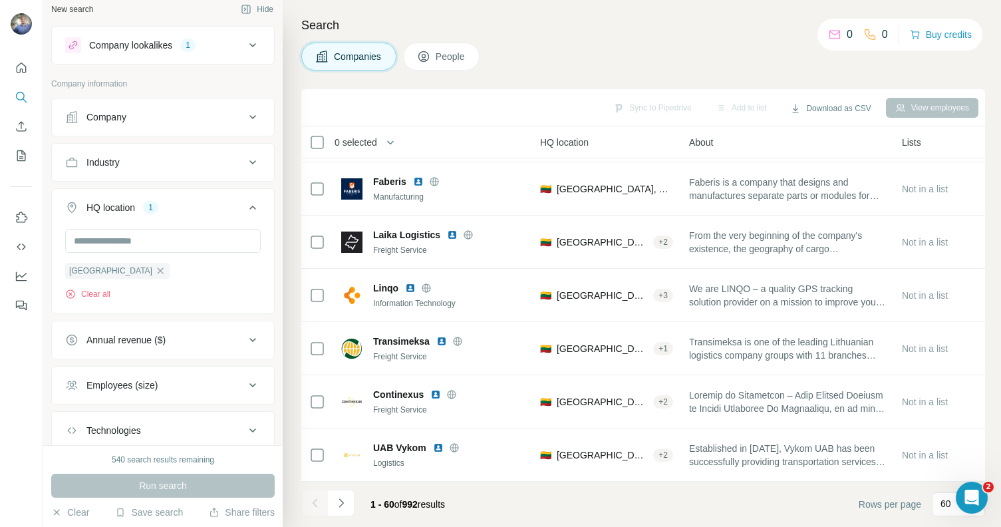
scroll to position [2877, 222]
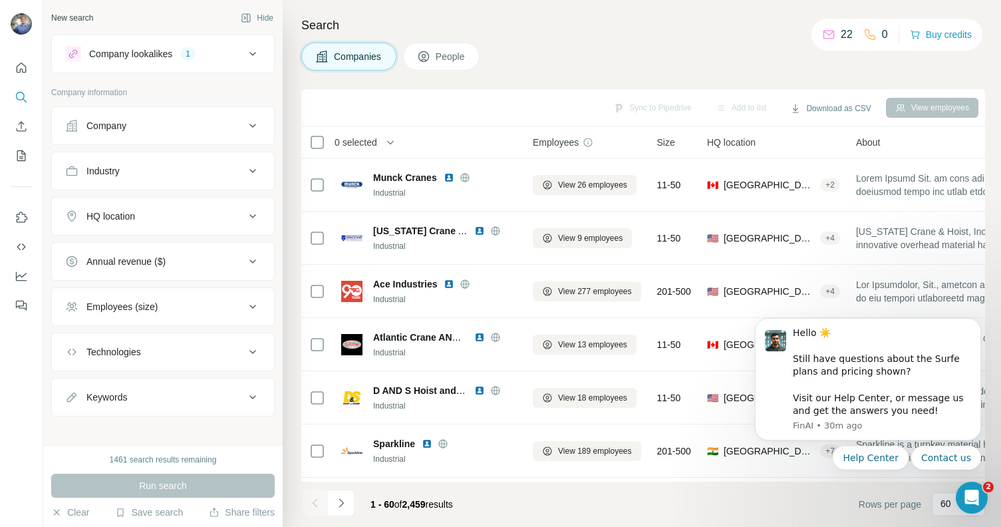
scroll to position [9, 0]
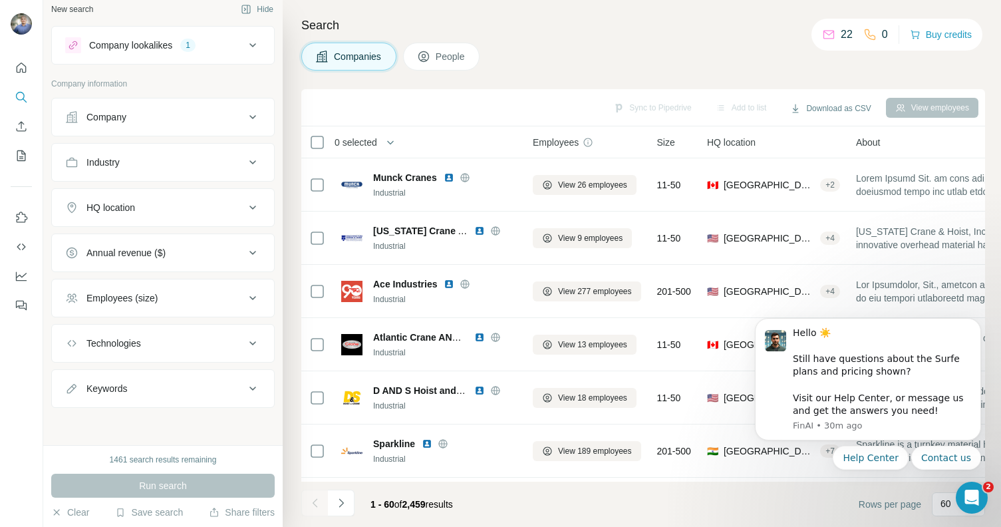
click at [135, 206] on div "HQ location" at bounding box center [110, 207] width 49 height 13
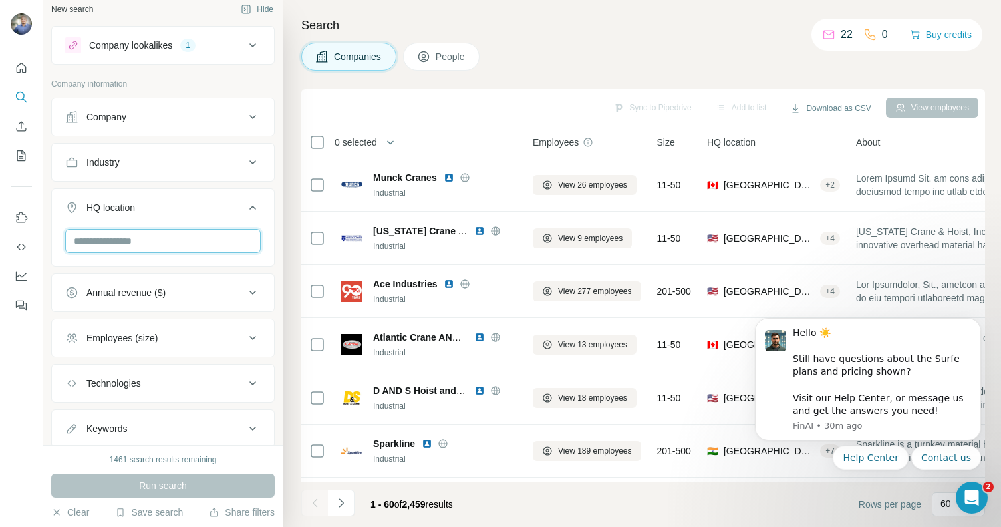
click at [134, 237] on input "text" at bounding box center [163, 241] width 196 height 24
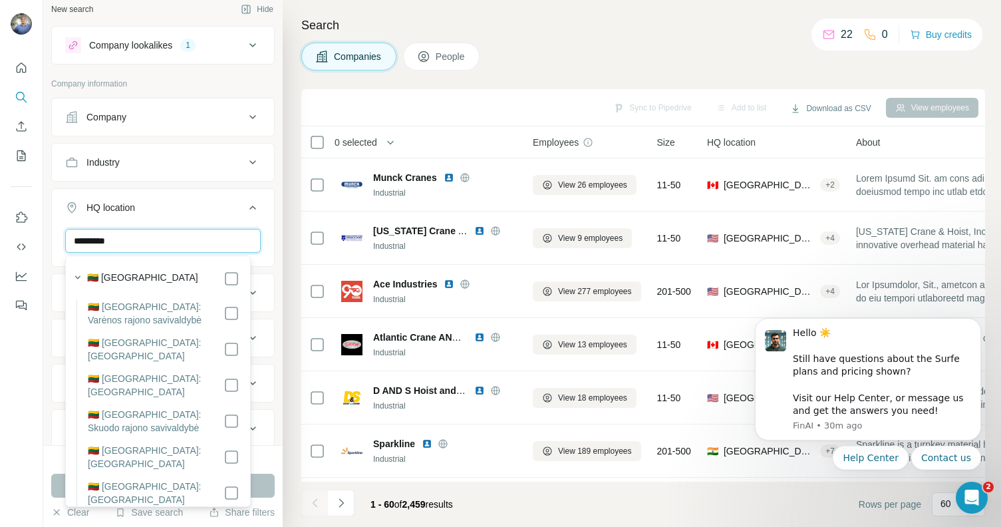
type input "*********"
click at [142, 280] on div "🇱🇹 [GEOGRAPHIC_DATA]" at bounding box center [163, 279] width 152 height 16
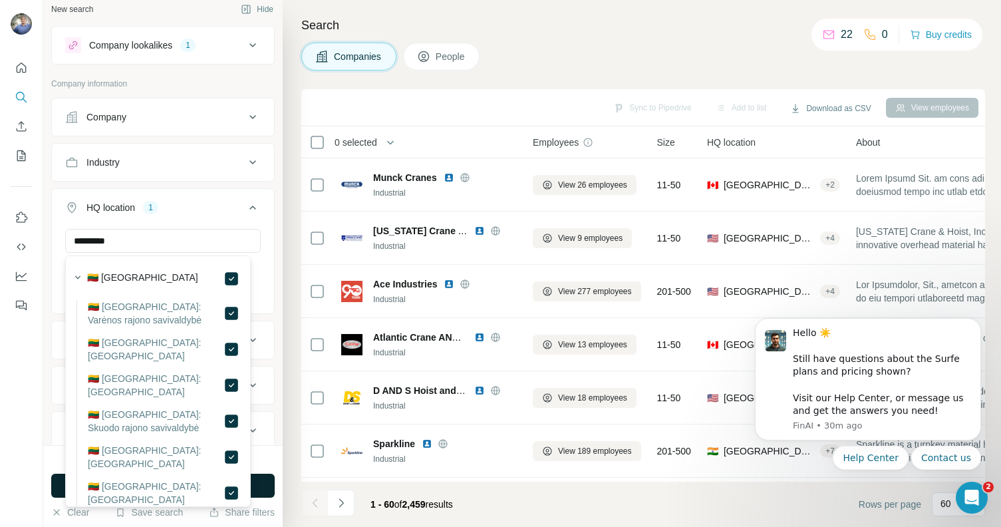
click at [271, 482] on button "Run search" at bounding box center [162, 486] width 223 height 24
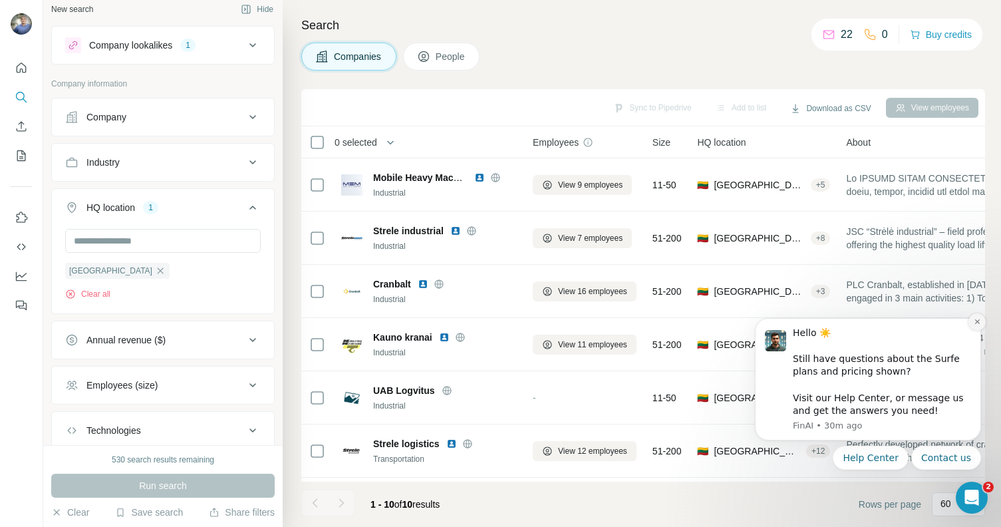
click at [972, 321] on button "Dismiss notification" at bounding box center [976, 321] width 17 height 17
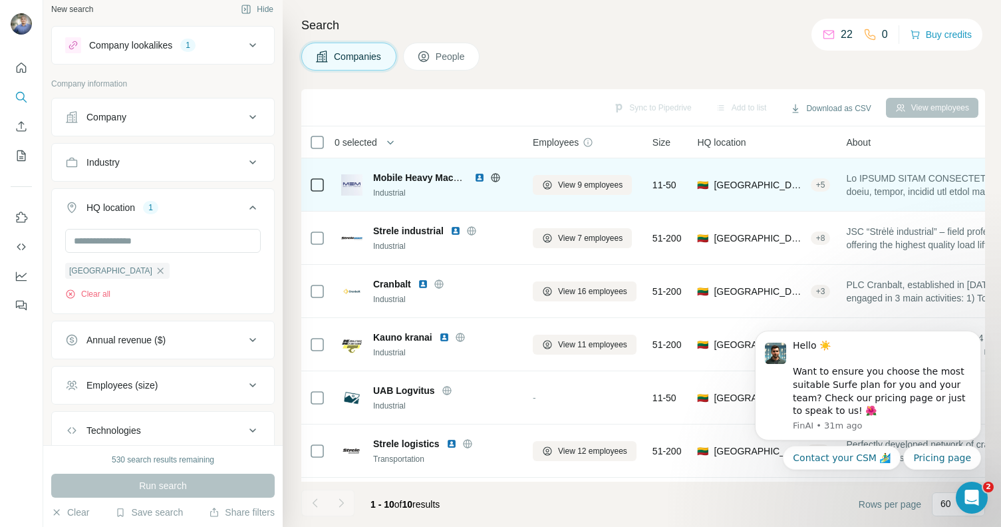
click at [482, 177] on img at bounding box center [479, 177] width 11 height 11
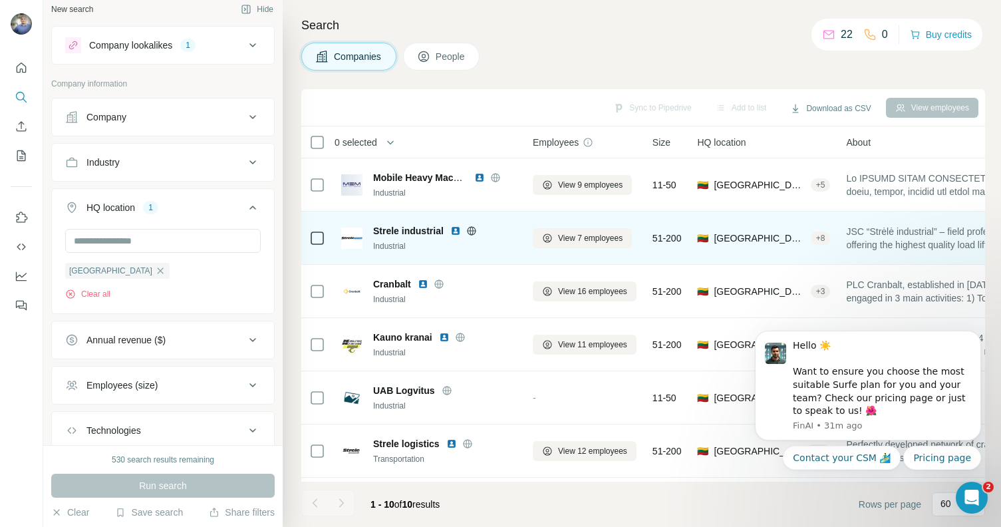
click at [456, 231] on img at bounding box center [455, 230] width 11 height 11
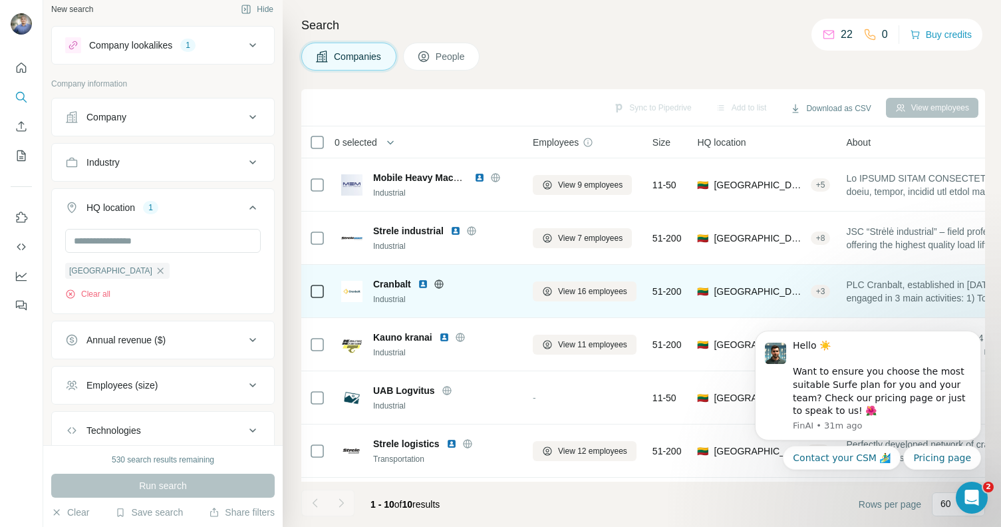
scroll to position [3, 0]
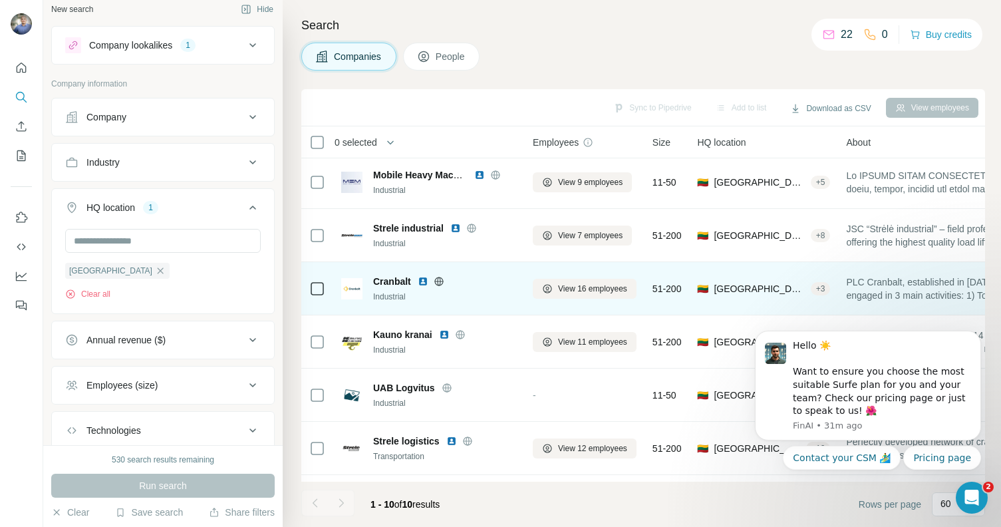
click at [426, 281] on img at bounding box center [423, 281] width 11 height 11
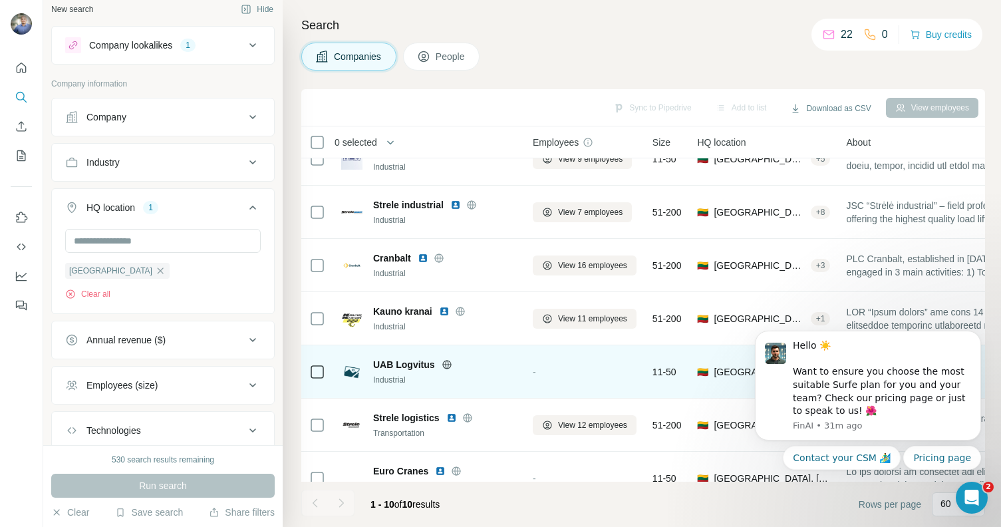
scroll to position [100, 0]
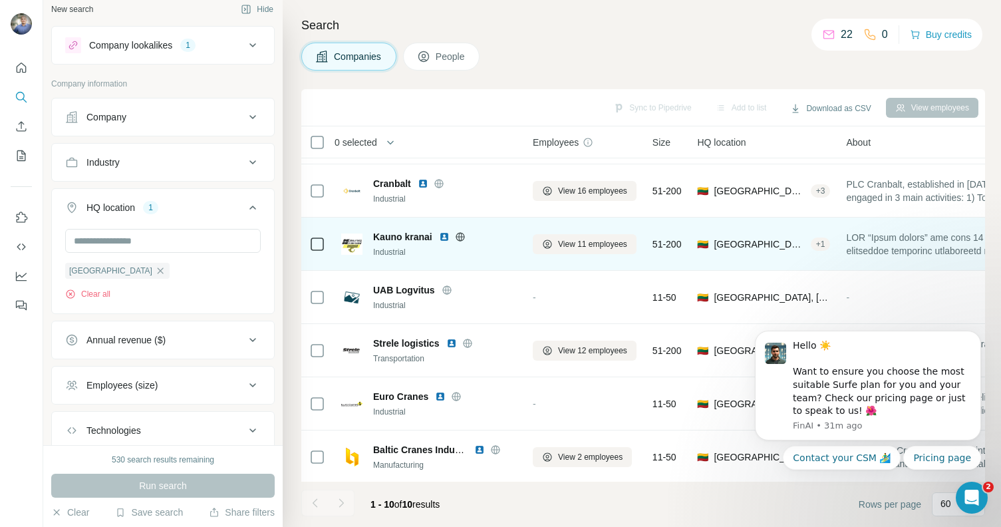
click at [444, 235] on img at bounding box center [444, 236] width 11 height 11
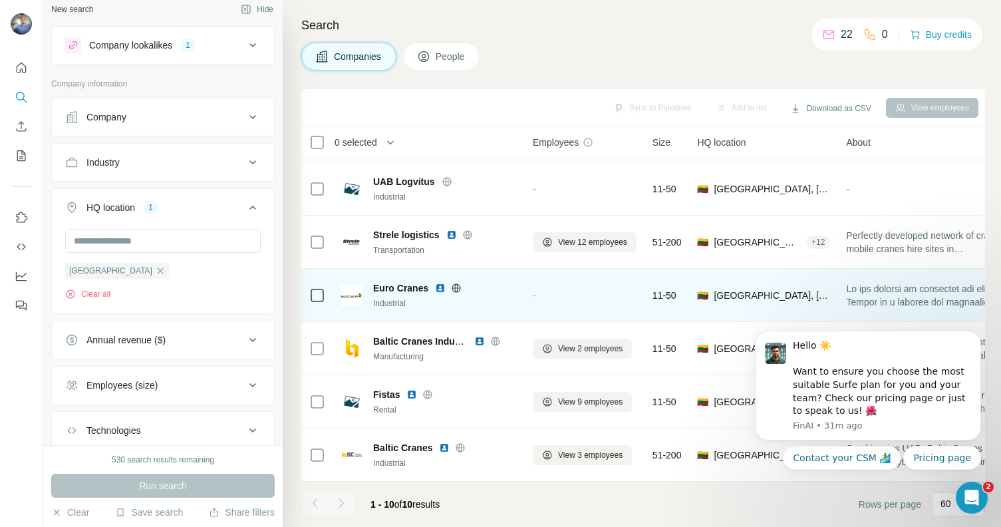
scroll to position [216, 0]
click at [442, 283] on img at bounding box center [440, 288] width 11 height 11
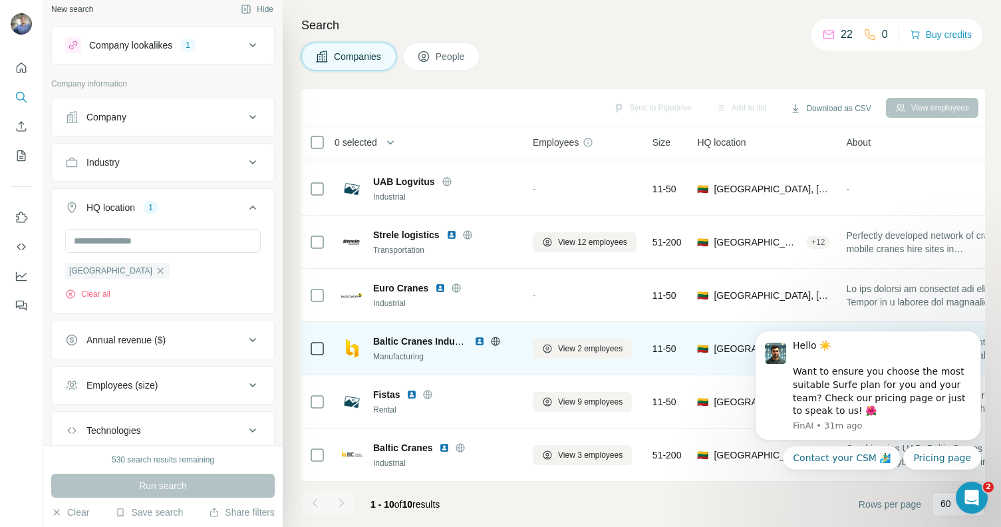
click at [477, 336] on img at bounding box center [479, 341] width 11 height 11
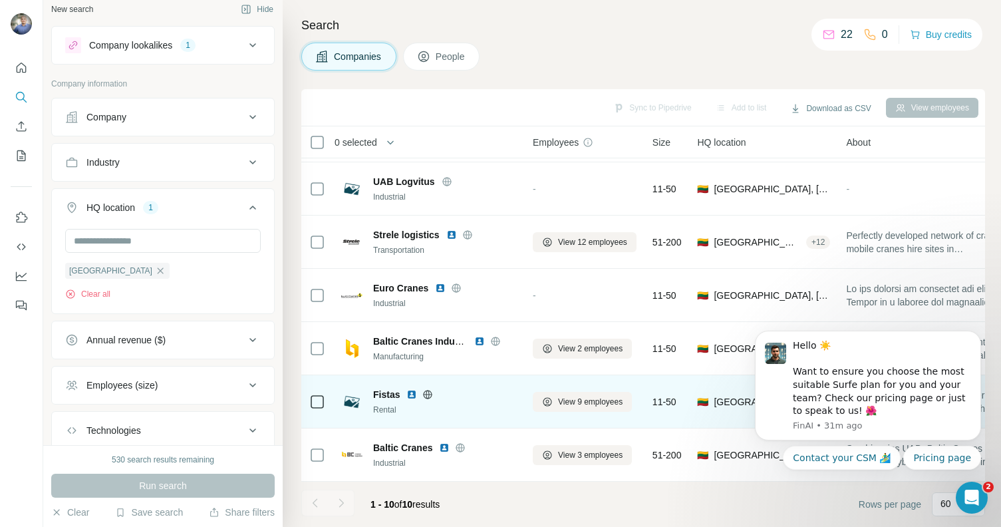
click at [410, 389] on img at bounding box center [411, 394] width 11 height 11
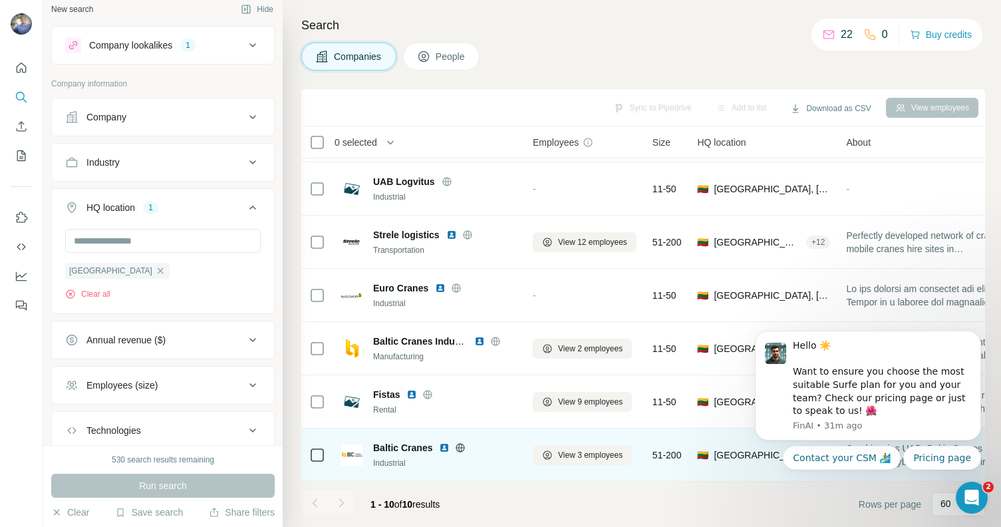
click at [442, 442] on img at bounding box center [444, 447] width 11 height 11
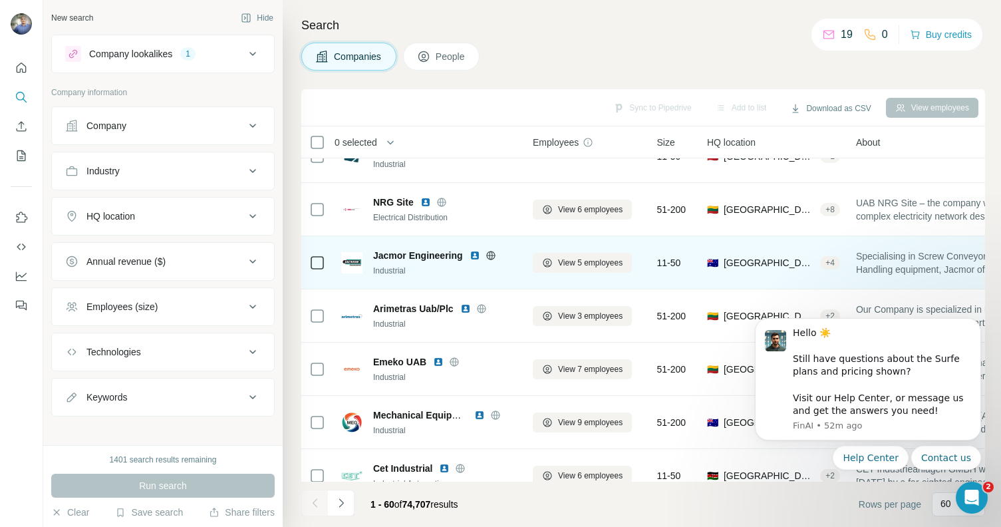
scroll to position [84, 0]
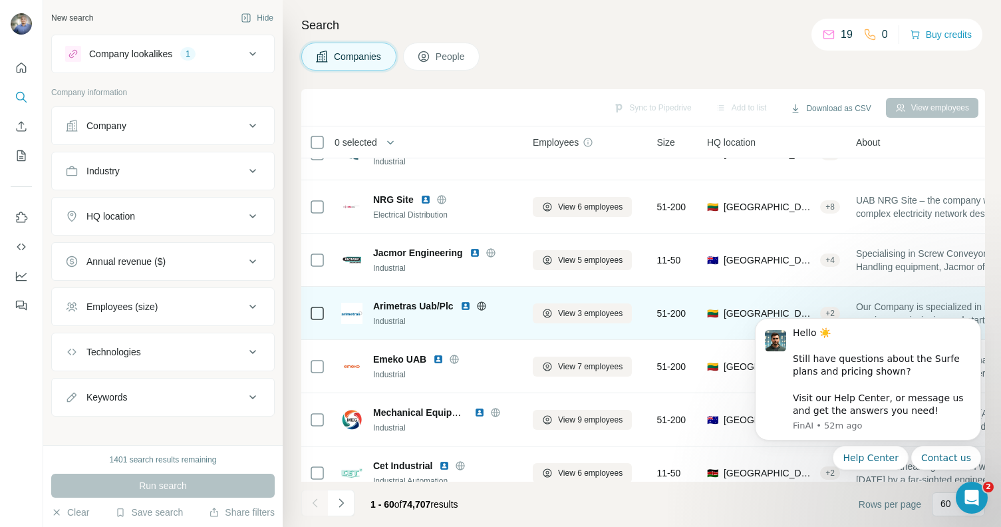
click at [467, 303] on img at bounding box center [465, 306] width 11 height 11
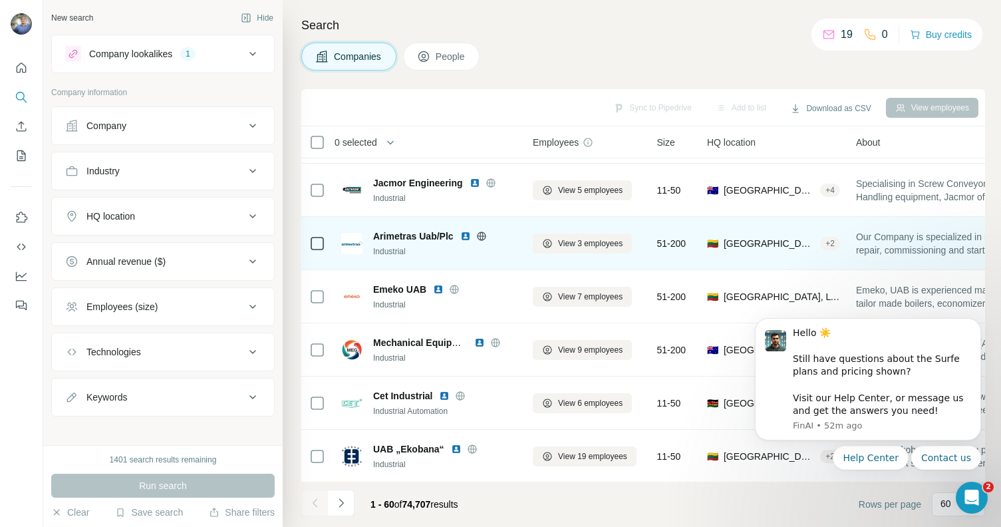
scroll to position [172, 0]
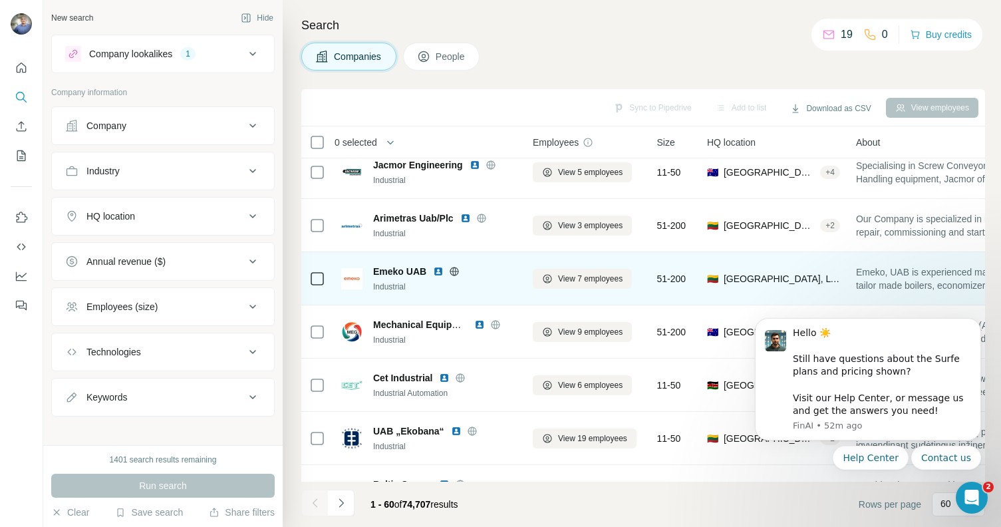
click at [434, 271] on img at bounding box center [438, 271] width 11 height 11
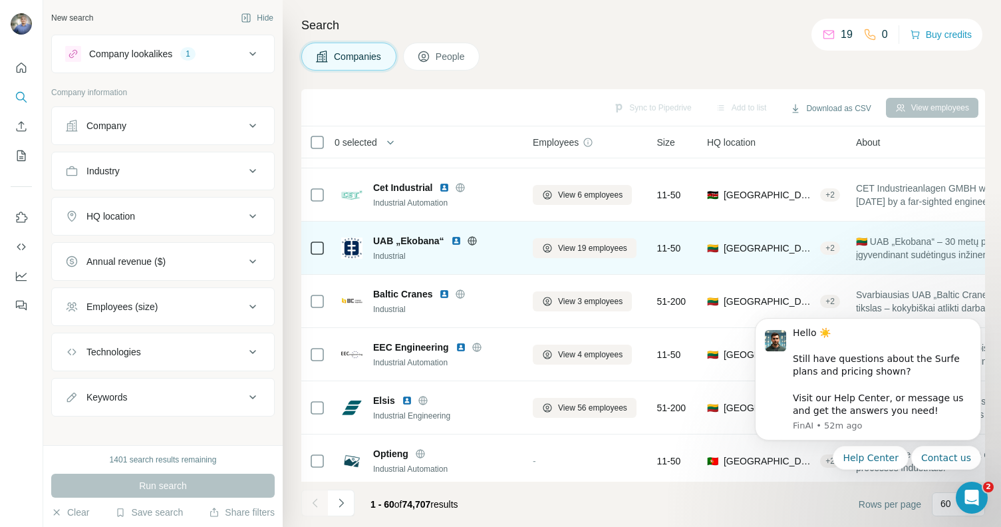
scroll to position [363, 0]
click at [451, 236] on img at bounding box center [456, 240] width 11 height 11
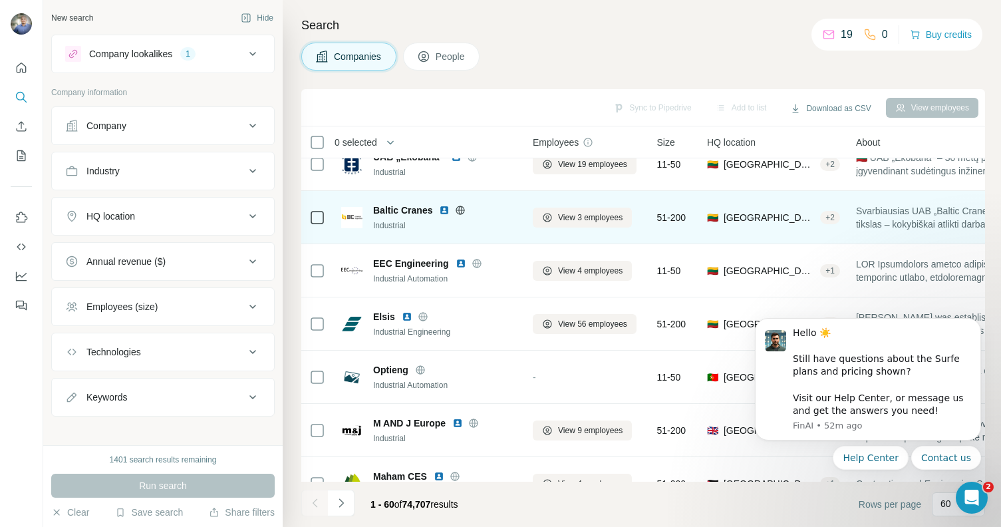
scroll to position [447, 0]
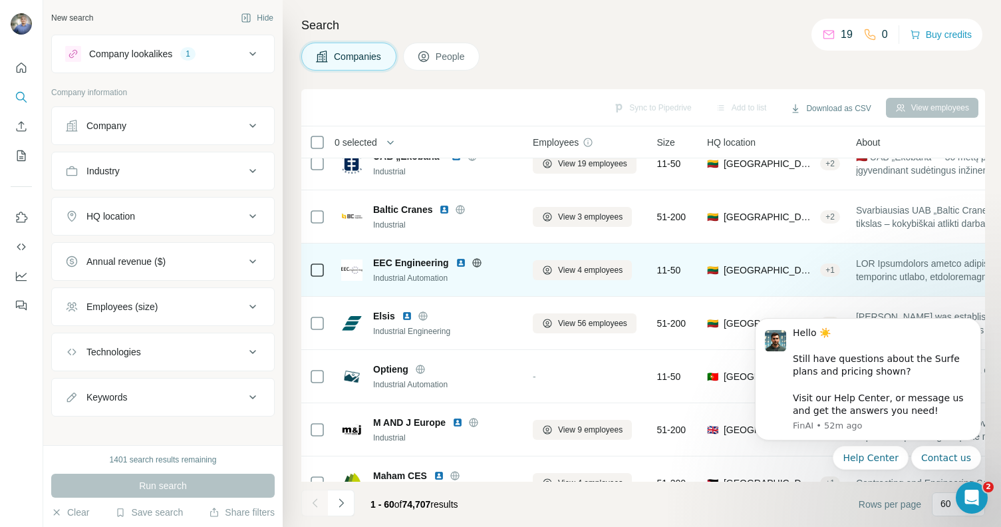
click at [460, 263] on img at bounding box center [461, 262] width 11 height 11
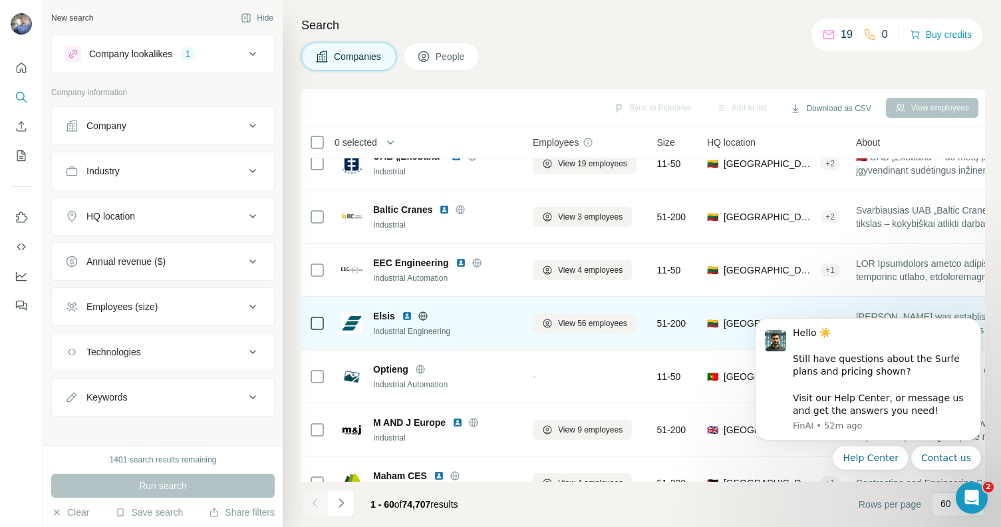
scroll to position [472, 0]
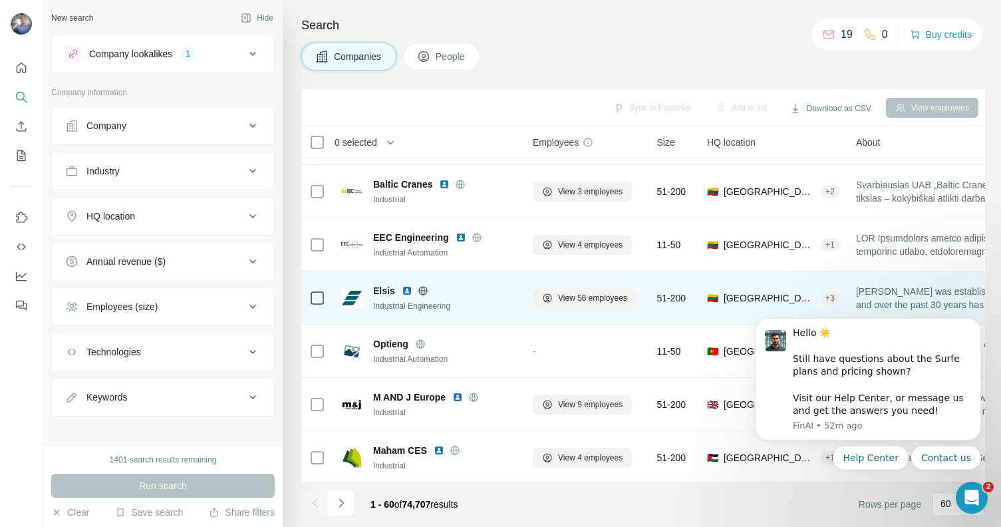
click at [404, 289] on img at bounding box center [407, 290] width 11 height 11
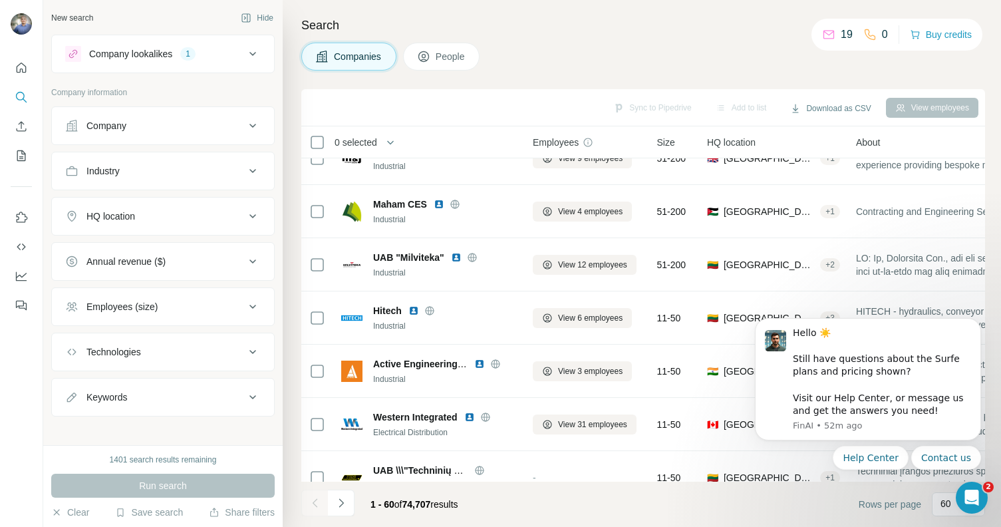
scroll to position [724, 0]
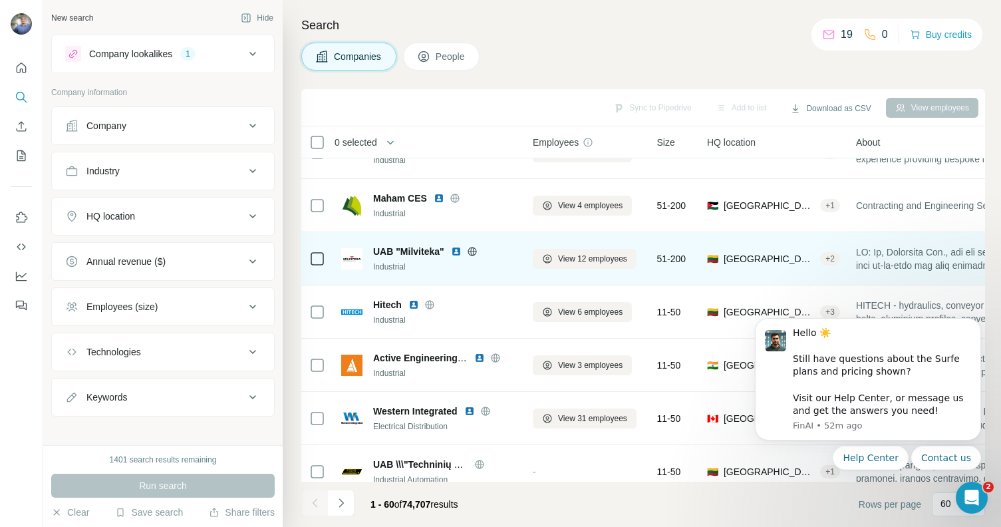
click at [451, 250] on img at bounding box center [456, 251] width 11 height 11
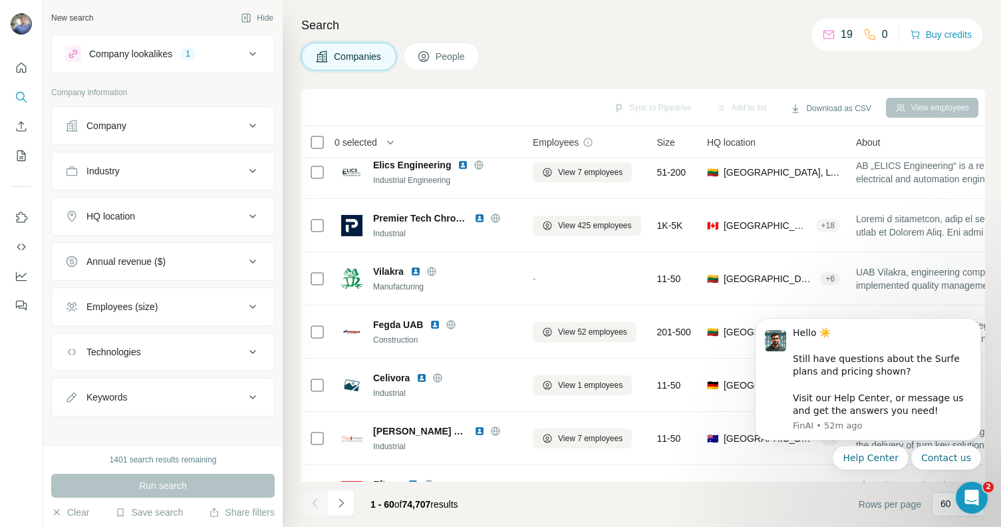
scroll to position [1820, 0]
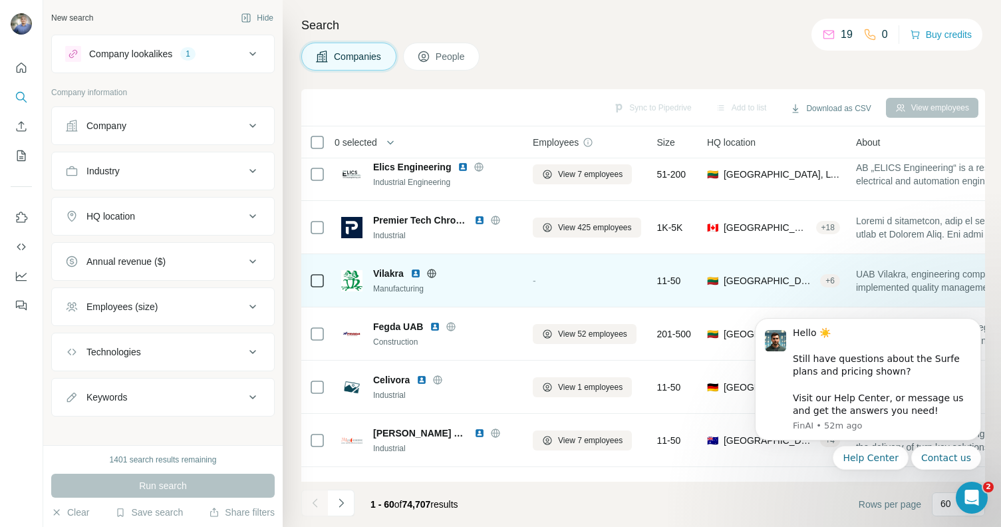
click at [416, 275] on img at bounding box center [415, 273] width 11 height 11
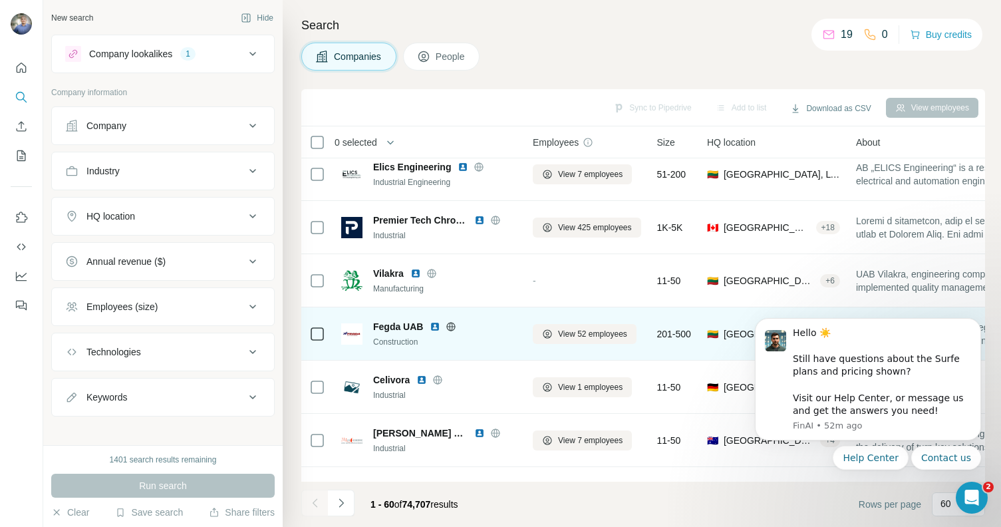
click at [435, 323] on img at bounding box center [435, 326] width 11 height 11
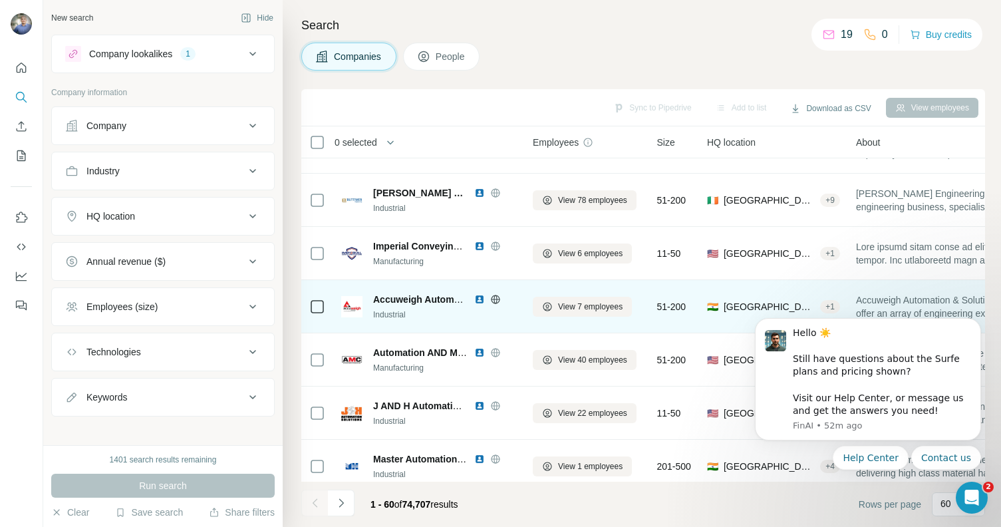
scroll to position [2877, 0]
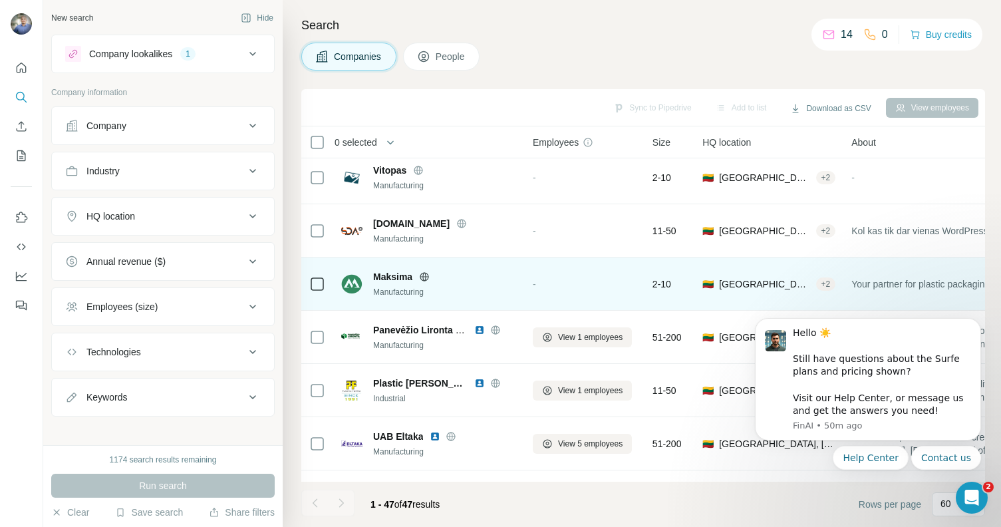
scroll to position [8, 0]
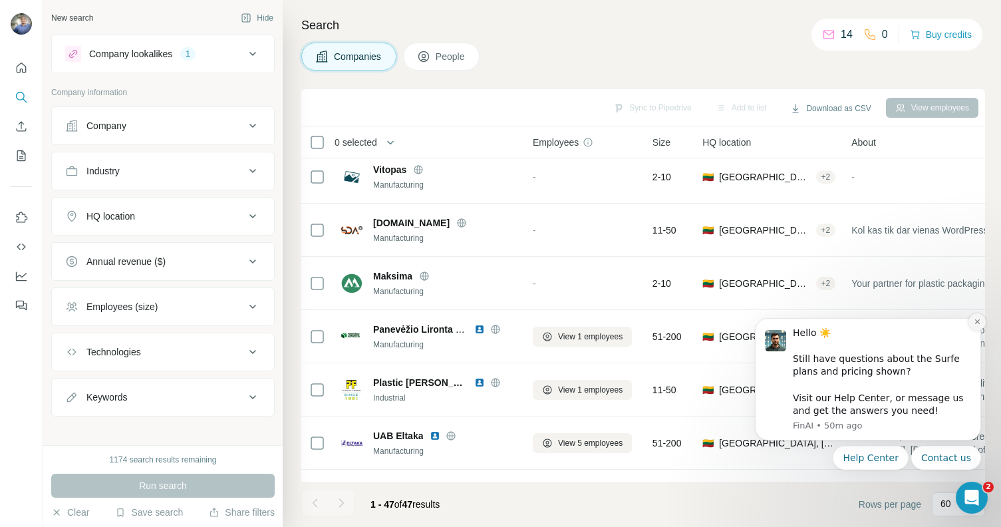
click at [976, 321] on icon "Dismiss notification" at bounding box center [976, 321] width 5 height 5
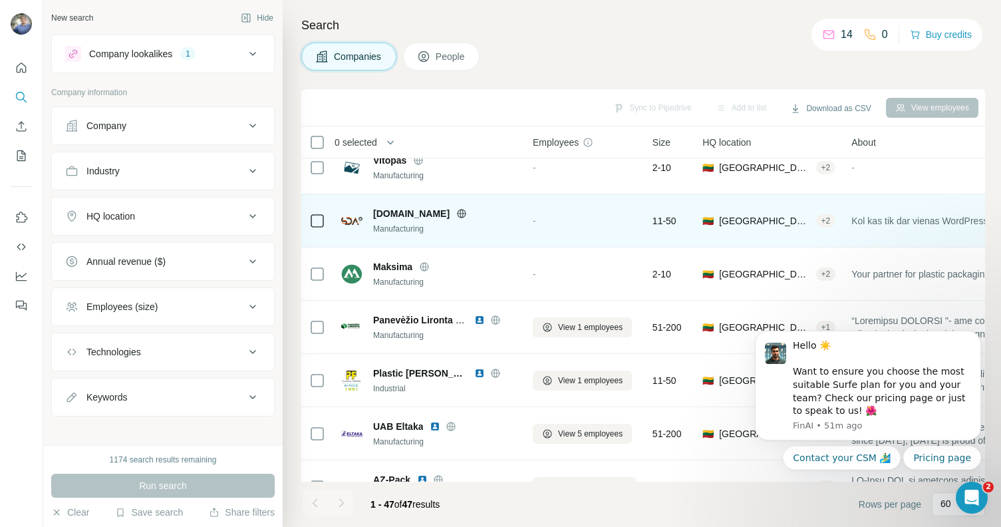
scroll to position [86, 0]
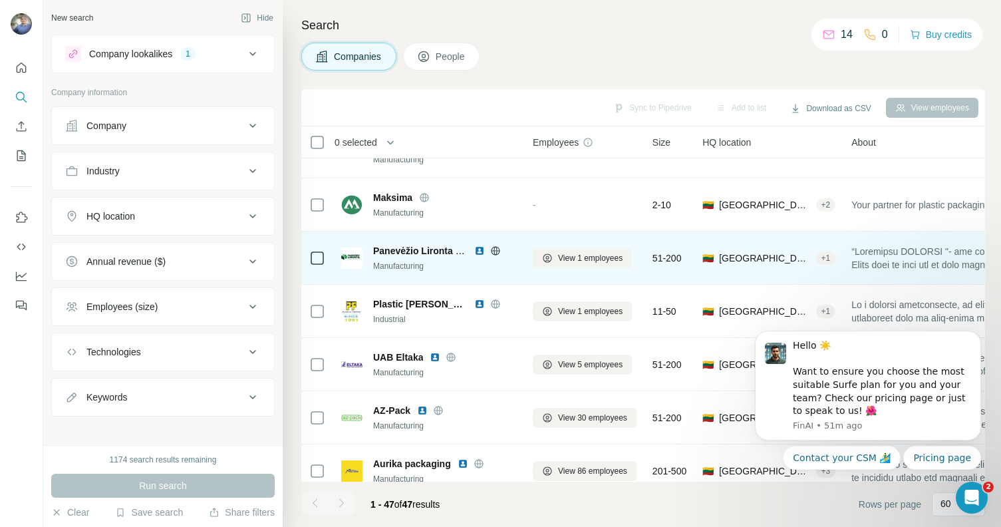
click at [478, 251] on img at bounding box center [479, 250] width 11 height 11
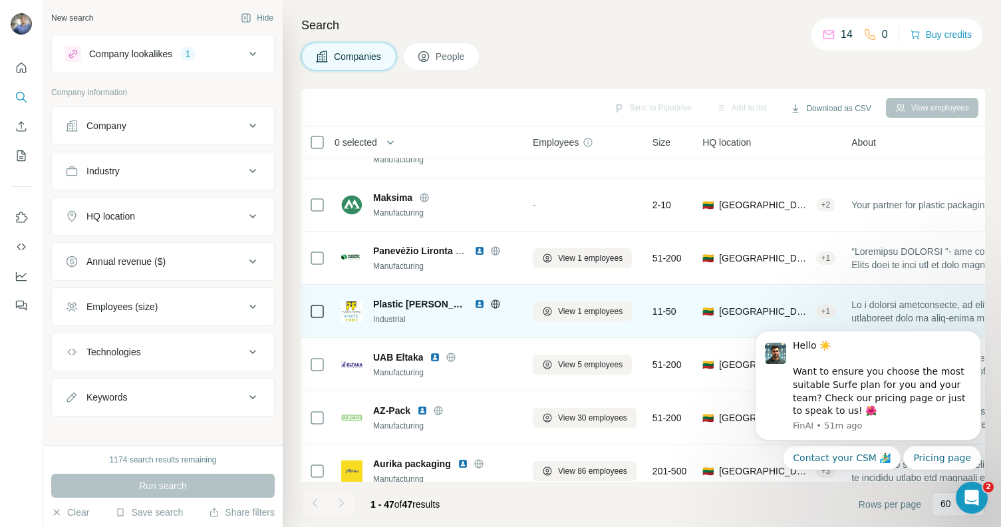
click at [474, 303] on img at bounding box center [479, 304] width 11 height 11
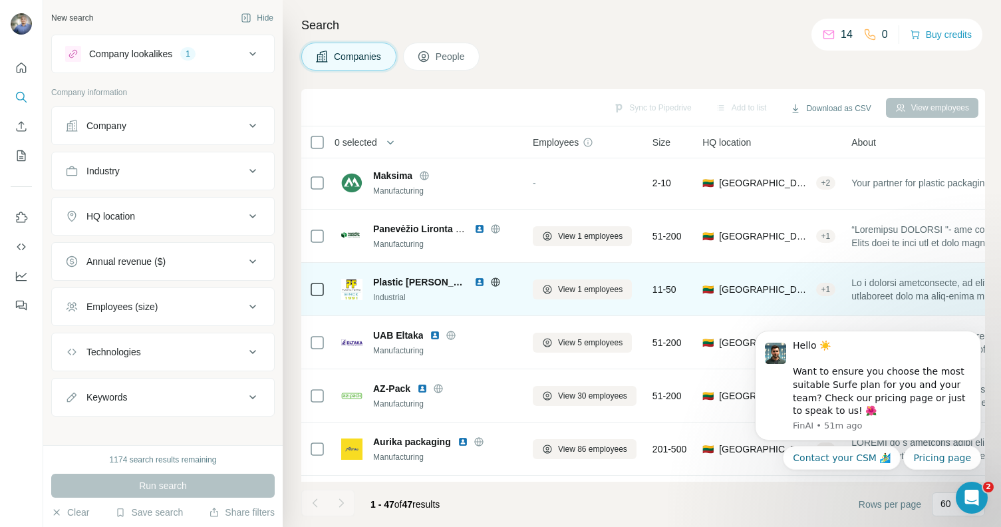
scroll to position [114, 0]
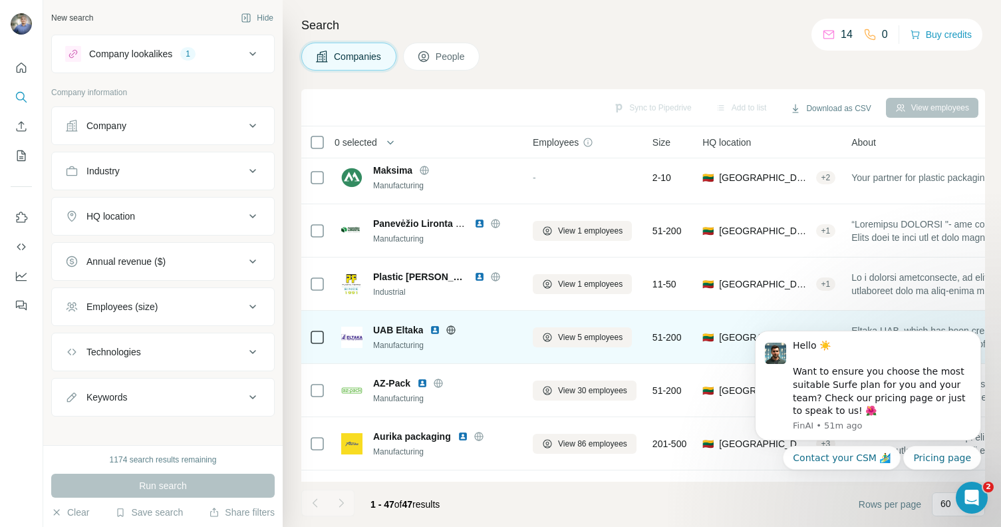
click at [434, 333] on img at bounding box center [435, 330] width 11 height 11
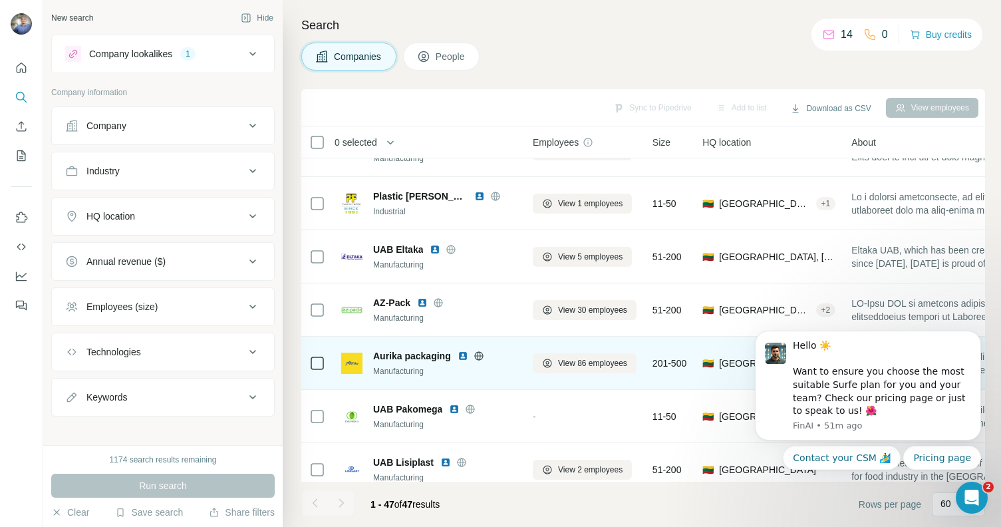
scroll to position [204, 0]
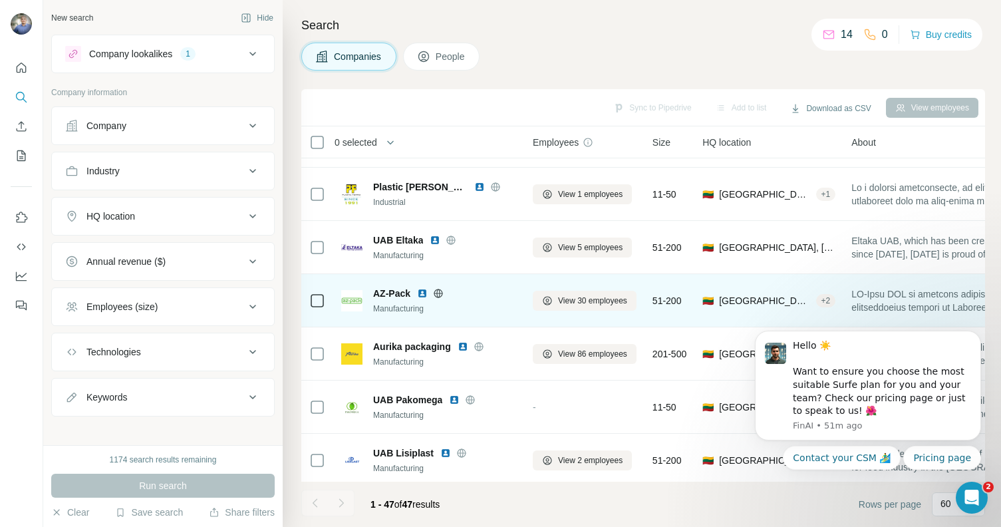
click at [424, 295] on img at bounding box center [422, 293] width 11 height 11
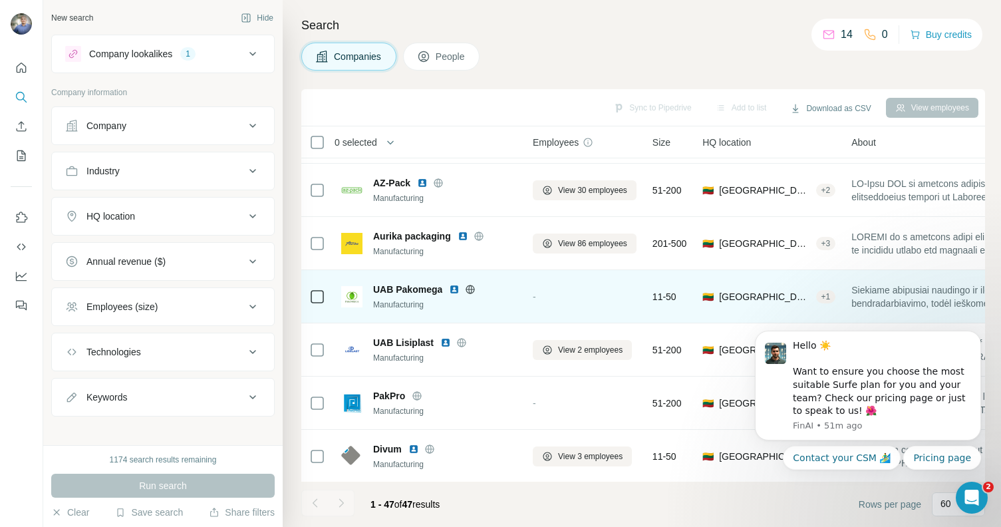
scroll to position [354, 0]
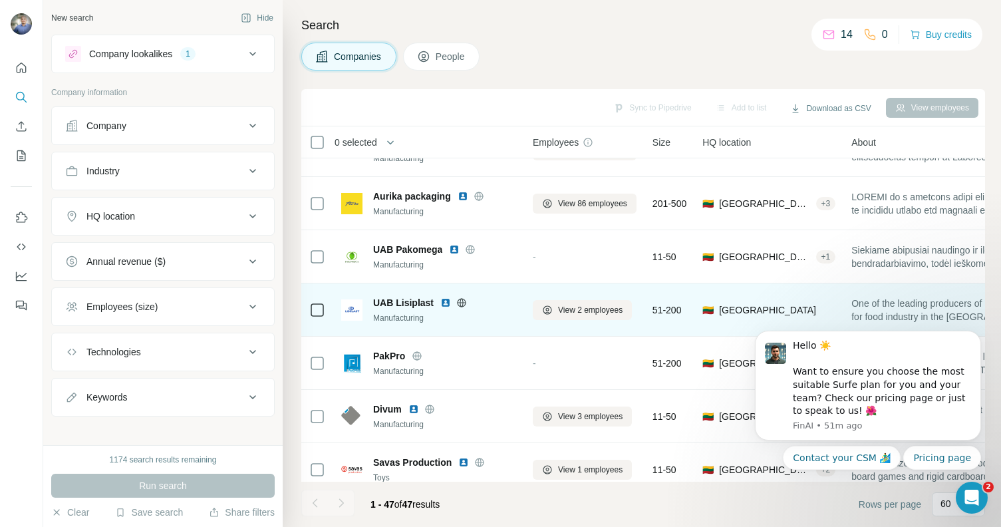
click at [443, 302] on img at bounding box center [445, 302] width 11 height 11
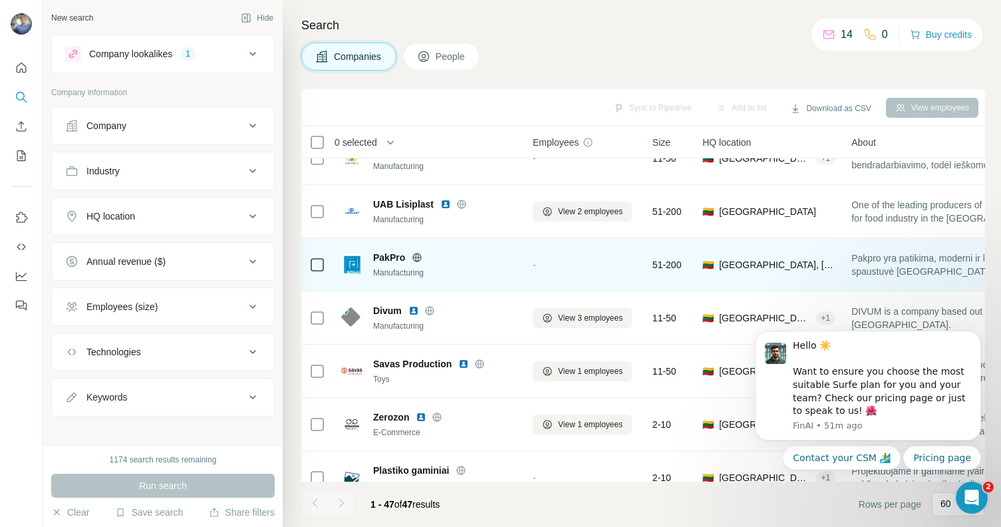
scroll to position [457, 0]
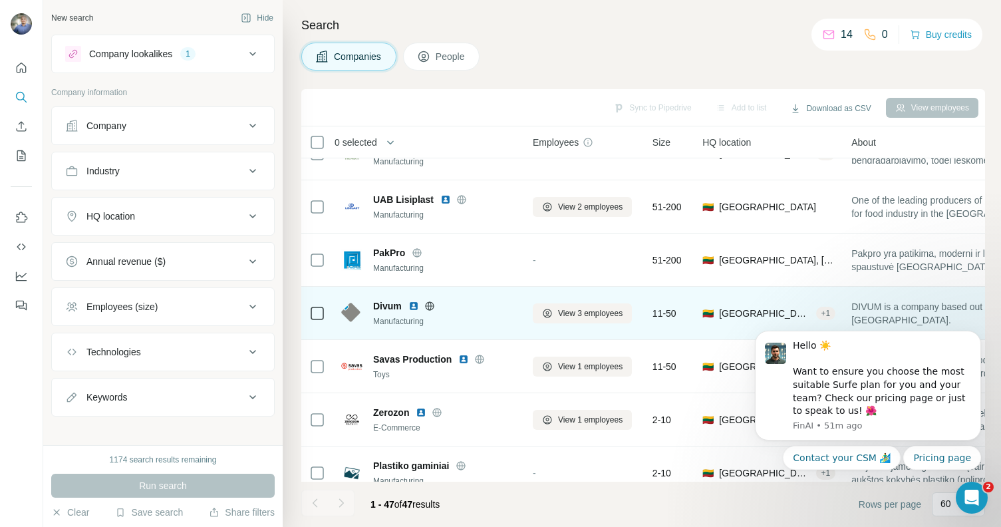
click at [413, 307] on img at bounding box center [413, 306] width 11 height 11
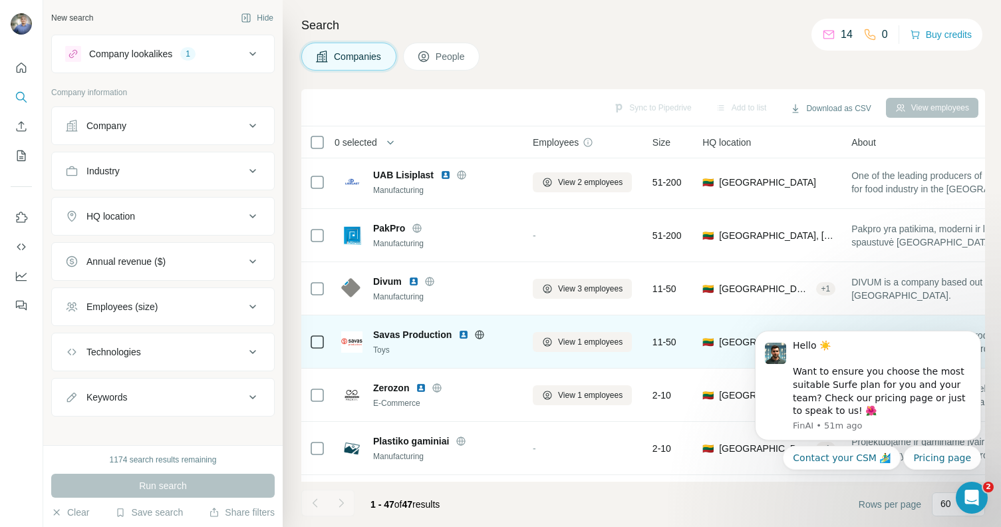
scroll to position [483, 0]
click at [462, 332] on img at bounding box center [463, 333] width 11 height 11
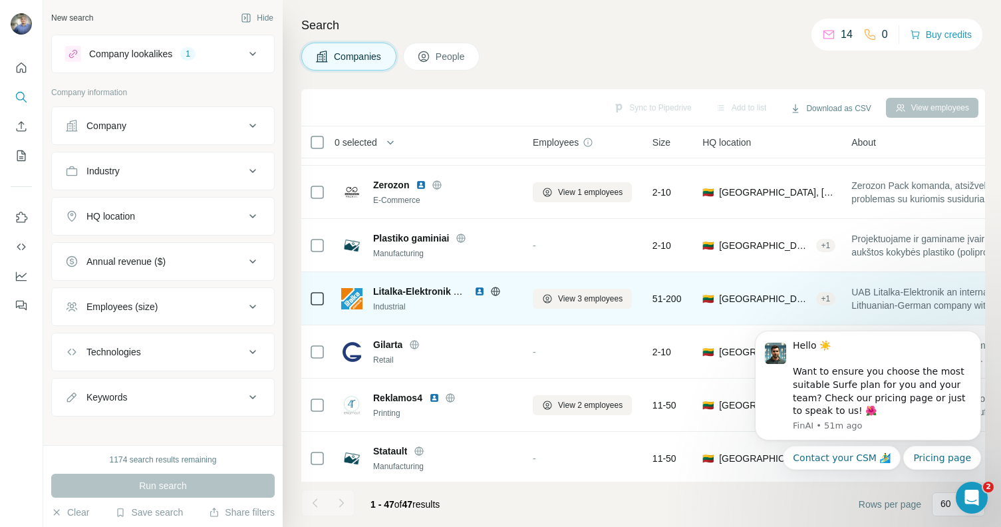
scroll to position [686, 0]
click at [477, 288] on img at bounding box center [479, 290] width 11 height 11
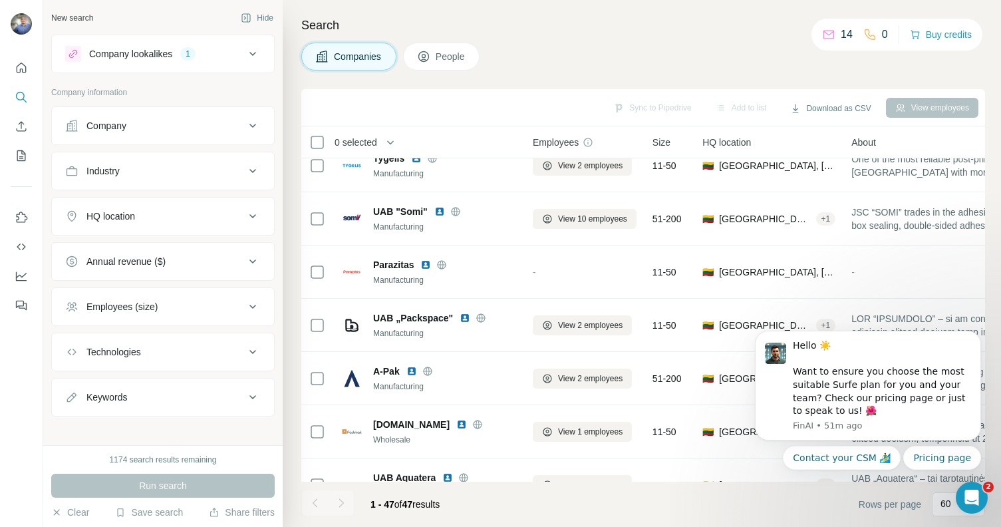
scroll to position [1243, 0]
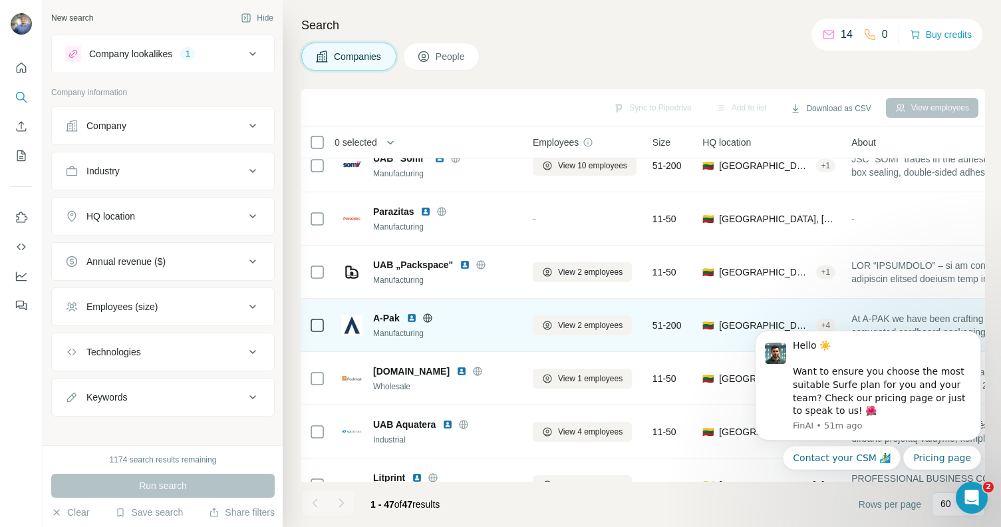
click at [409, 316] on img at bounding box center [411, 318] width 11 height 11
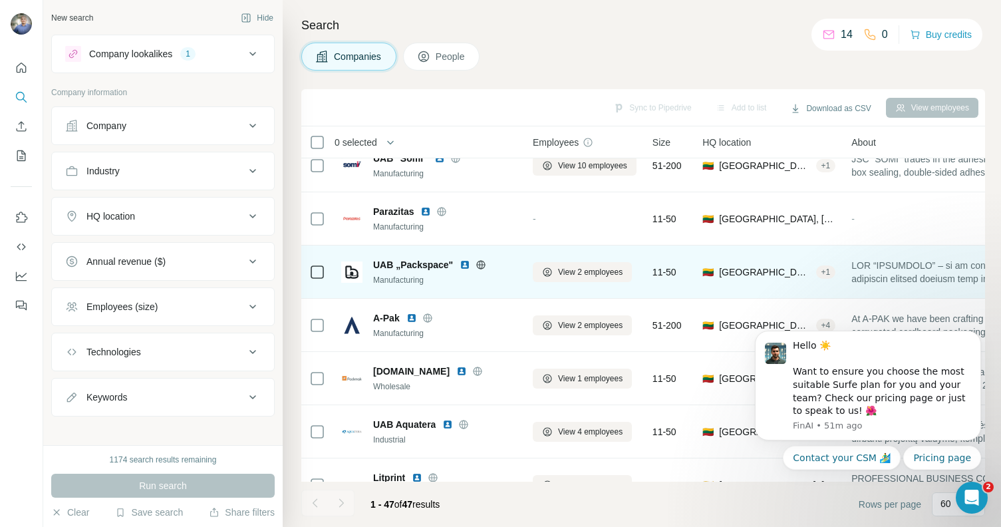
click at [464, 260] on img at bounding box center [465, 264] width 11 height 11
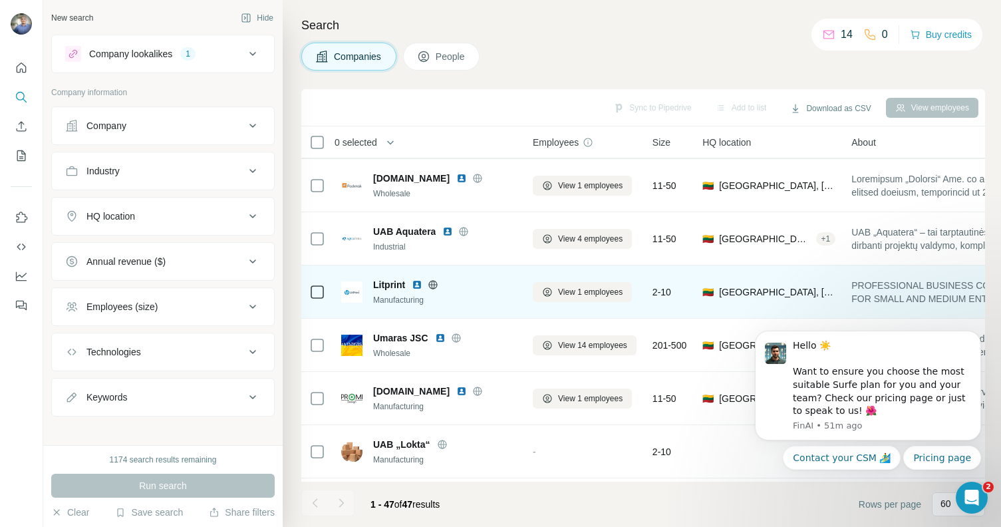
scroll to position [1439, 0]
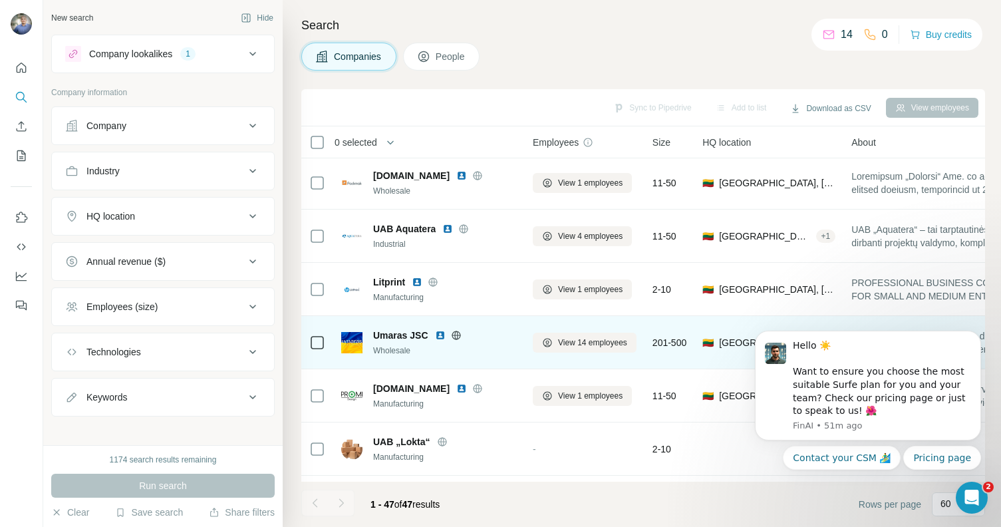
click at [440, 333] on img at bounding box center [440, 335] width 11 height 11
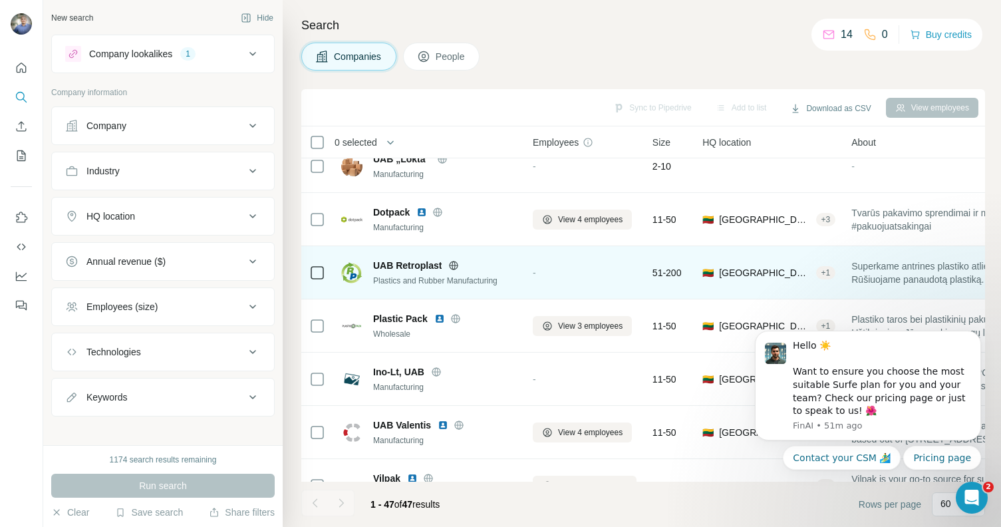
scroll to position [1735, 0]
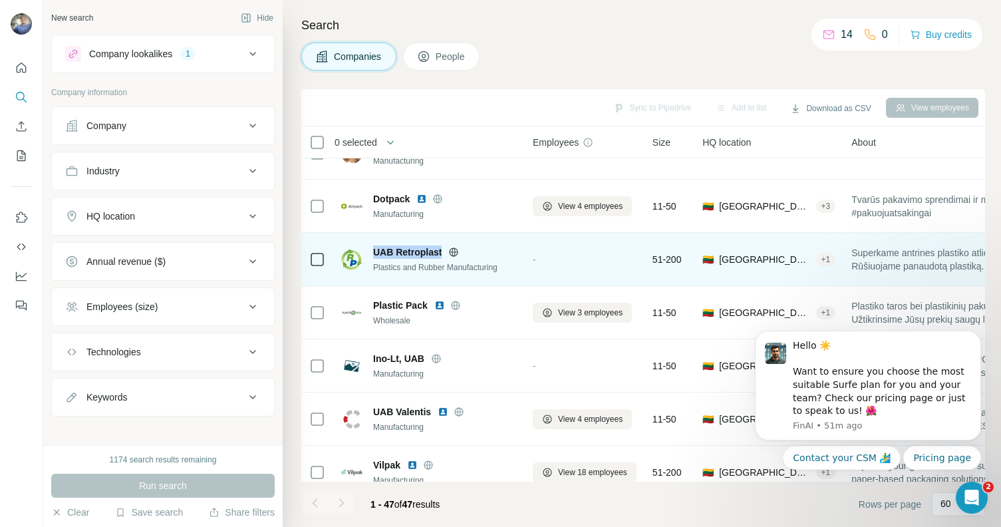
drag, startPoint x: 443, startPoint y: 252, endPoint x: 373, endPoint y: 255, distance: 69.9
click at [373, 255] on div "UAB Retroplast" at bounding box center [445, 251] width 144 height 13
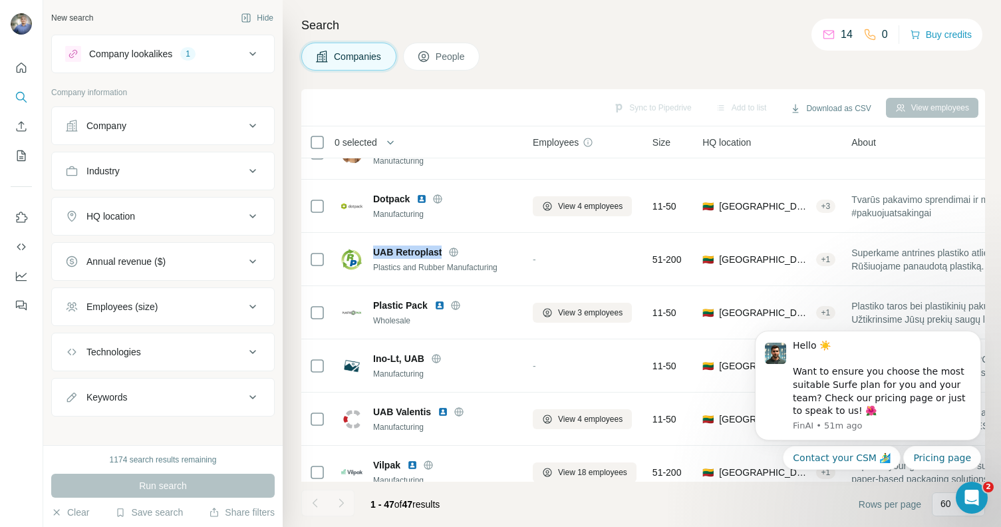
copy span "UAB Retroplast"
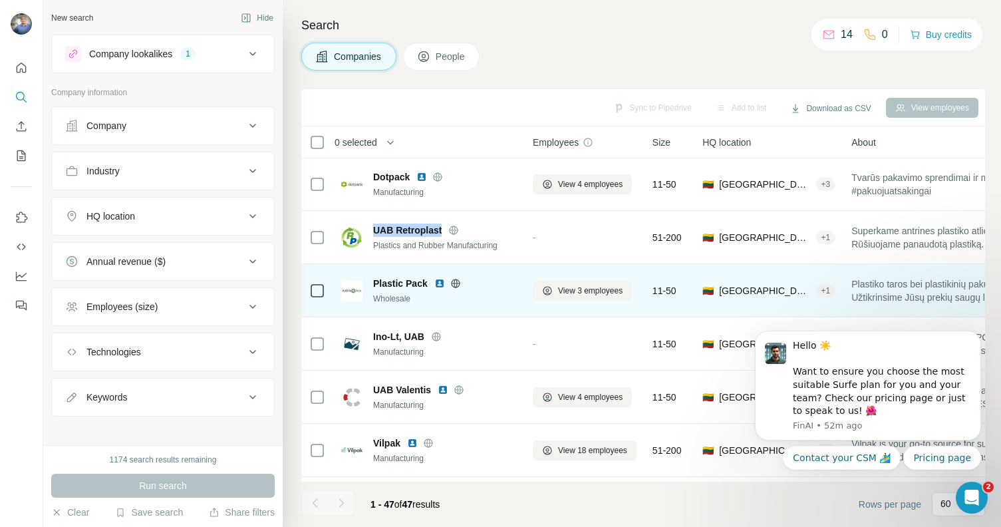
scroll to position [1759, 0]
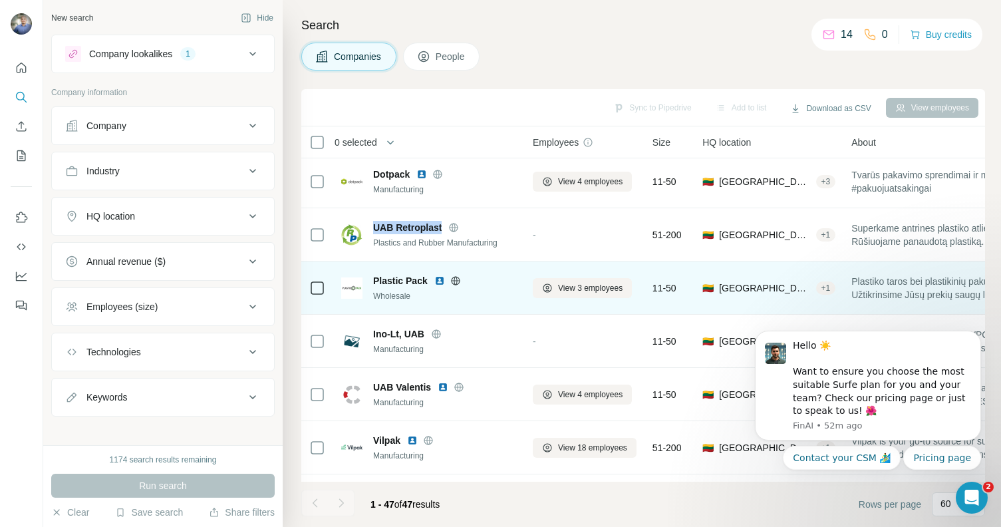
click at [438, 283] on img at bounding box center [439, 280] width 11 height 11
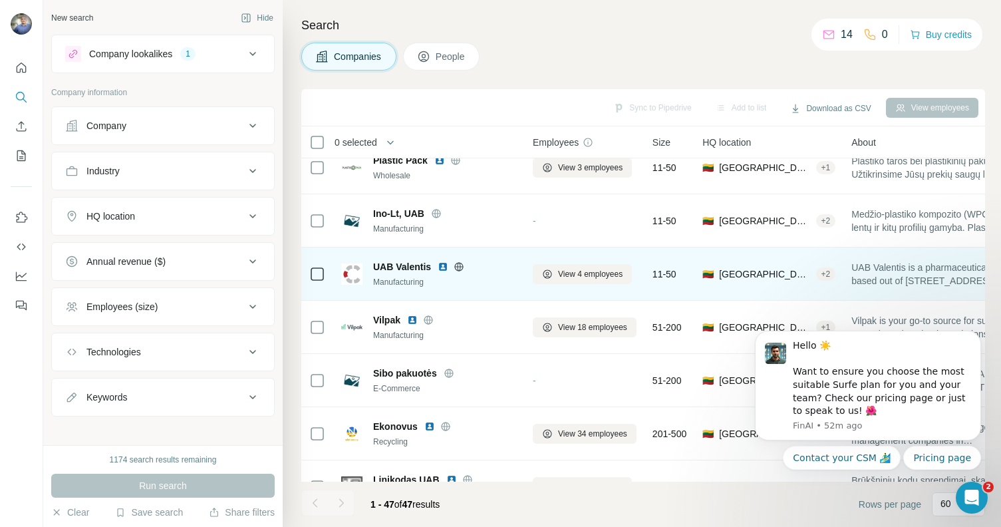
scroll to position [1881, 0]
click at [444, 264] on img at bounding box center [443, 265] width 11 height 11
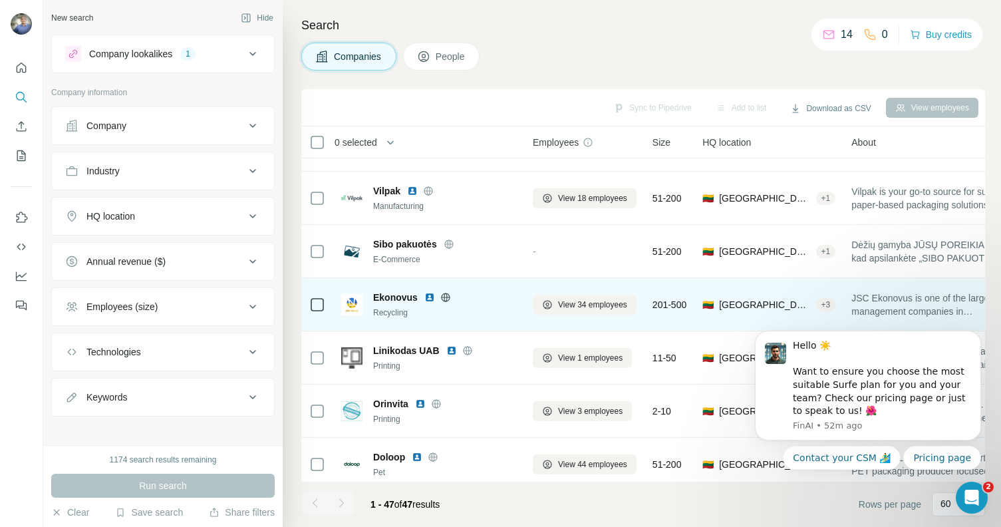
scroll to position [2007, 0]
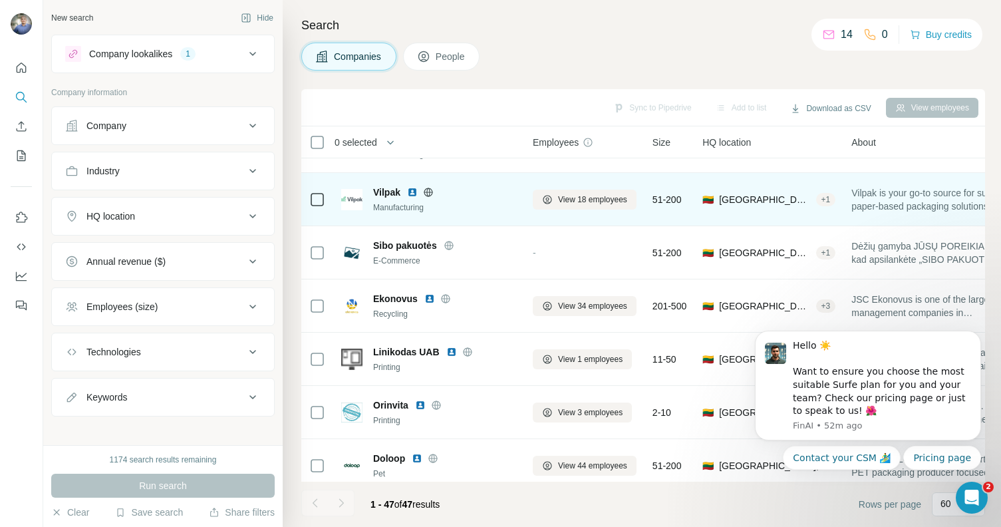
click at [412, 192] on img at bounding box center [412, 192] width 11 height 11
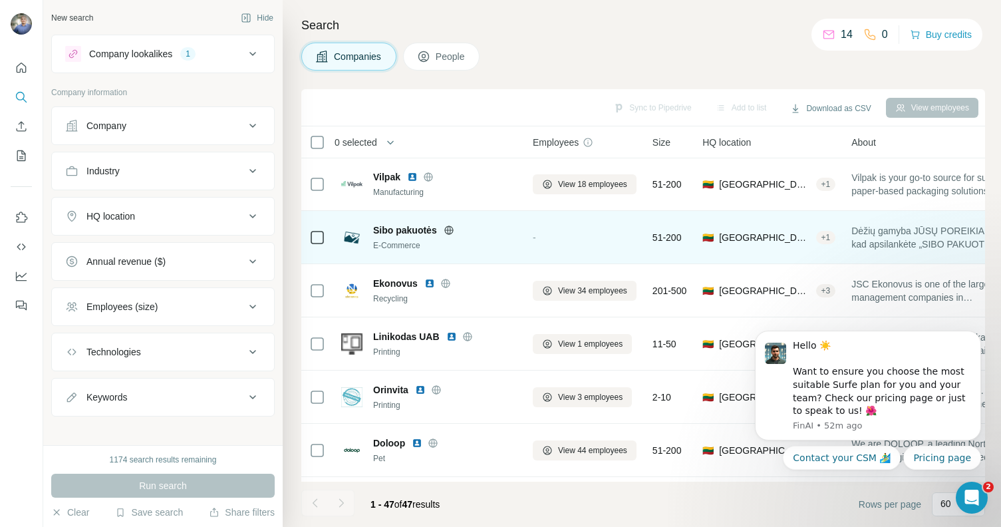
scroll to position [2027, 0]
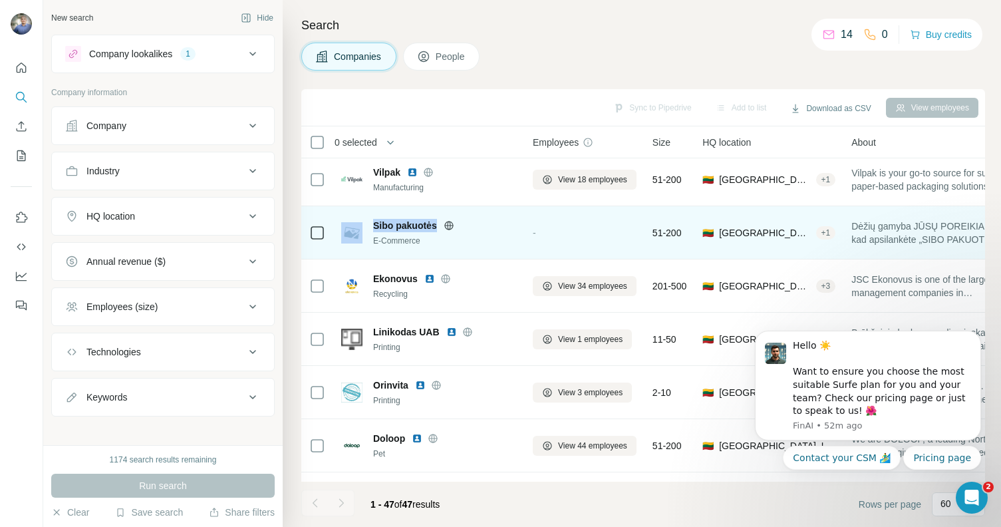
drag, startPoint x: 436, startPoint y: 223, endPoint x: 364, endPoint y: 226, distance: 72.6
click at [364, 226] on div "Sibo pakuotės E-Commerce" at bounding box center [429, 233] width 176 height 28
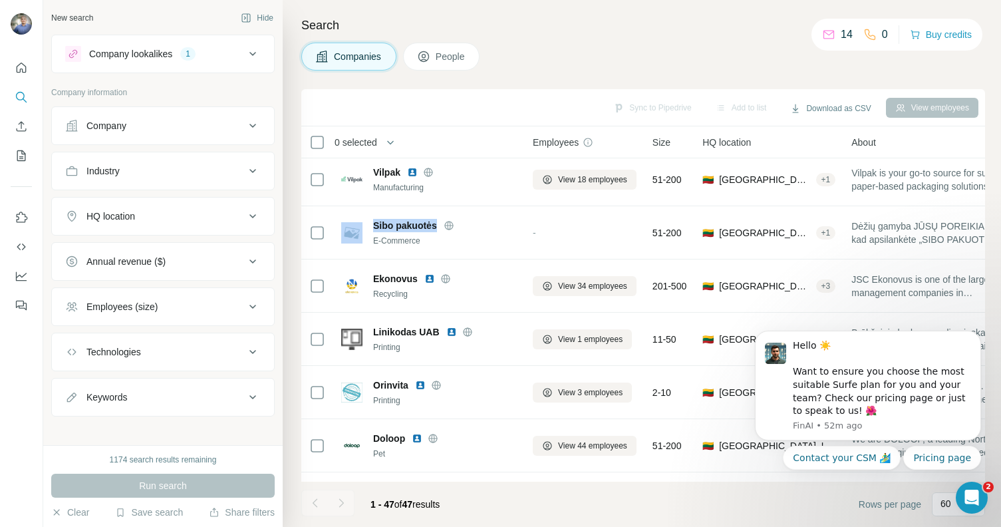
copy div "Sibo pakuotės"
